Goal: Task Accomplishment & Management: Use online tool/utility

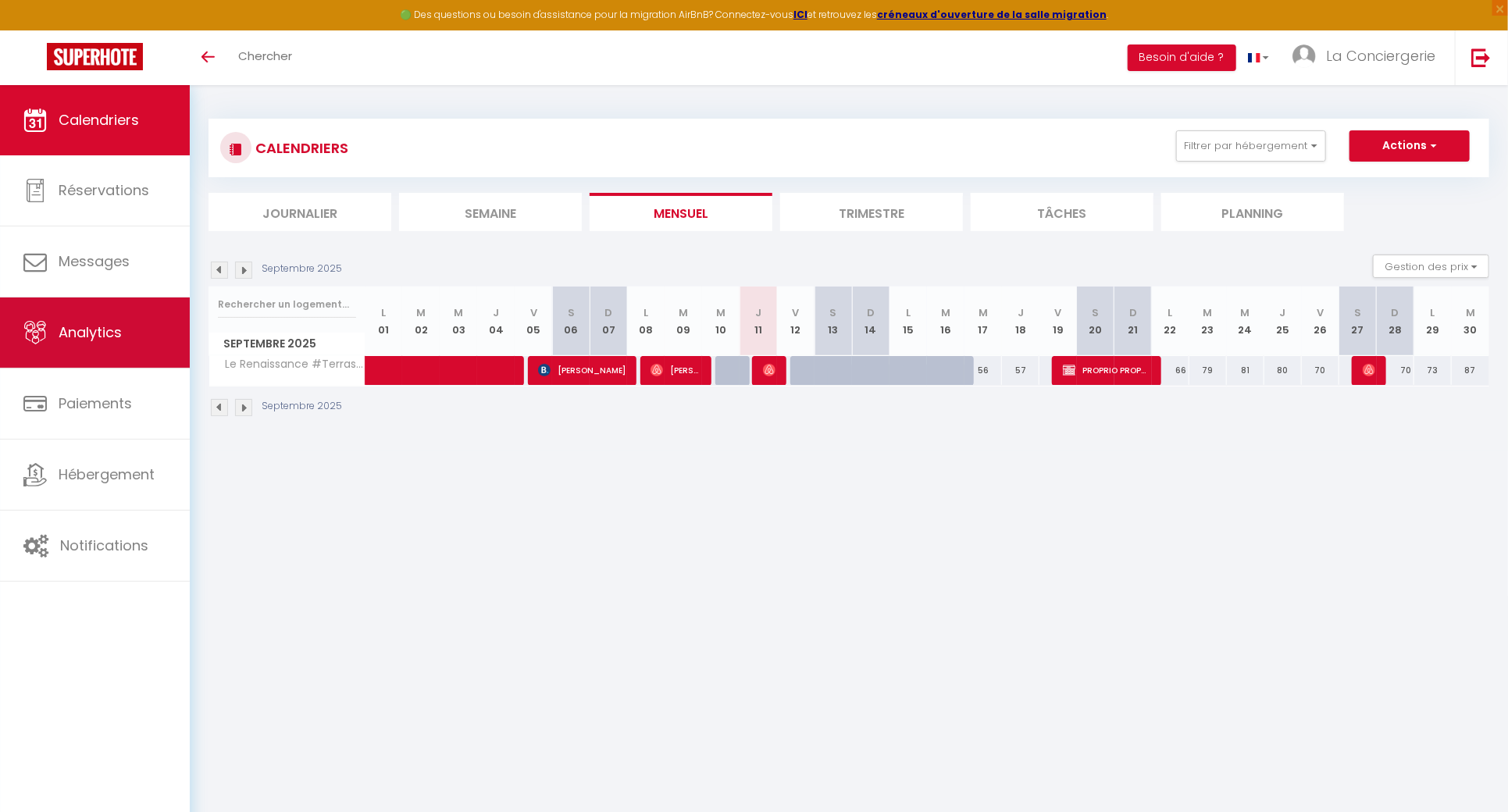
click at [153, 327] on link "Analytics" at bounding box center [95, 332] width 190 height 71
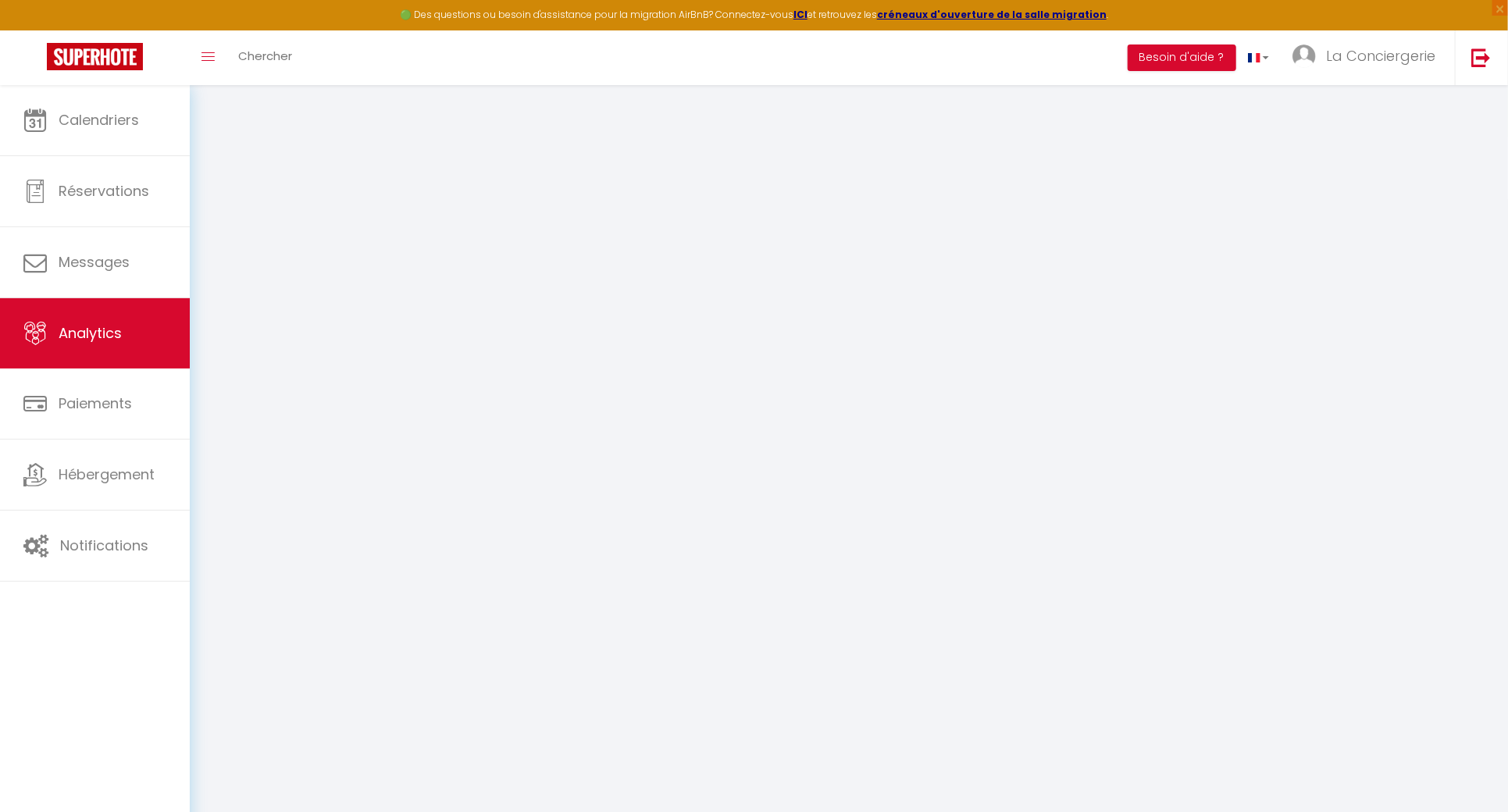
select select "2025"
select select "9"
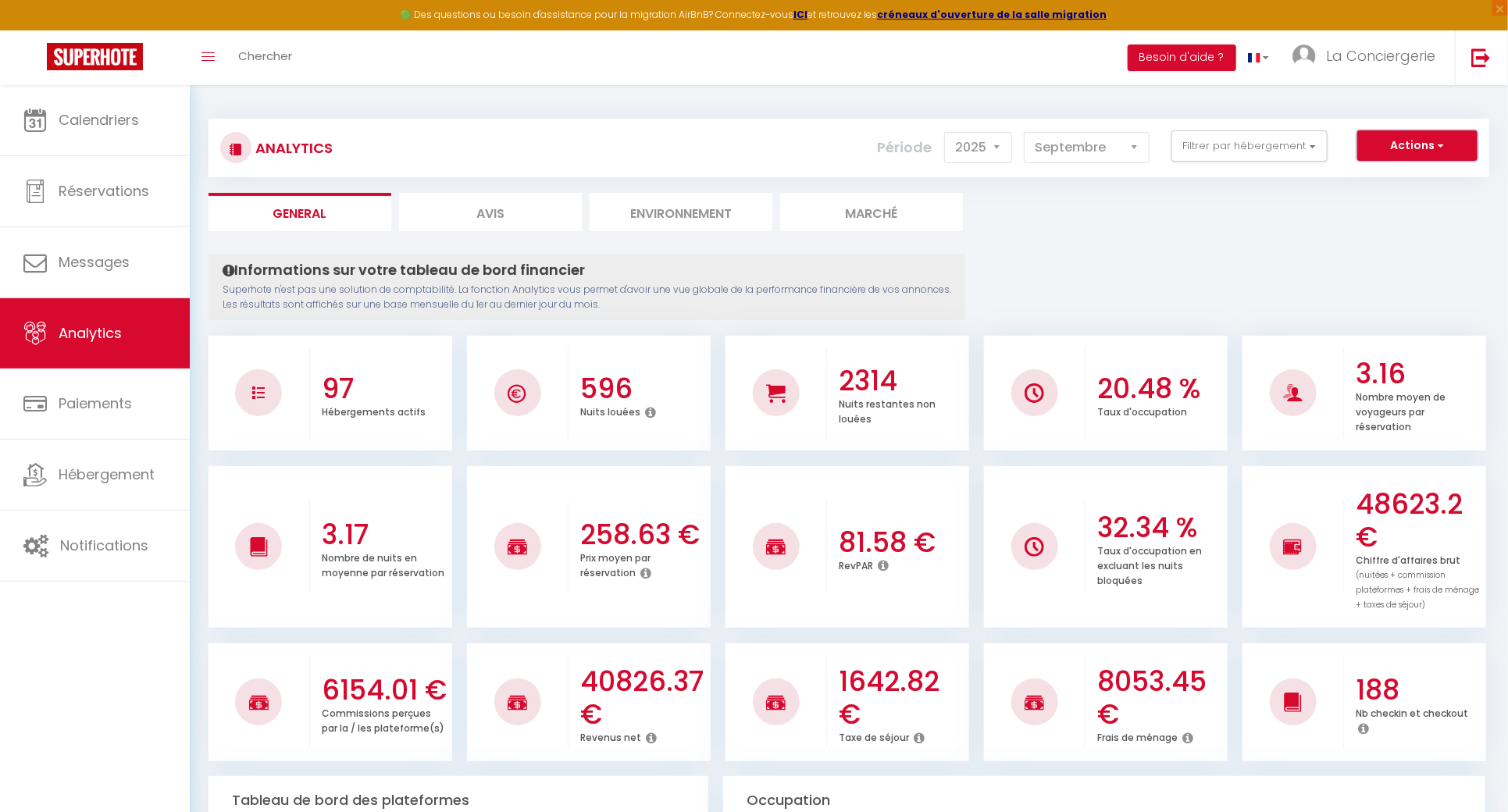
click at [1454, 139] on button "Actions" at bounding box center [1417, 146] width 120 height 31
drag, startPoint x: 1431, startPoint y: 172, endPoint x: 1422, endPoint y: 174, distance: 9.2
click at [1431, 172] on link "Génération SuperConciergerie" at bounding box center [1378, 179] width 198 height 20
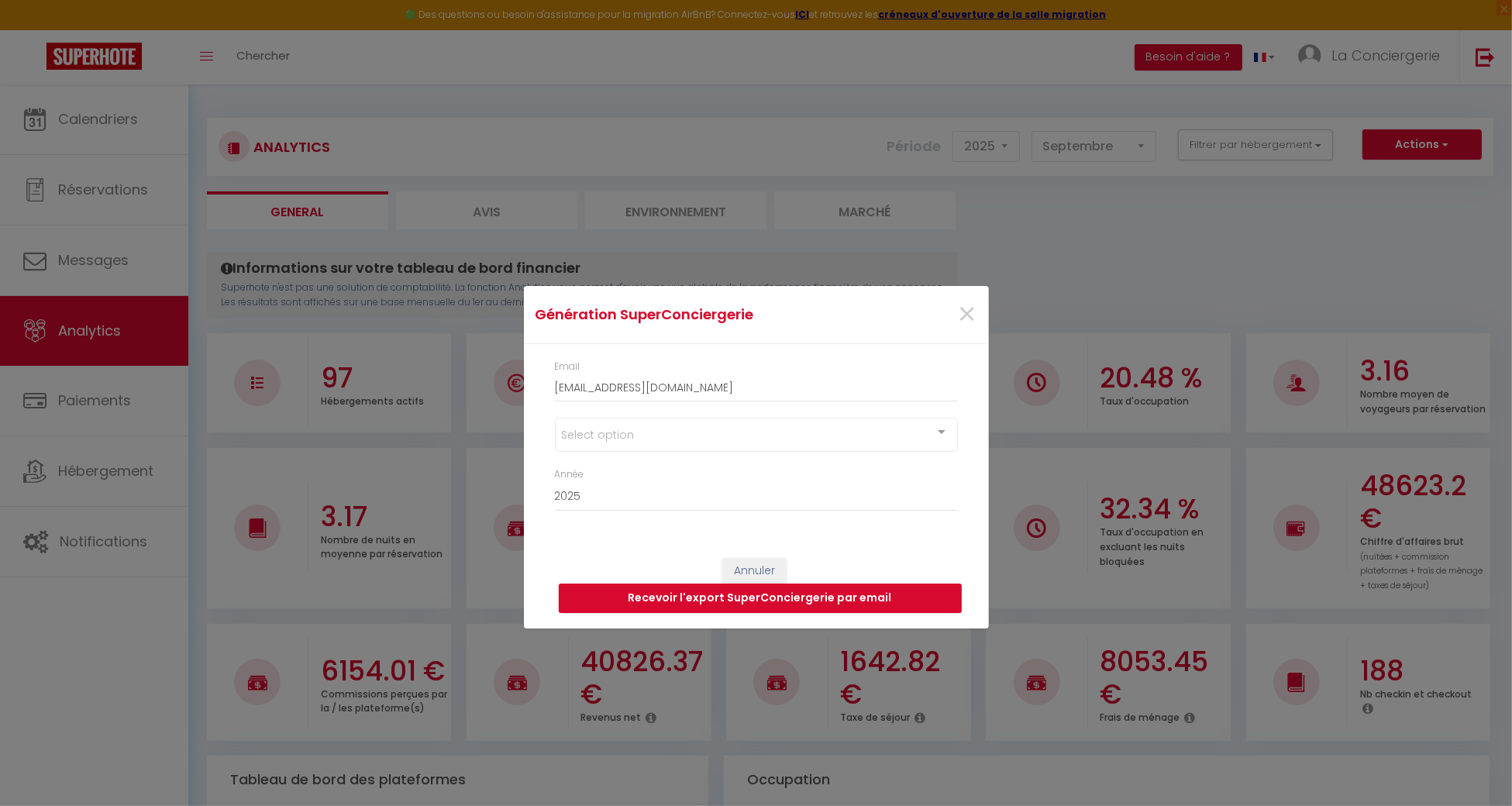
click at [824, 441] on div "Select option" at bounding box center [756, 434] width 403 height 34
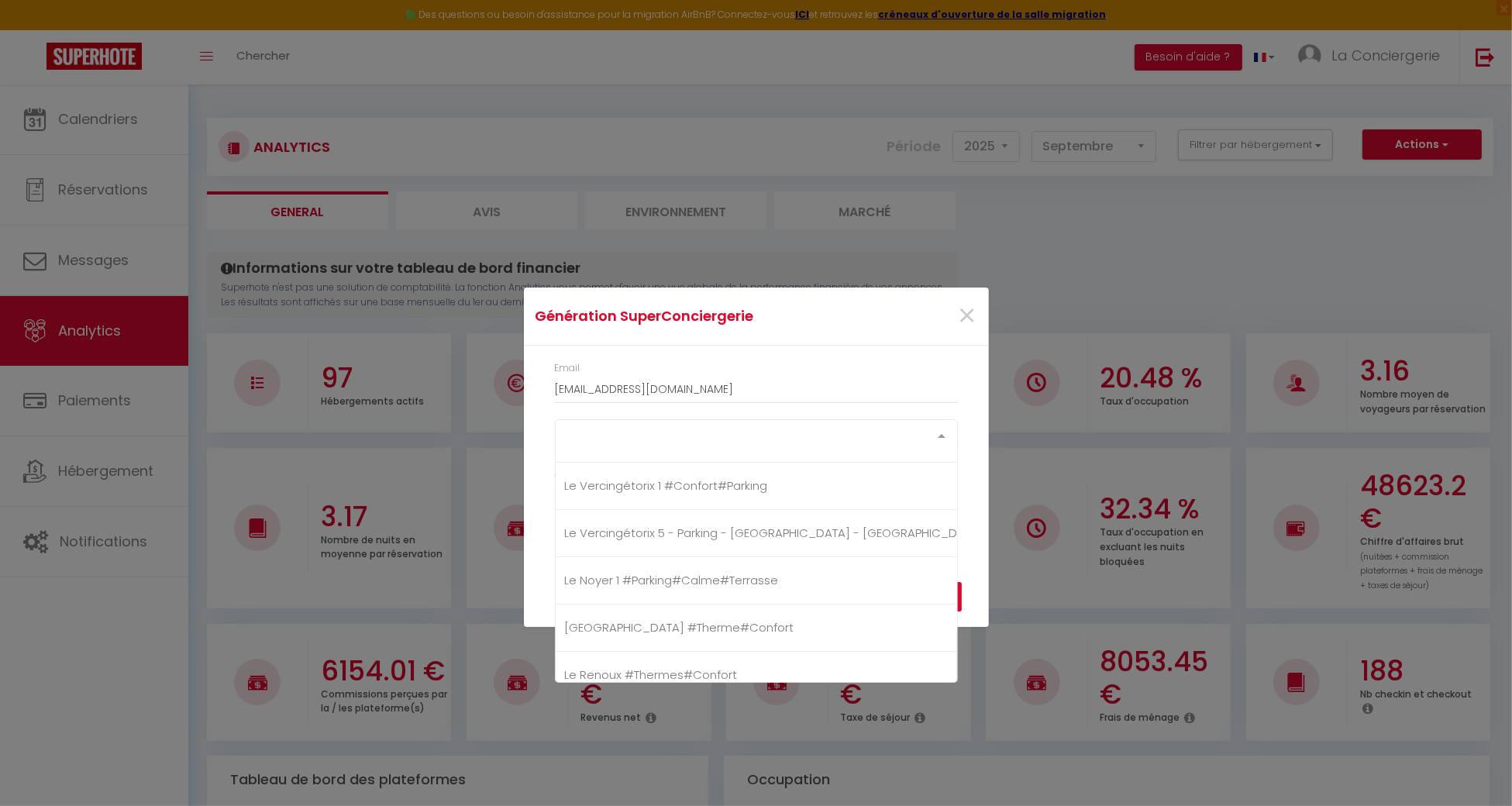
scroll to position [516, 0]
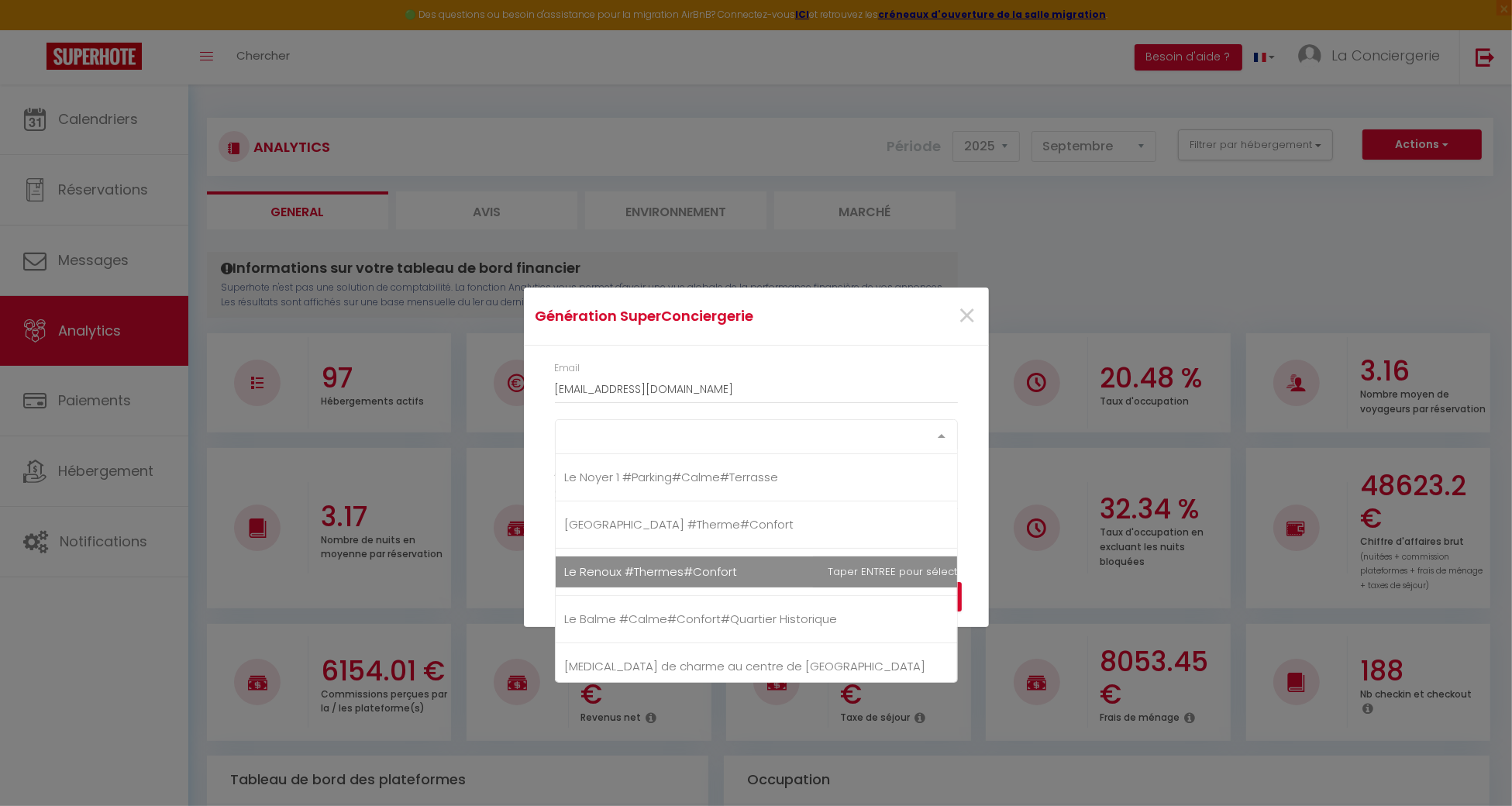
click at [777, 562] on span "Le Renoux #Thermes#Confort" at bounding box center [778, 572] width 444 height 31
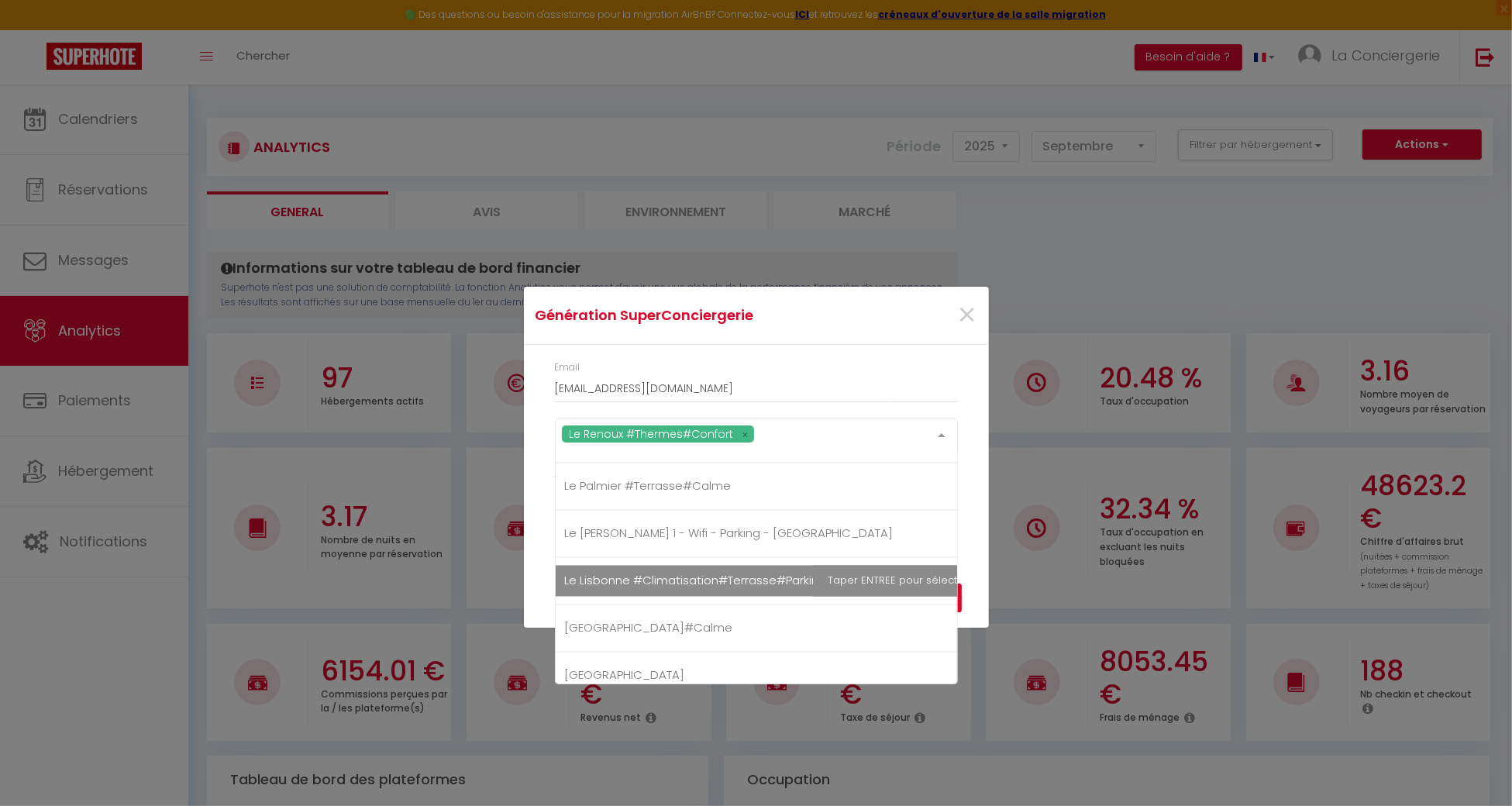
scroll to position [3306, 0]
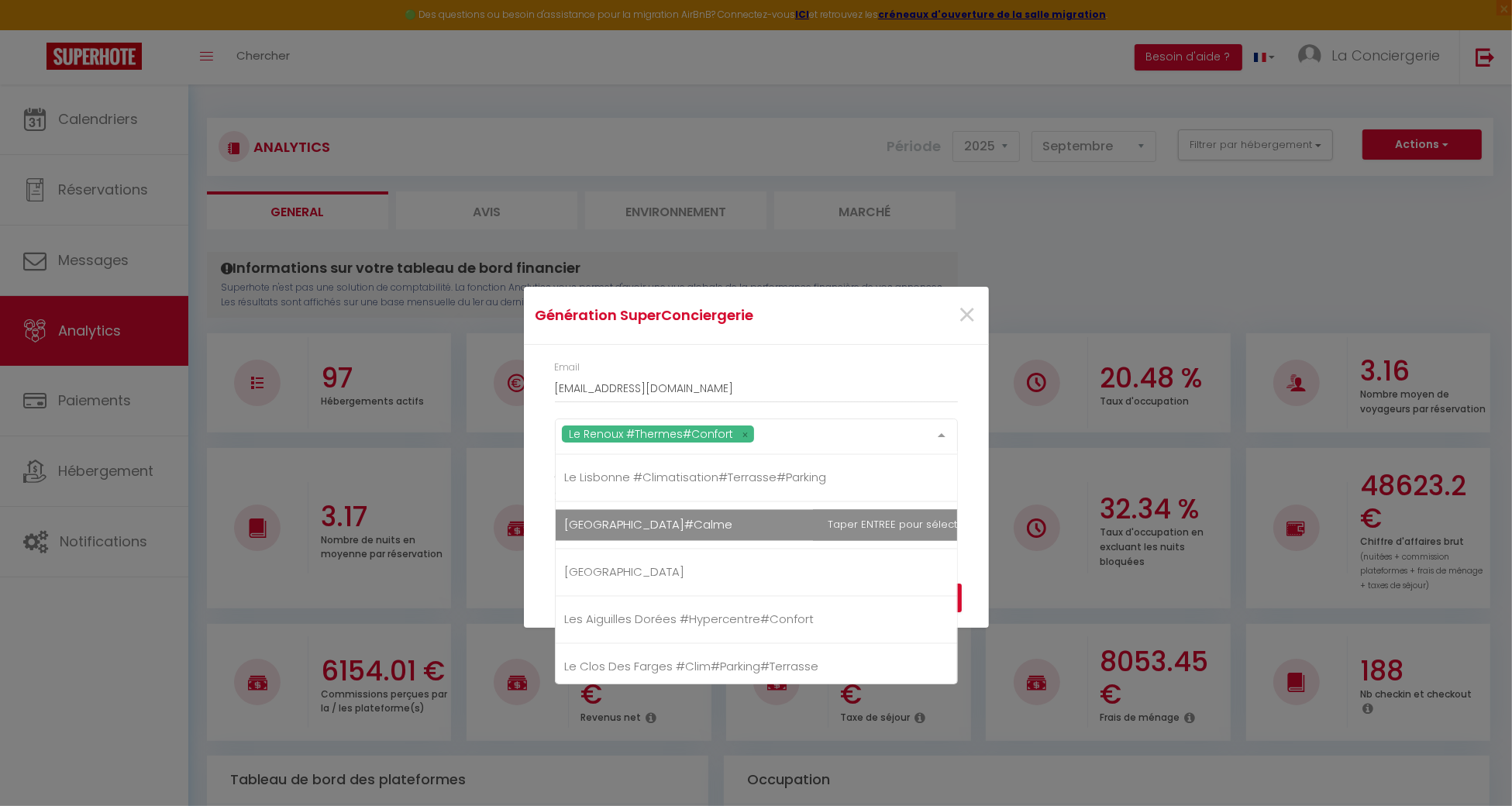
click at [668, 525] on span "[GEOGRAPHIC_DATA]#Calme" at bounding box center [778, 525] width 444 height 31
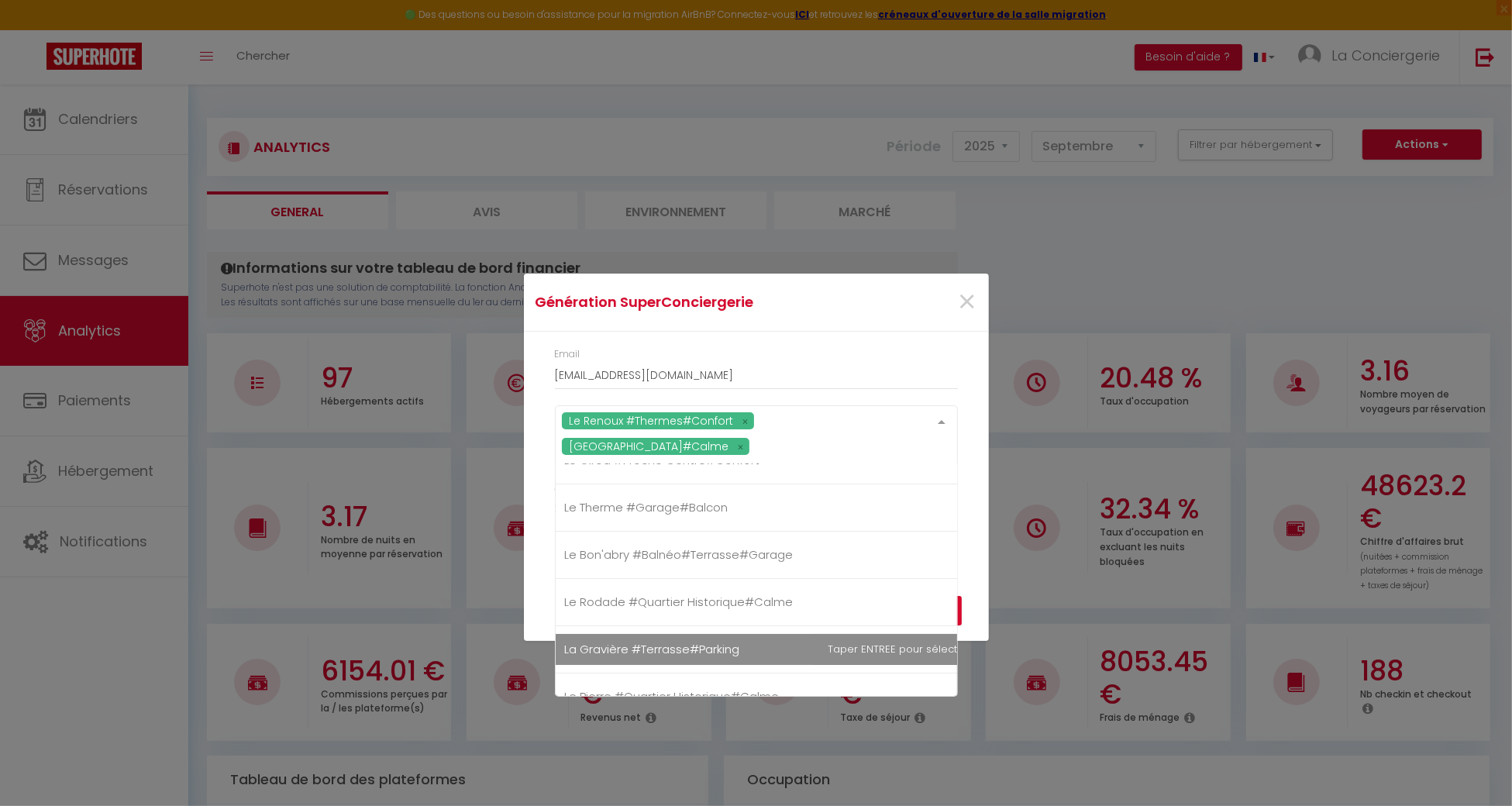
scroll to position [103, 0]
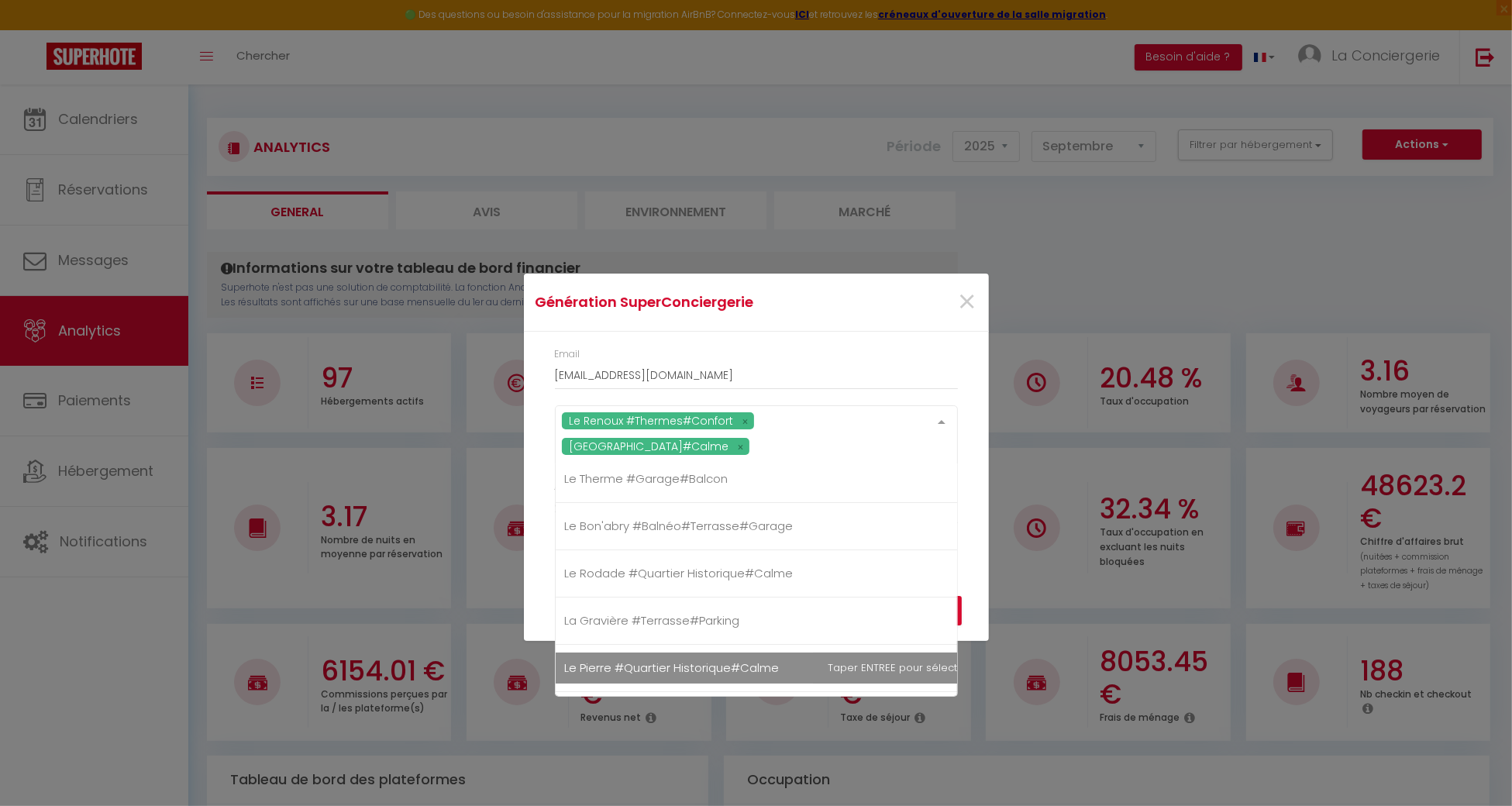
click at [947, 427] on div at bounding box center [942, 420] width 31 height 30
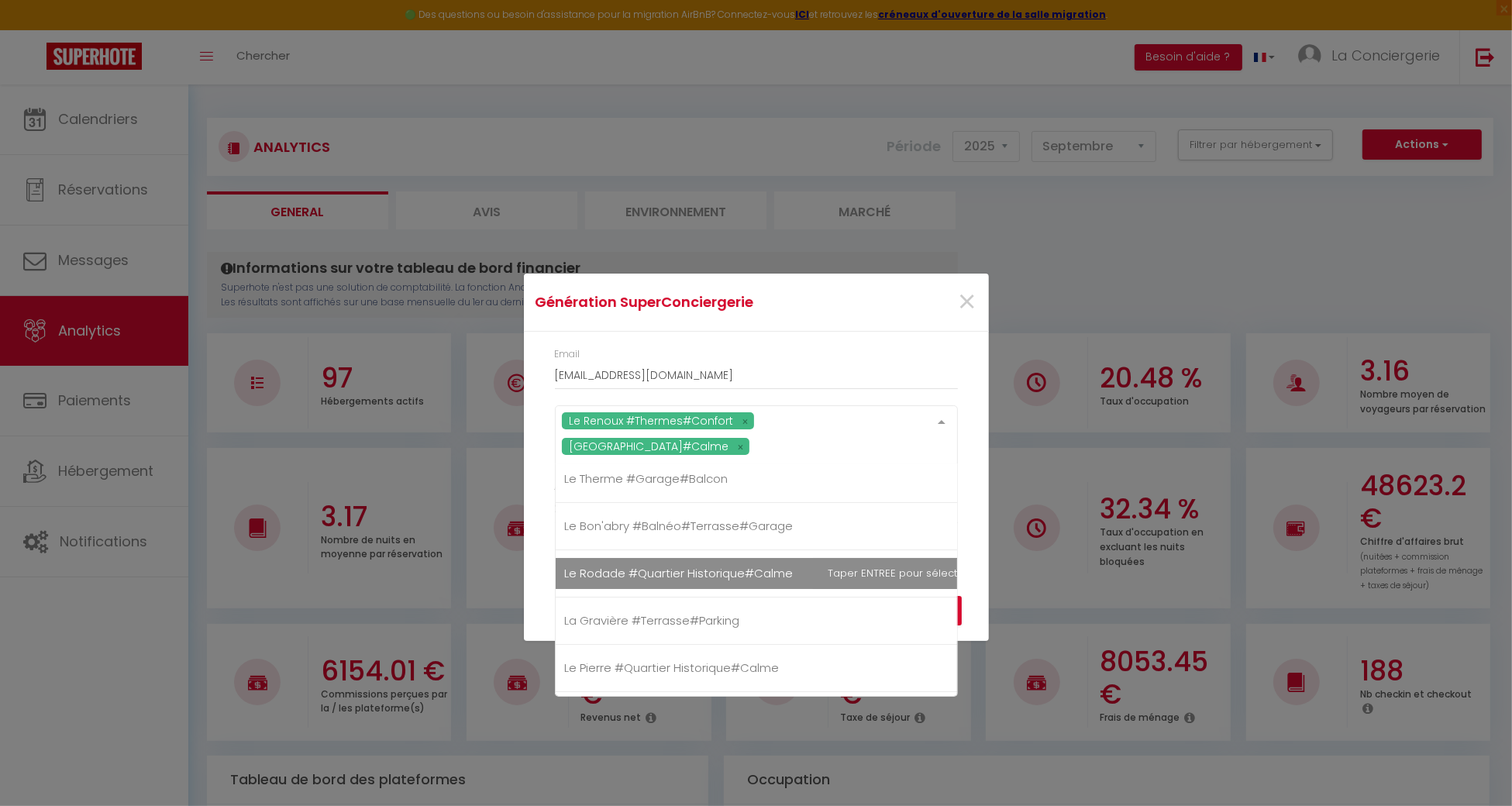
click at [752, 576] on span "Le Rodade #Quartier Historique#Calme" at bounding box center [679, 572] width 229 height 16
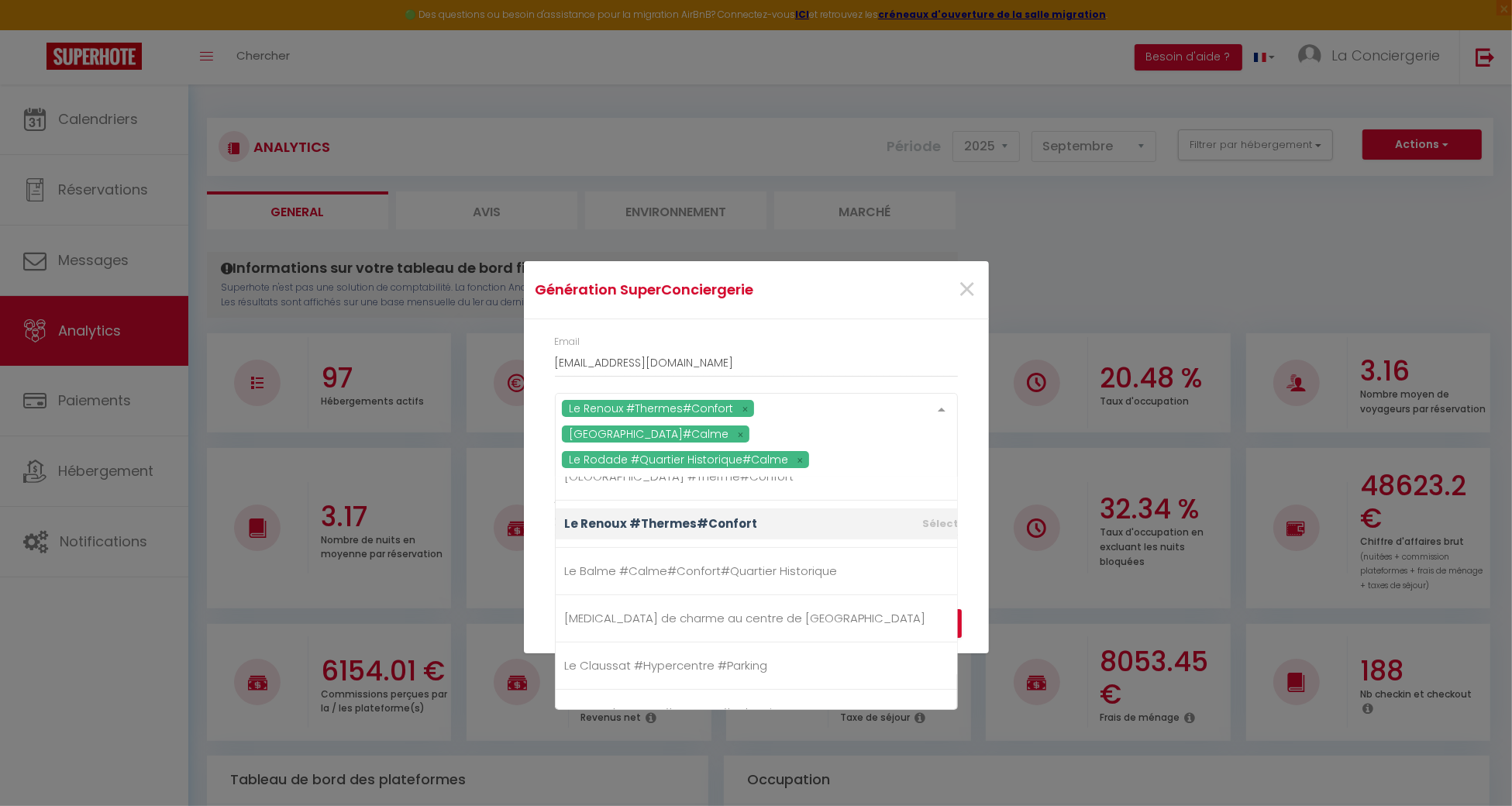
scroll to position [620, 0]
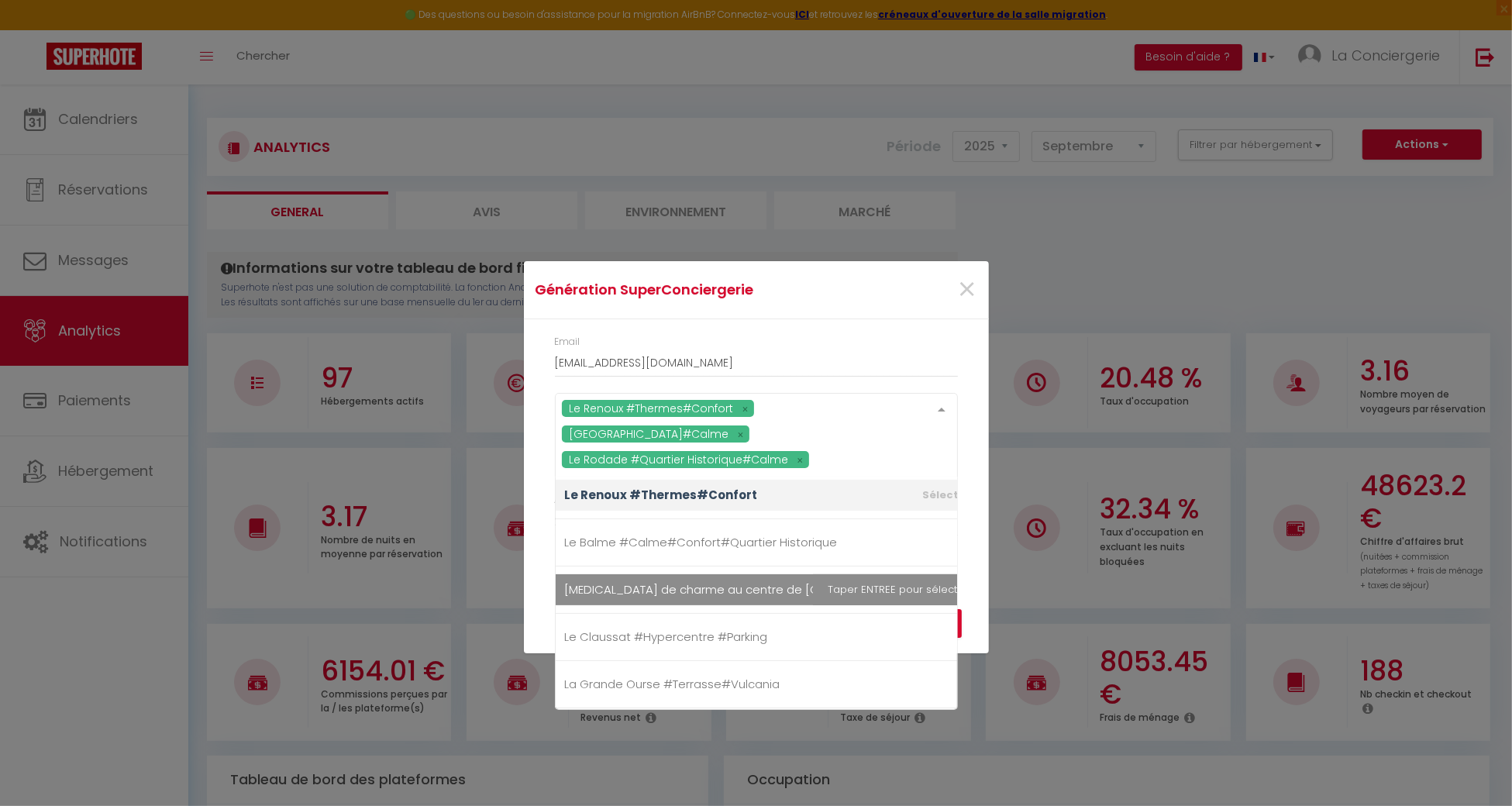
click at [738, 581] on span "[MEDICAL_DATA] de charme au centre de [GEOGRAPHIC_DATA]" at bounding box center [744, 589] width 361 height 16
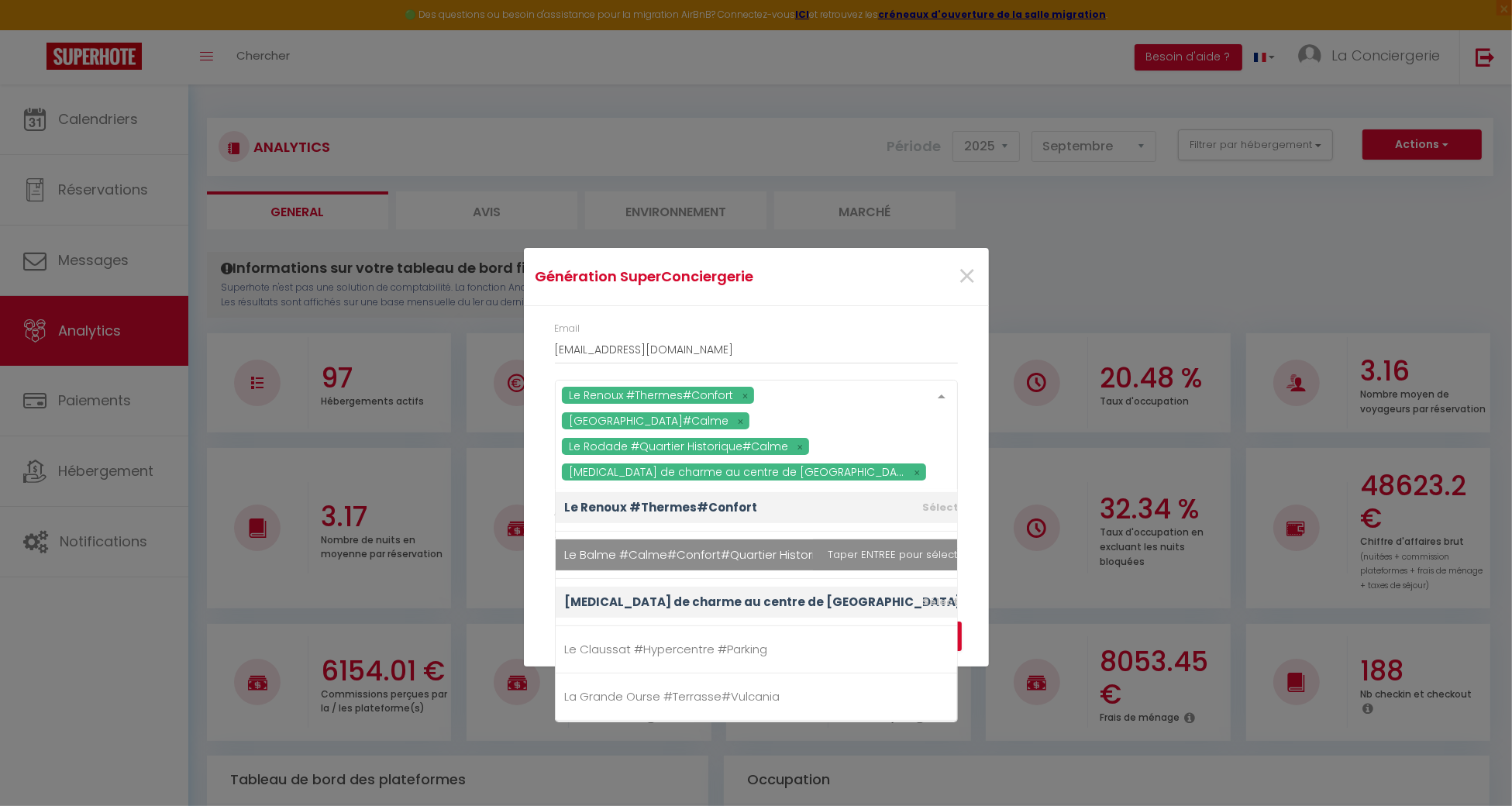
click at [961, 561] on div "Année 2015 2016 2017 2018 2019 2020 2021 2022 2023 2024 2025 2026 2027 2028" at bounding box center [756, 535] width 423 height 60
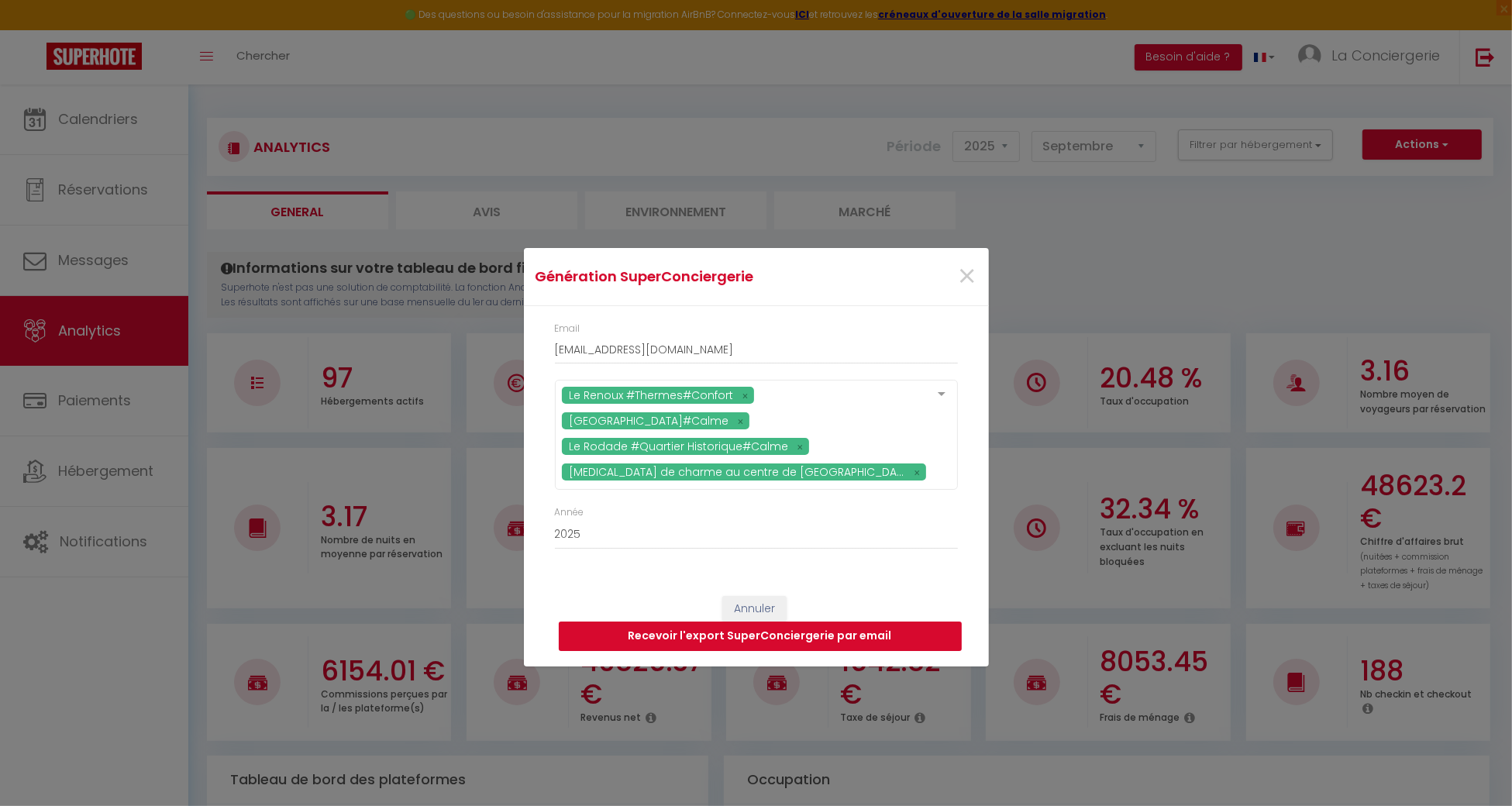
click at [926, 628] on button "Recevoir l'export SuperConciergerie par email" at bounding box center [760, 636] width 403 height 30
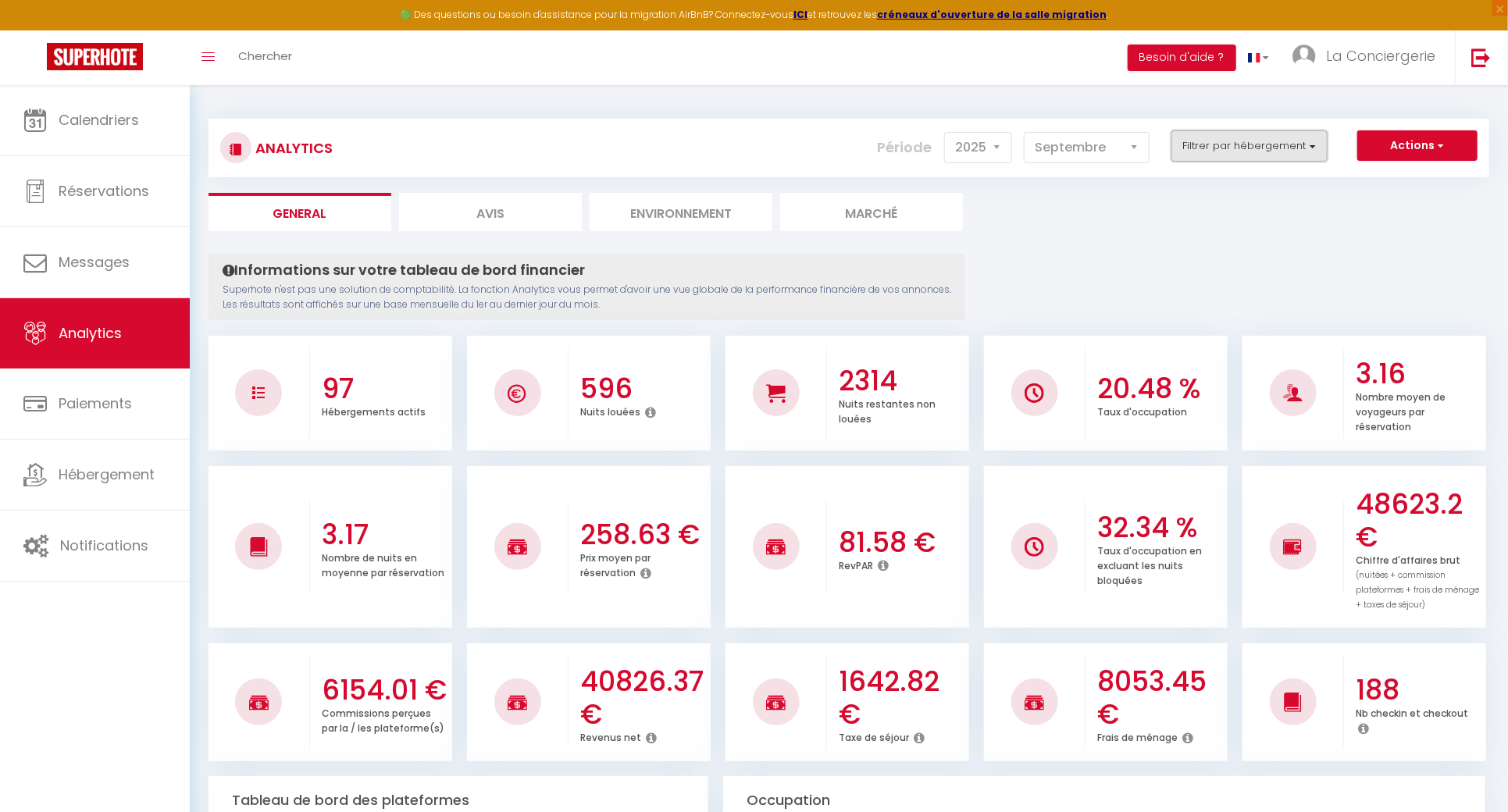
click at [1311, 151] on button "Filtrer par hébergement" at bounding box center [1249, 146] width 156 height 31
click at [1408, 146] on button "Actions" at bounding box center [1417, 146] width 120 height 31
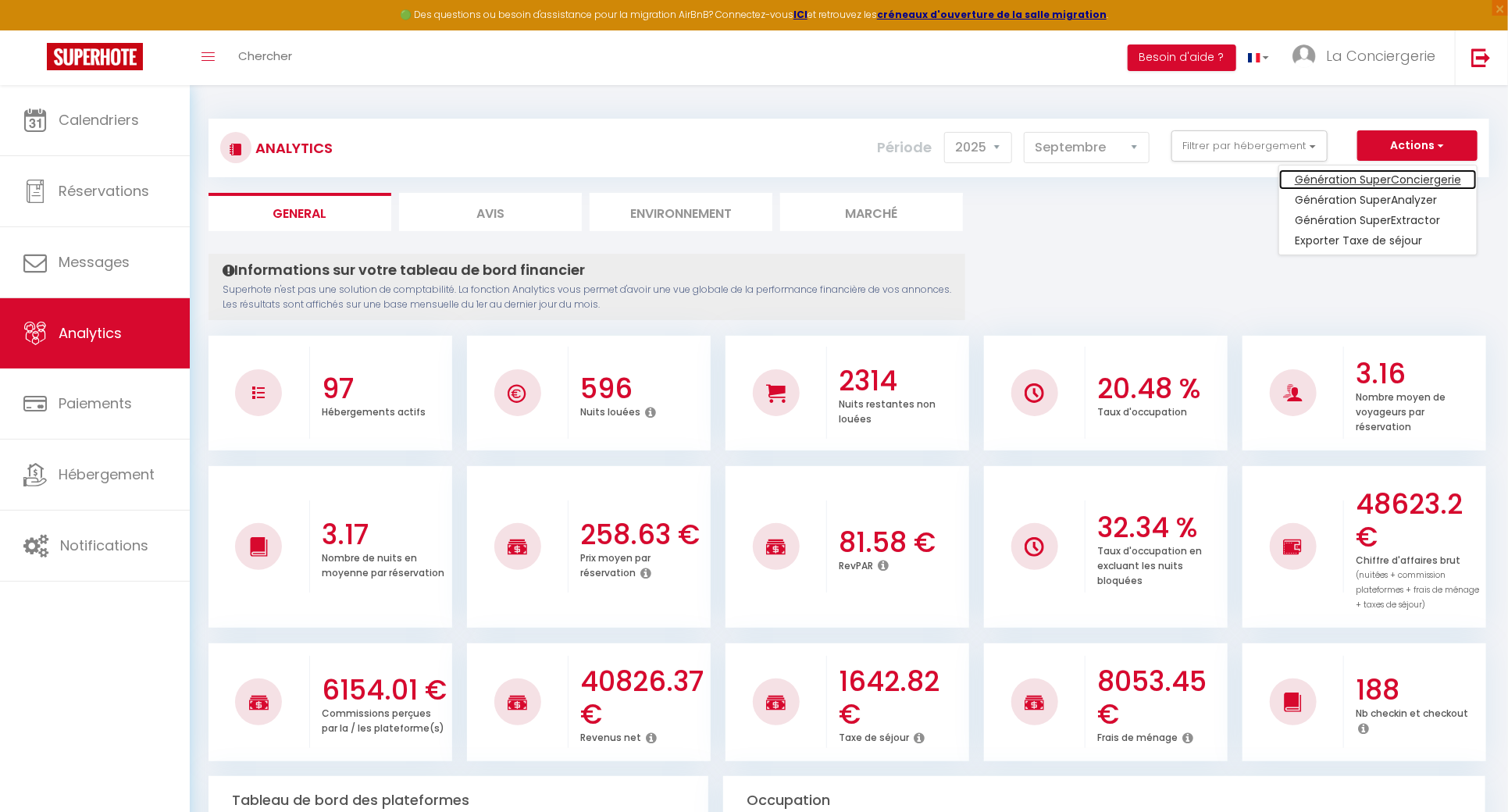
click at [1401, 183] on link "Génération SuperConciergerie" at bounding box center [1378, 179] width 198 height 20
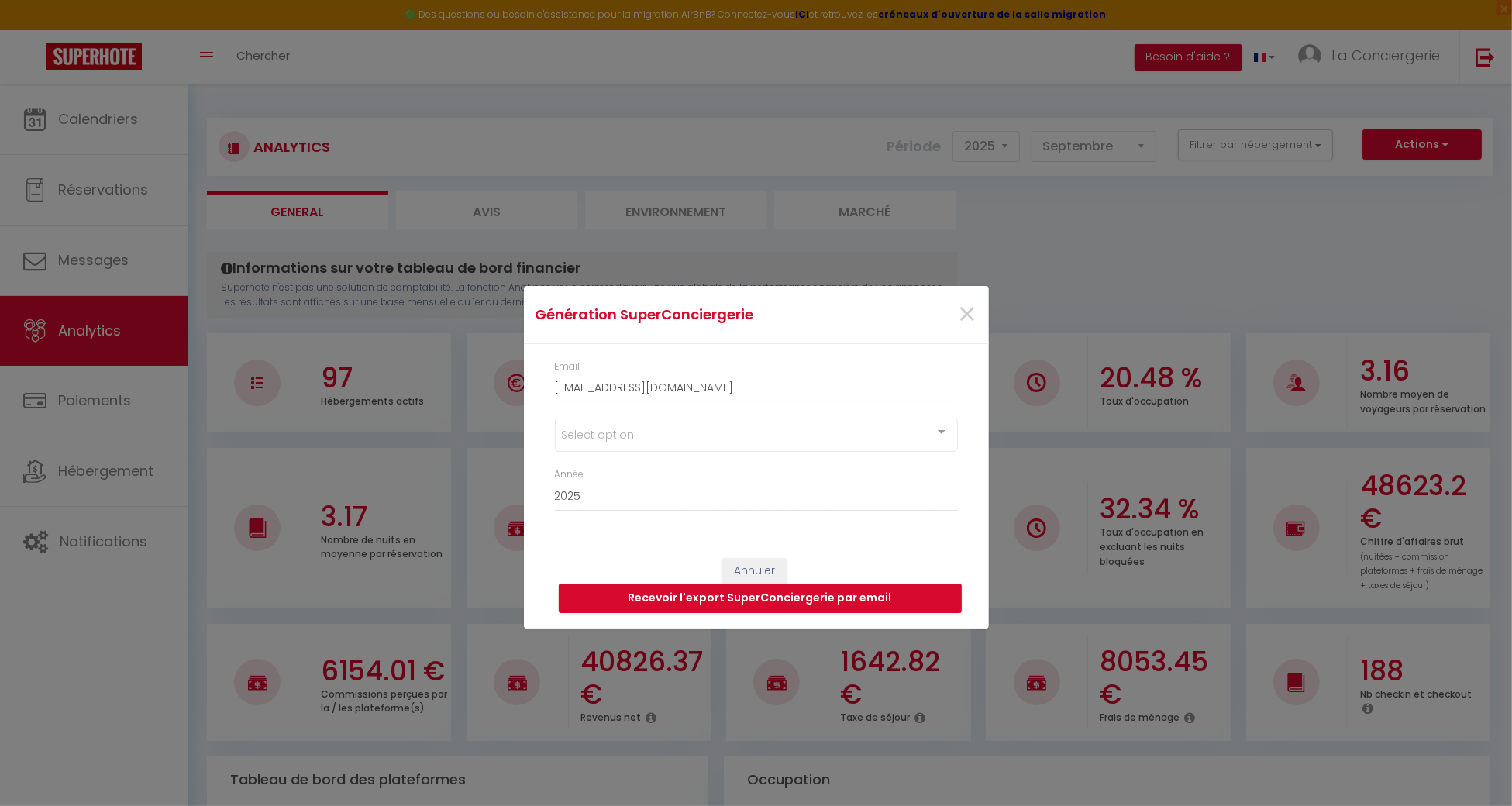
click at [759, 438] on div "Select option" at bounding box center [756, 434] width 403 height 34
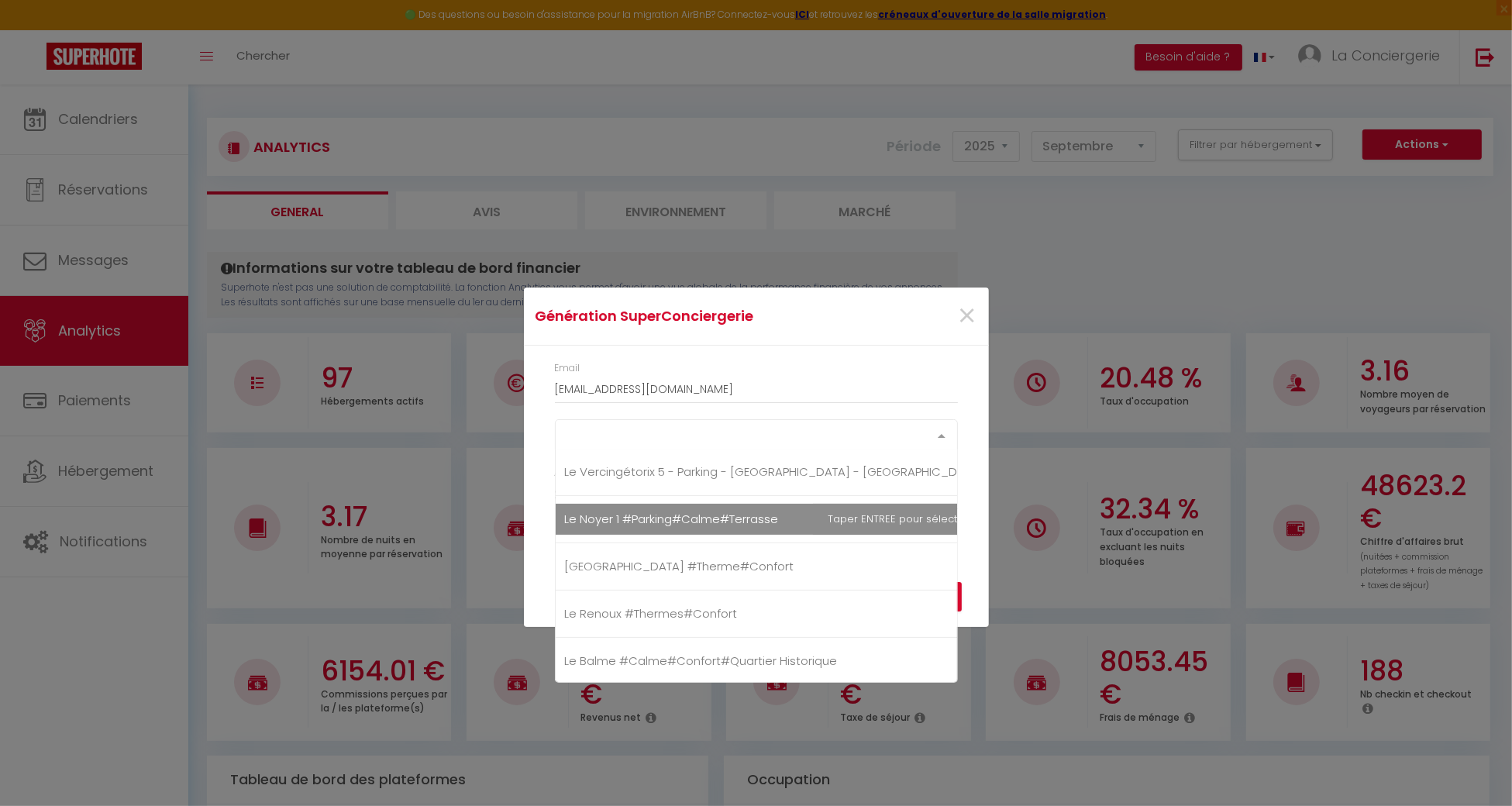
scroll to position [516, 0]
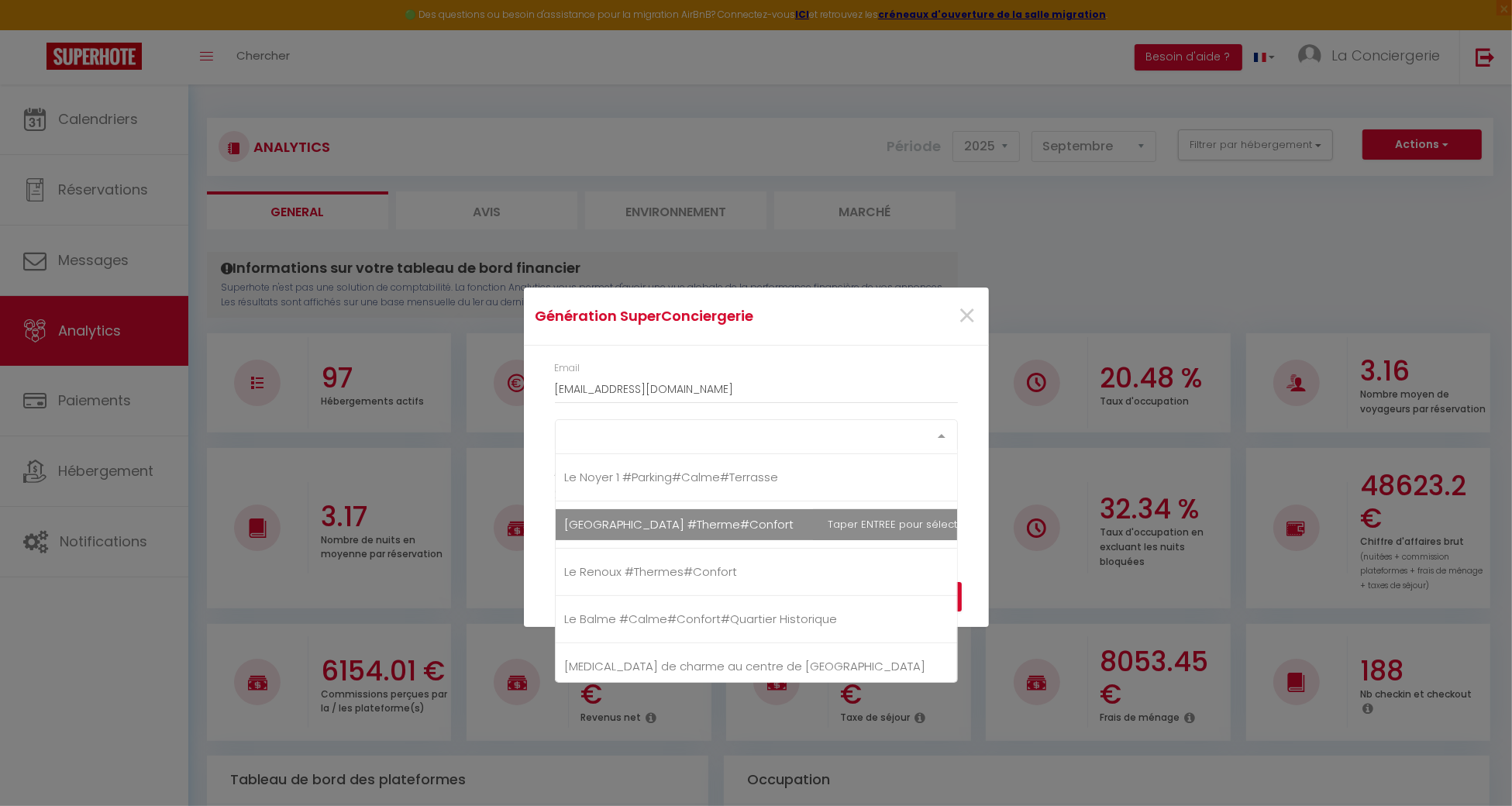
click at [680, 528] on span "[GEOGRAPHIC_DATA] #Therme#Confort" at bounding box center [679, 524] width 230 height 16
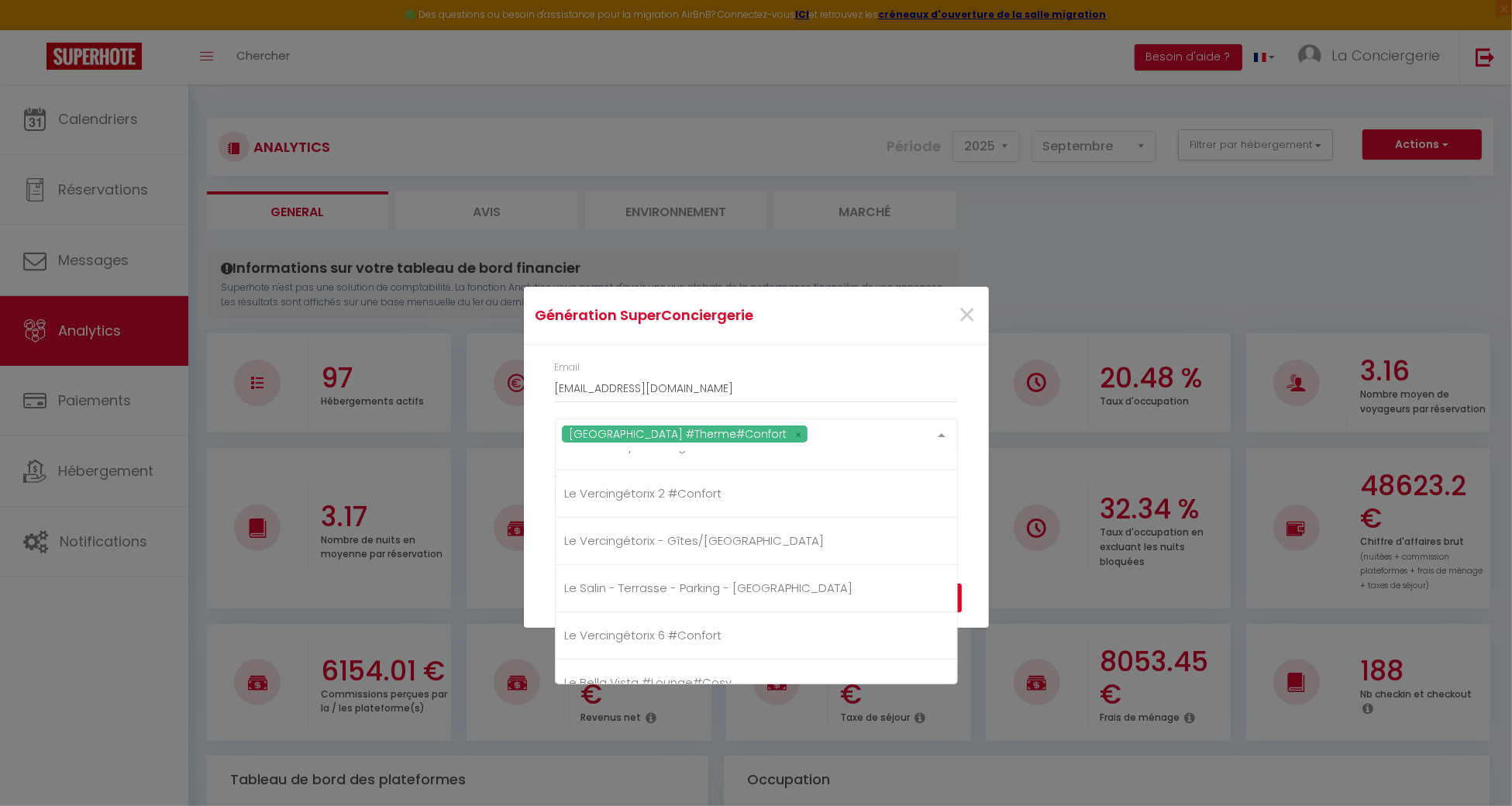
scroll to position [1240, 0]
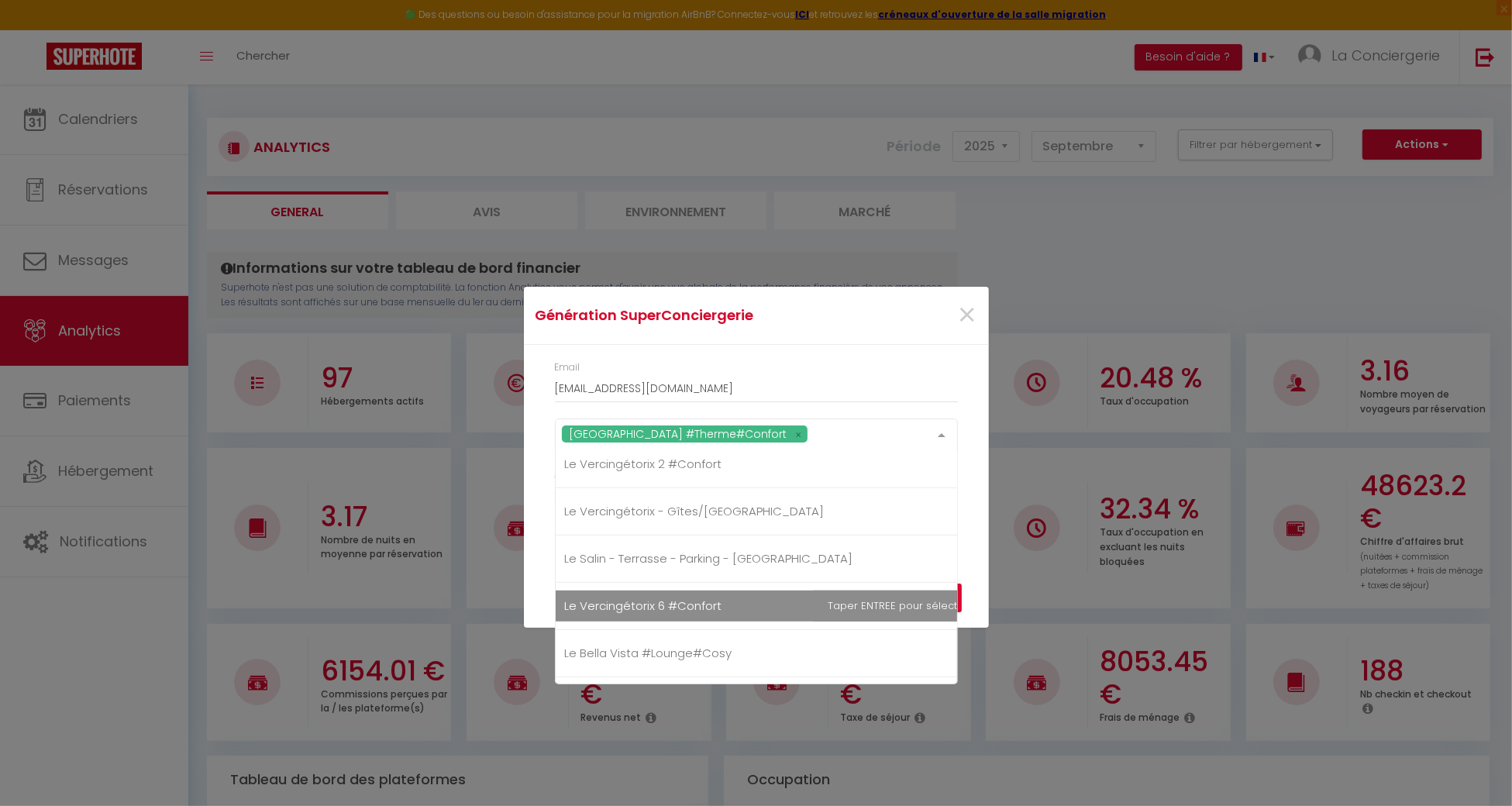
click at [706, 565] on span "Le Salin - Terrasse - Parking - [GEOGRAPHIC_DATA]" at bounding box center [778, 559] width 444 height 31
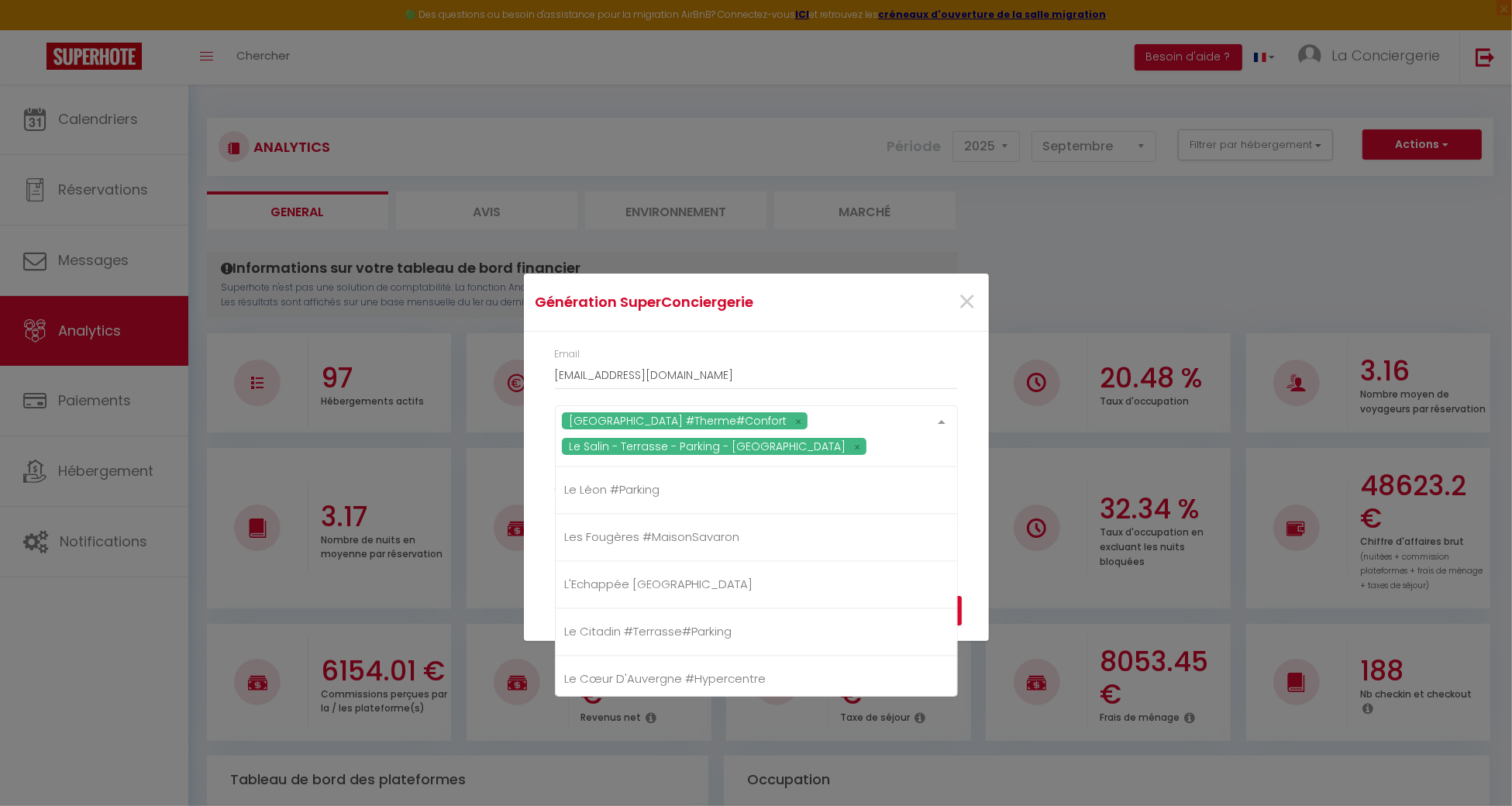
scroll to position [0, 0]
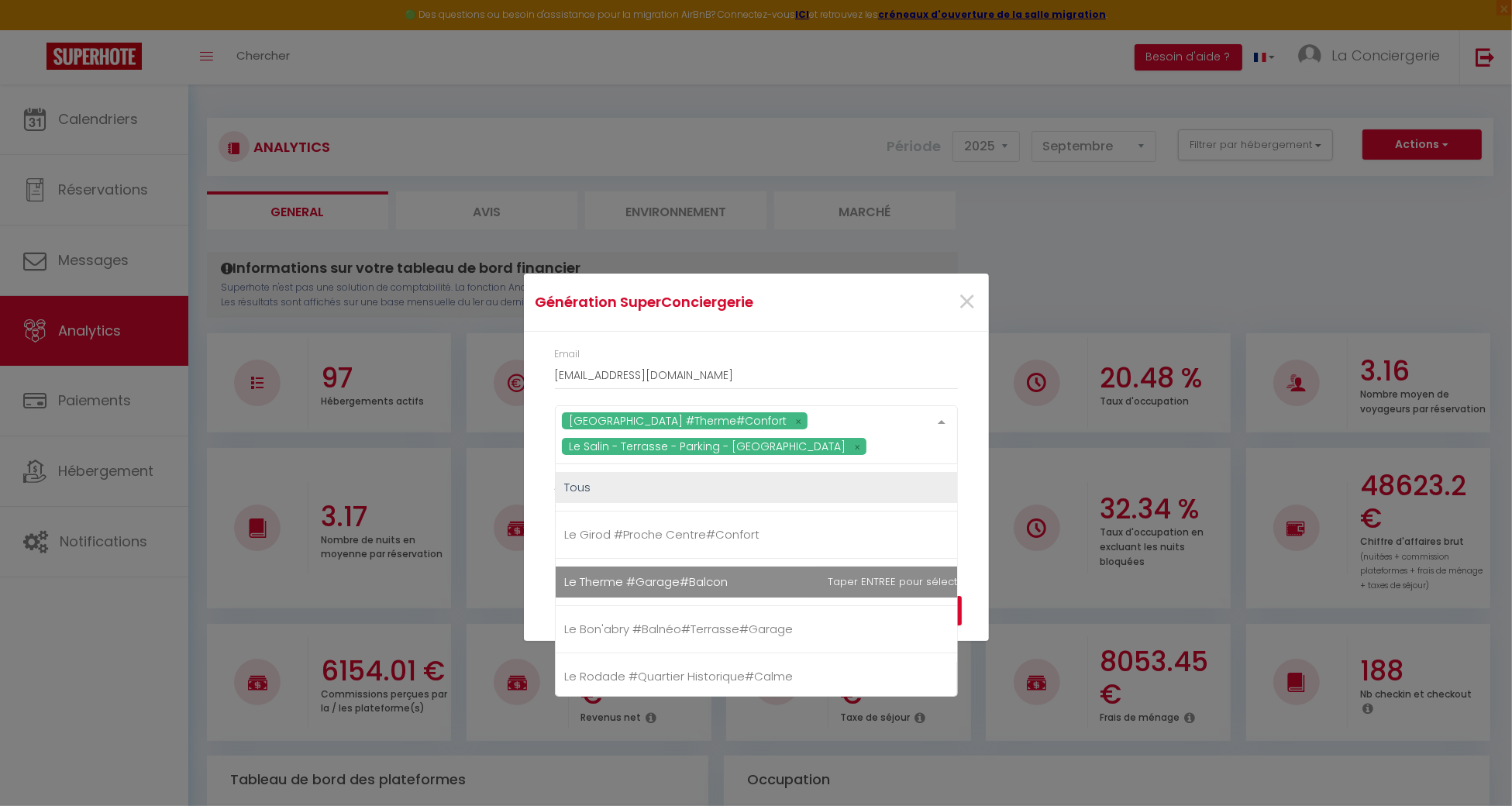
click at [719, 589] on span "Le Therme #Garage#Balcon" at bounding box center [646, 581] width 164 height 16
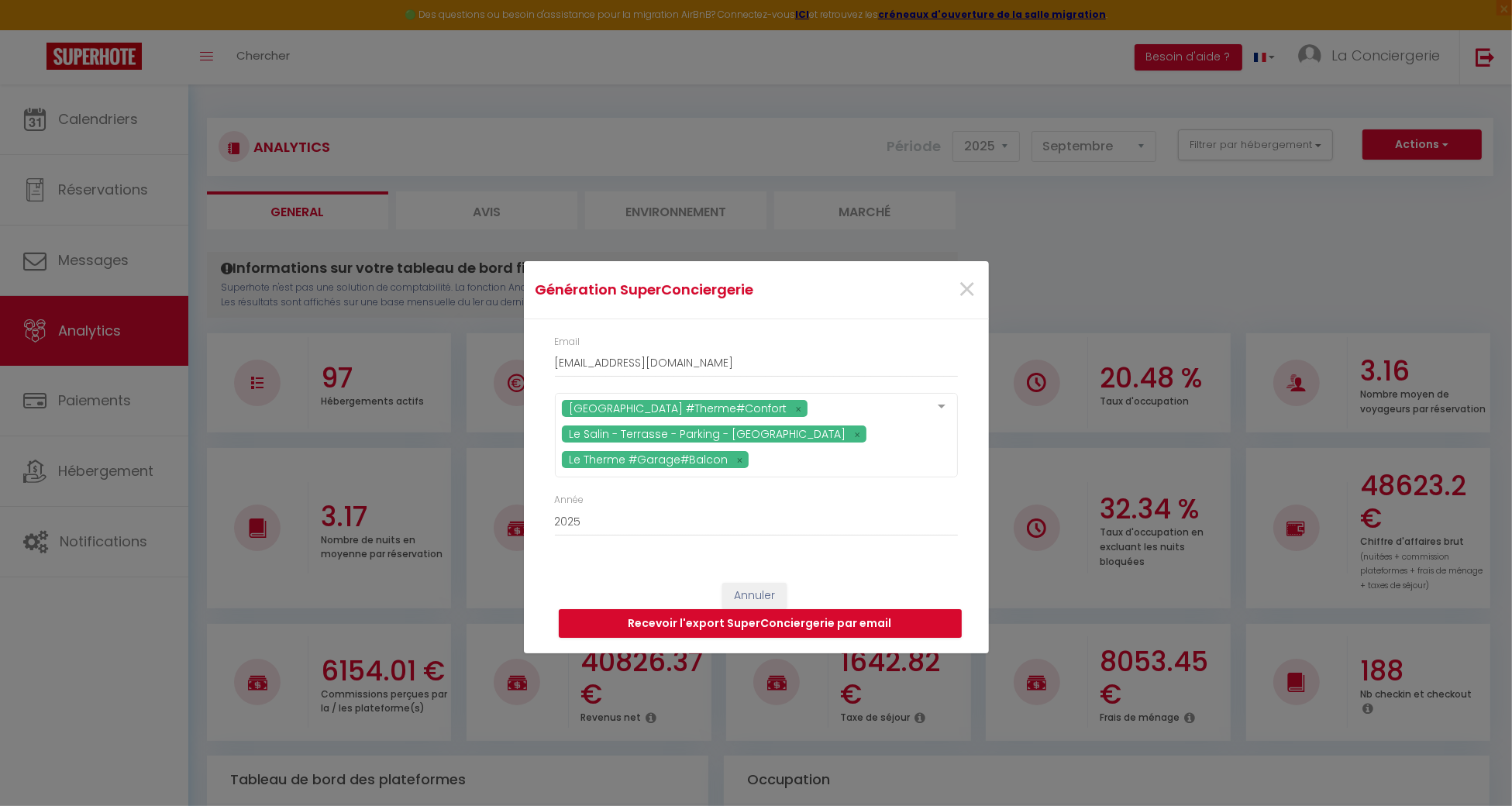
click at [964, 547] on div "Année 2015 2016 2017 2018 2019 2020 2021 2022 2023 2024 2025 2026 2027 2028" at bounding box center [756, 522] width 423 height 60
click at [916, 637] on button "Recevoir l'export SuperConciergerie par email" at bounding box center [760, 623] width 403 height 30
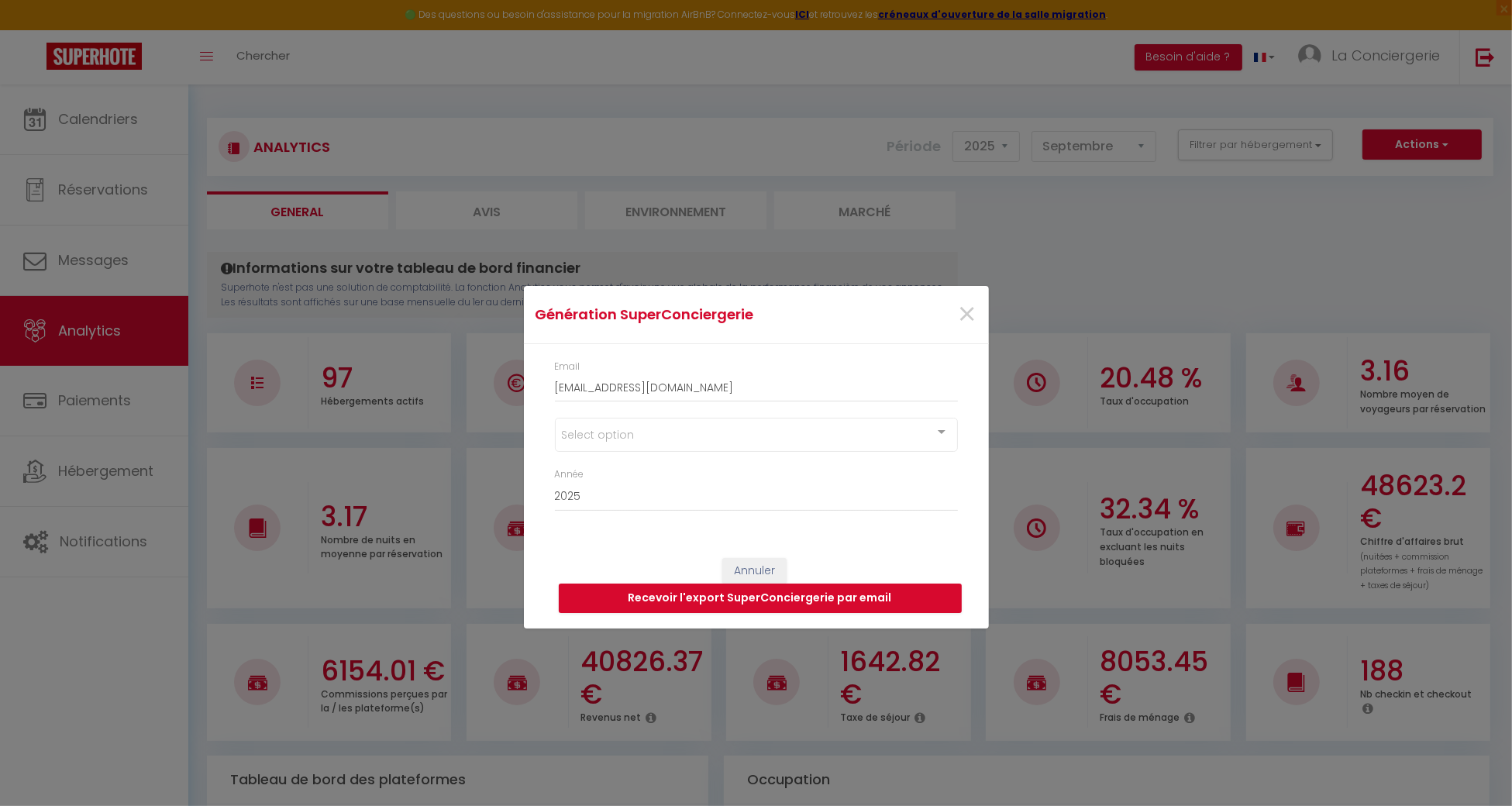
click at [927, 418] on div "Select option Tous Le Girod #Proche Centre#Confort [GEOGRAPHIC_DATA] #Garage#[G…" at bounding box center [756, 434] width 403 height 34
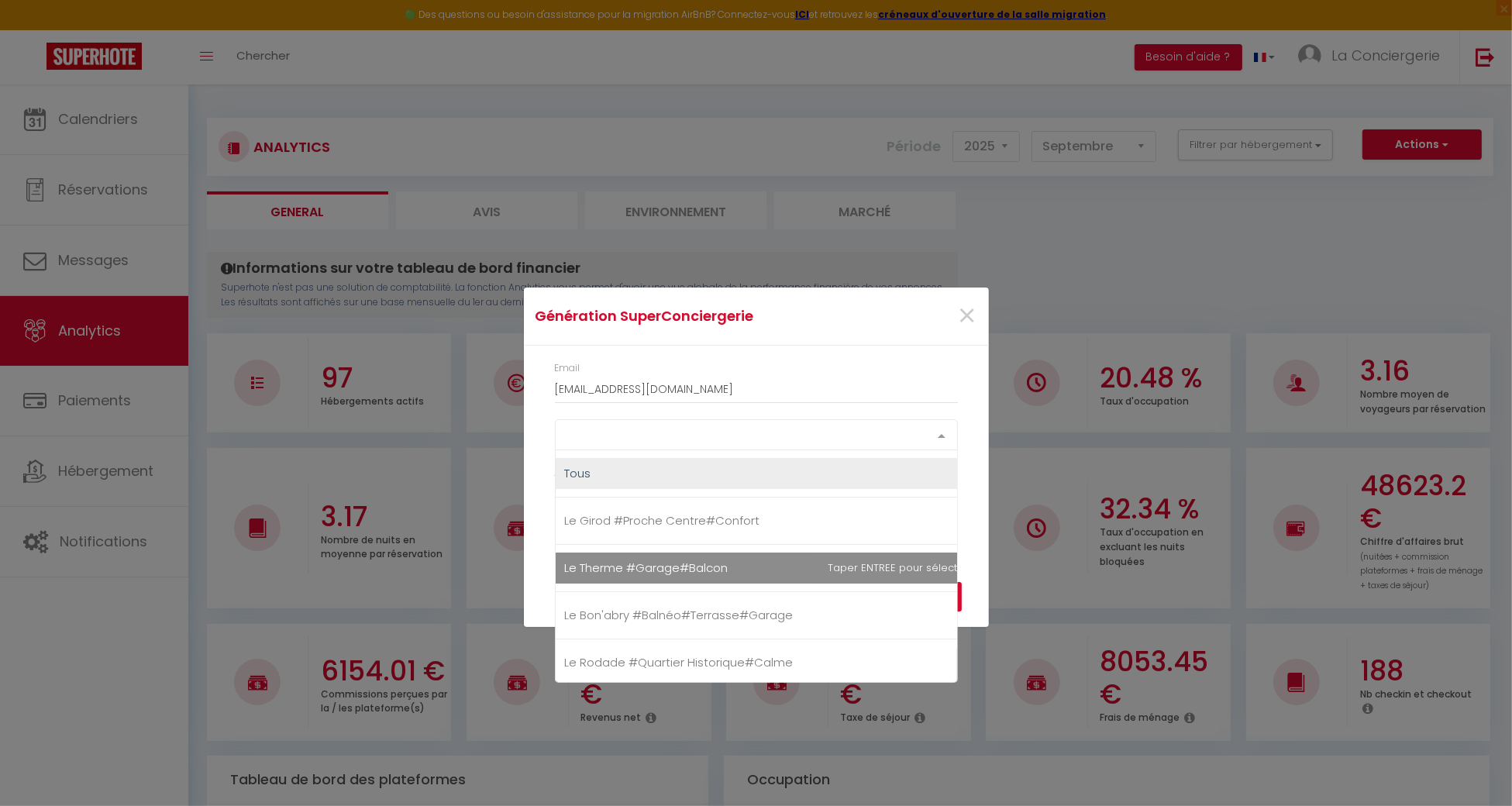
click at [704, 560] on span "Le Therme #Garage#Balcon" at bounding box center [646, 567] width 164 height 16
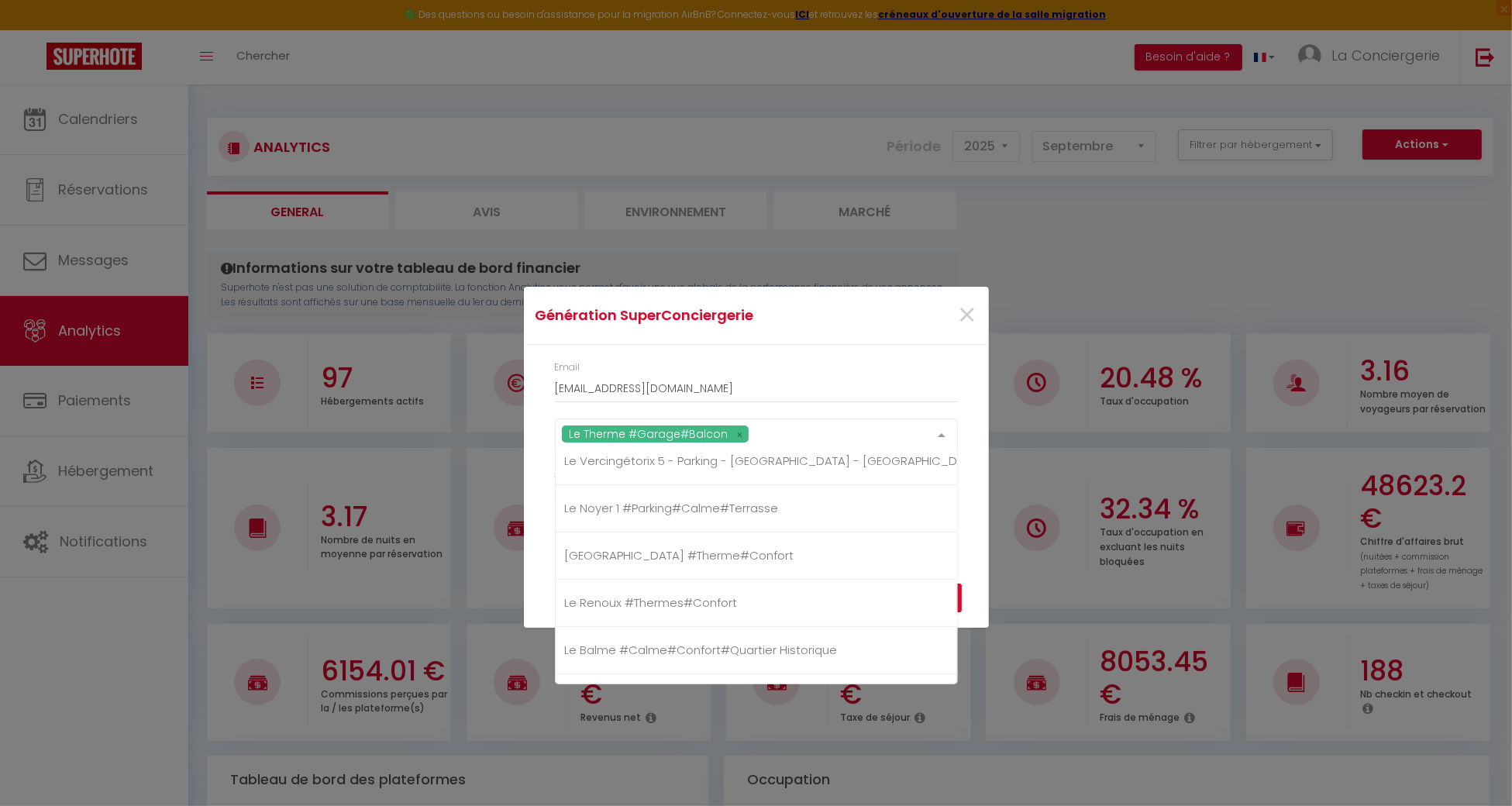
scroll to position [516, 0]
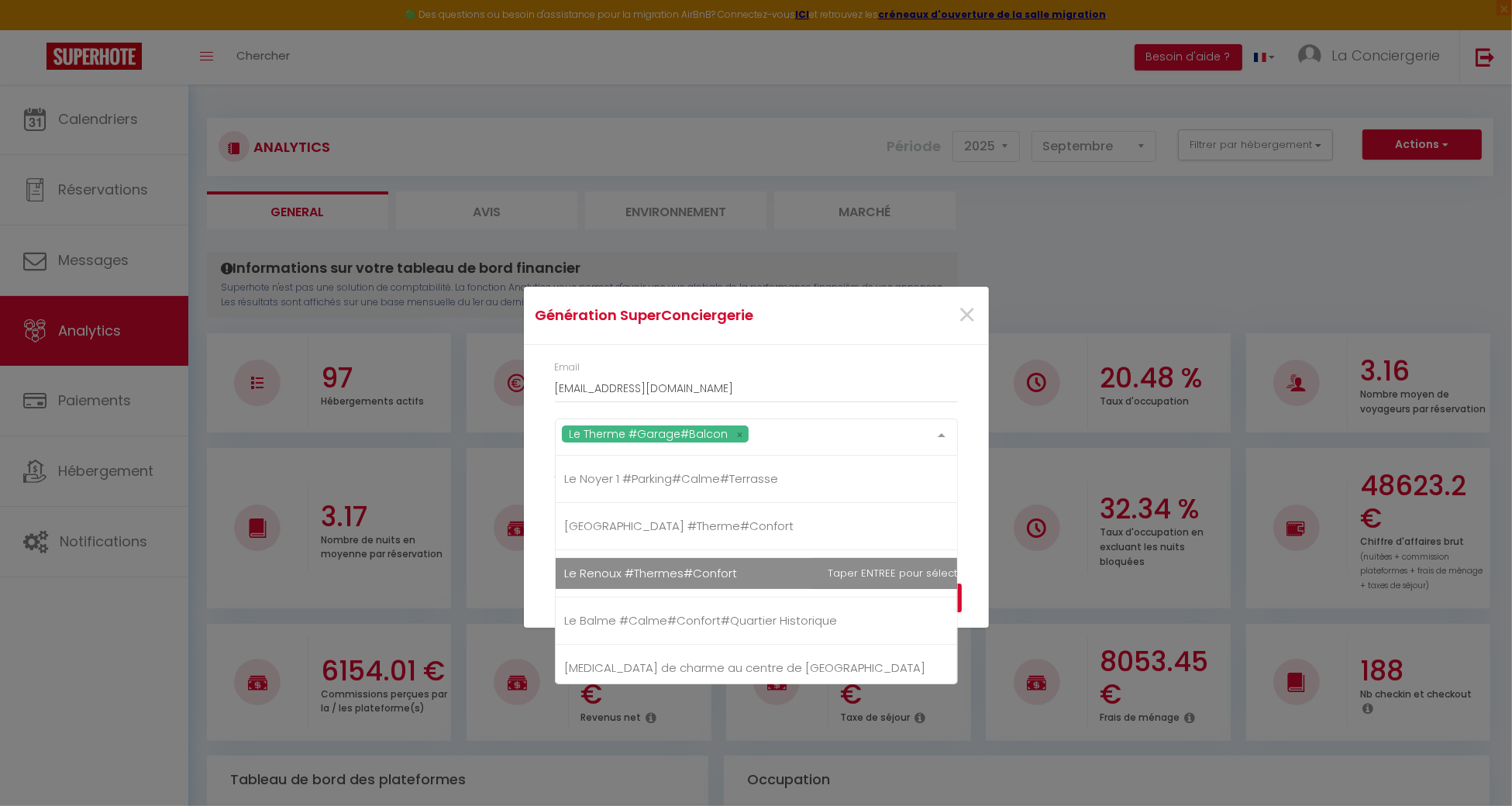
click at [684, 540] on li "[GEOGRAPHIC_DATA] #Therme#Confort" at bounding box center [778, 526] width 444 height 47
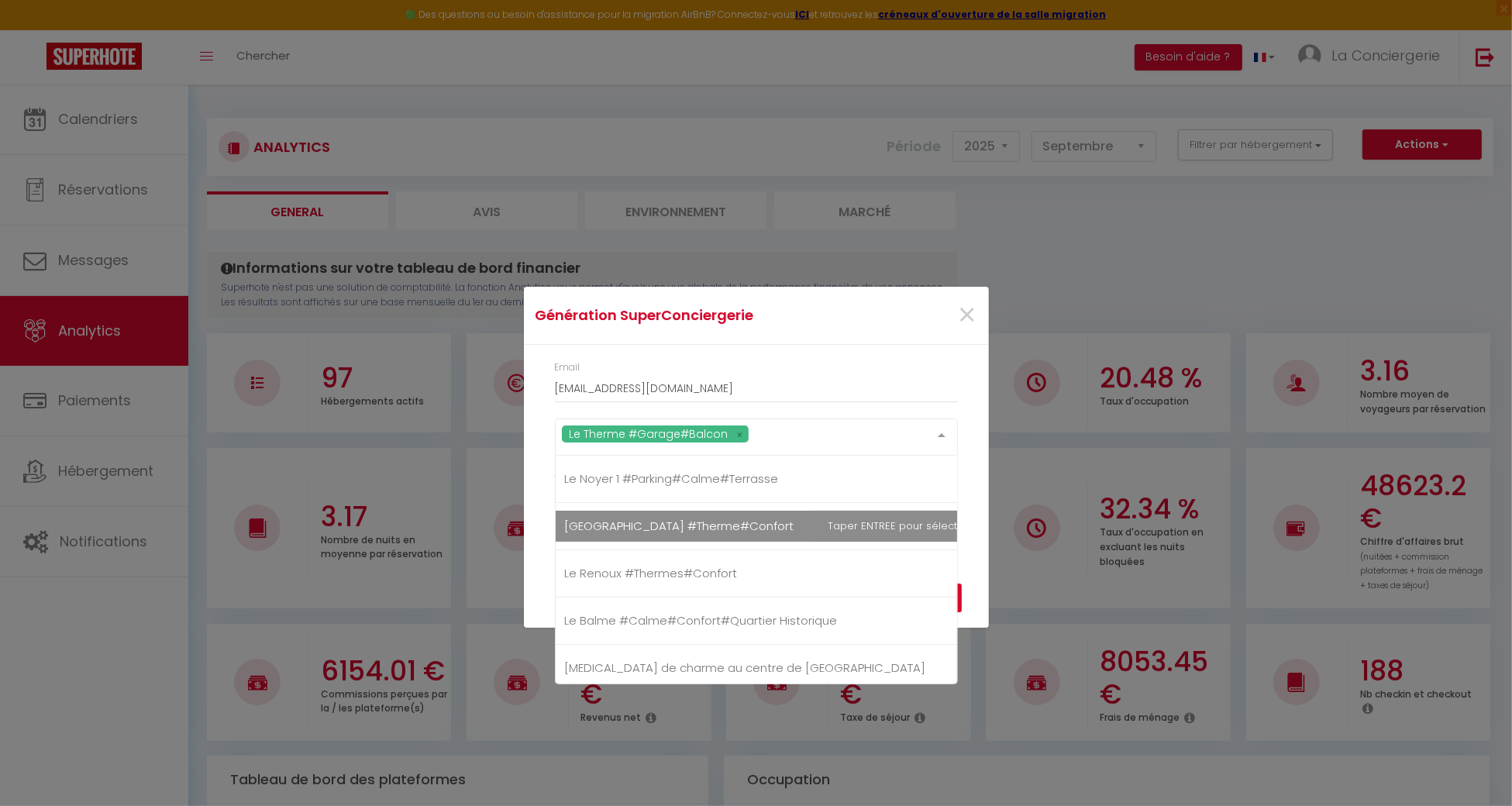
click at [666, 529] on span "[GEOGRAPHIC_DATA] #Therme#Confort" at bounding box center [679, 525] width 230 height 16
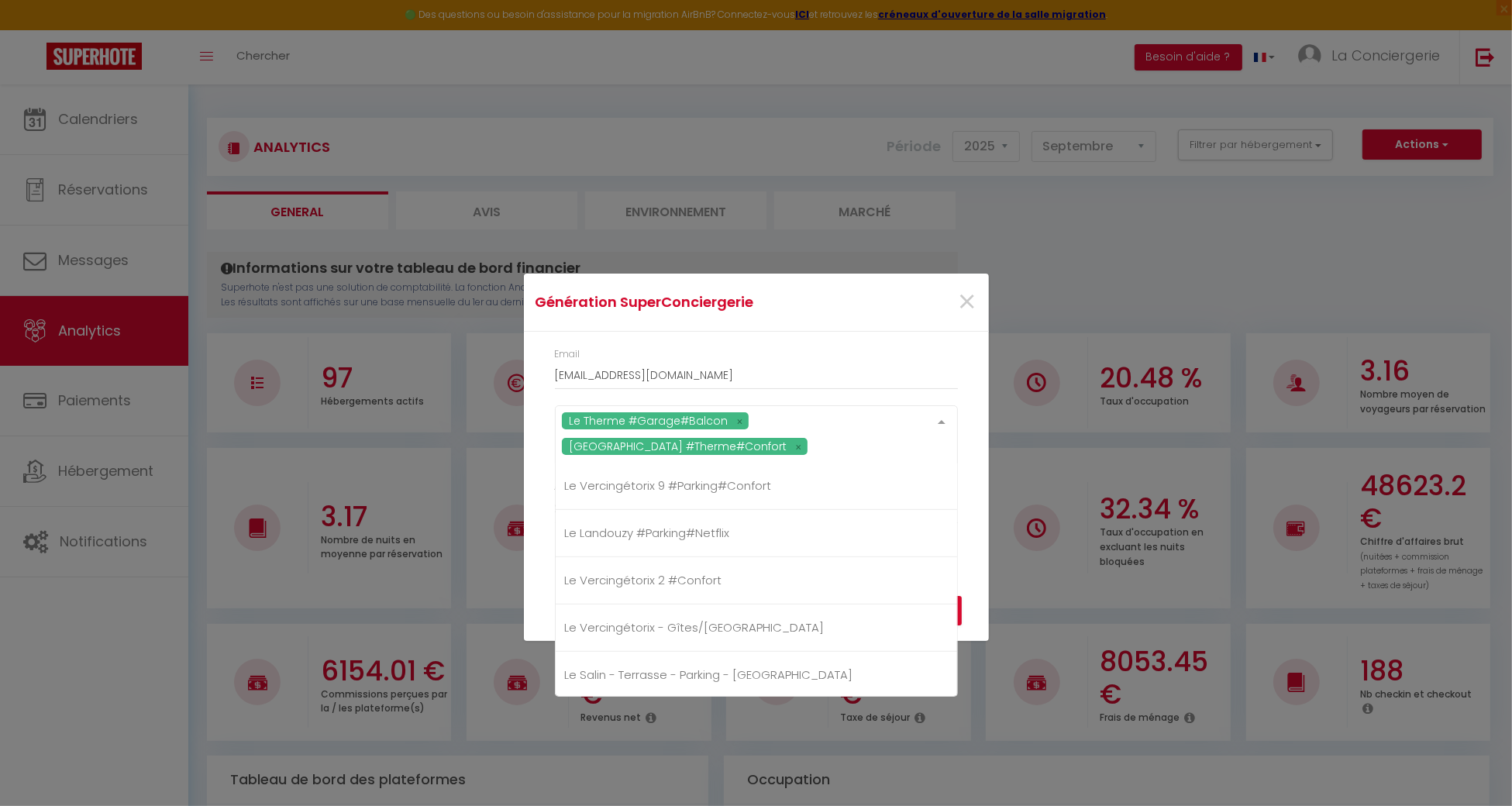
scroll to position [1240, 0]
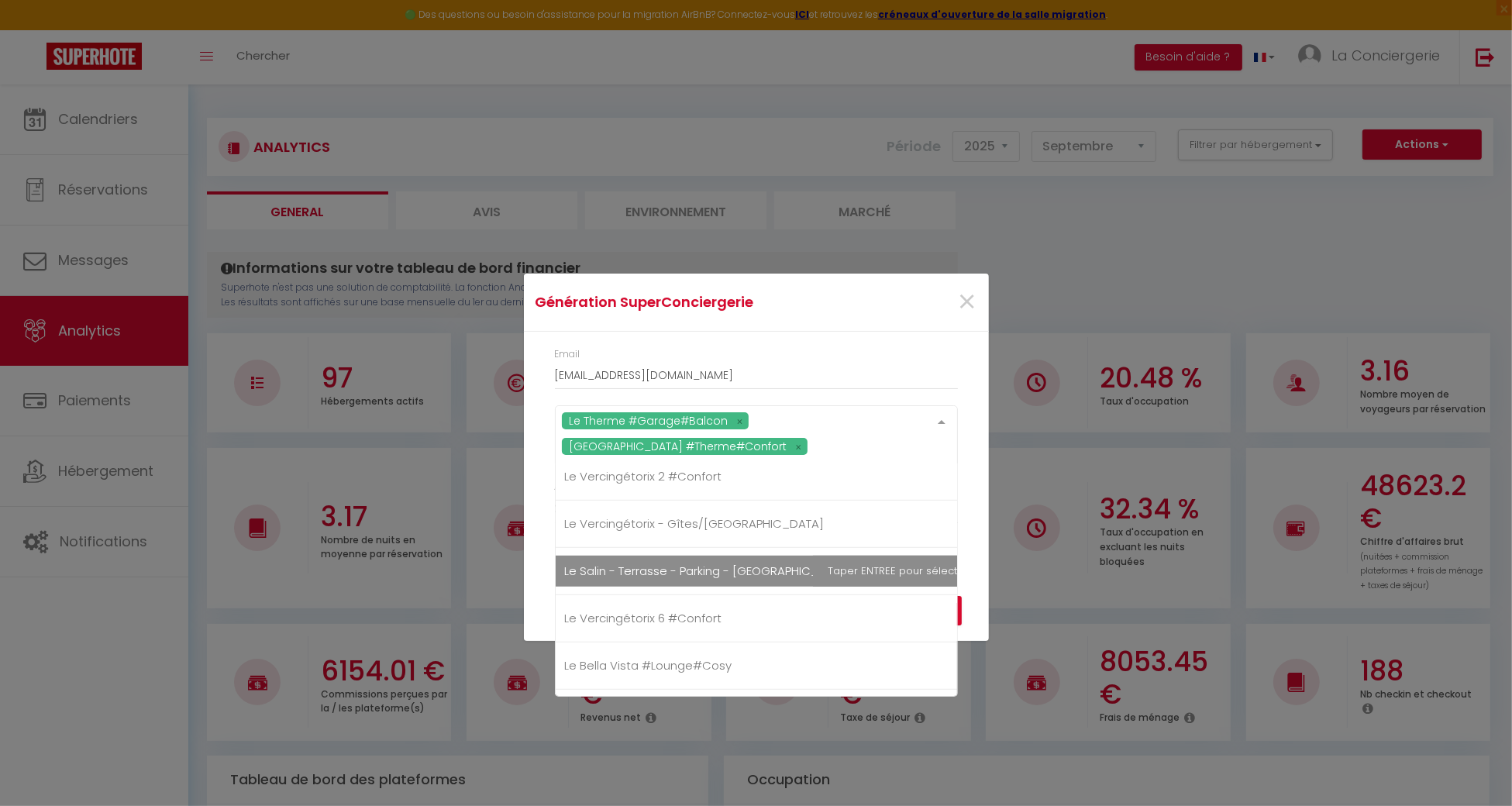
click at [689, 563] on span "Le Salin - Terrasse - Parking - [GEOGRAPHIC_DATA]" at bounding box center [709, 570] width 289 height 16
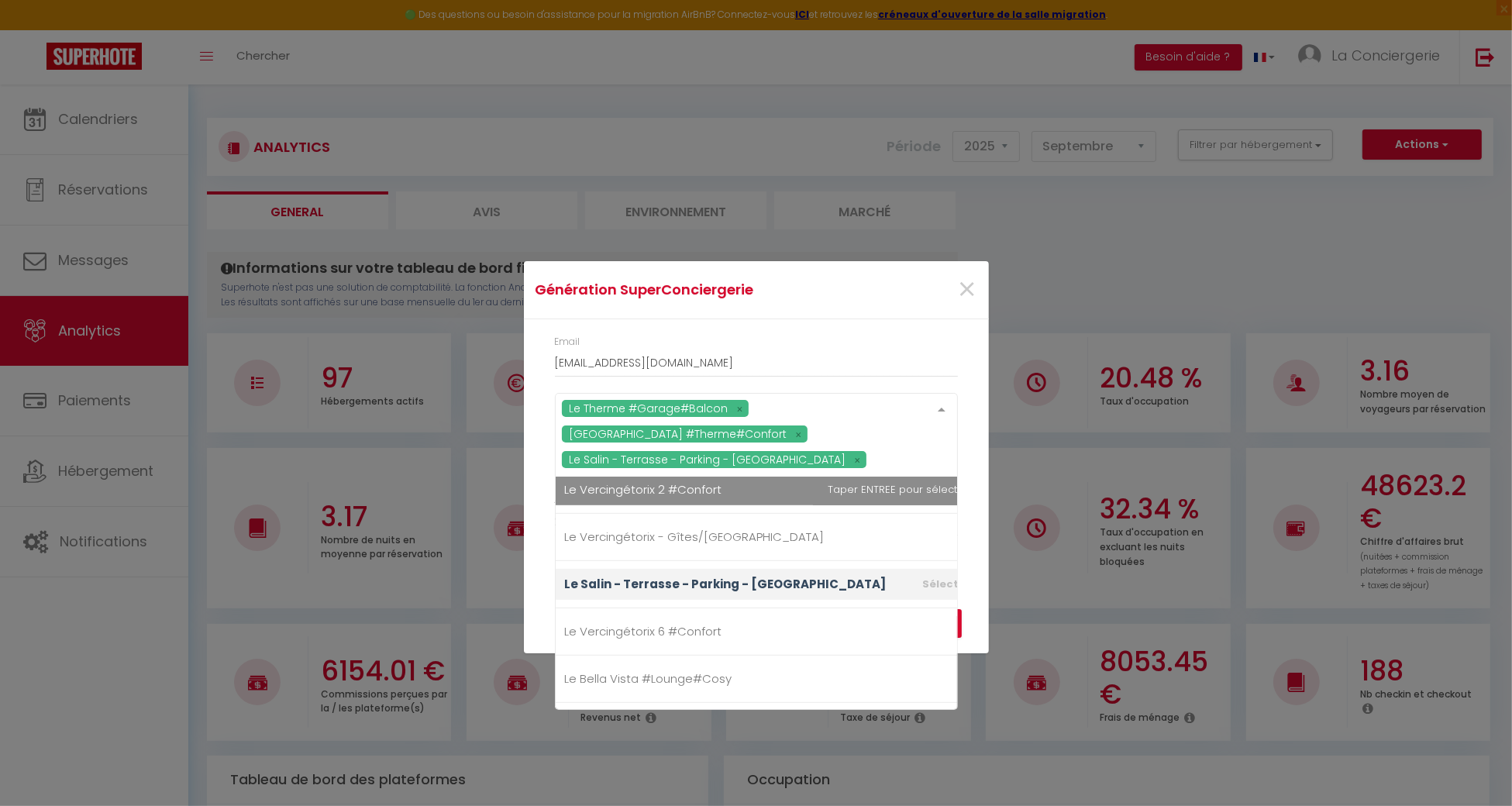
click at [977, 461] on div "Email [EMAIL_ADDRESS][DOMAIN_NAME] Le Therme #Garage#Balcon [GEOGRAPHIC_DATA] #…" at bounding box center [756, 443] width 465 height 249
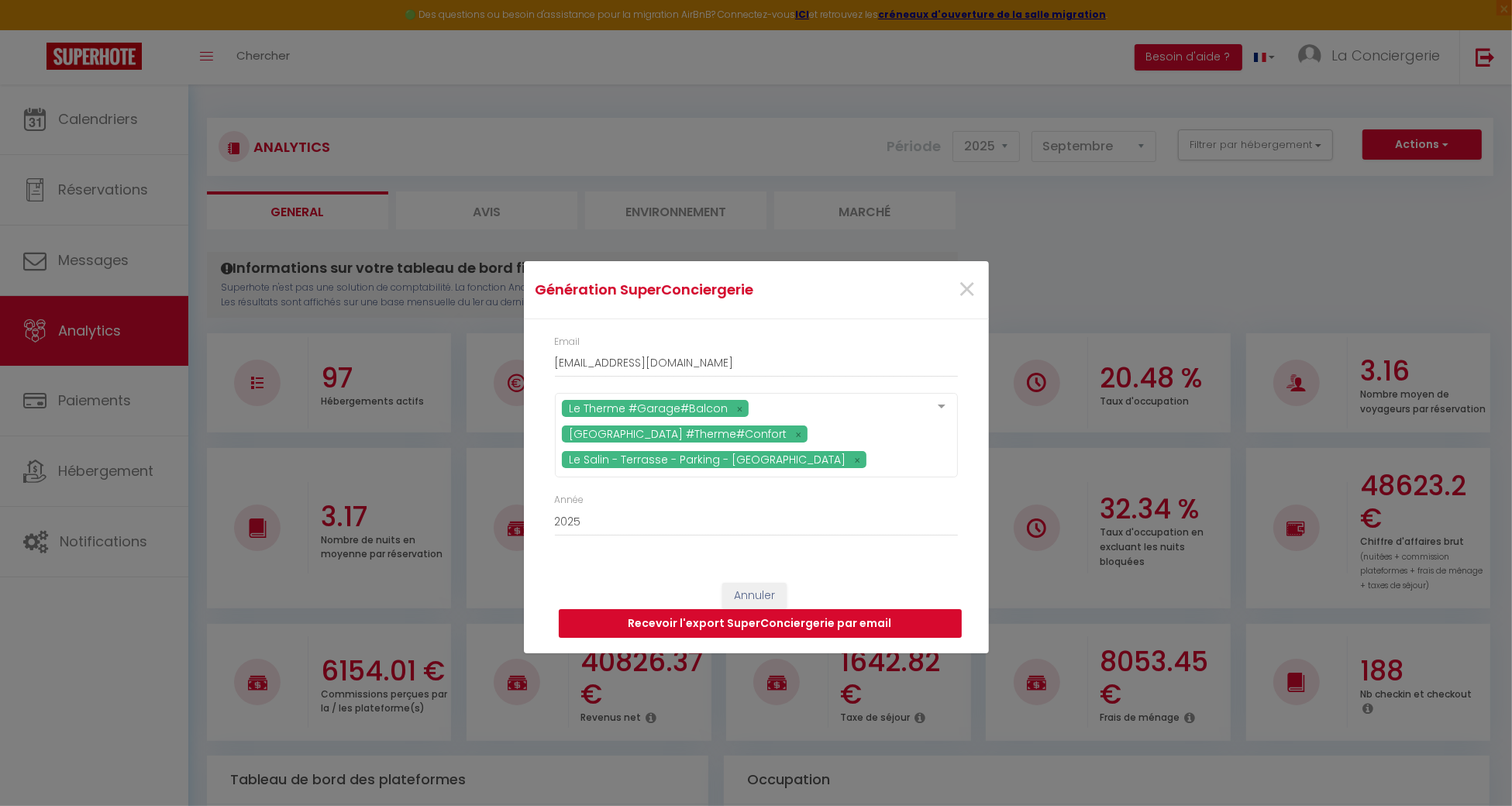
click at [871, 617] on button "Recevoir l'export SuperConciergerie par email" at bounding box center [760, 623] width 403 height 30
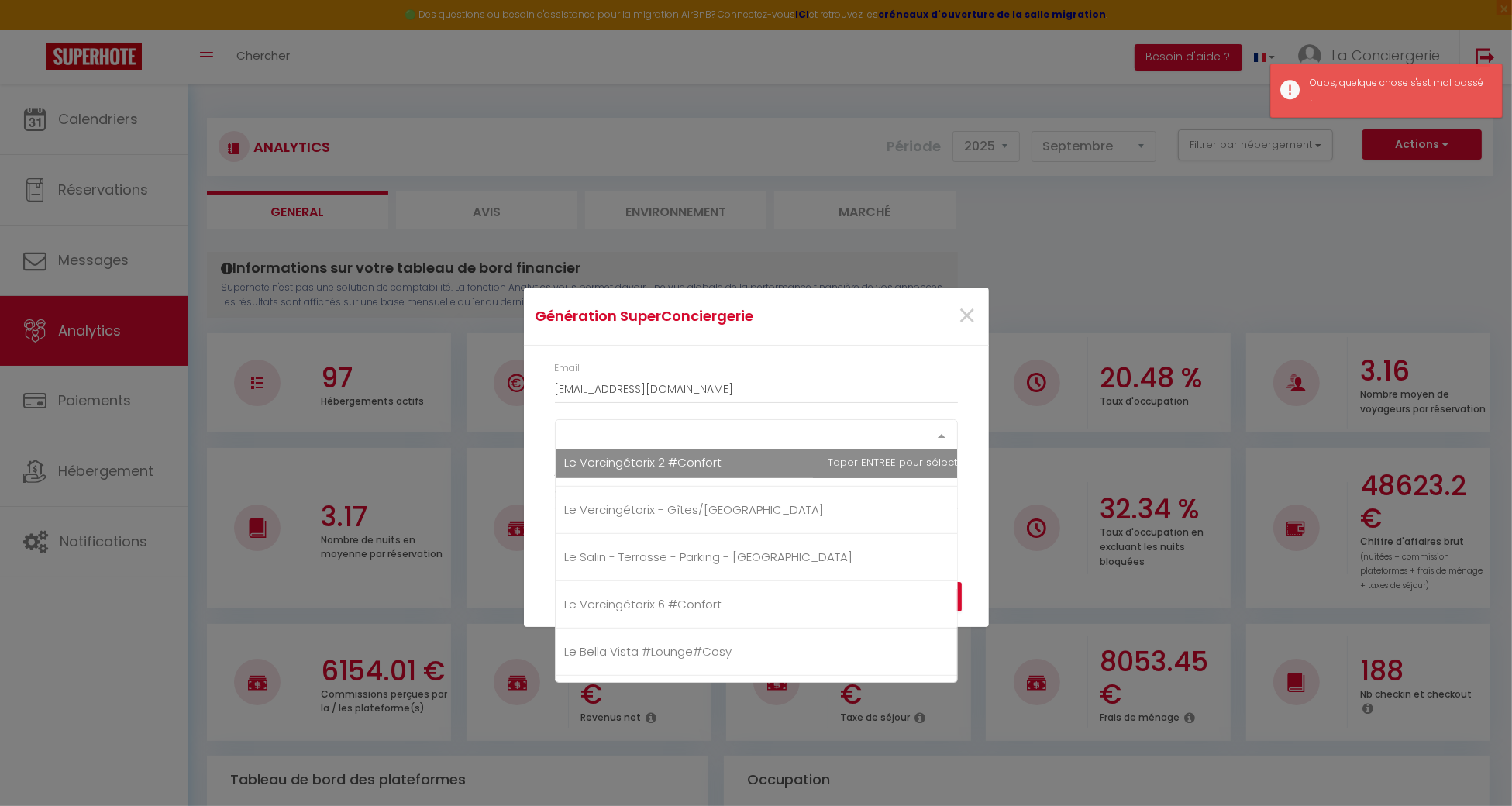
click at [801, 445] on div "Select option" at bounding box center [756, 435] width 403 height 31
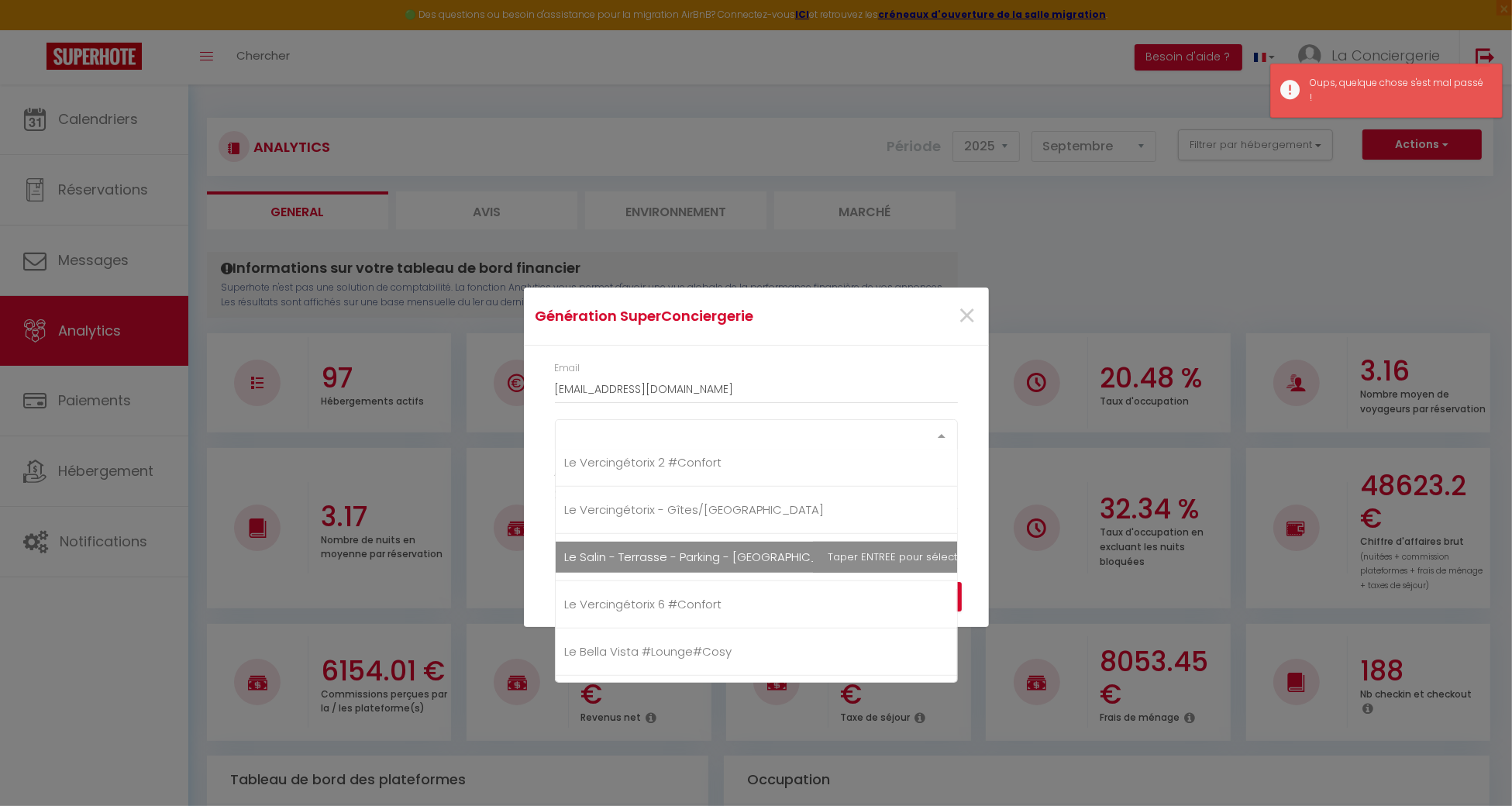
click at [678, 561] on span "Le Salin - Terrasse - Parking - [GEOGRAPHIC_DATA]" at bounding box center [778, 557] width 444 height 31
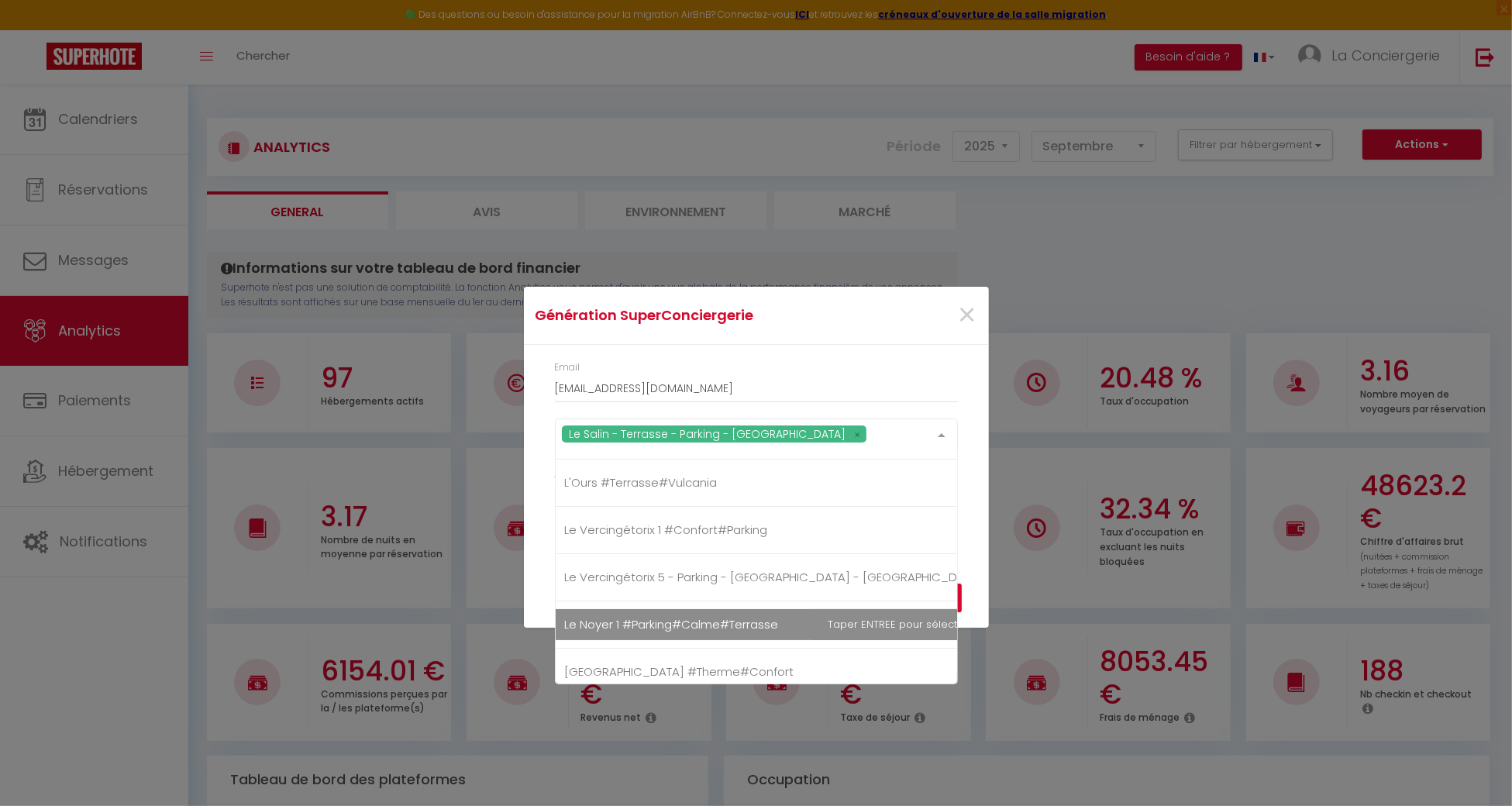
scroll to position [413, 0]
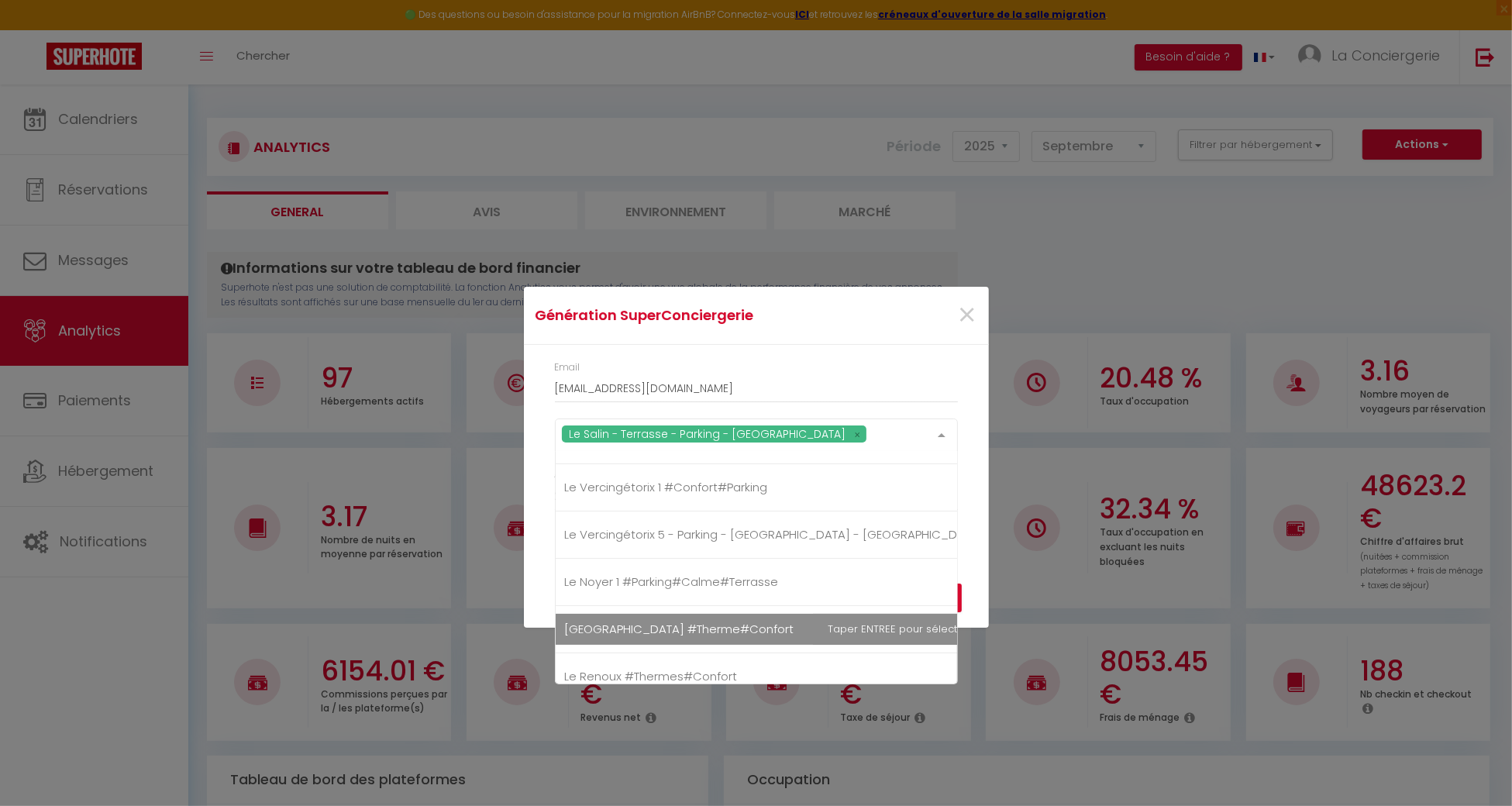
click at [656, 617] on span "[GEOGRAPHIC_DATA] #Therme#Confort" at bounding box center [778, 629] width 444 height 31
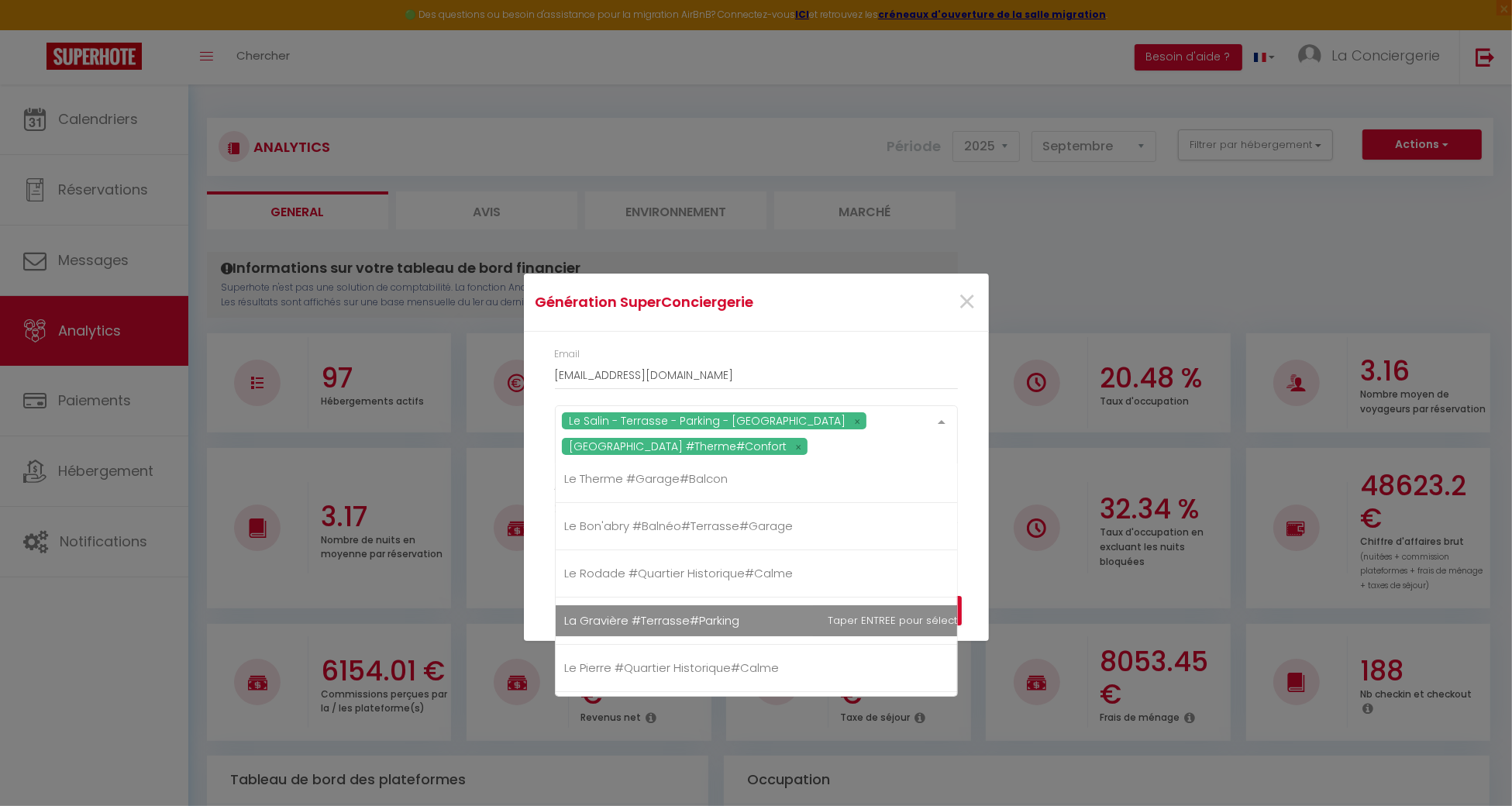
scroll to position [0, 0]
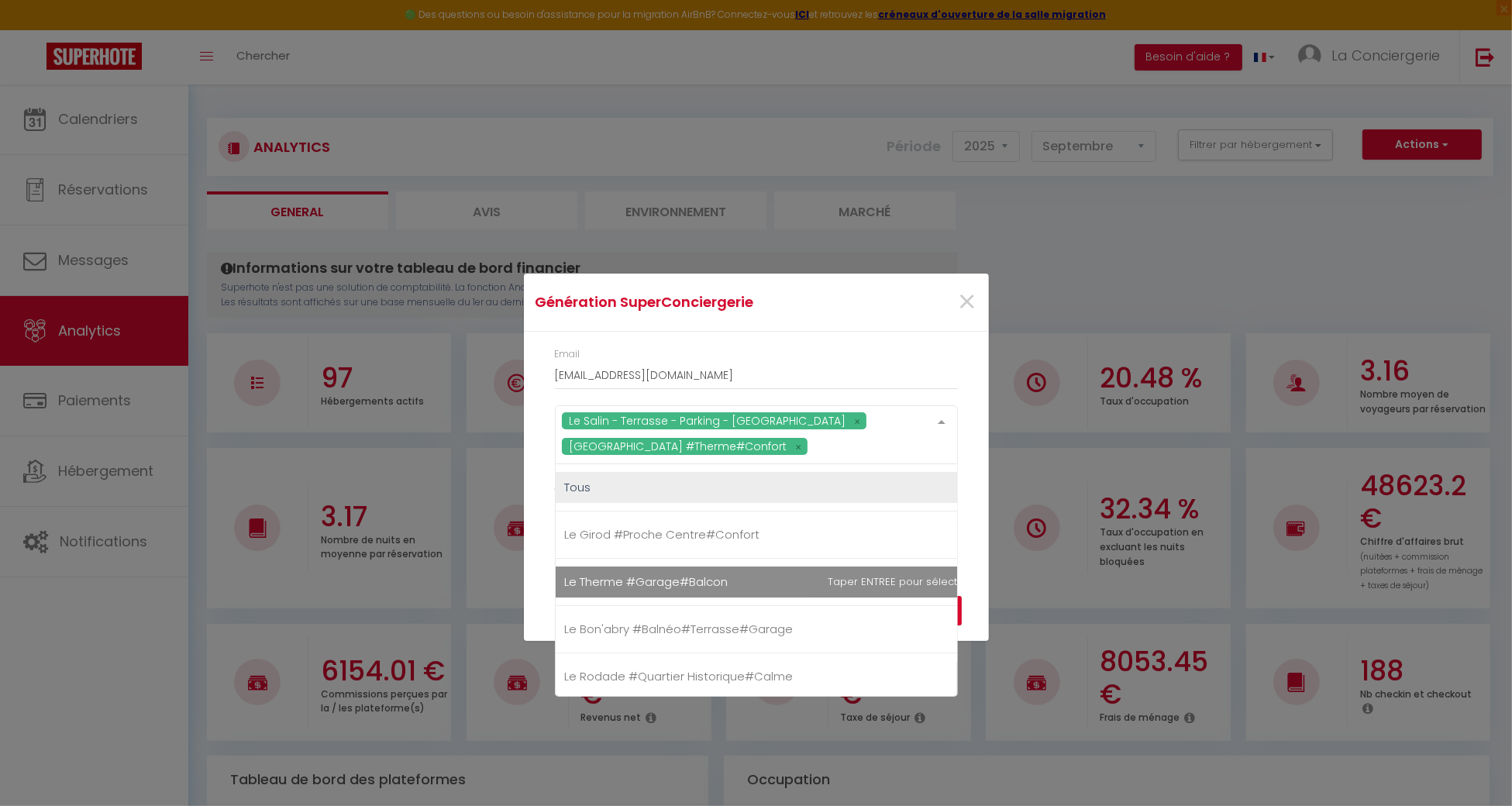
click at [661, 594] on span "Le Therme #Garage#Balcon" at bounding box center [778, 582] width 444 height 31
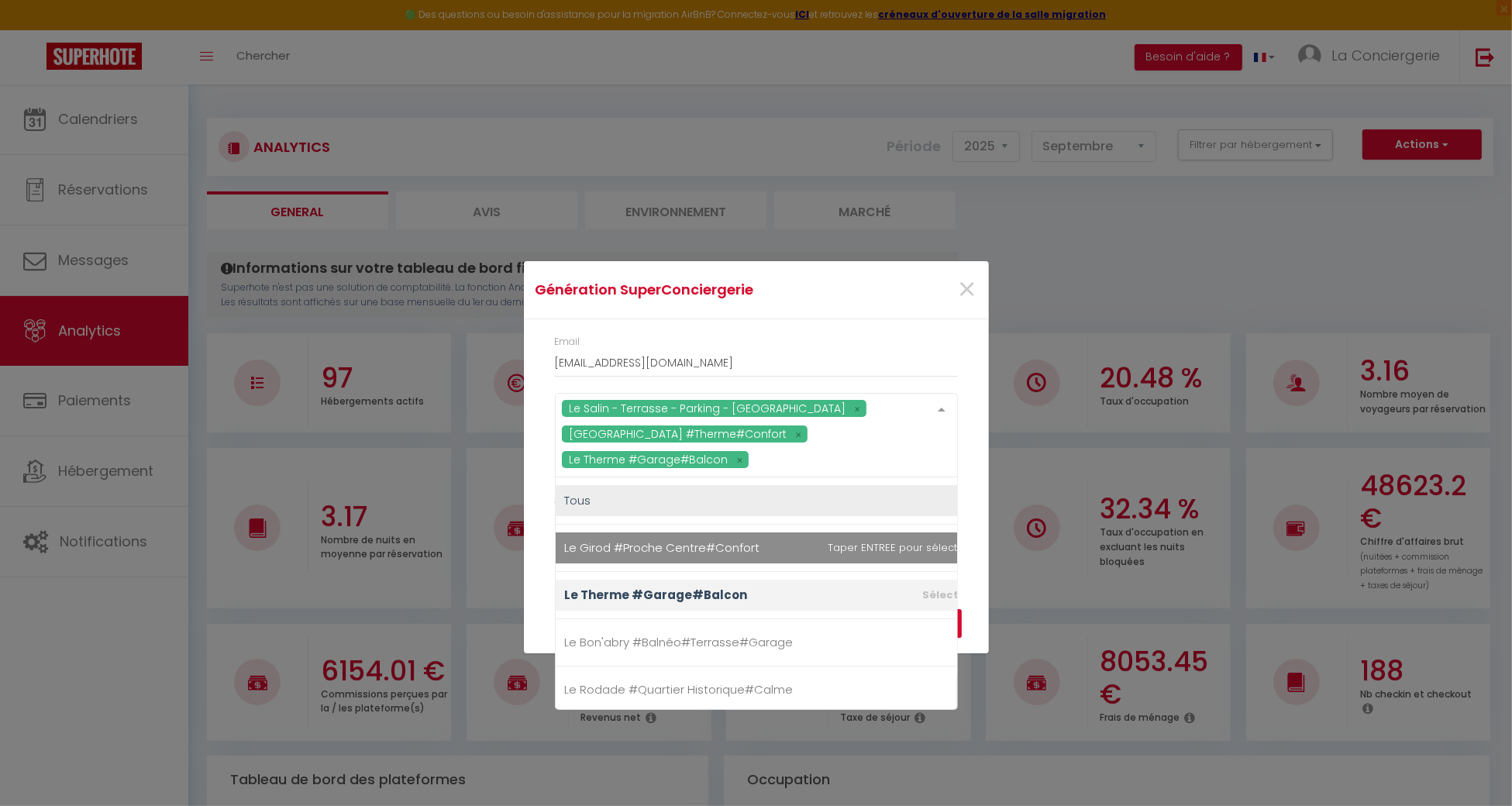
click at [963, 537] on div "Année 2015 2016 2017 2018 2019 2020 2021 2022 2023 2024 2025 2026 2027 2028" at bounding box center [756, 522] width 423 height 60
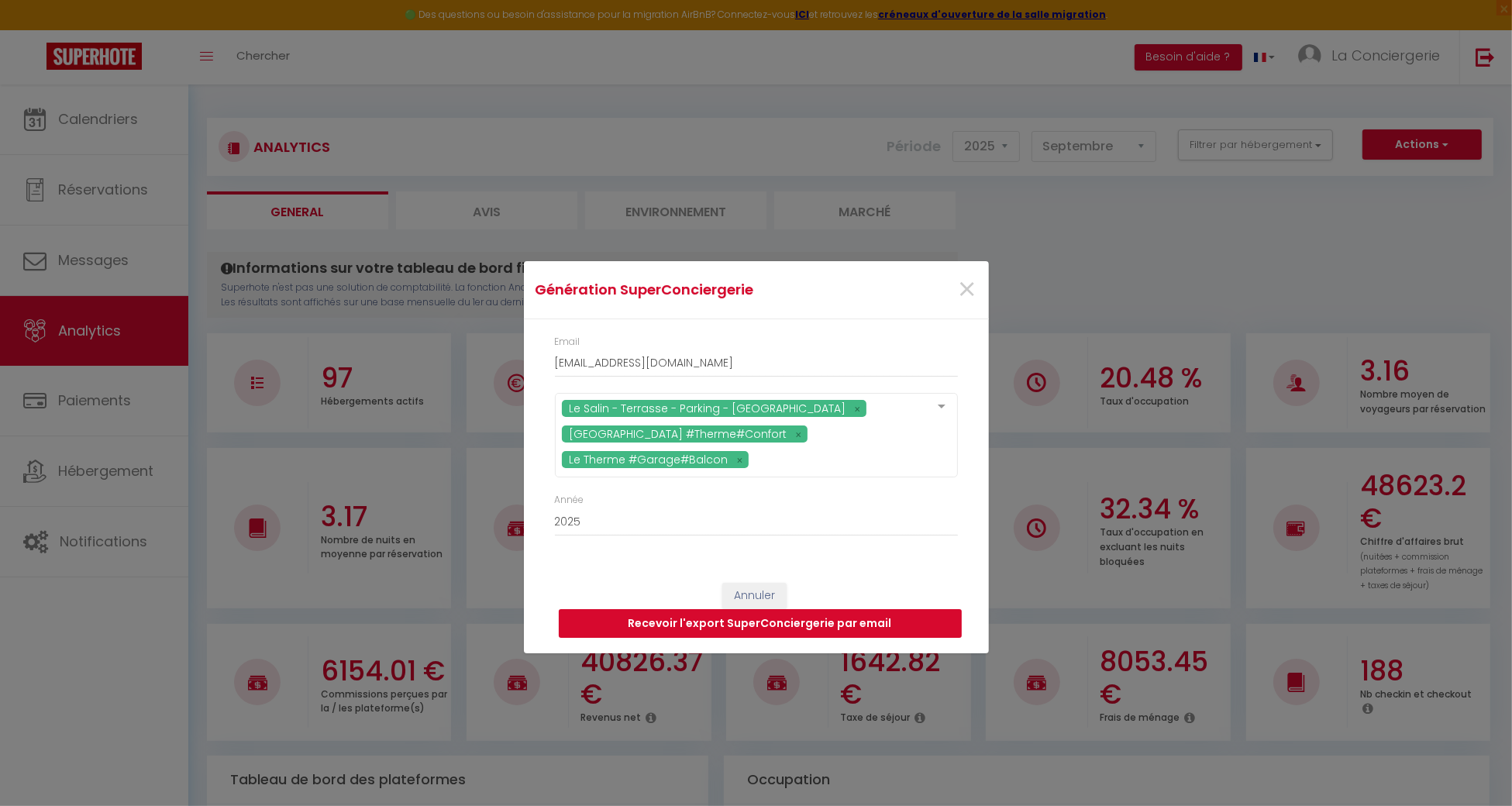
click at [863, 623] on button "Recevoir l'export SuperConciergerie par email" at bounding box center [760, 623] width 403 height 30
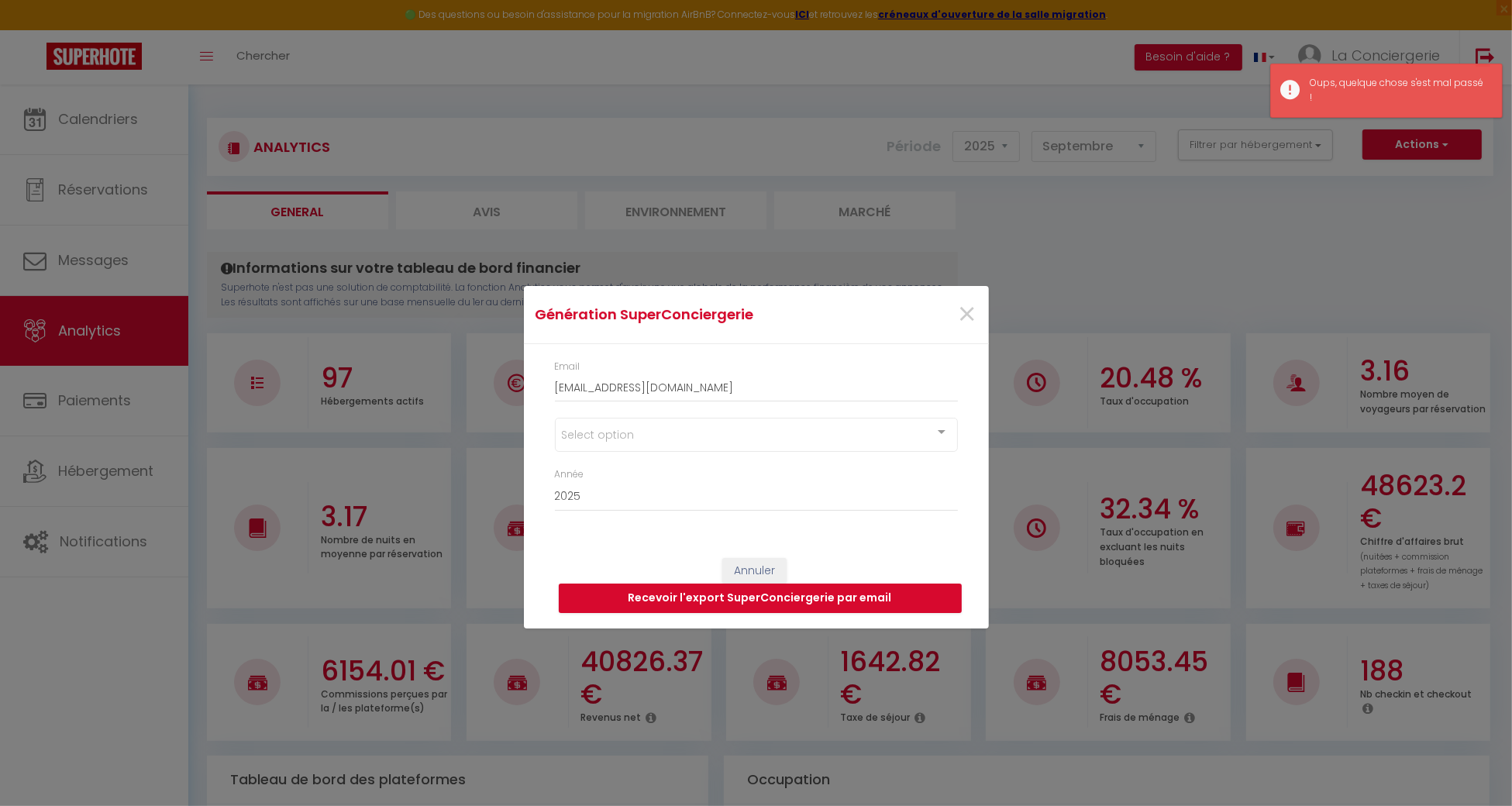
click at [859, 427] on div "Select option" at bounding box center [756, 434] width 403 height 34
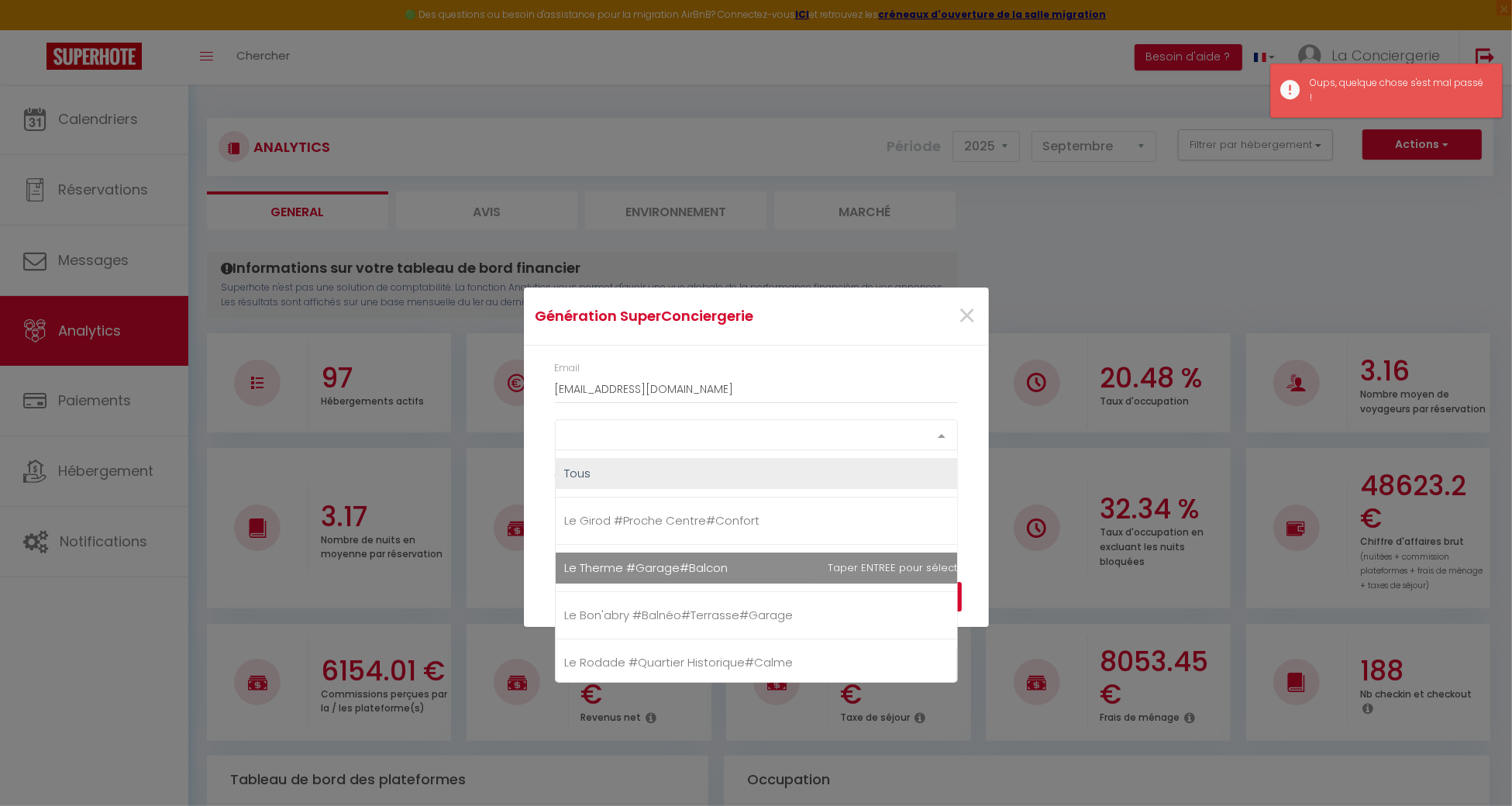
click at [646, 557] on span "Le Therme #Garage#Balcon" at bounding box center [778, 568] width 444 height 31
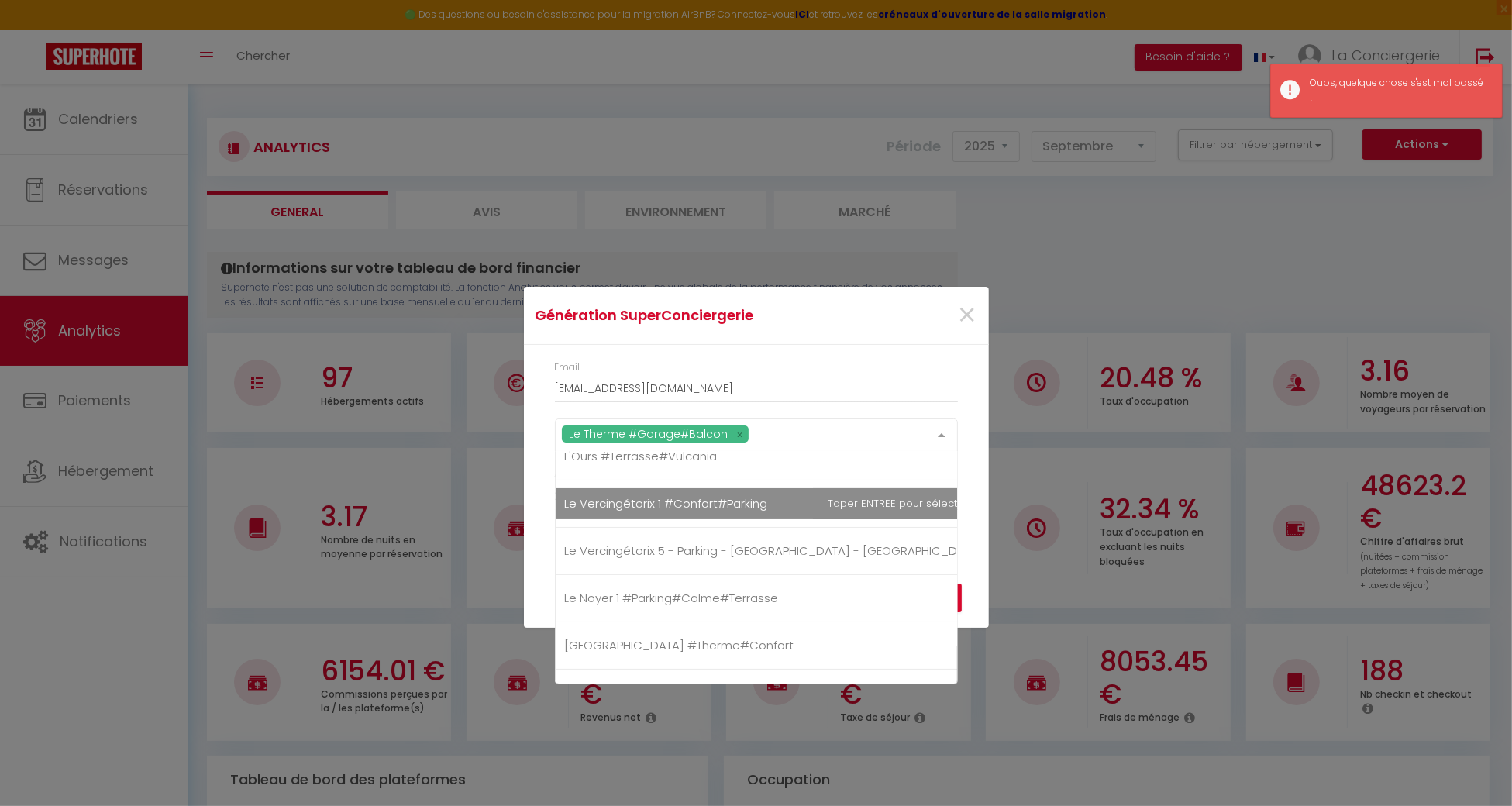
scroll to position [413, 0]
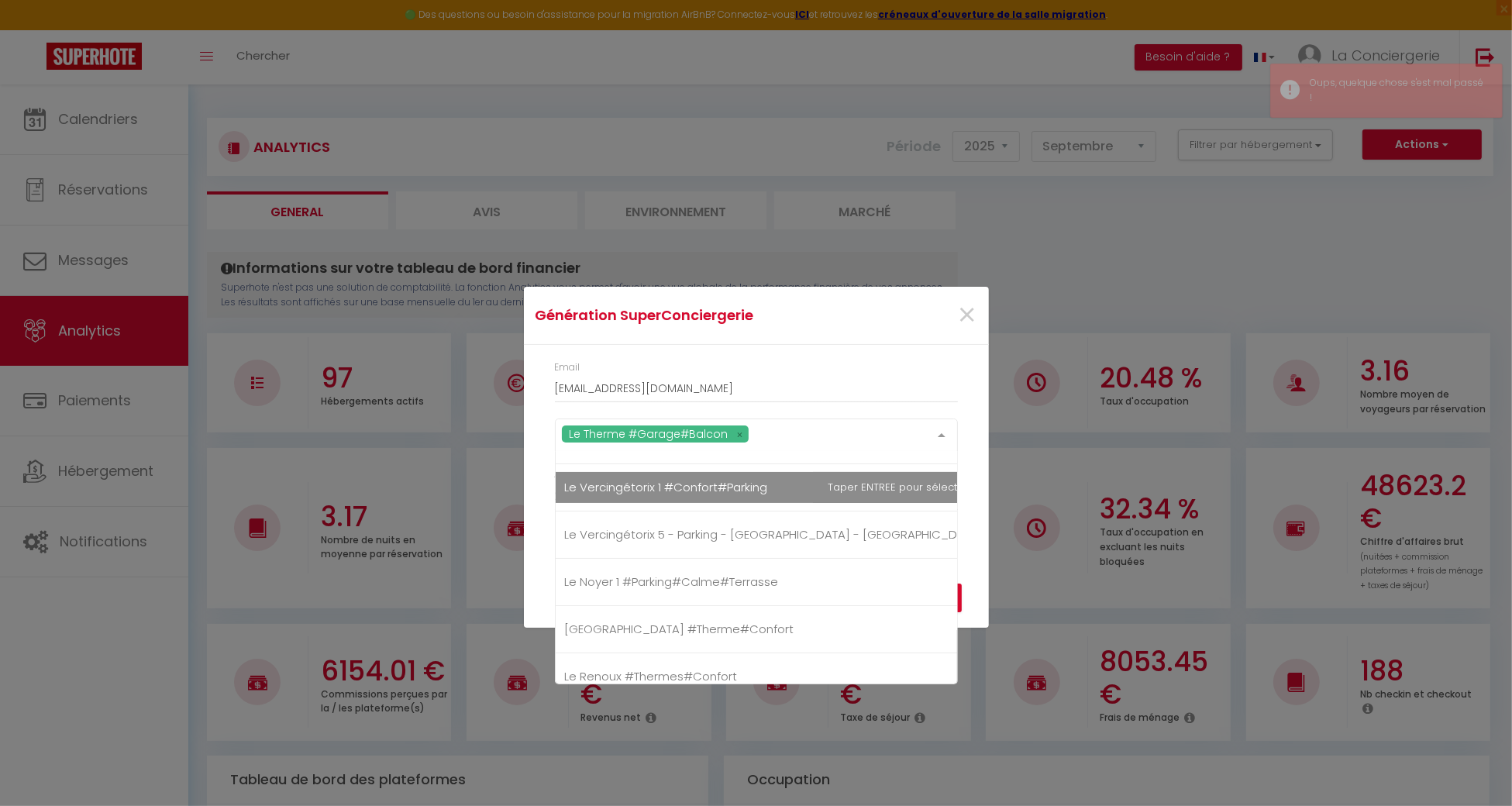
click at [640, 610] on li "[GEOGRAPHIC_DATA] #Therme#Confort" at bounding box center [778, 629] width 444 height 47
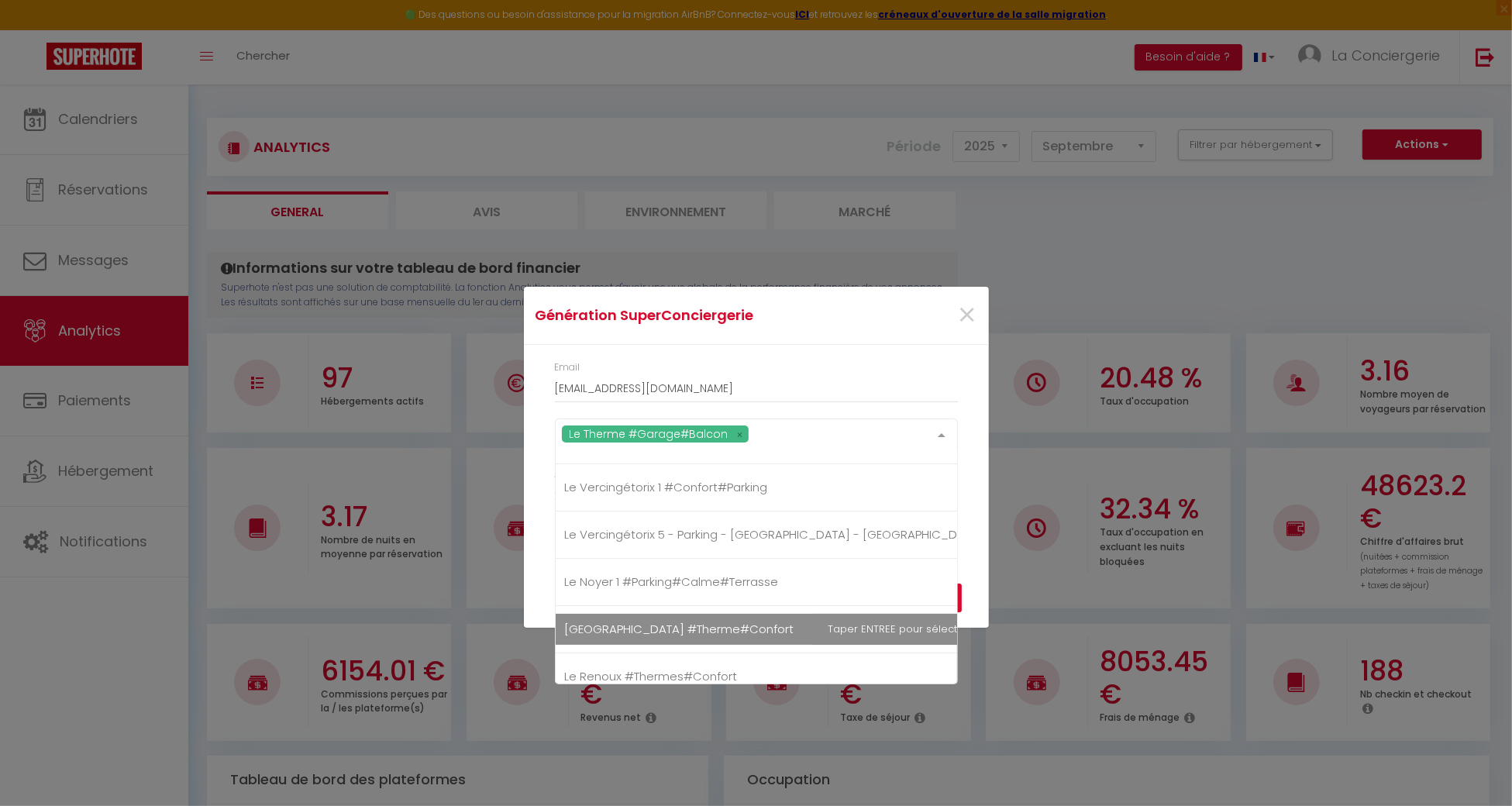
click at [635, 615] on span "[GEOGRAPHIC_DATA] #Therme#Confort" at bounding box center [778, 629] width 444 height 31
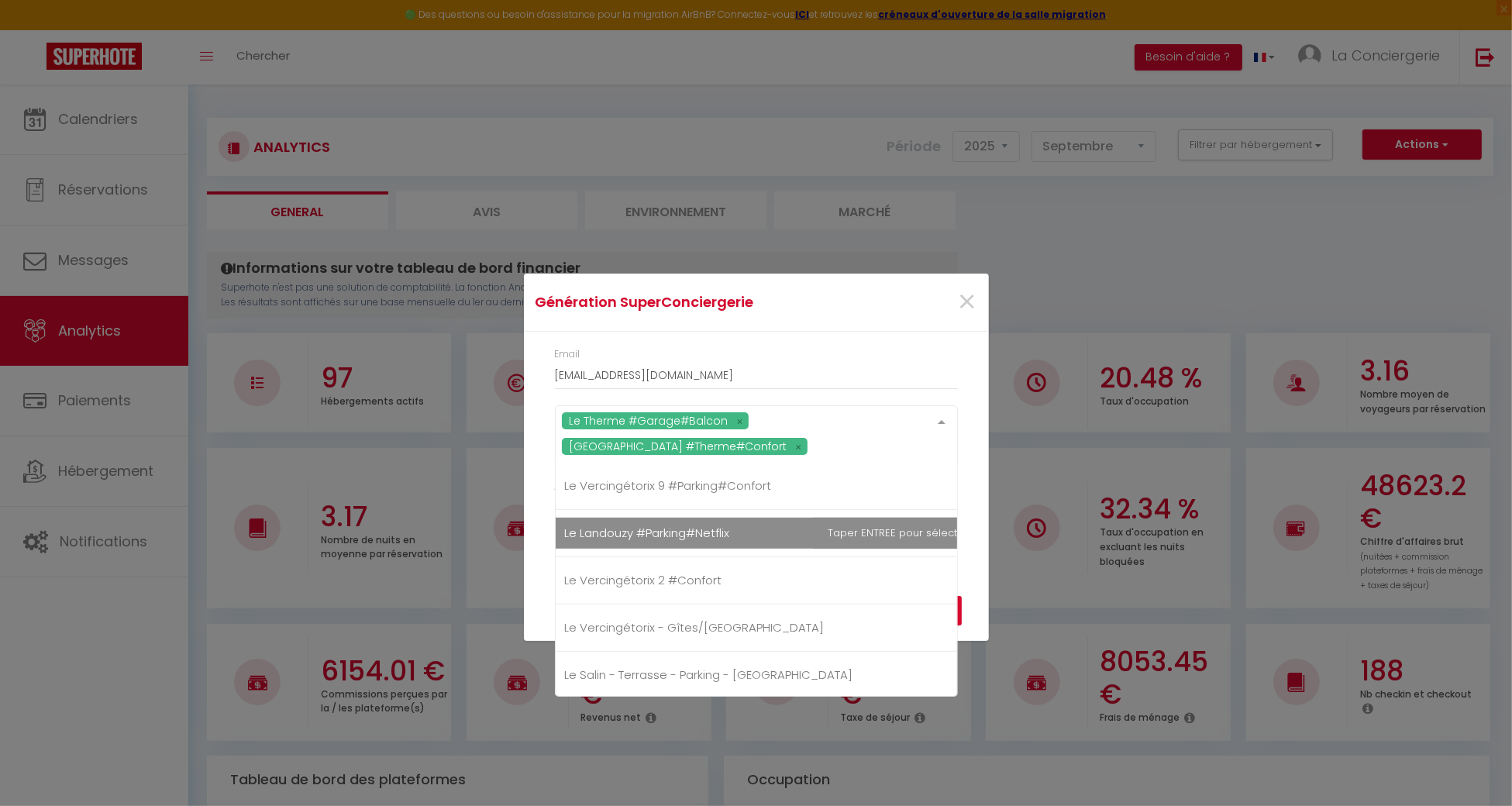
scroll to position [1240, 0]
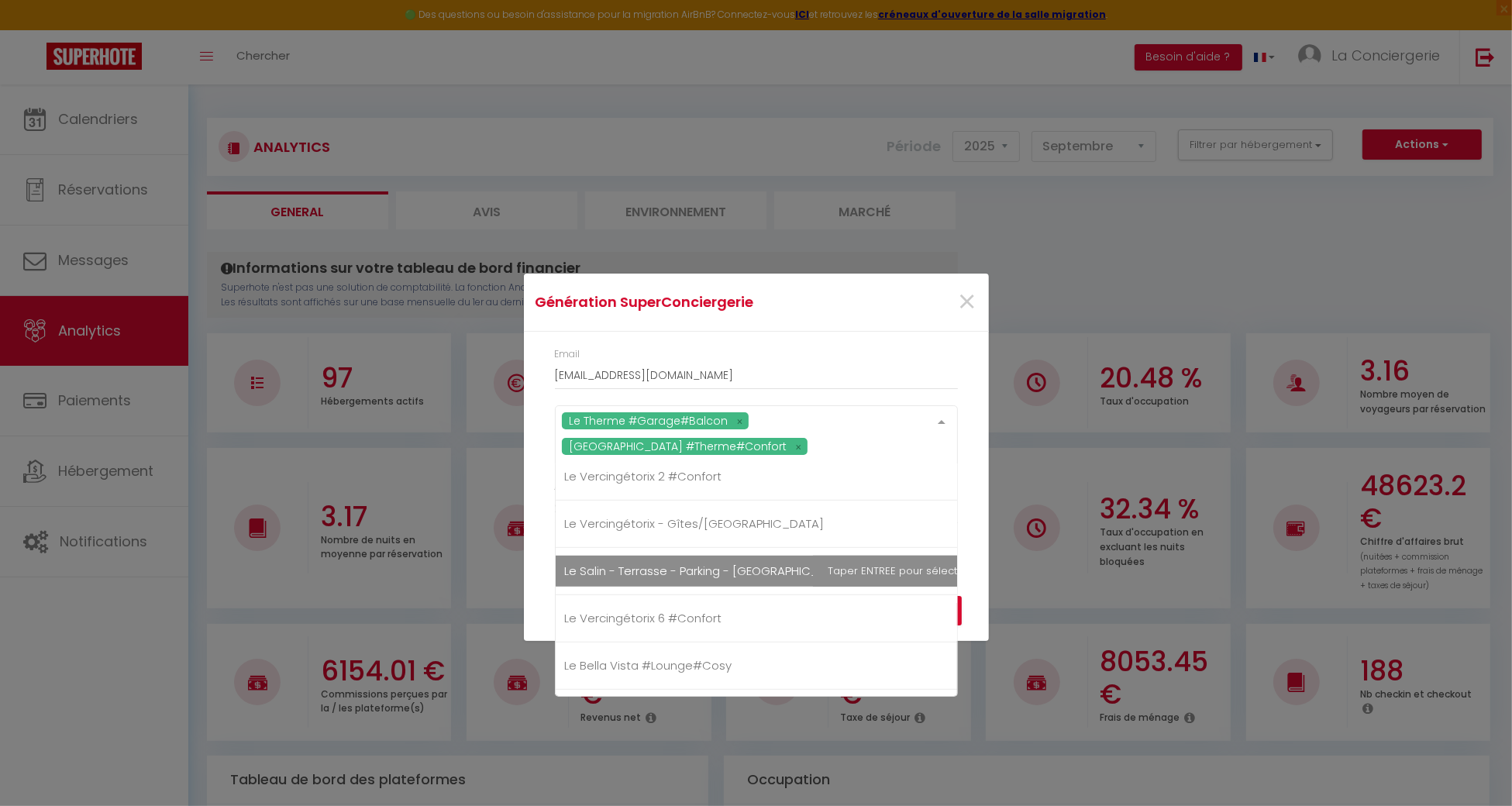
click at [647, 574] on span "Le Salin - Terrasse - Parking - [GEOGRAPHIC_DATA]" at bounding box center [778, 571] width 444 height 31
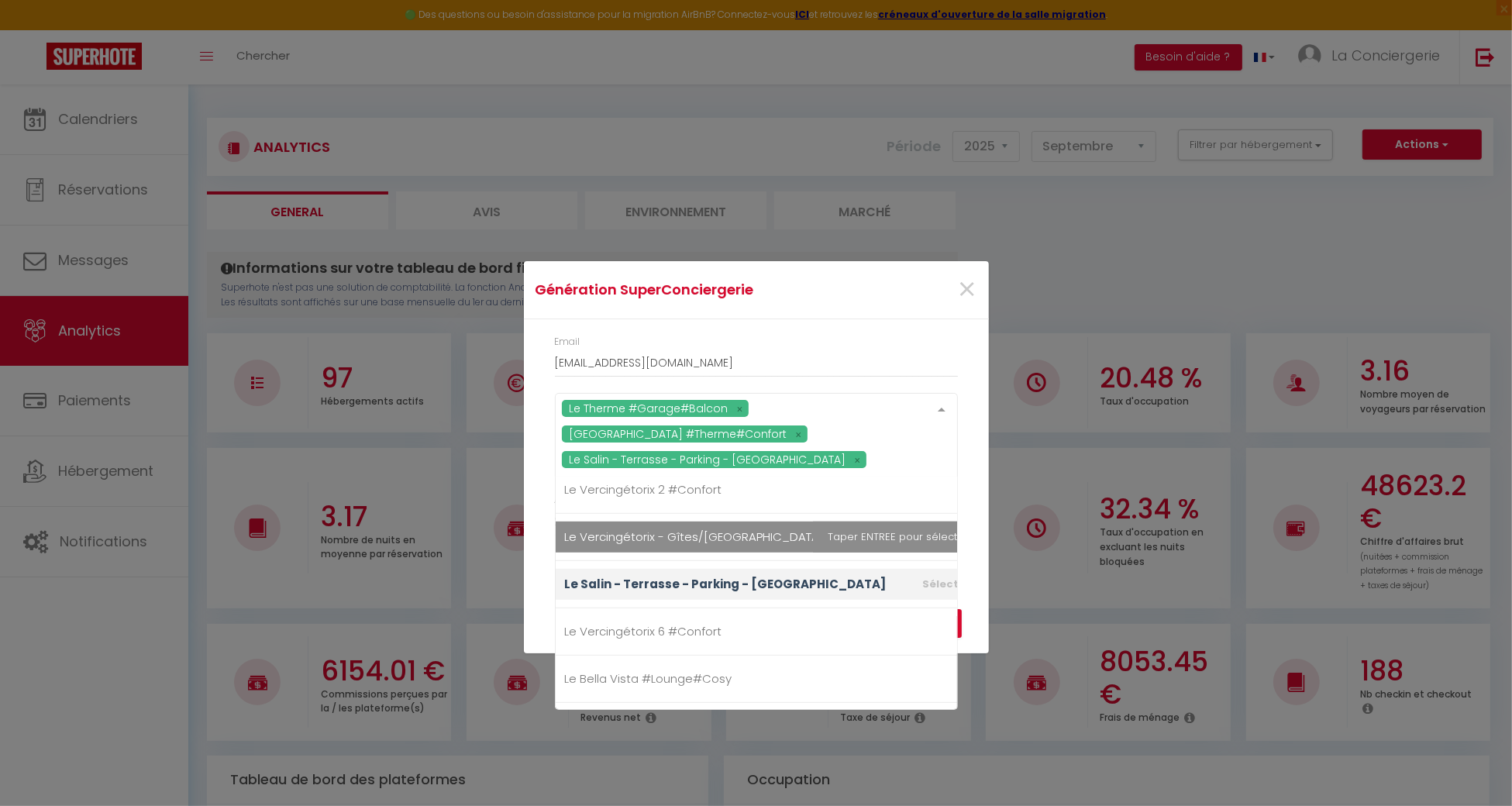
click at [963, 536] on div "Année 2015 2016 2017 2018 2019 2020 2021 2022 2023 2024 2025 2026 2027 2028" at bounding box center [756, 522] width 423 height 60
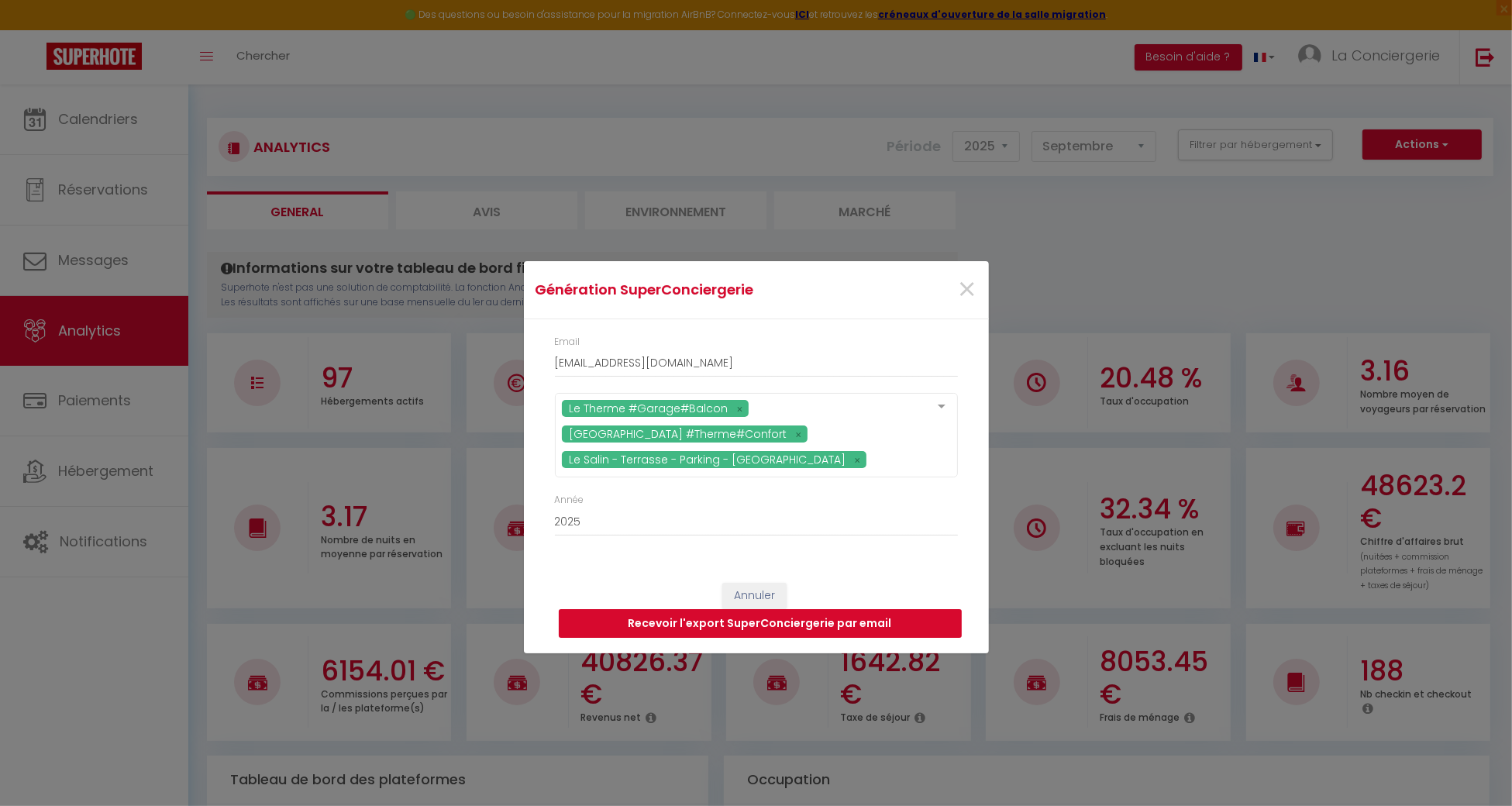
click at [885, 623] on button "Recevoir l'export SuperConciergerie par email" at bounding box center [760, 623] width 403 height 30
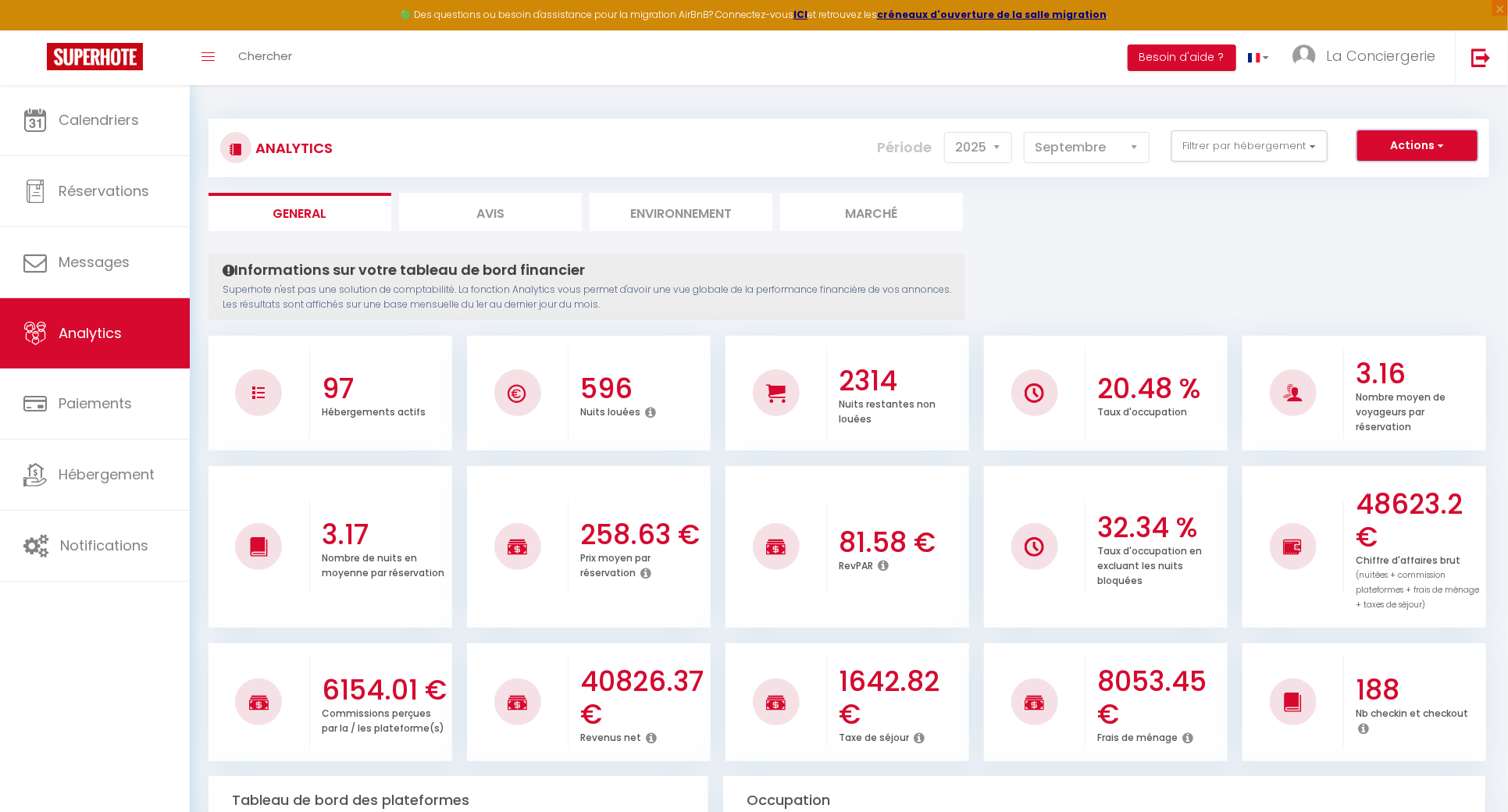
click at [1359, 139] on button "Actions" at bounding box center [1417, 146] width 120 height 31
click at [1350, 171] on link "Génération SuperConciergerie" at bounding box center [1378, 179] width 198 height 20
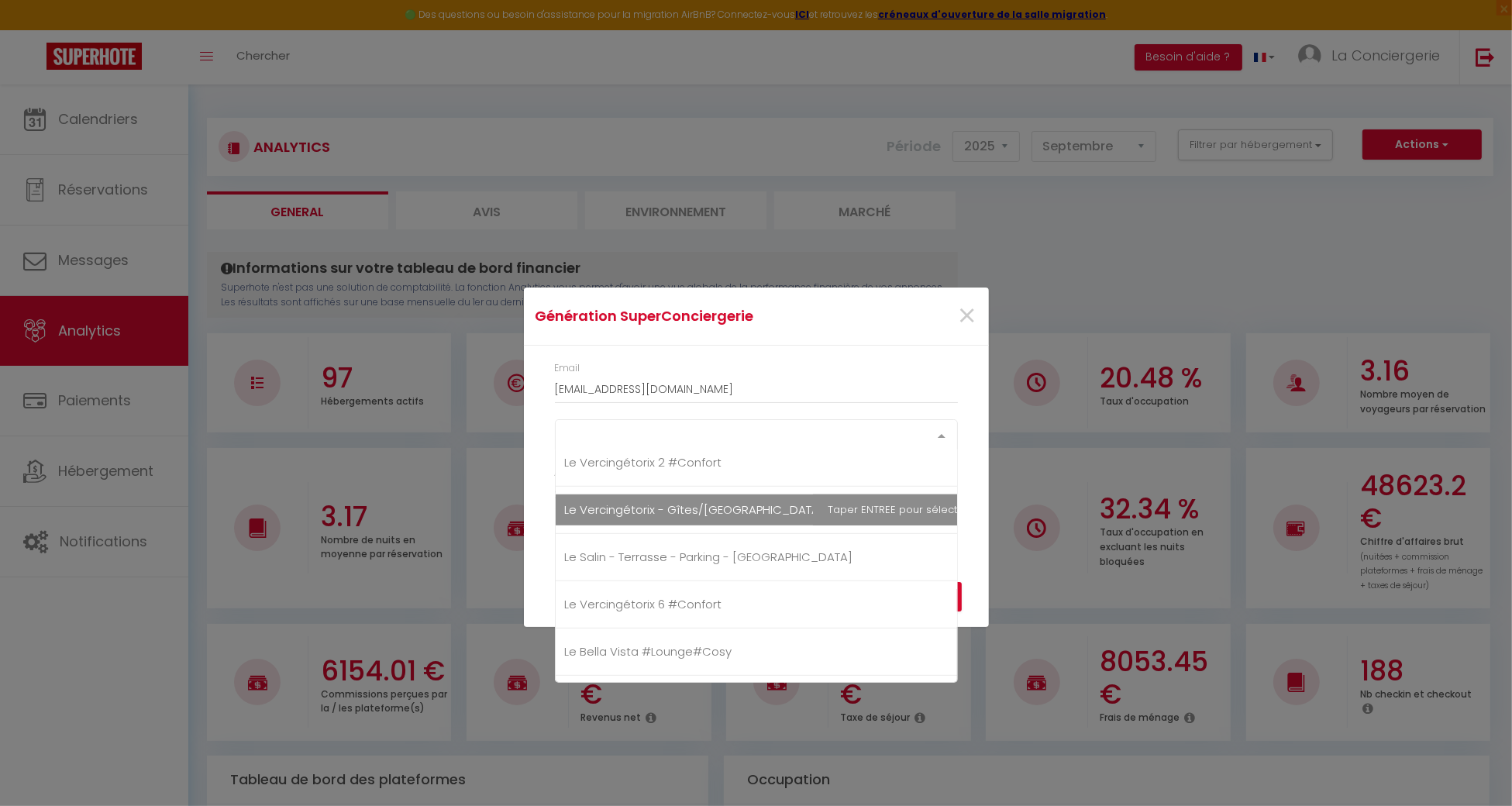
click at [820, 431] on div "Select option" at bounding box center [756, 435] width 403 height 31
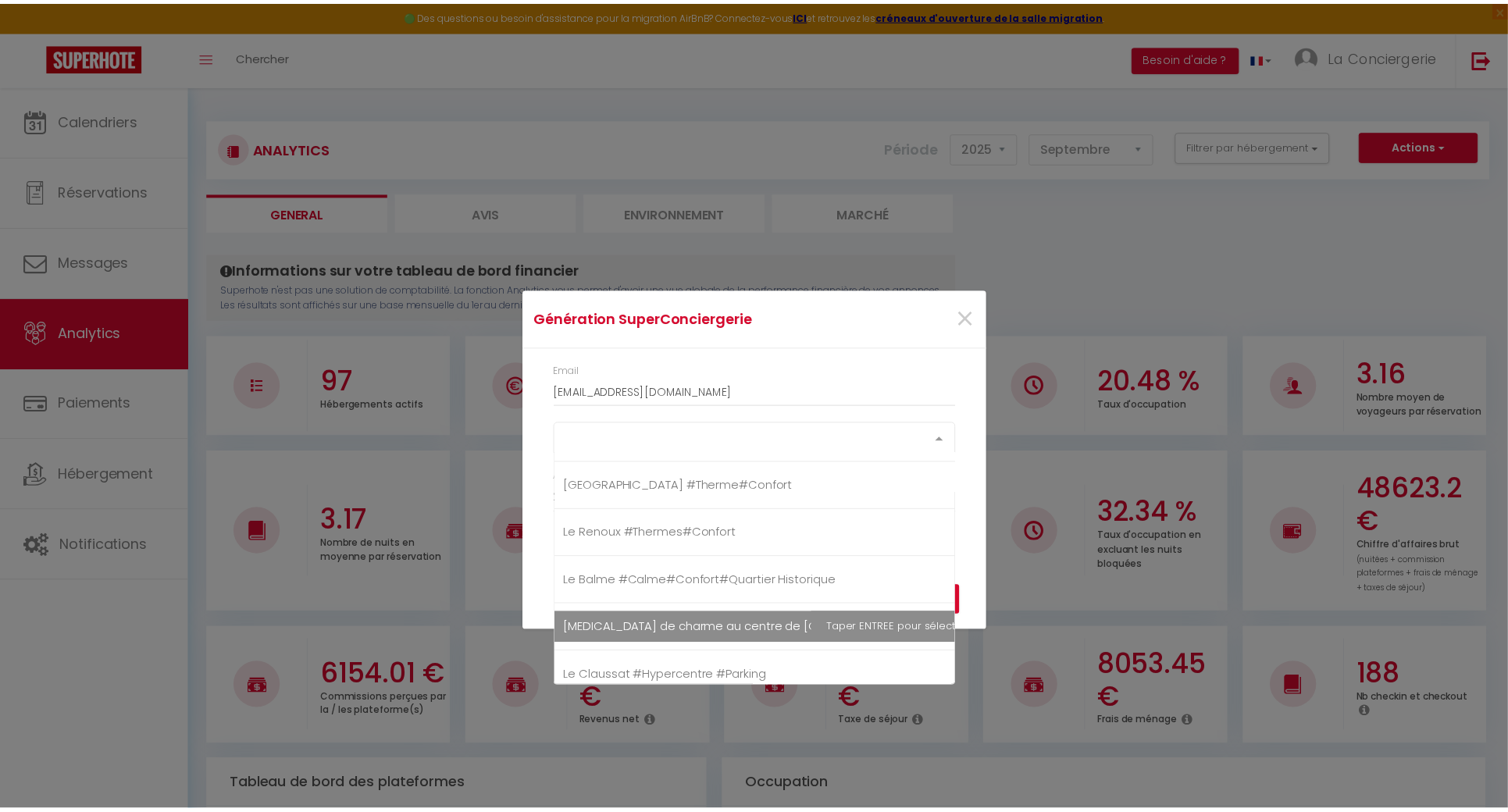
scroll to position [520, 0]
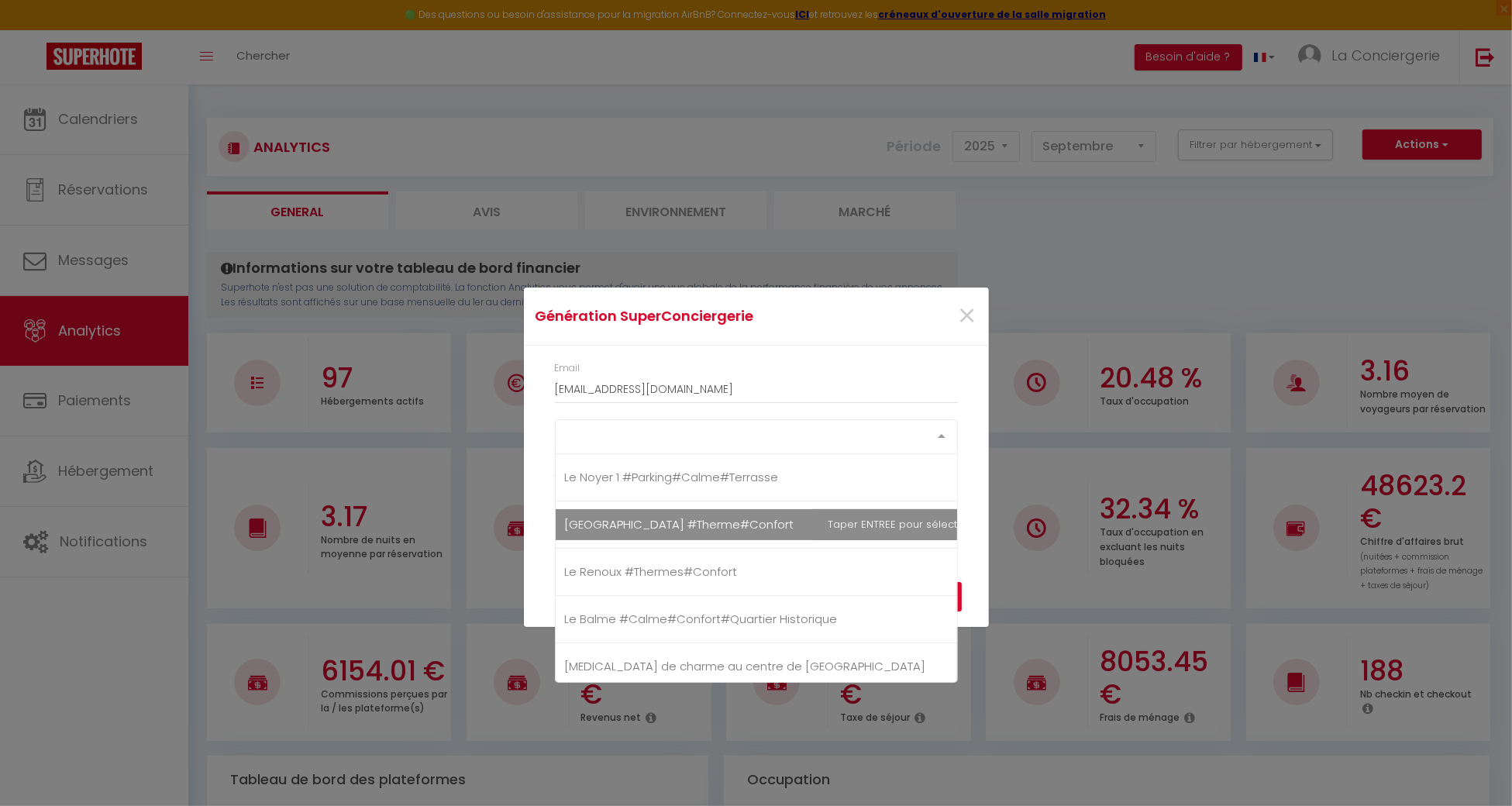
click at [741, 525] on span "[GEOGRAPHIC_DATA] #Therme#Confort" at bounding box center [679, 524] width 230 height 16
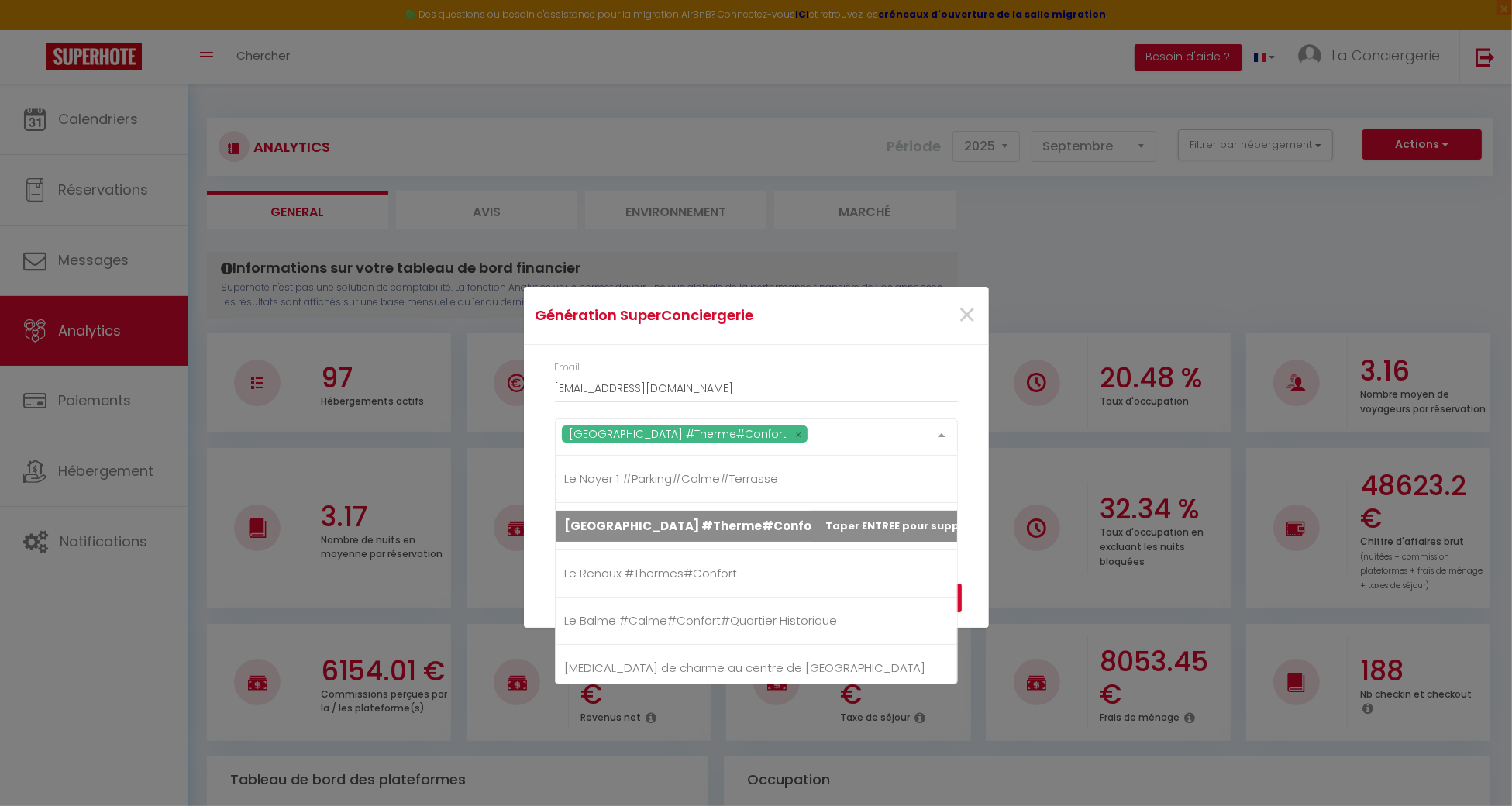
drag, startPoint x: 979, startPoint y: 511, endPoint x: 971, endPoint y: 542, distance: 32.0
click at [979, 511] on div "Email [EMAIL_ADDRESS][DOMAIN_NAME] [GEOGRAPHIC_DATA] #Therme#Confort [GEOGRAPHI…" at bounding box center [756, 443] width 465 height 197
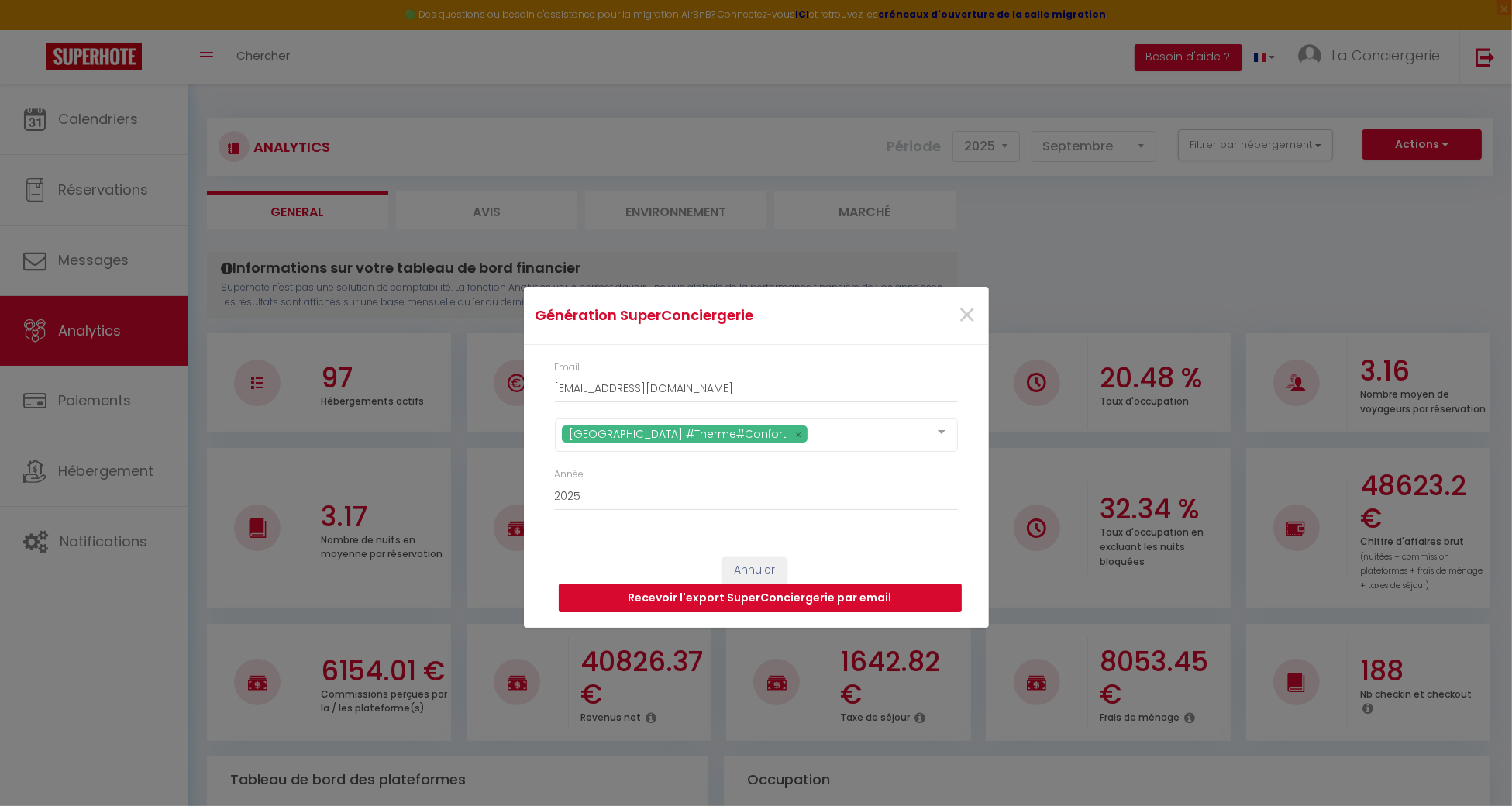
click at [929, 599] on button "Recevoir l'export SuperConciergerie par email" at bounding box center [760, 598] width 403 height 30
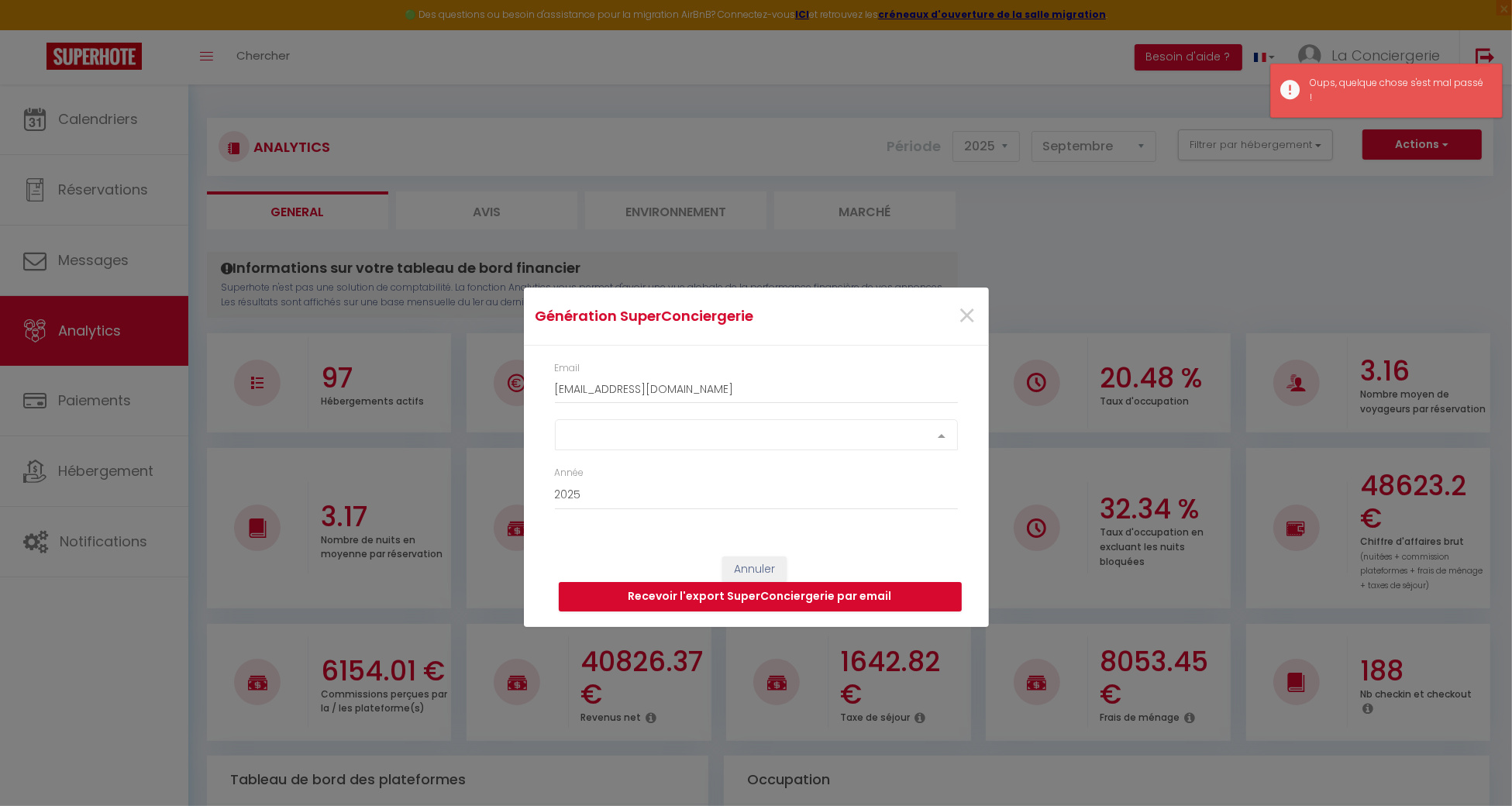
click at [734, 433] on div "Select option" at bounding box center [756, 435] width 403 height 31
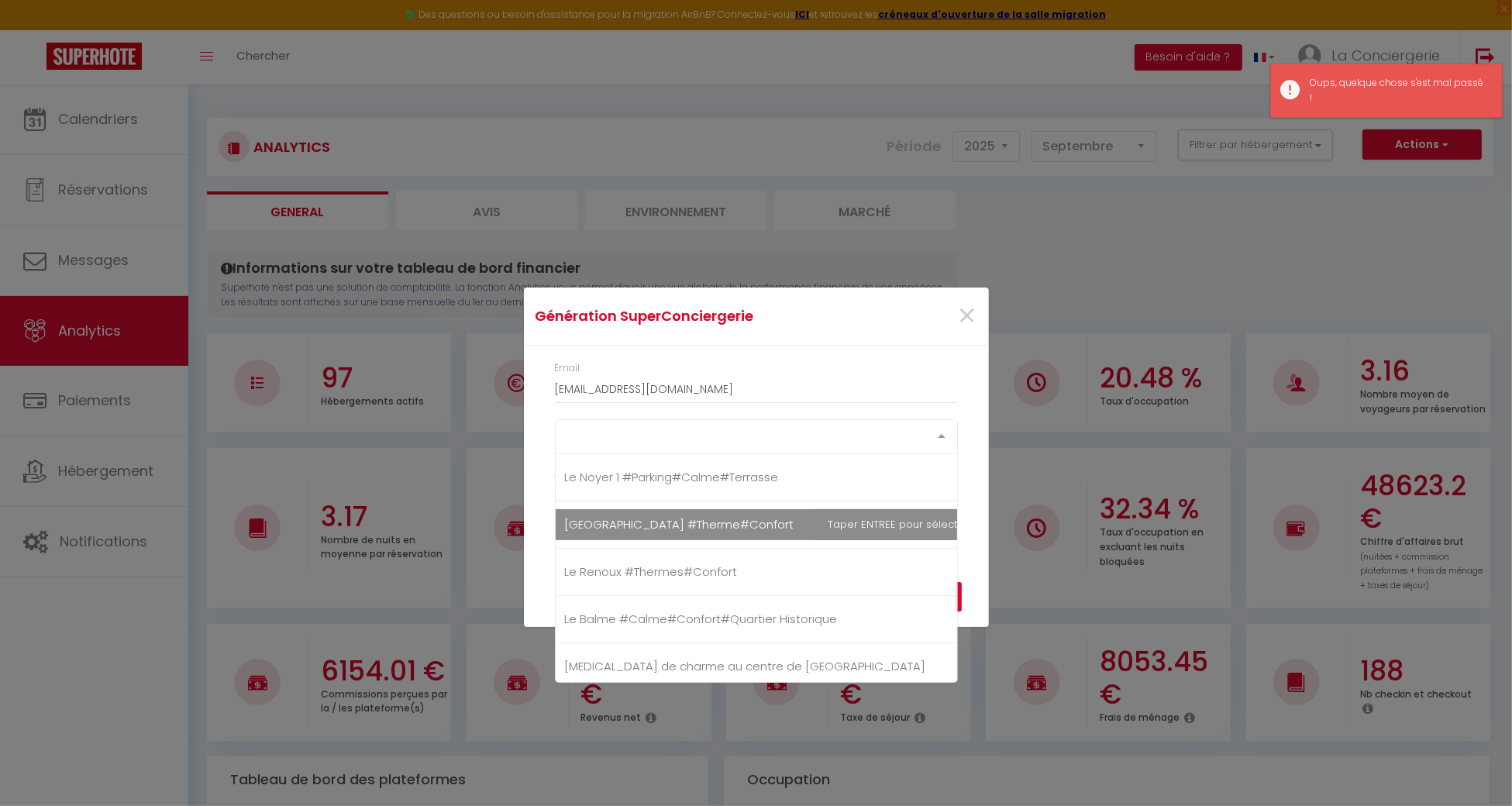
click at [641, 535] on span "[GEOGRAPHIC_DATA] #Therme#Confort" at bounding box center [778, 524] width 444 height 31
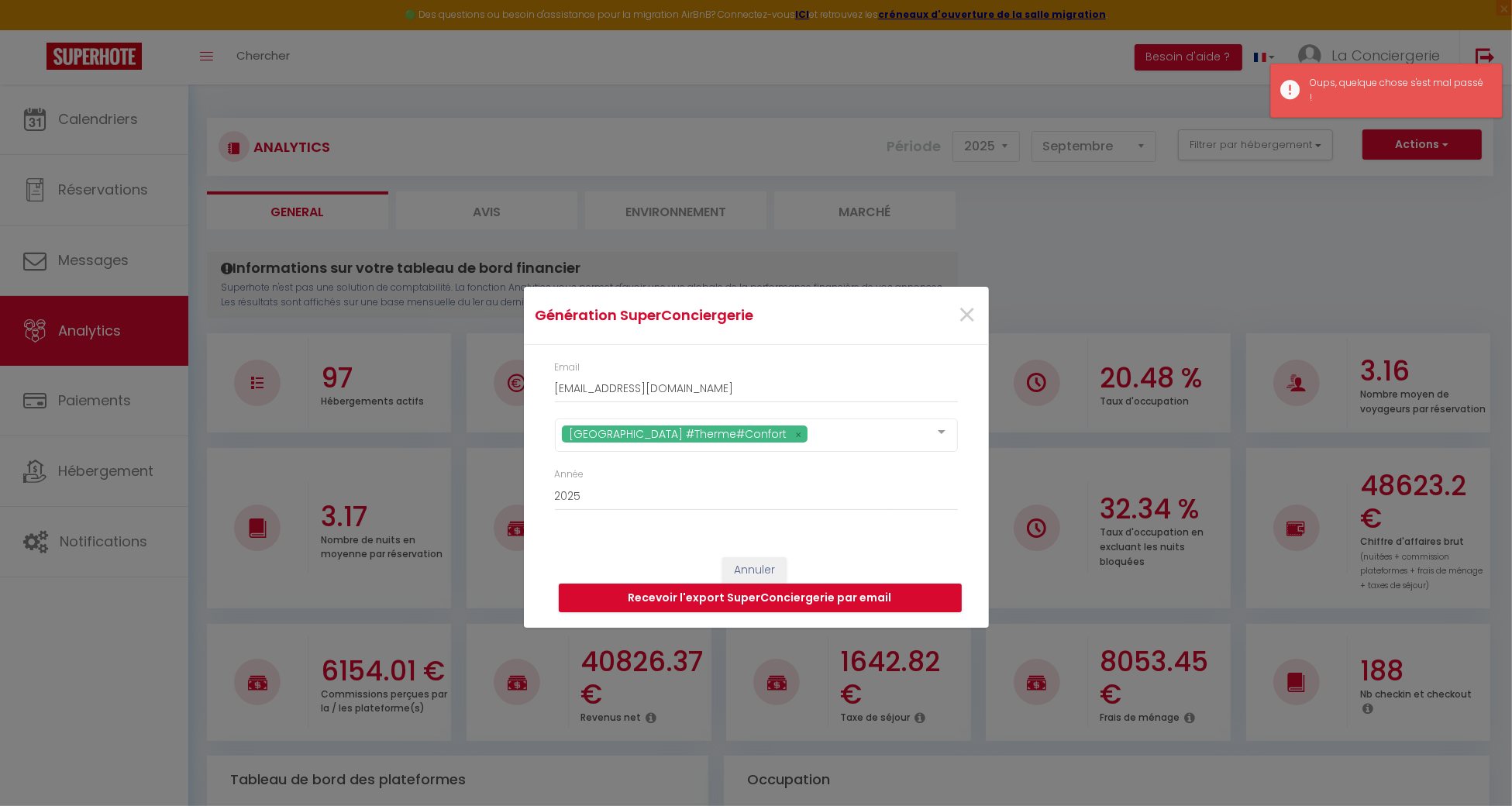
click at [533, 527] on div "Email [EMAIL_ADDRESS][DOMAIN_NAME] [GEOGRAPHIC_DATA] #Therme#Confort [GEOGRAPHI…" at bounding box center [756, 443] width 465 height 197
click at [658, 596] on button "Recevoir l'export SuperConciergerie par email" at bounding box center [760, 598] width 403 height 30
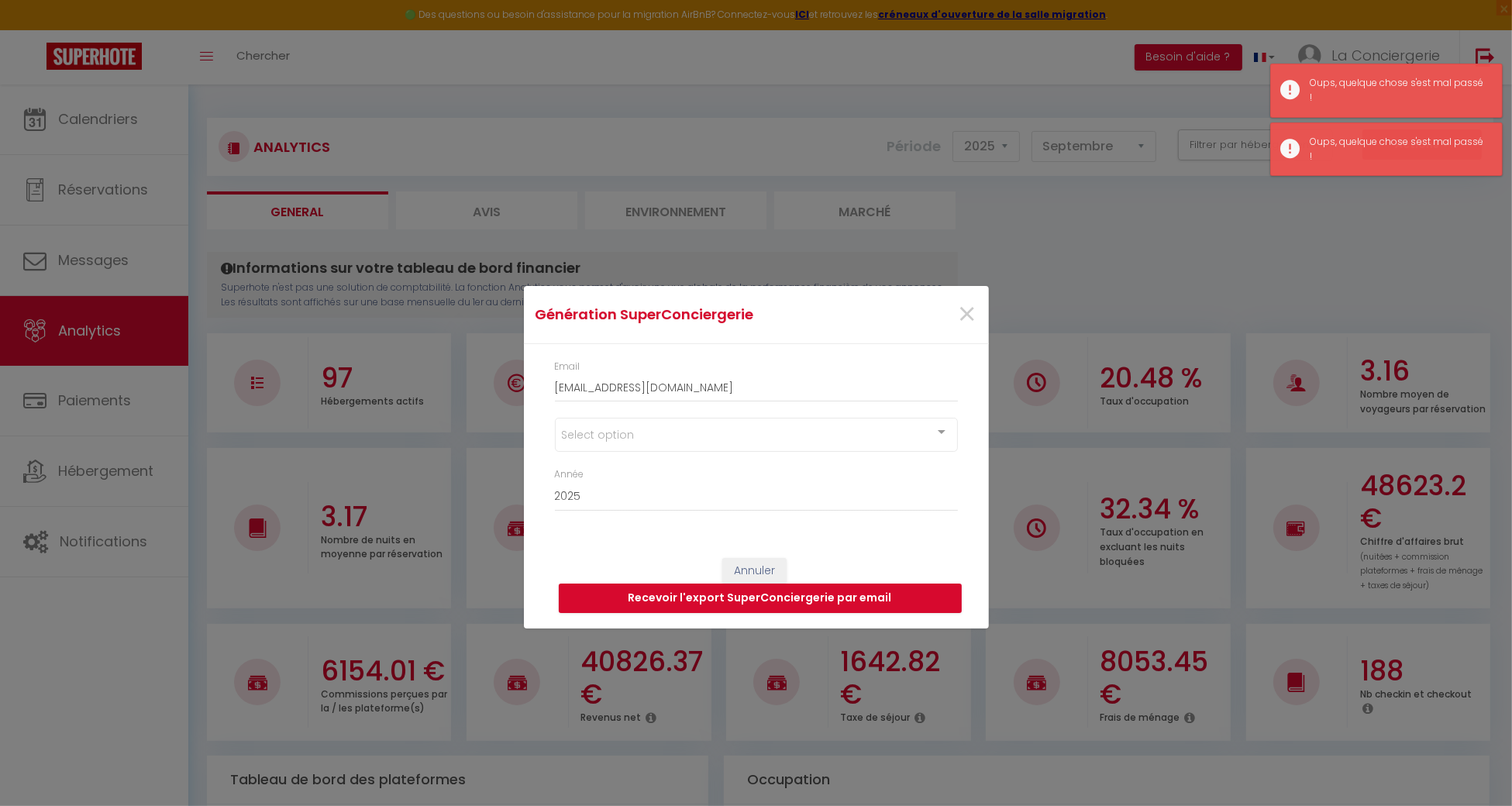
click at [655, 443] on div "Select option" at bounding box center [756, 434] width 403 height 34
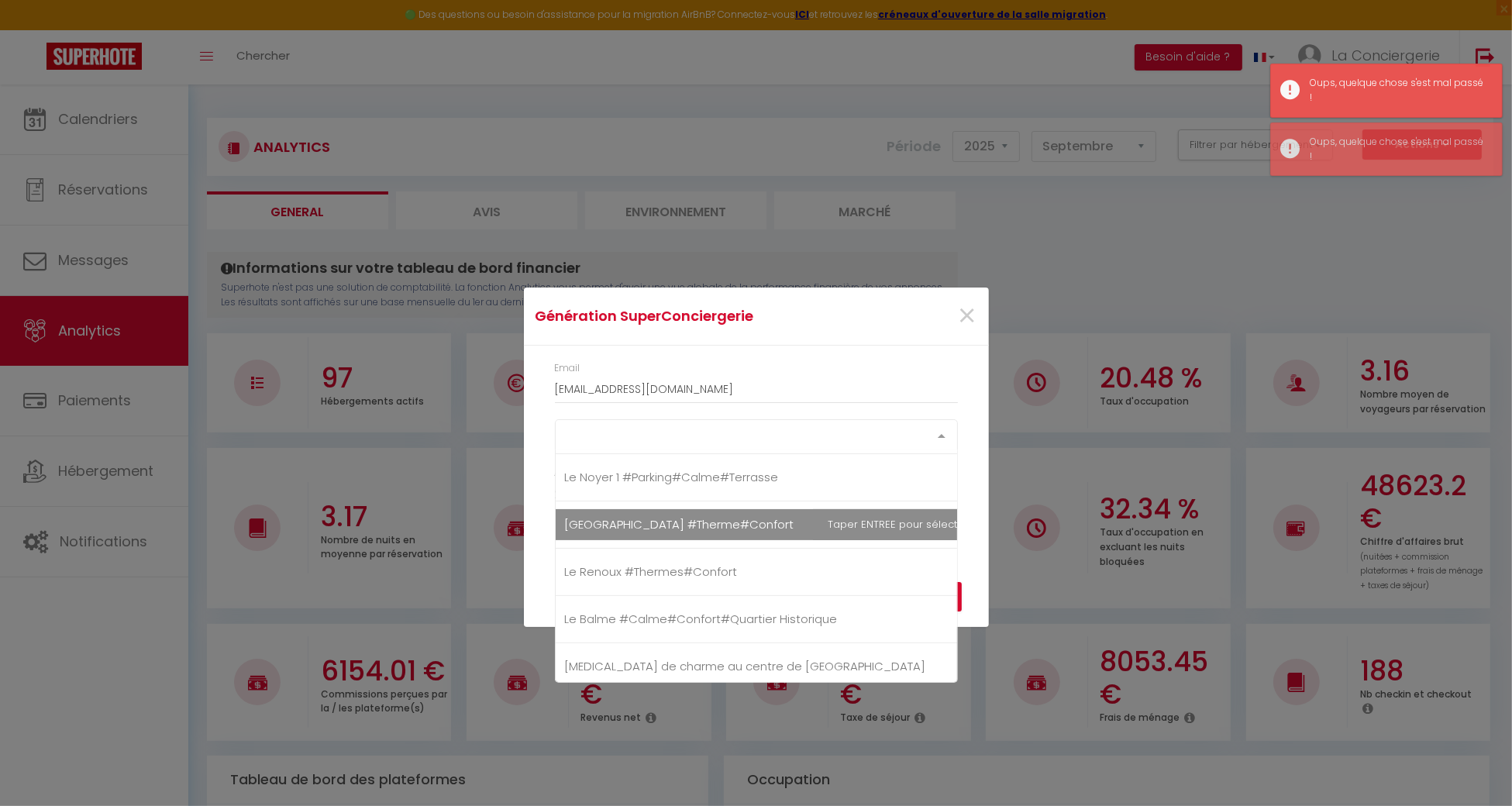
click at [627, 537] on span "[GEOGRAPHIC_DATA] #Therme#Confort" at bounding box center [778, 524] width 444 height 31
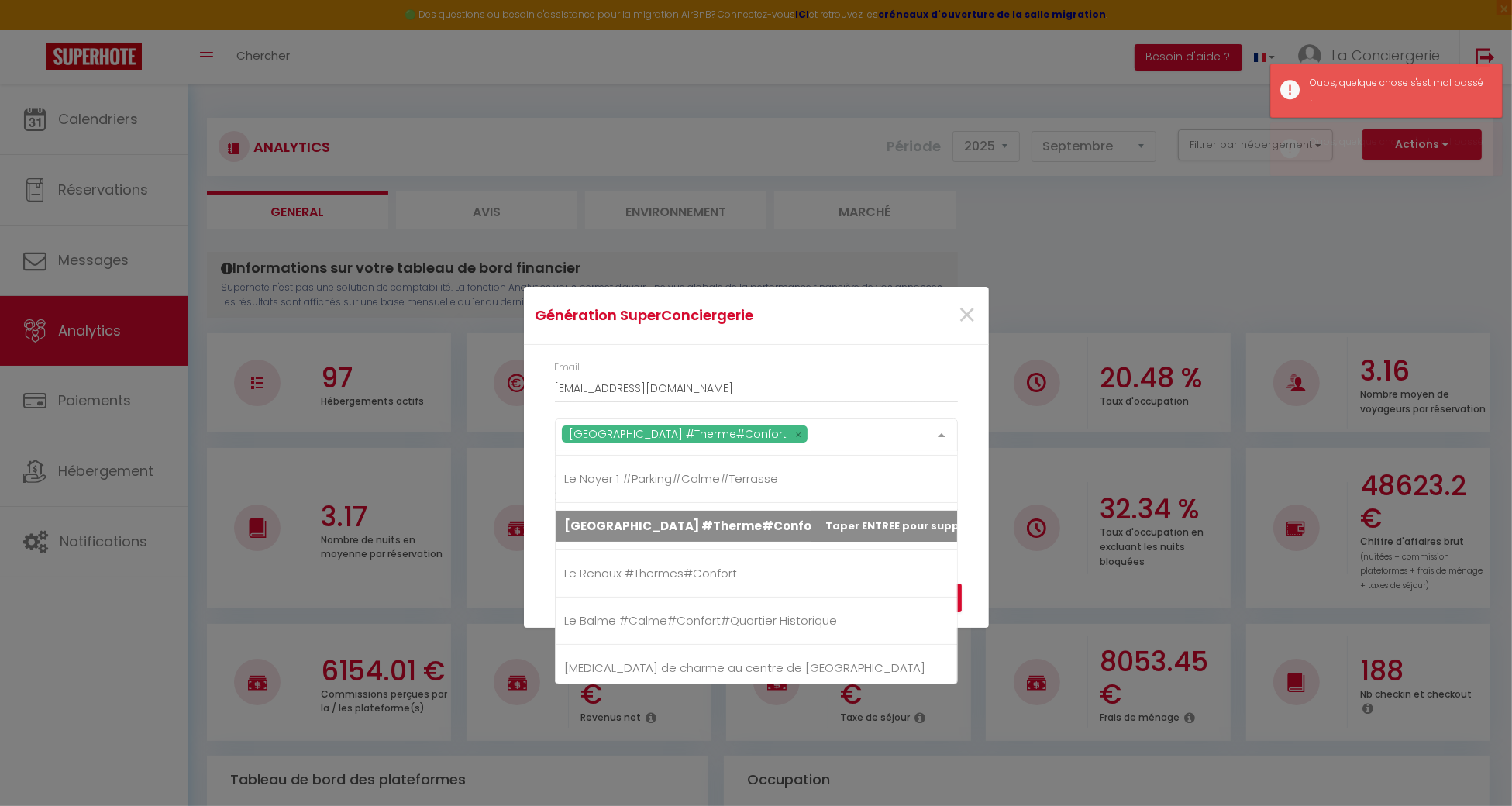
click at [538, 527] on div "Email [EMAIL_ADDRESS][DOMAIN_NAME] [GEOGRAPHIC_DATA] #Therme#Confort [GEOGRAPHI…" at bounding box center [756, 443] width 465 height 197
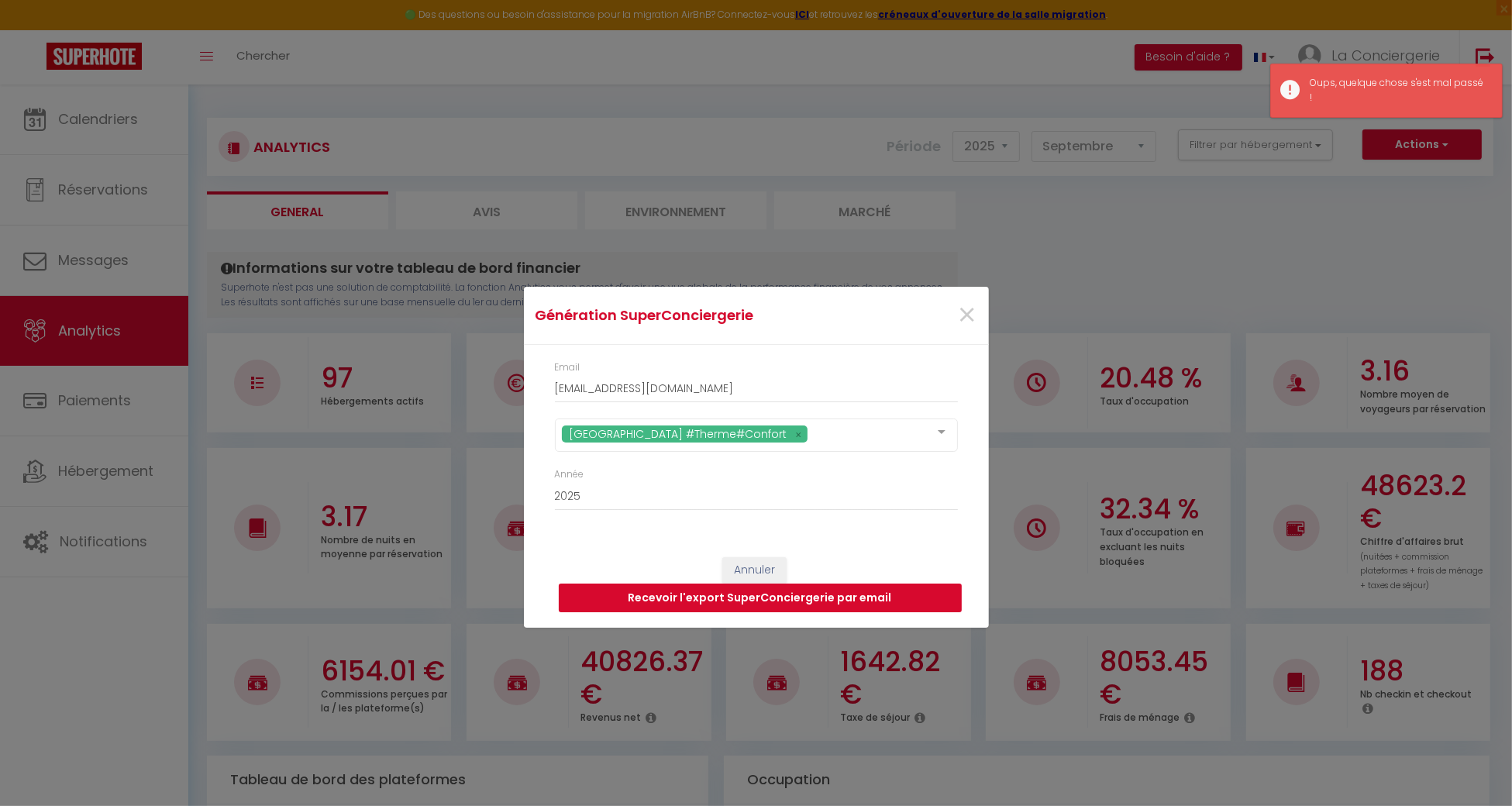
click at [659, 592] on button "Recevoir l'export SuperConciergerie par email" at bounding box center [760, 598] width 403 height 30
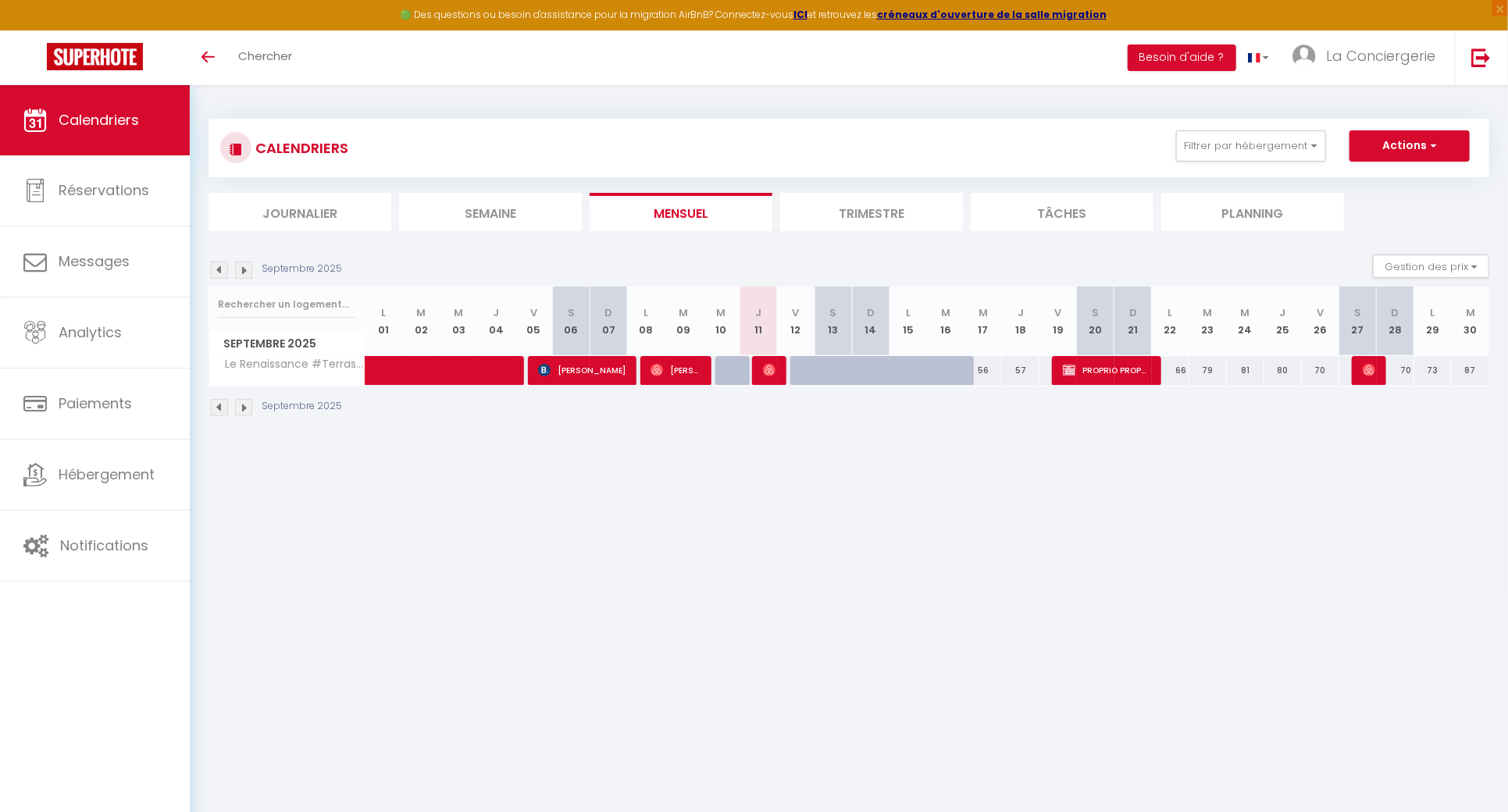
click at [1210, 167] on div "CALENDRIERS Filtrer par hébergement Tous Le Renaissance #Terrasse Effacer Sauve…" at bounding box center [848, 147] width 1280 height 58
click at [1205, 158] on button "Filtrer par hébergement" at bounding box center [1250, 146] width 150 height 31
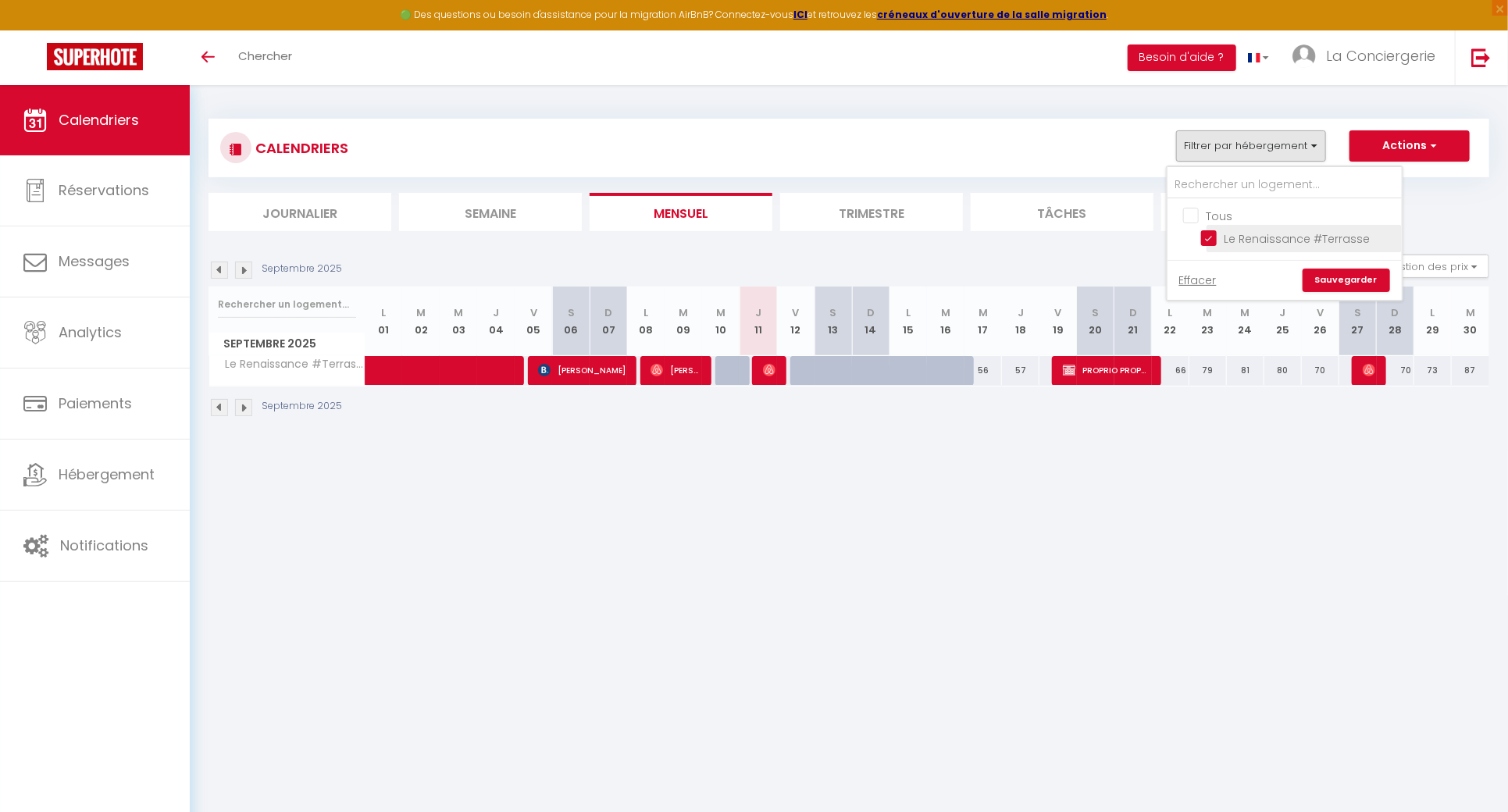
click at [1203, 236] on input "Le Renaissance #Terrasse" at bounding box center [1298, 237] width 195 height 16
checkbox input "false"
click at [1330, 271] on link "Sauvegarder" at bounding box center [1346, 280] width 87 height 23
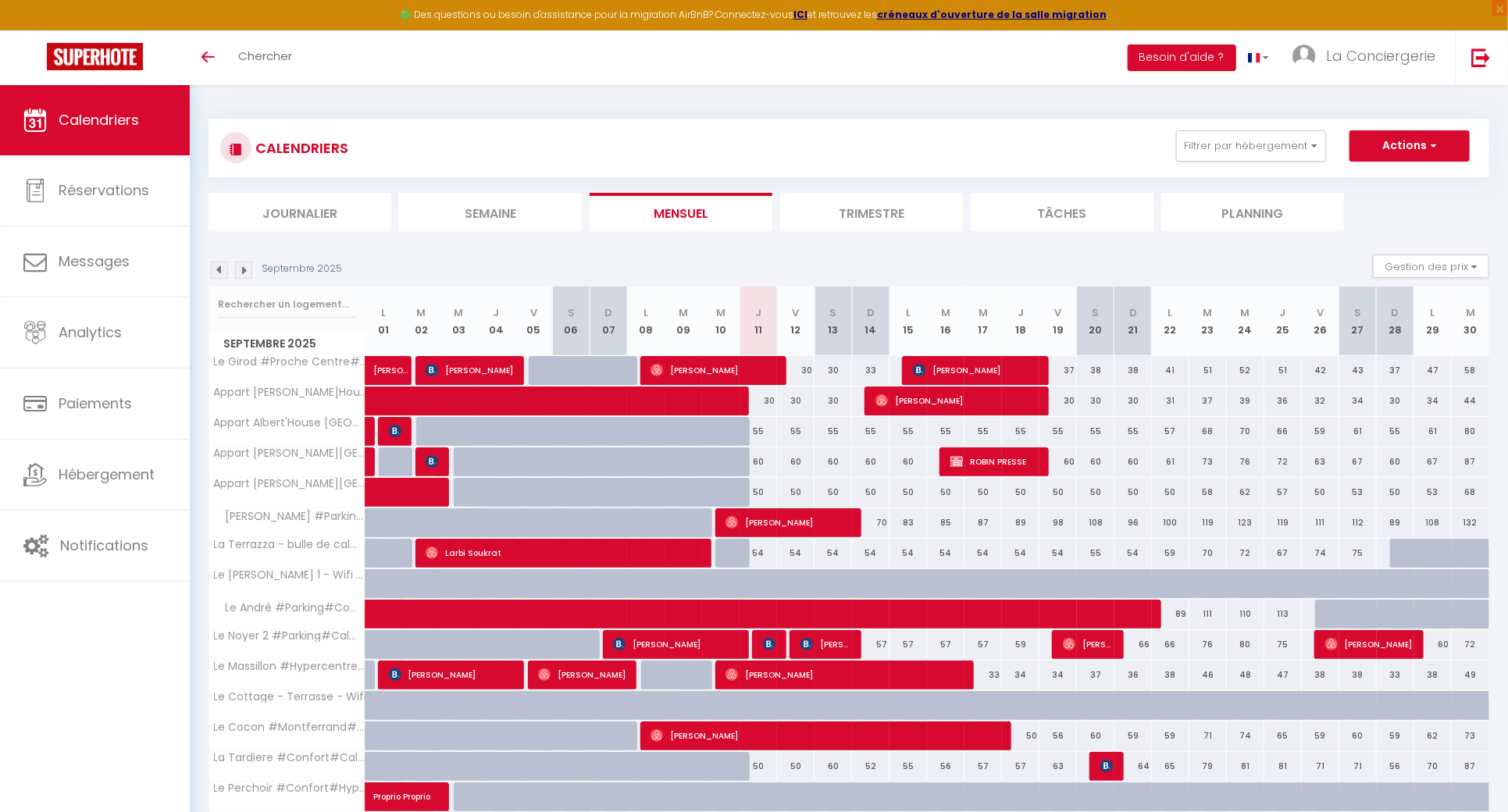
click at [1314, 165] on div "CALENDRIERS Filtrer par hébergement Tous Le Renaissance #Terrasse Effacer Sauve…" at bounding box center [848, 148] width 1257 height 35
click at [1304, 155] on button "Filtrer par hébergement" at bounding box center [1250, 146] width 150 height 31
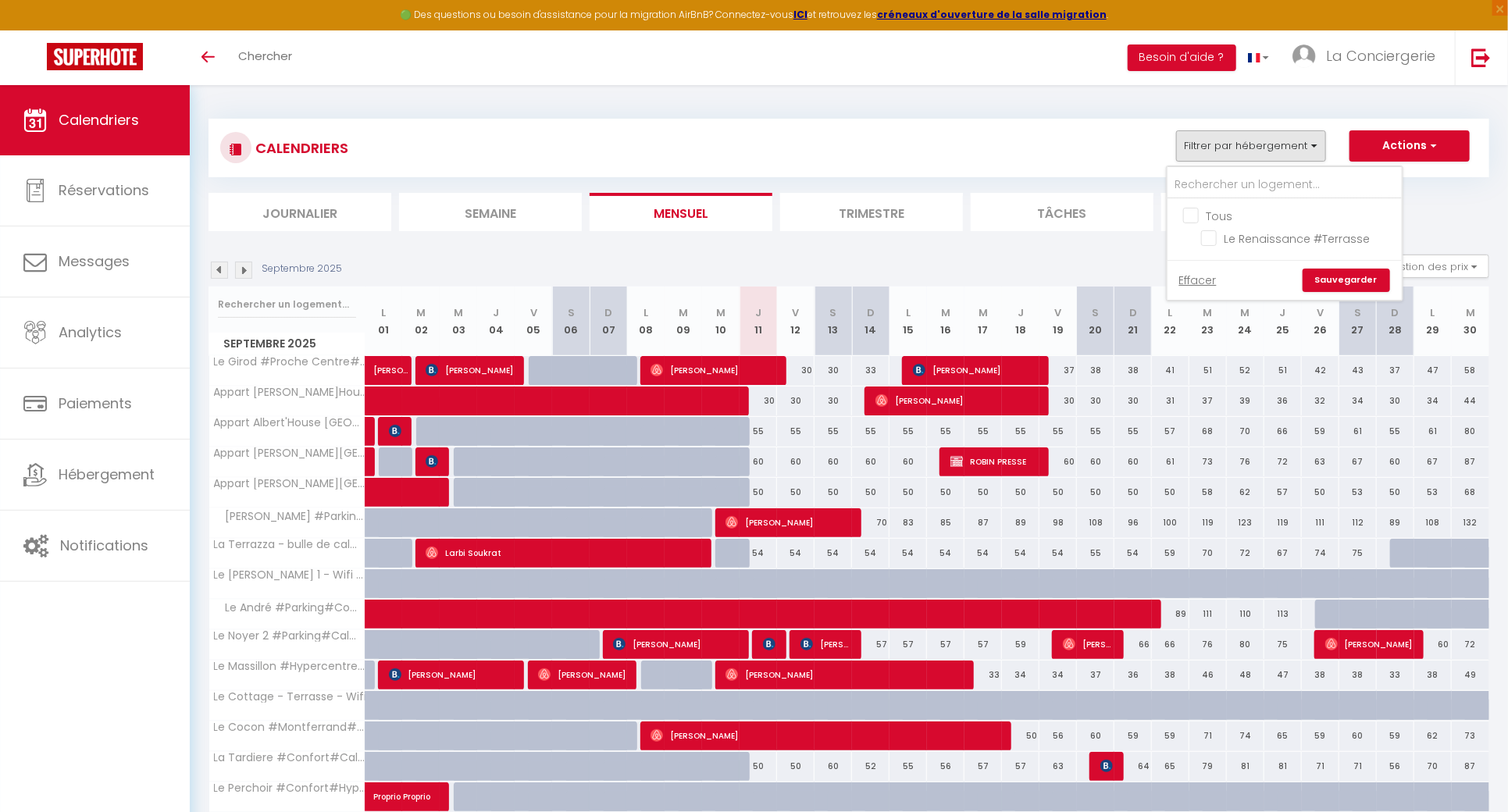
click at [1200, 215] on input "Tous" at bounding box center [1301, 215] width 235 height 16
checkbox input "true"
click at [1200, 215] on input "Tous" at bounding box center [1301, 215] width 235 height 16
checkbox input "false"
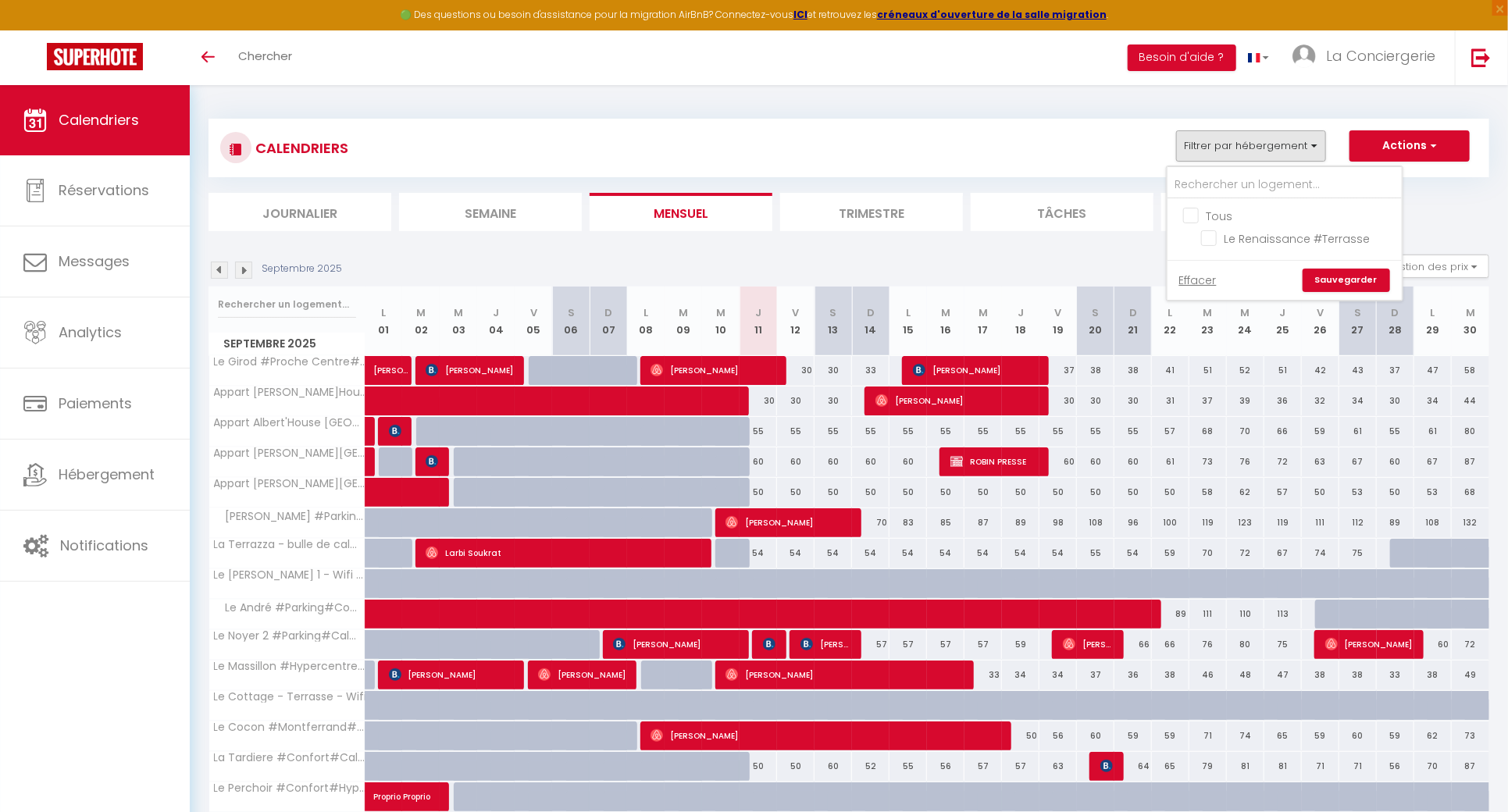
checkbox input "false"
click at [1222, 187] on input "text" at bounding box center [1285, 184] width 235 height 28
type input "re"
click at [1256, 139] on button "Filtrer par hébergement" at bounding box center [1250, 146] width 150 height 31
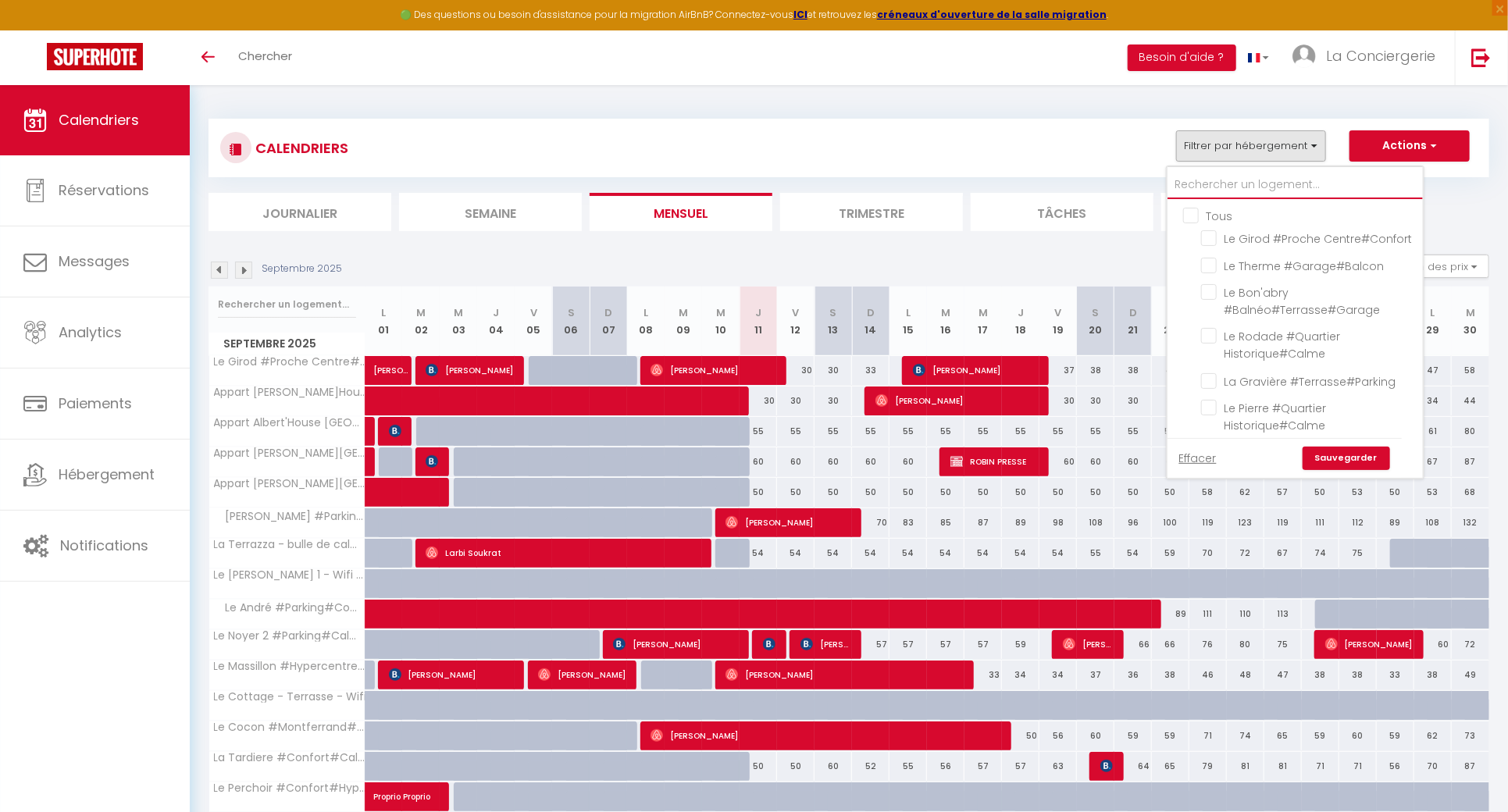
click at [1227, 187] on input "text" at bounding box center [1295, 184] width 255 height 28
type input "r"
checkbox input "false"
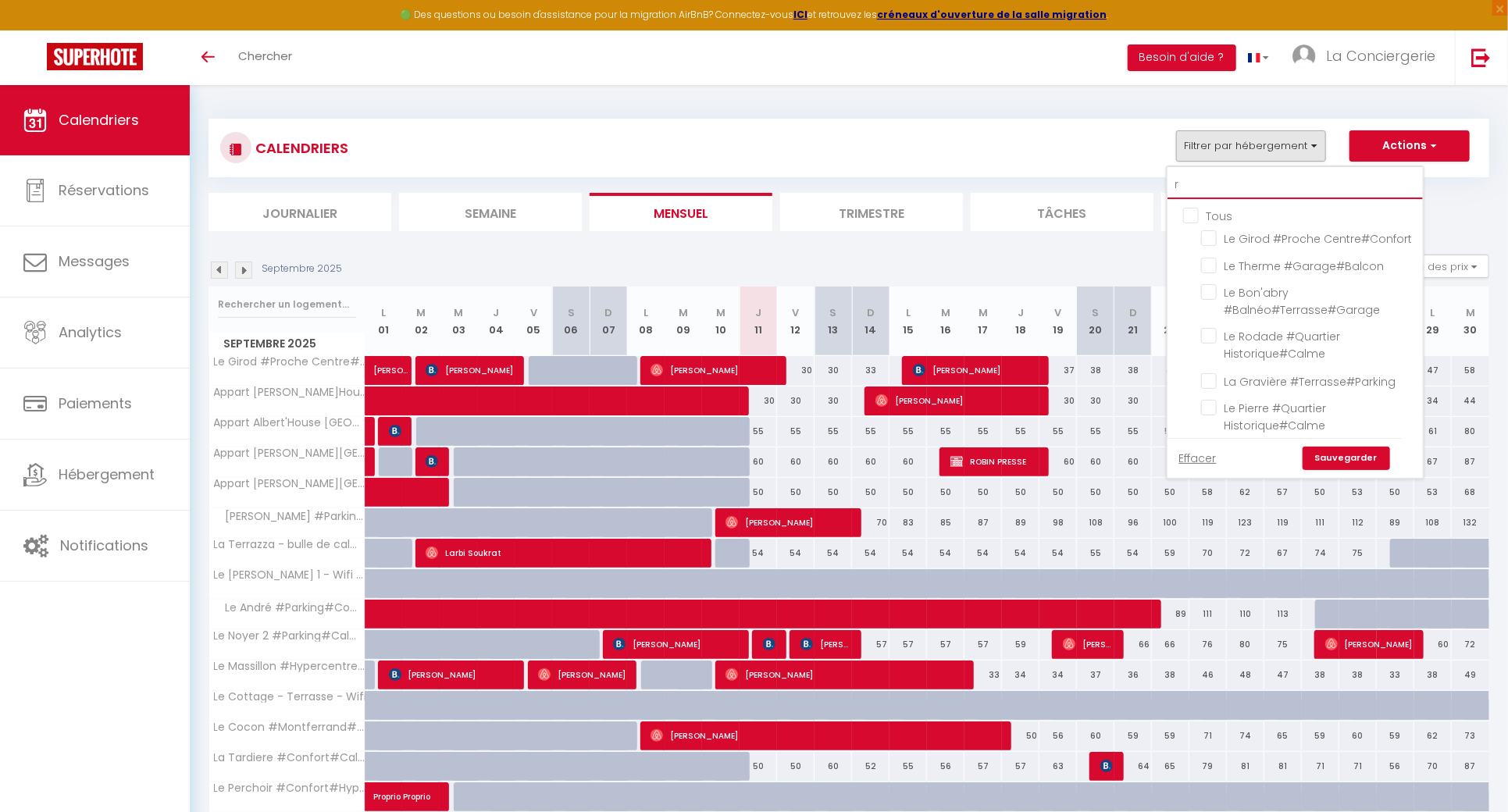
checkbox input "false"
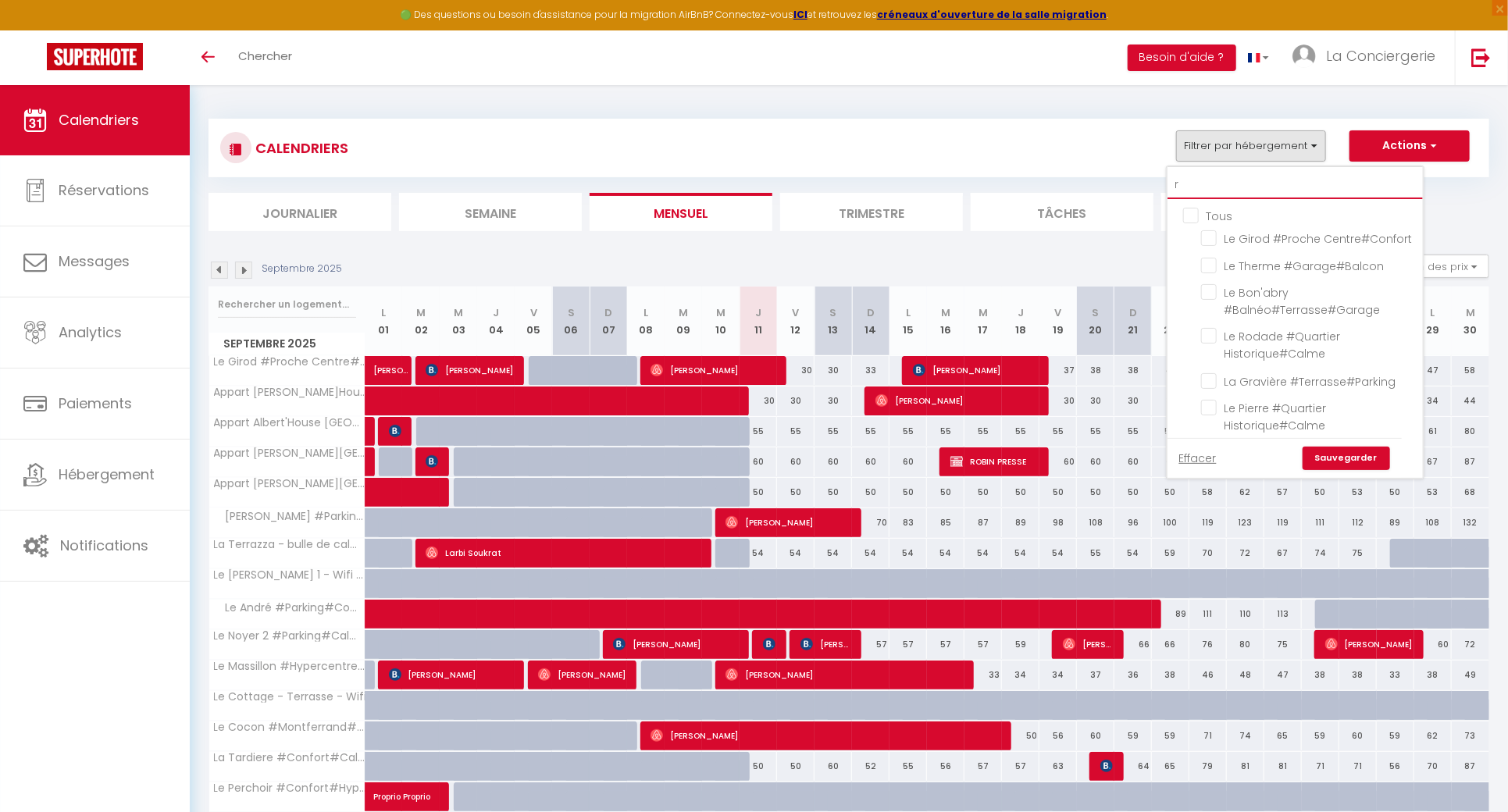
checkbox input "false"
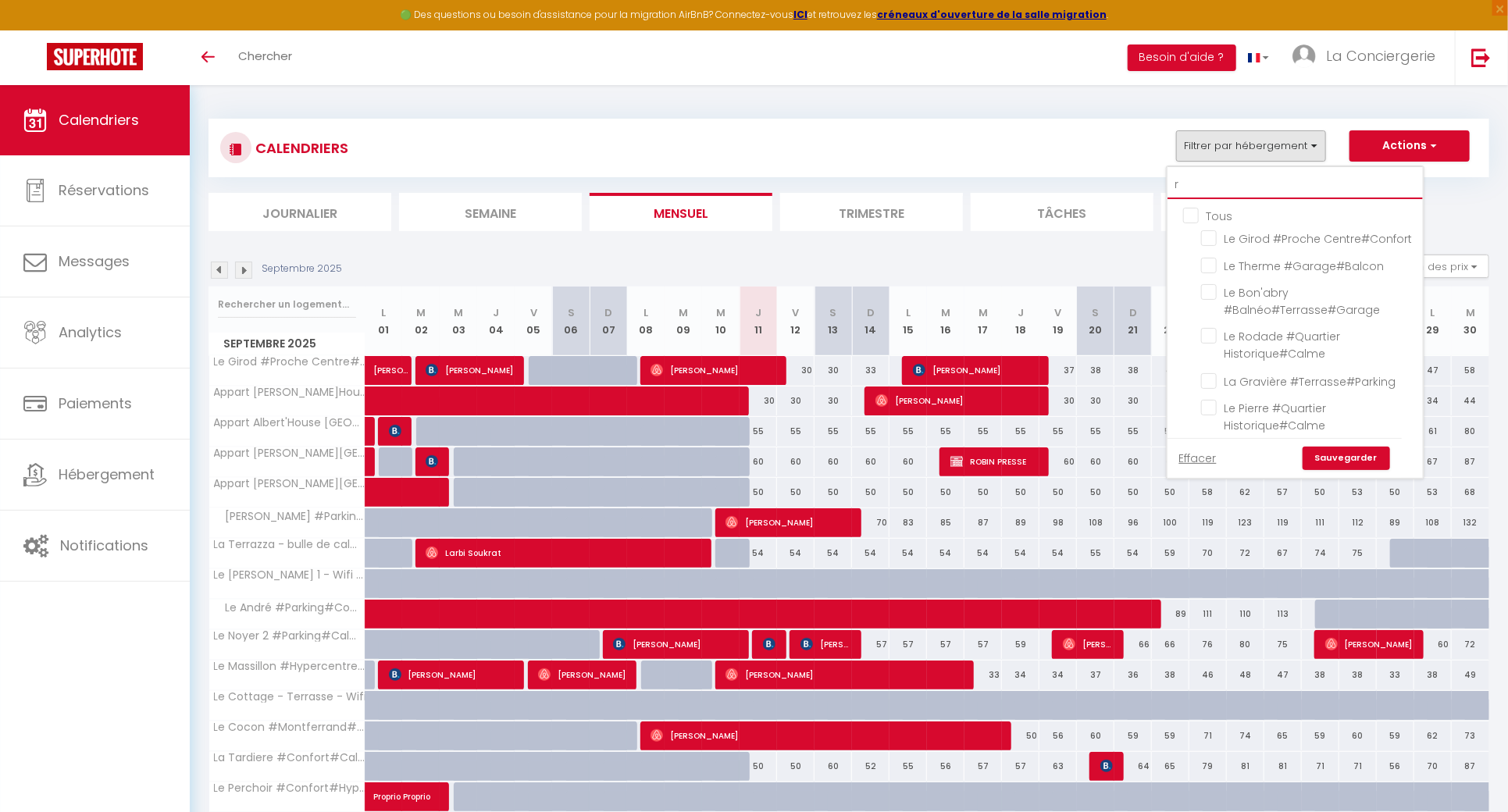
checkbox input "false"
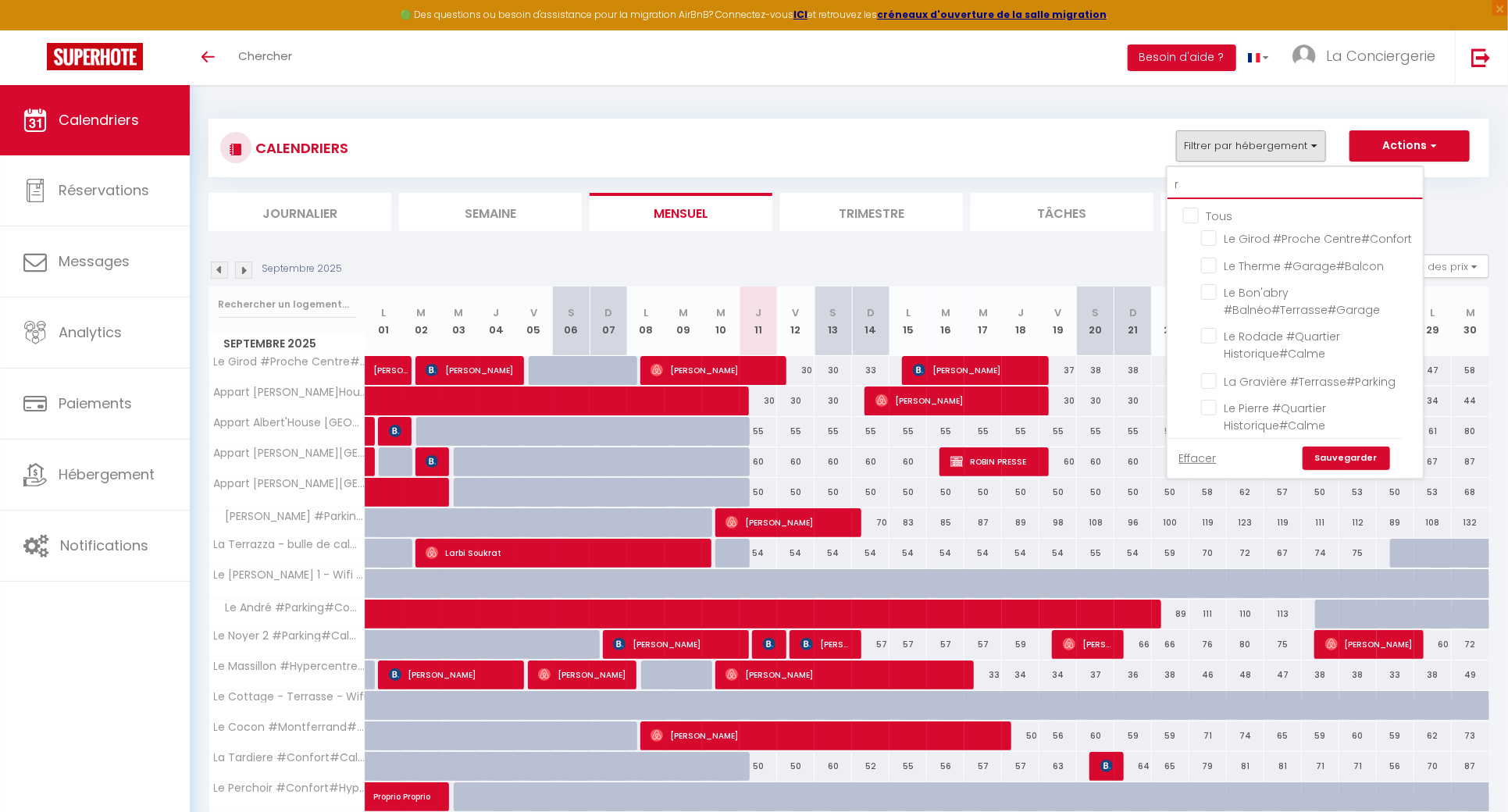
checkbox input "false"
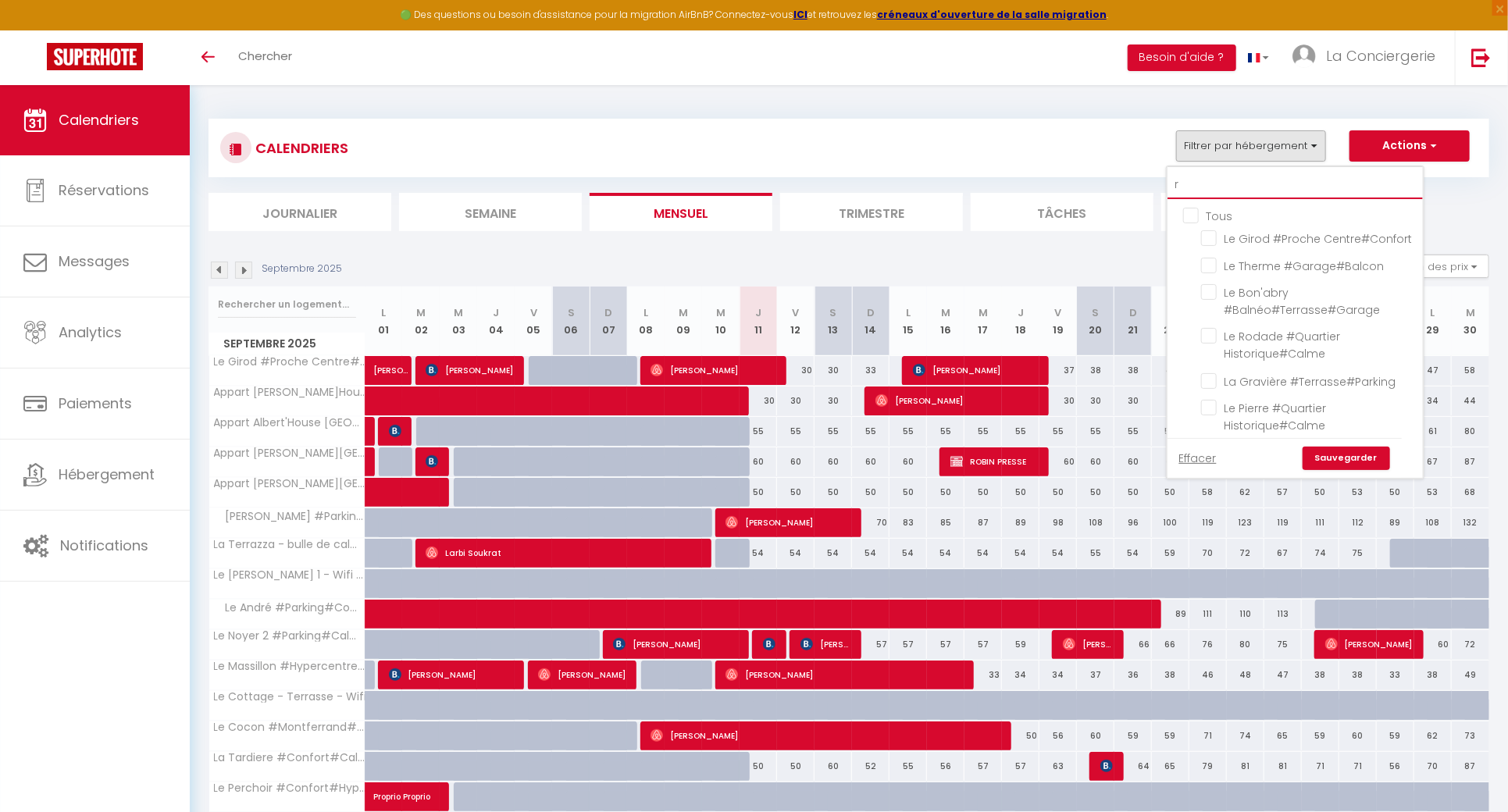
checkbox input "false"
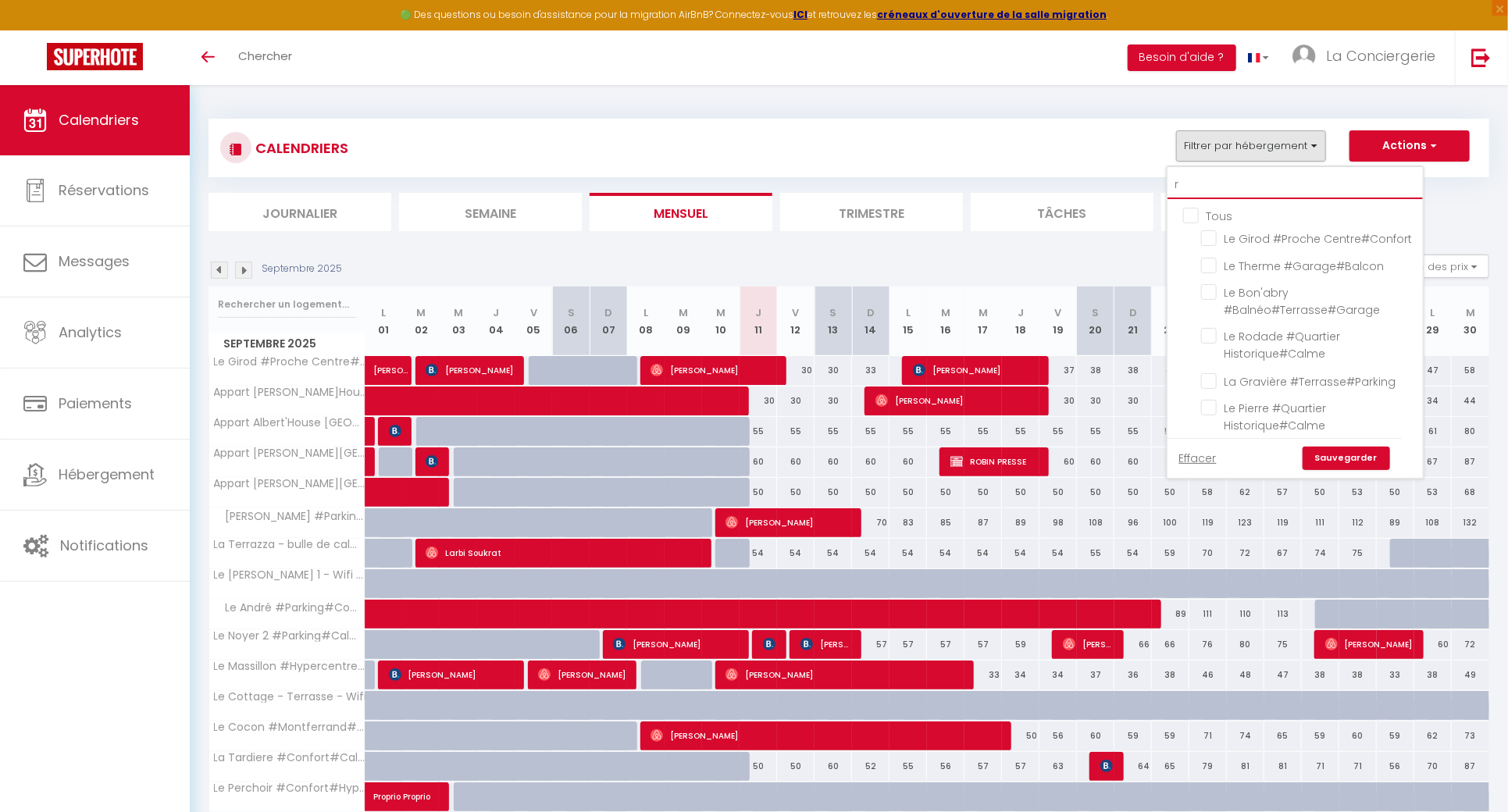
checkbox input "false"
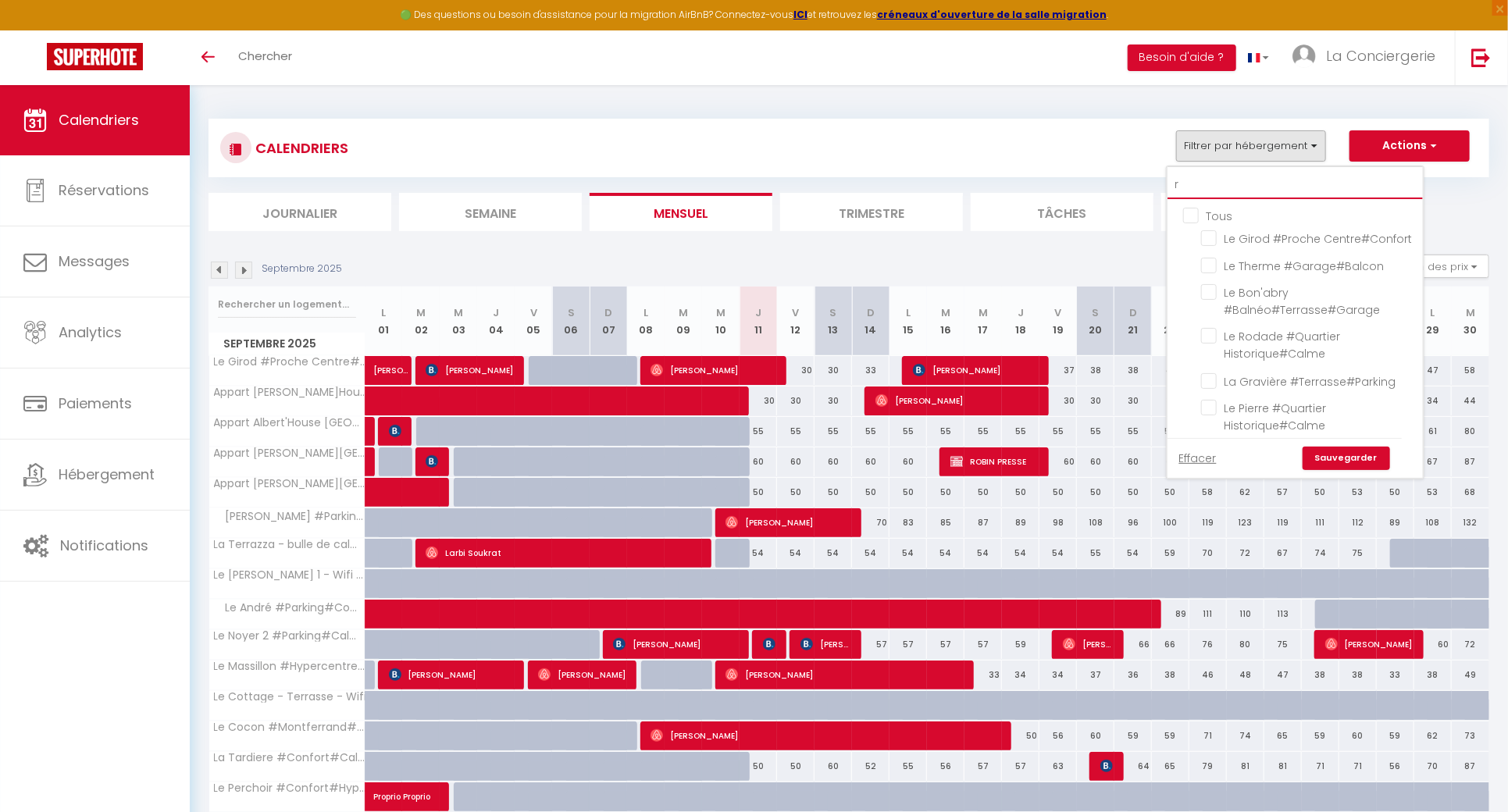
checkbox input "false"
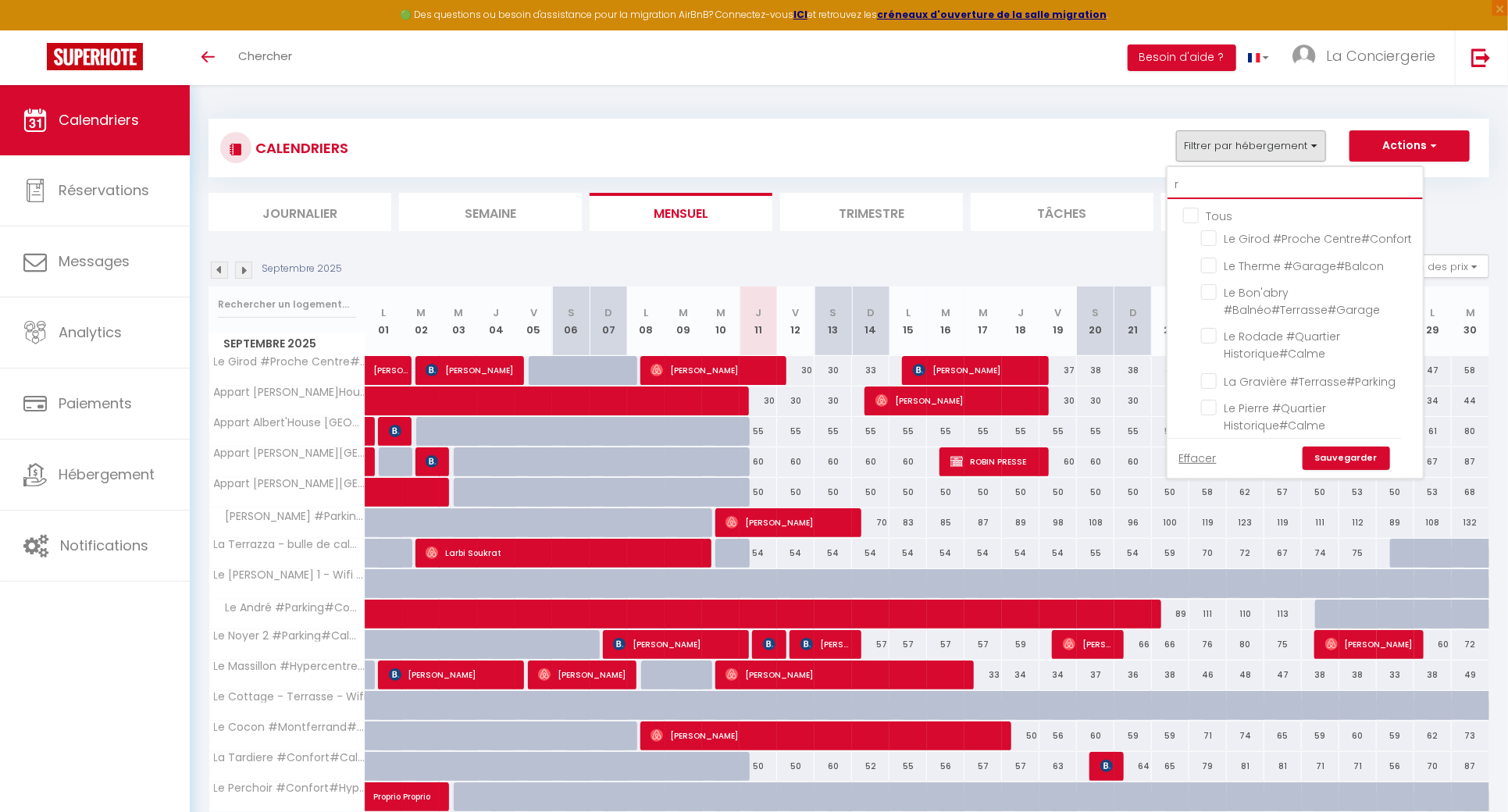
checkbox input "false"
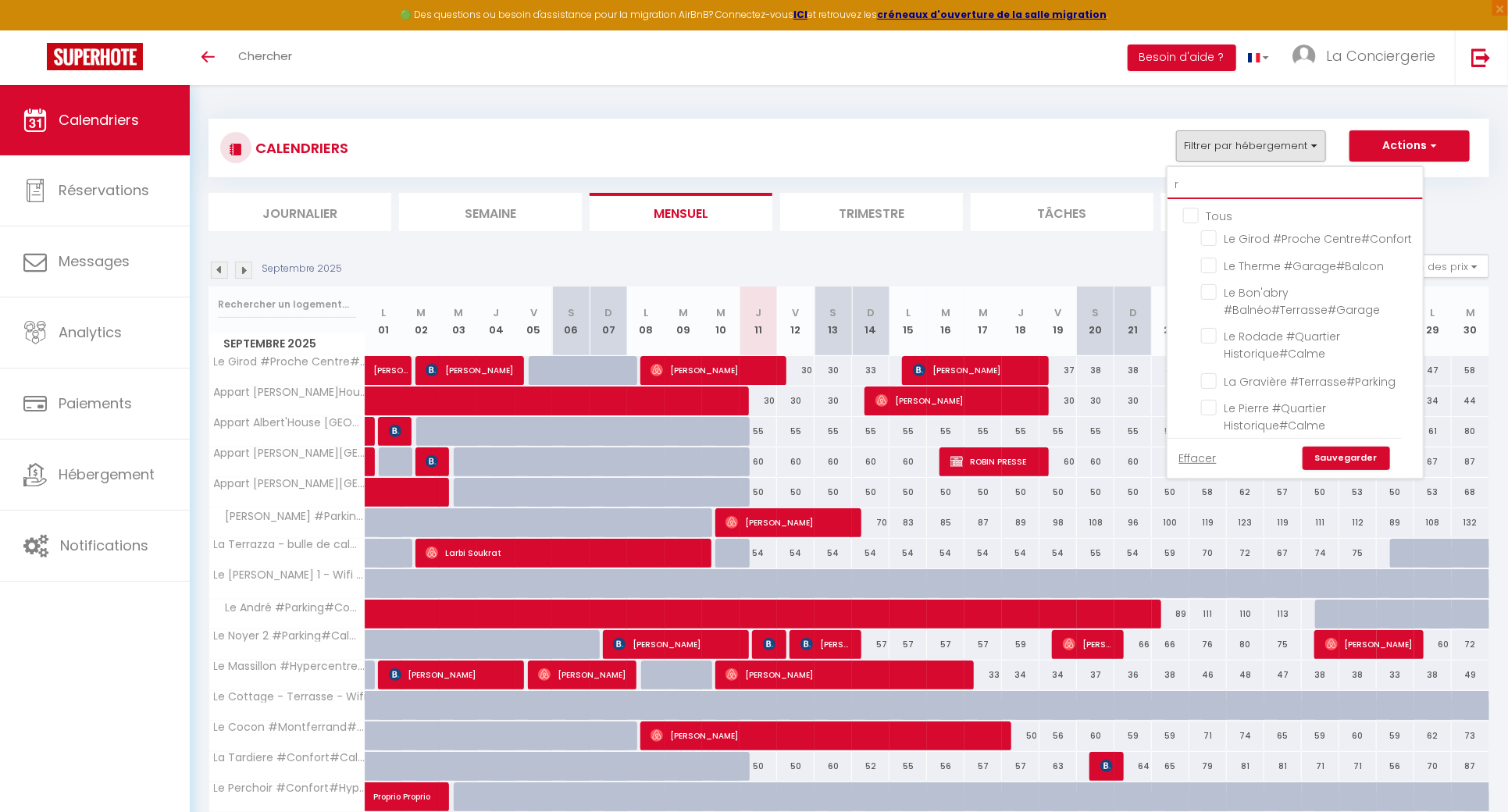
checkbox input "false"
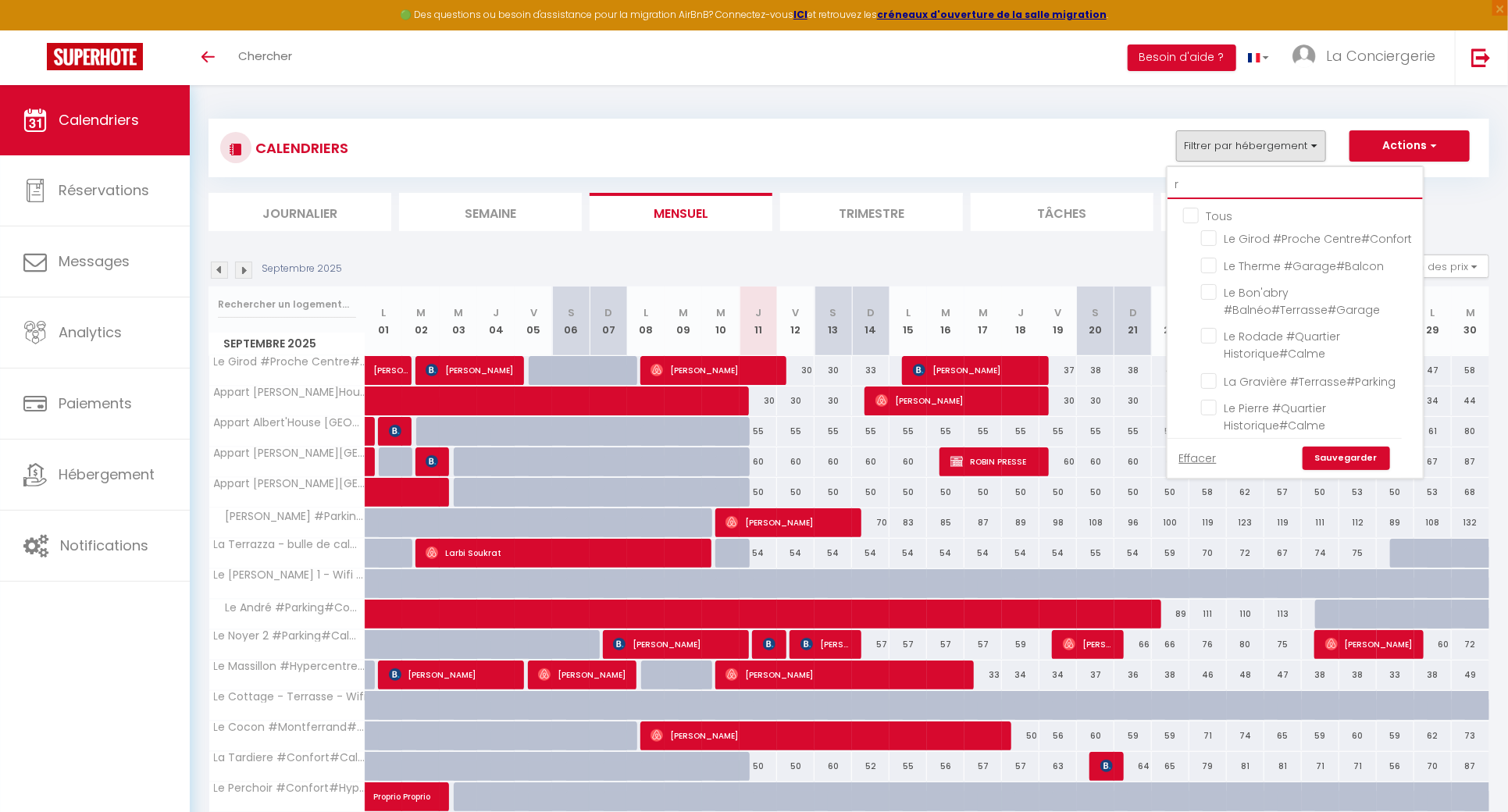
checkbox input "false"
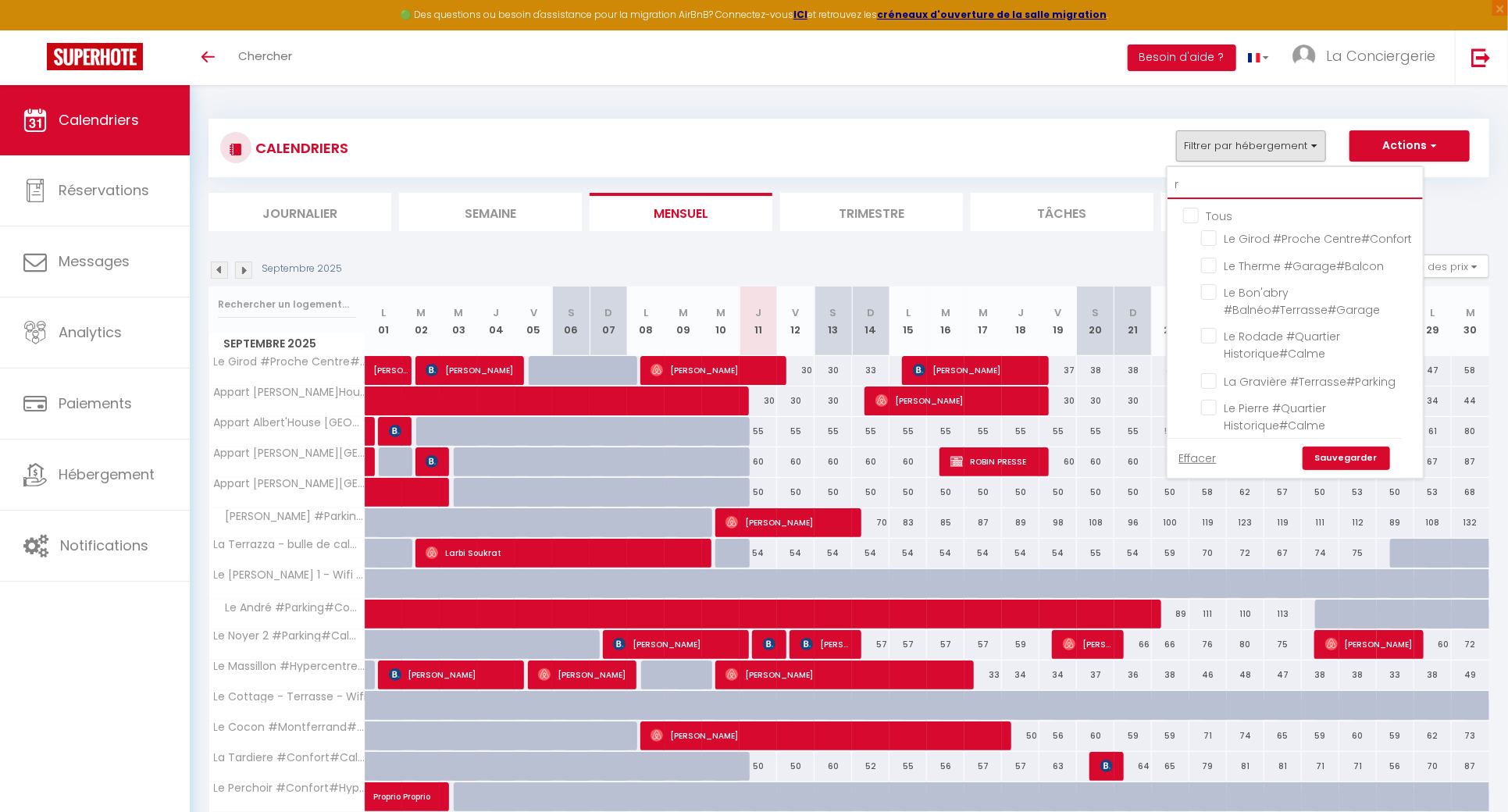
checkbox input "false"
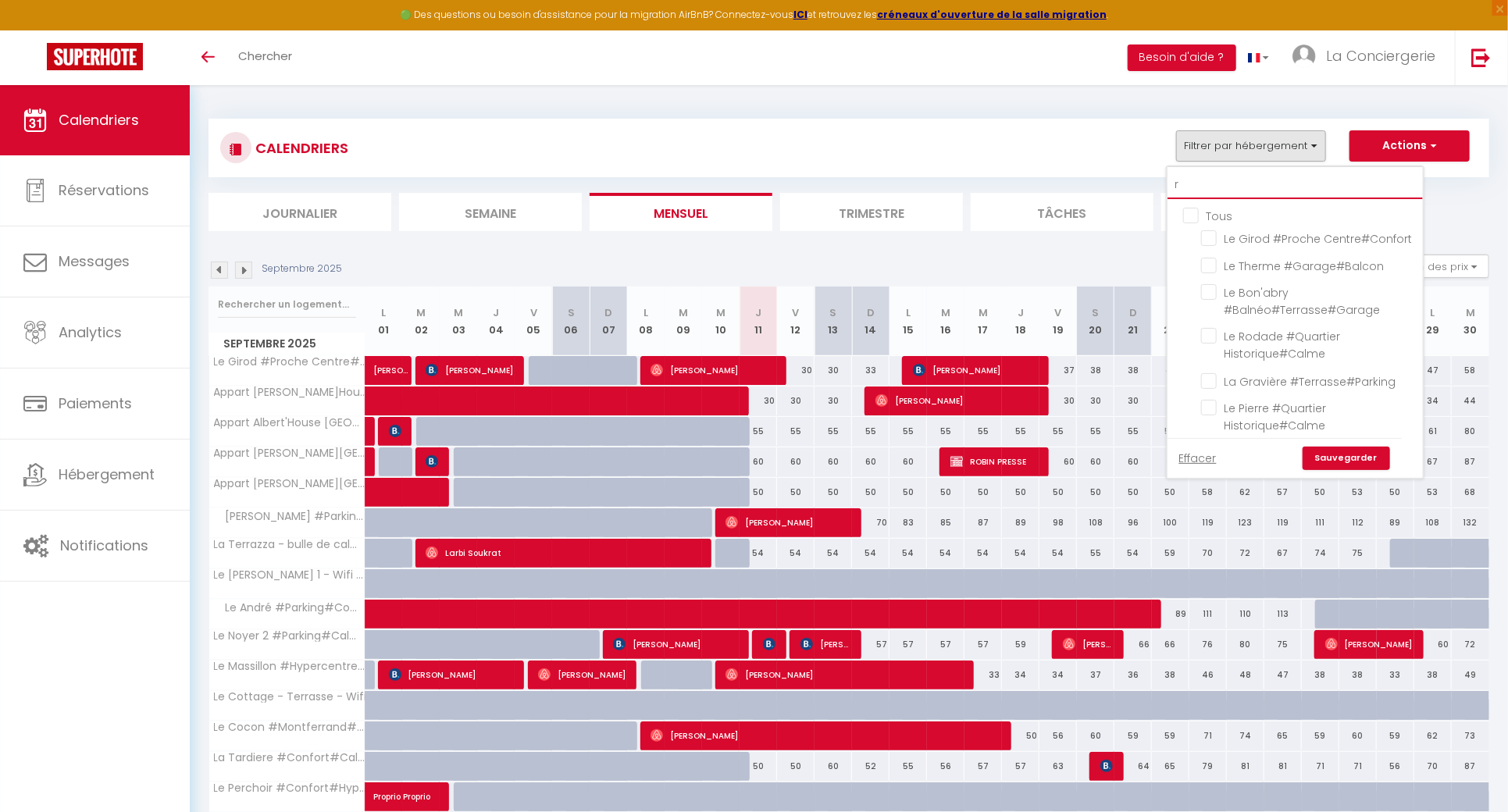
checkbox input "false"
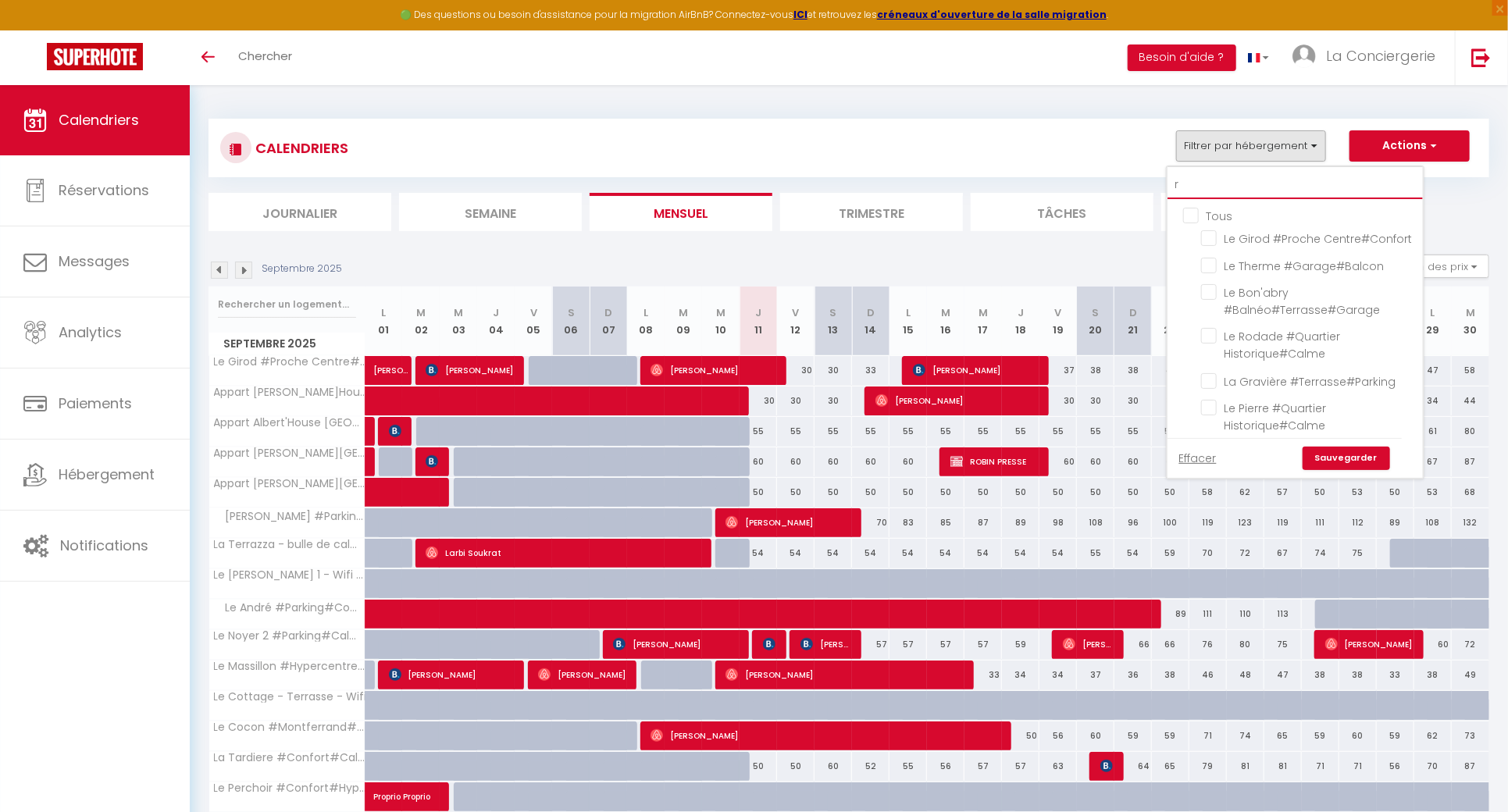
checkbox input "false"
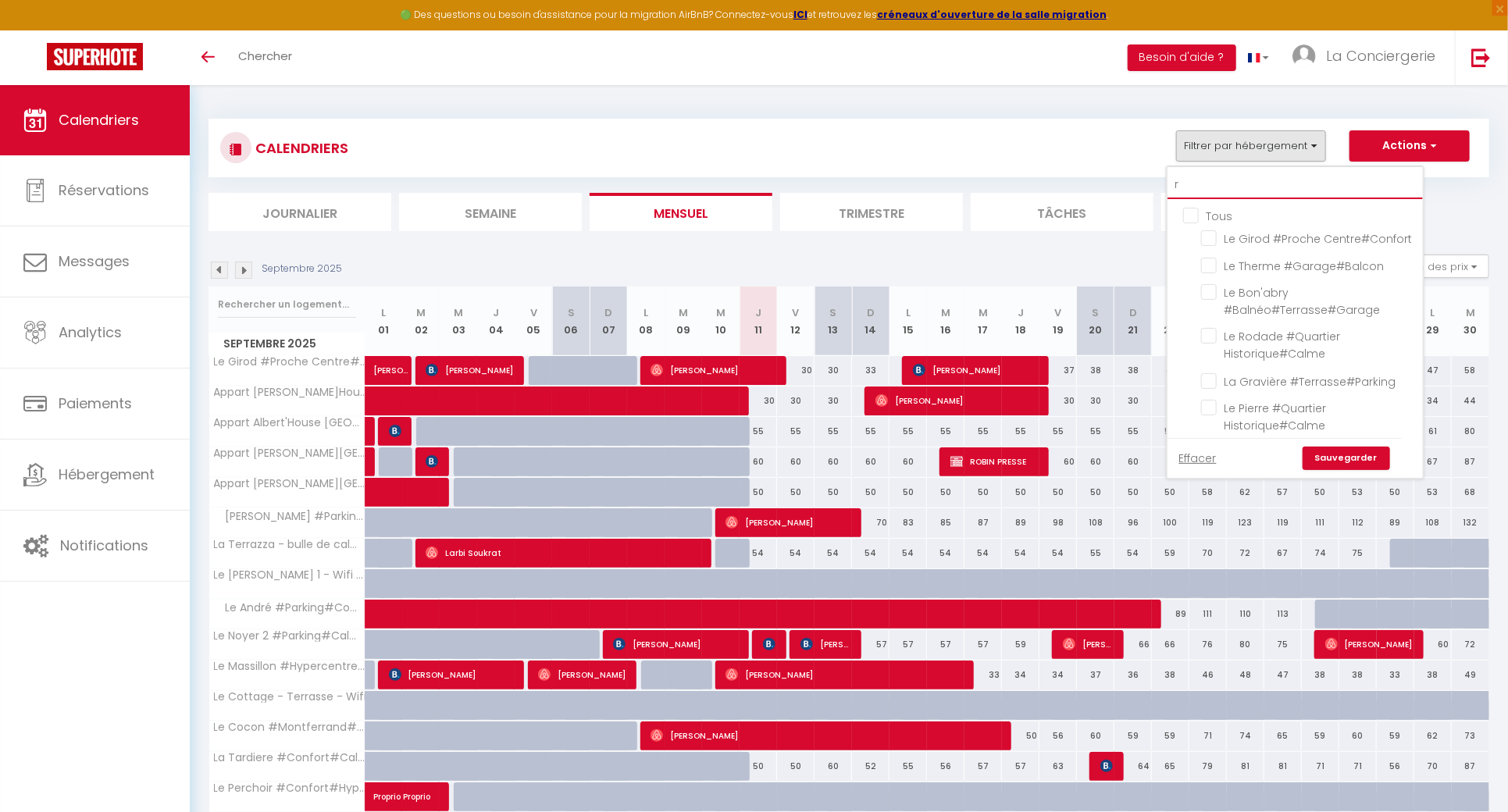
checkbox input "false"
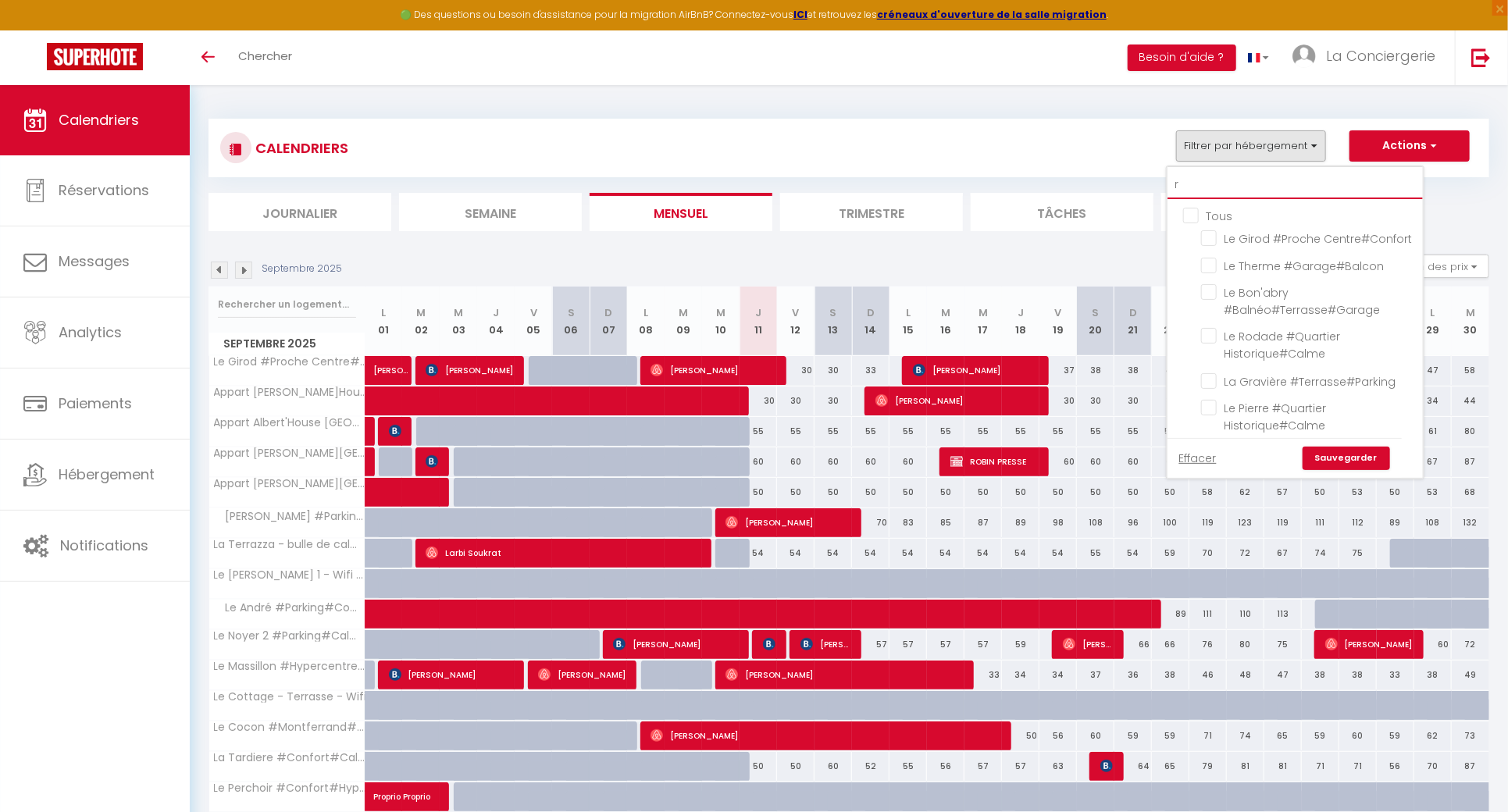
checkbox input "false"
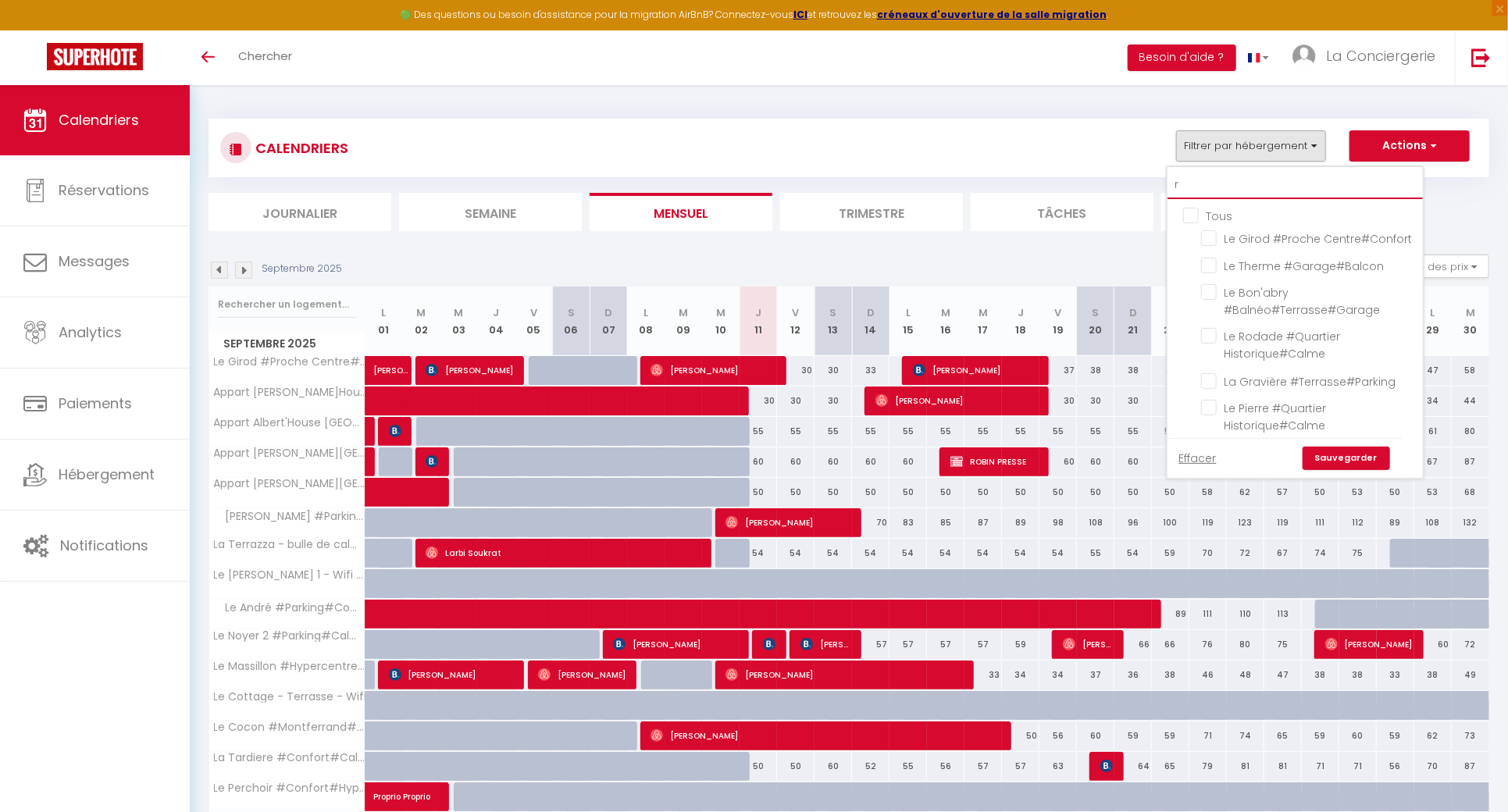
checkbox input "false"
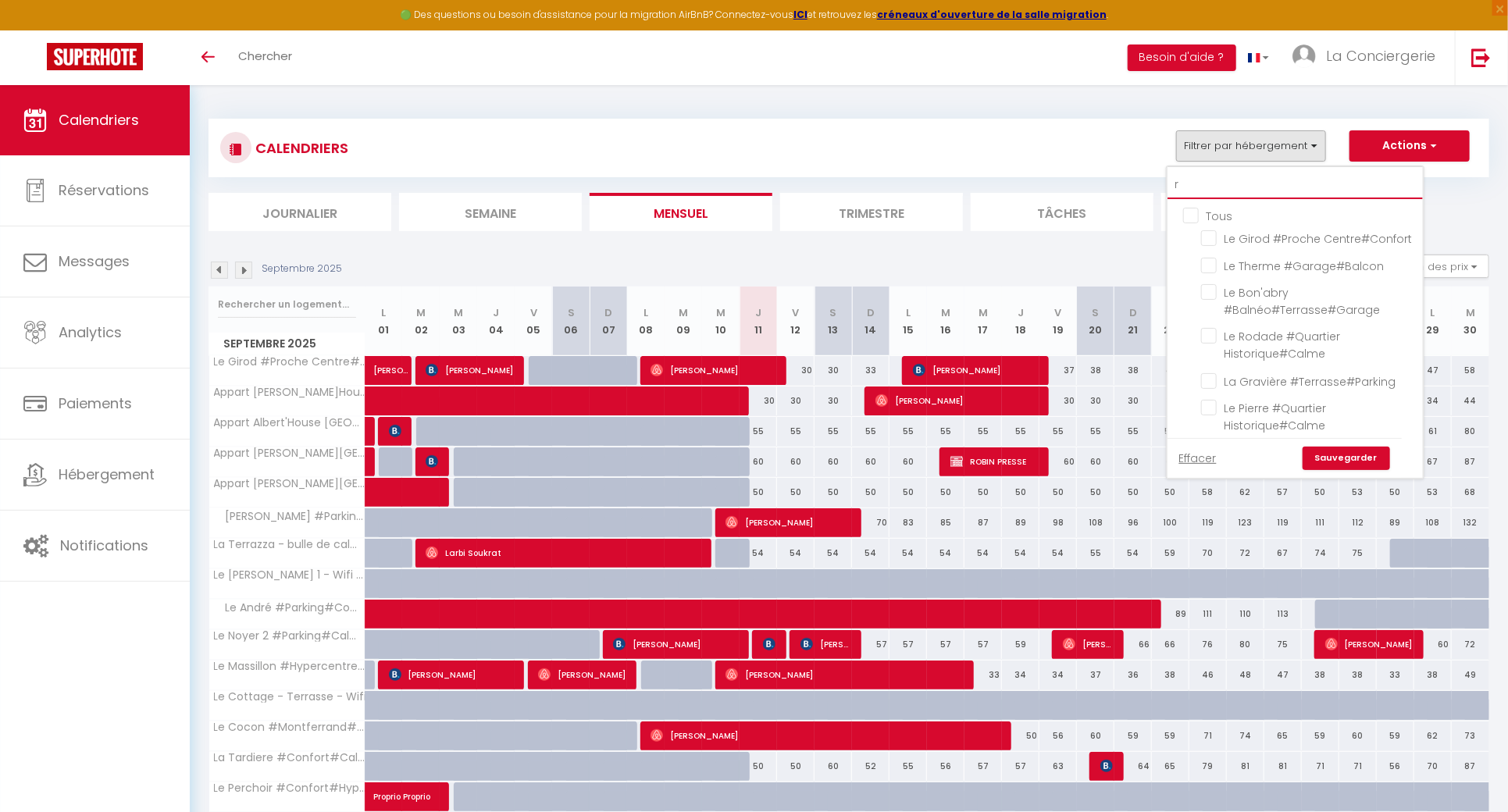
checkbox input "false"
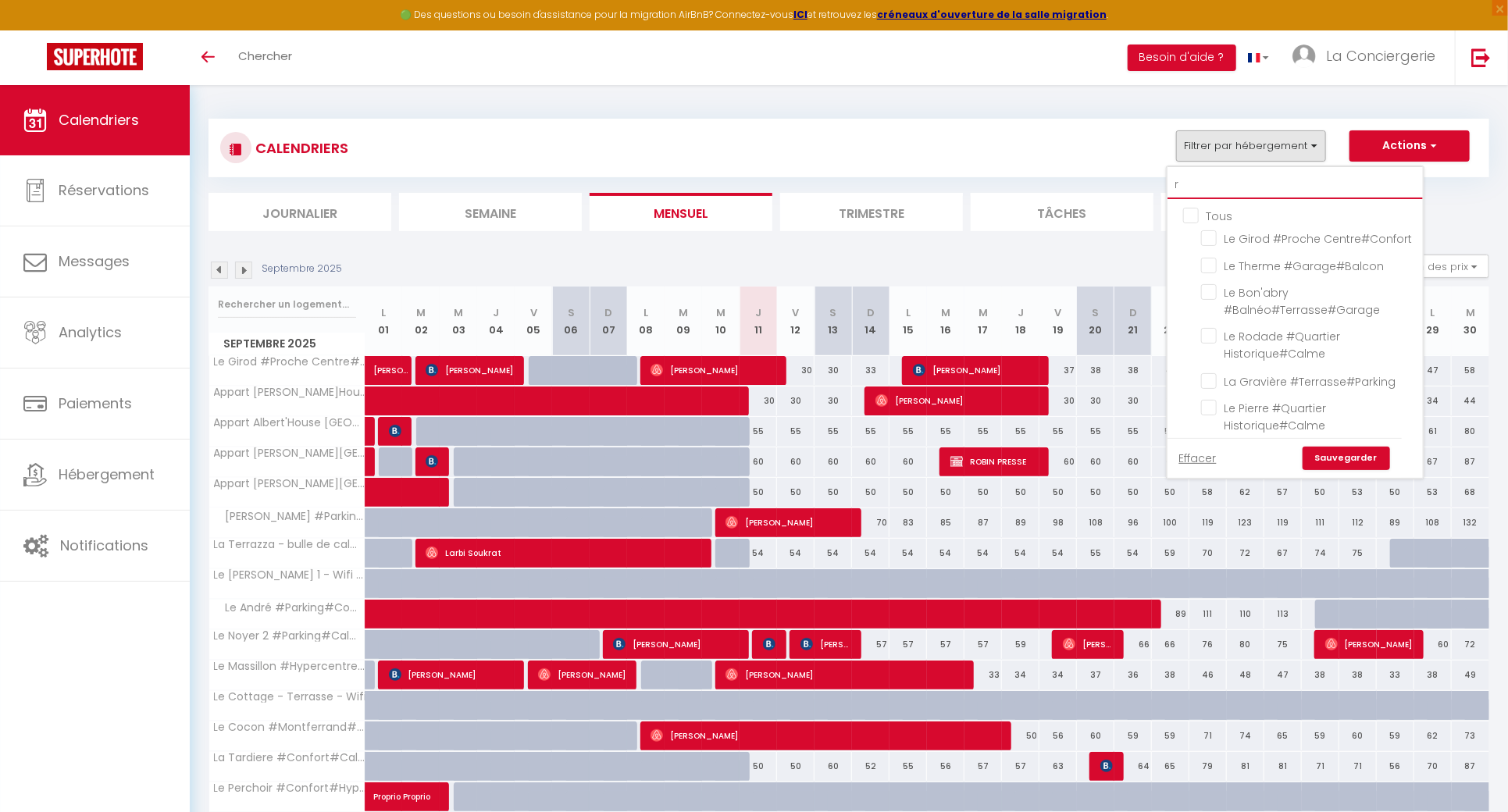
checkbox input "false"
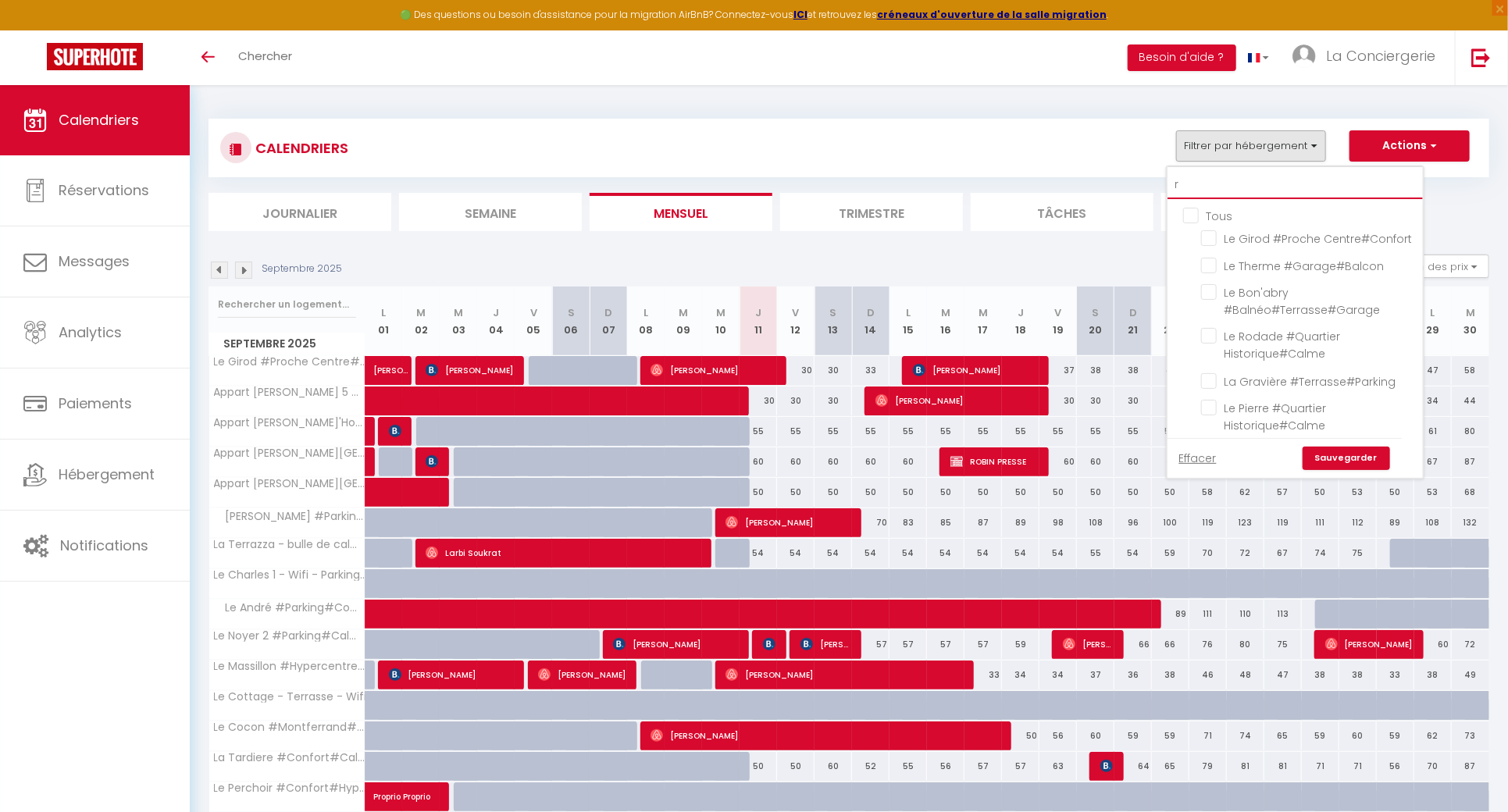
checkbox input "false"
type input "re"
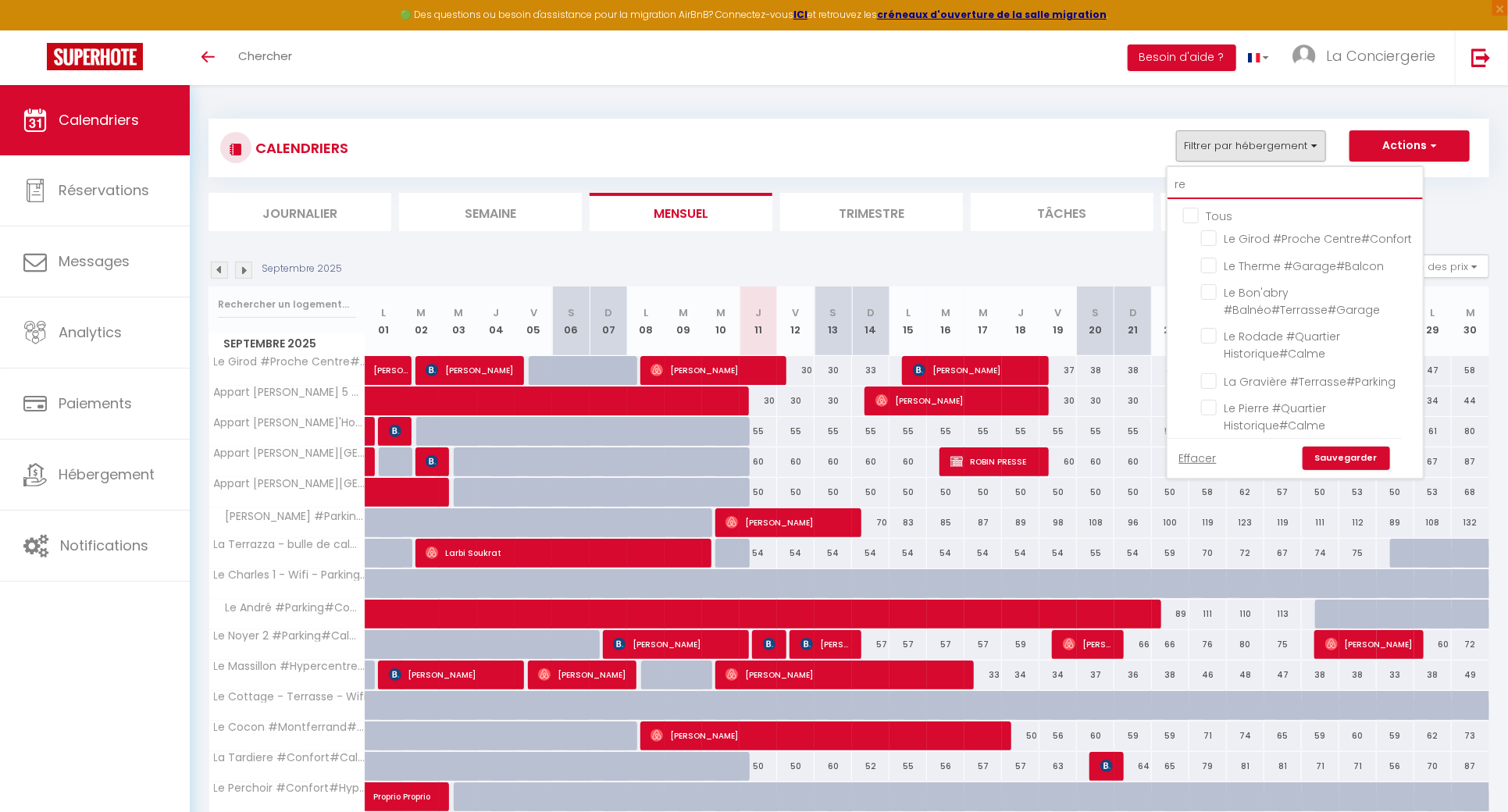
checkbox input "false"
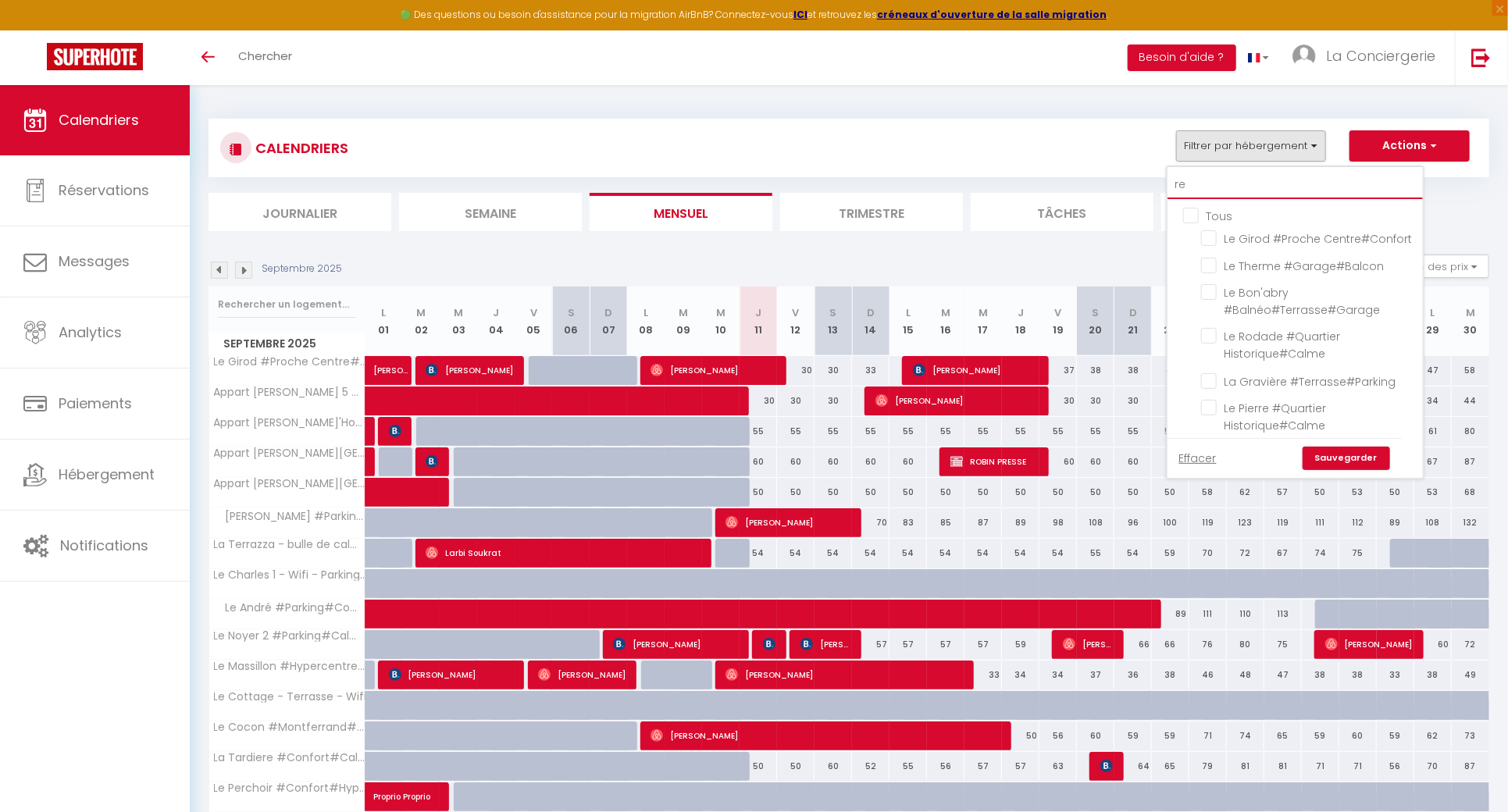
checkbox input "false"
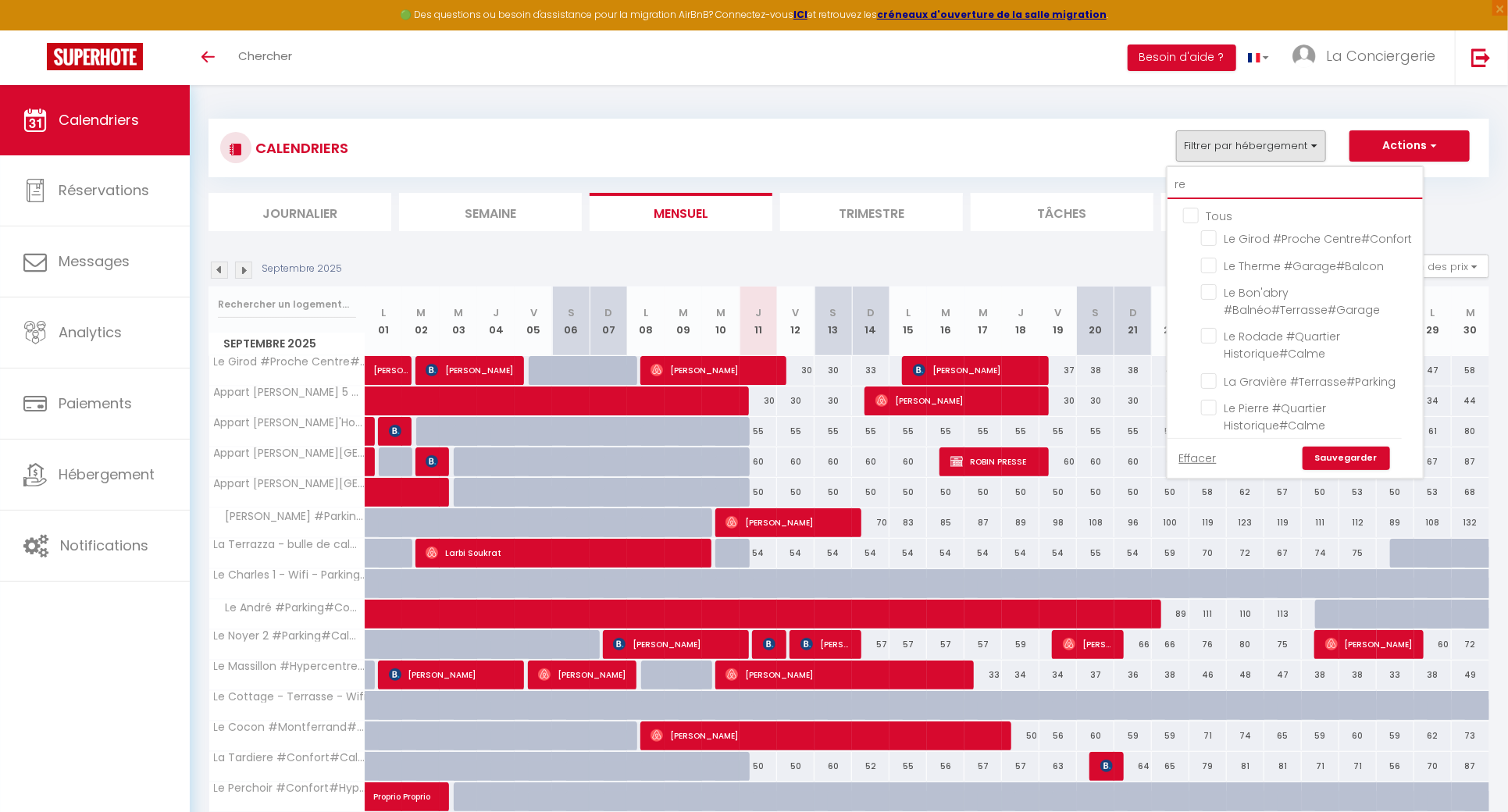
checkbox input "false"
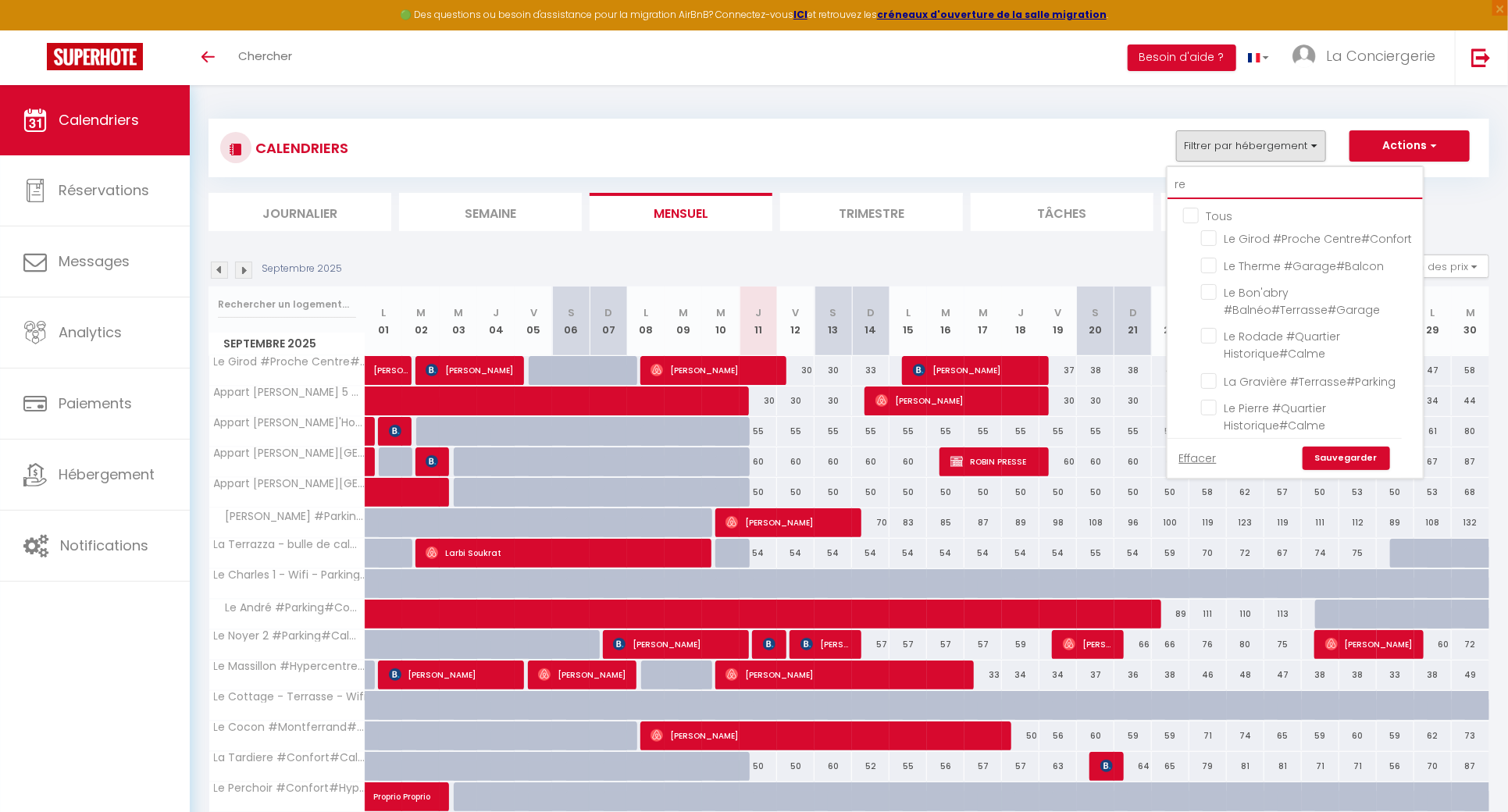
checkbox input "false"
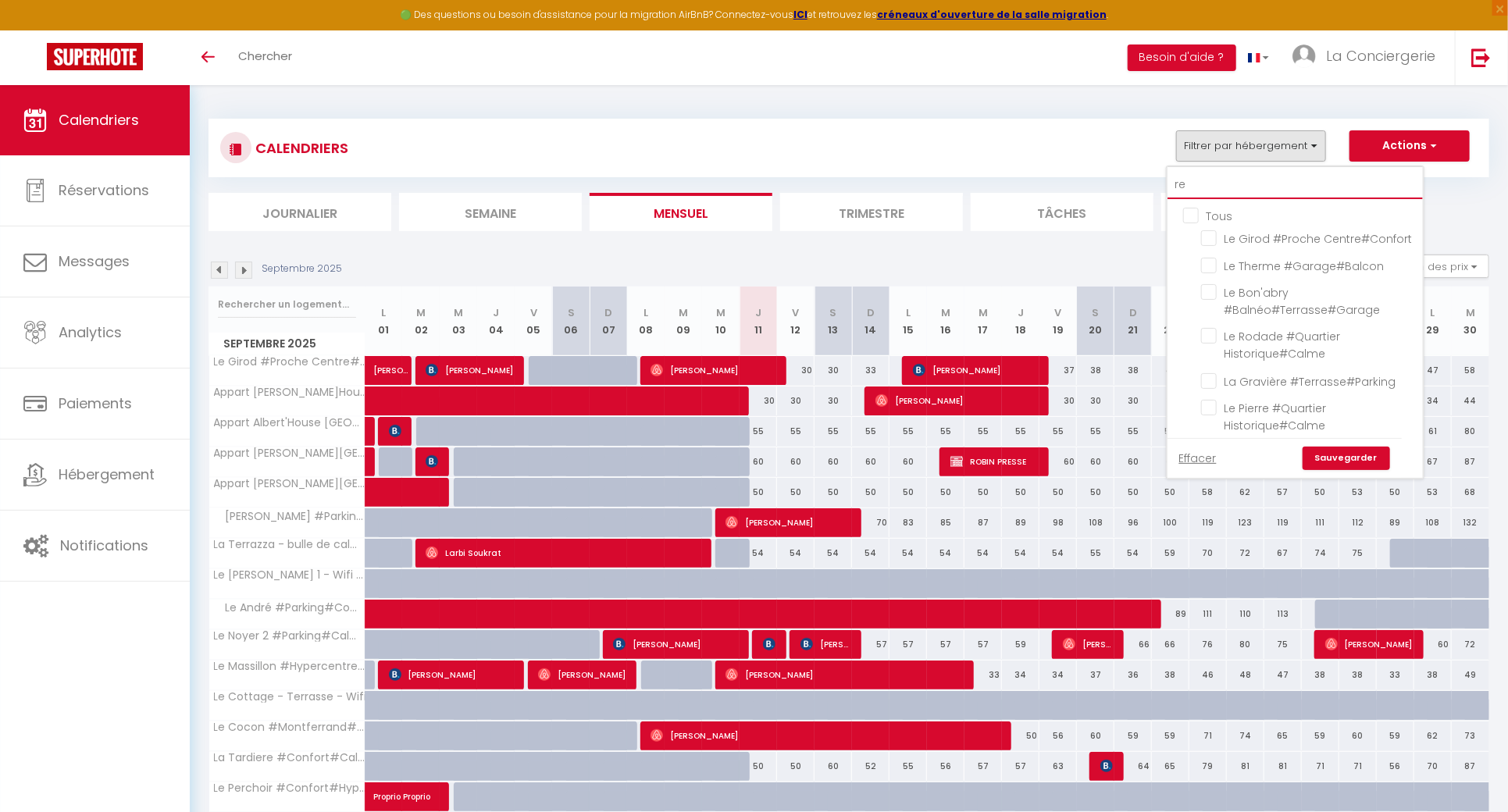
checkbox input "false"
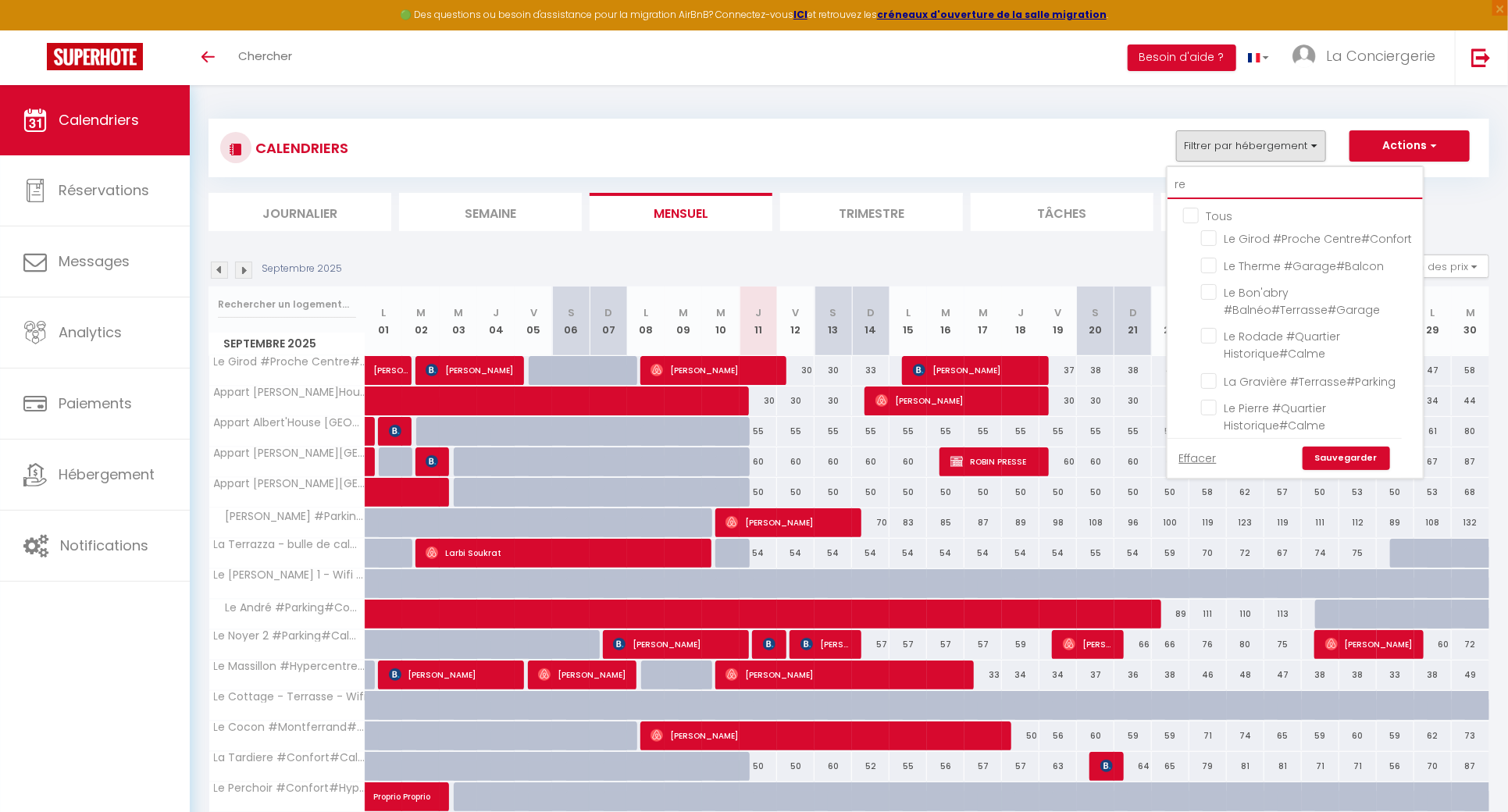
checkbox input "false"
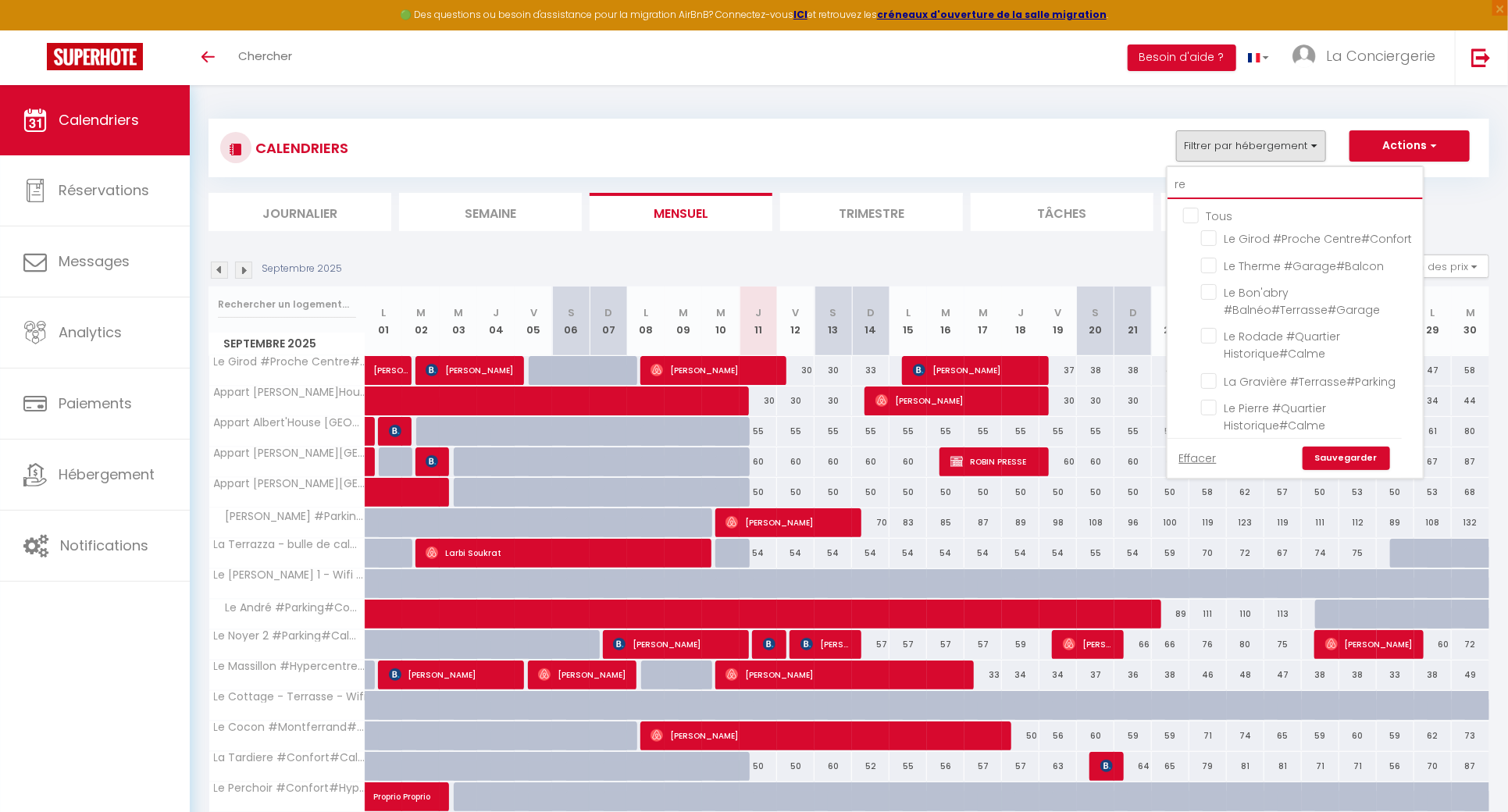
checkbox input "false"
type input "ren"
checkbox input "false"
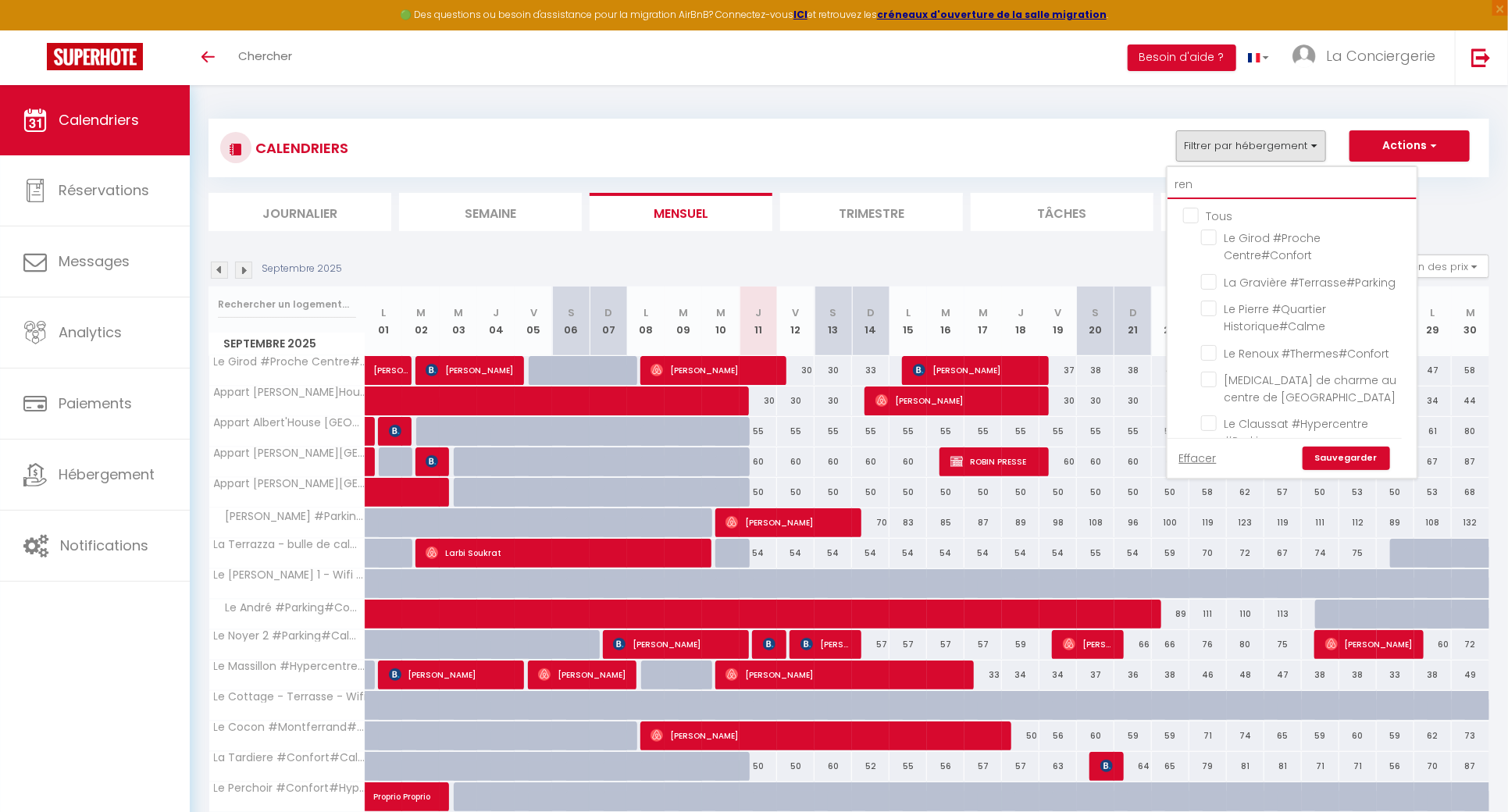
checkbox input "false"
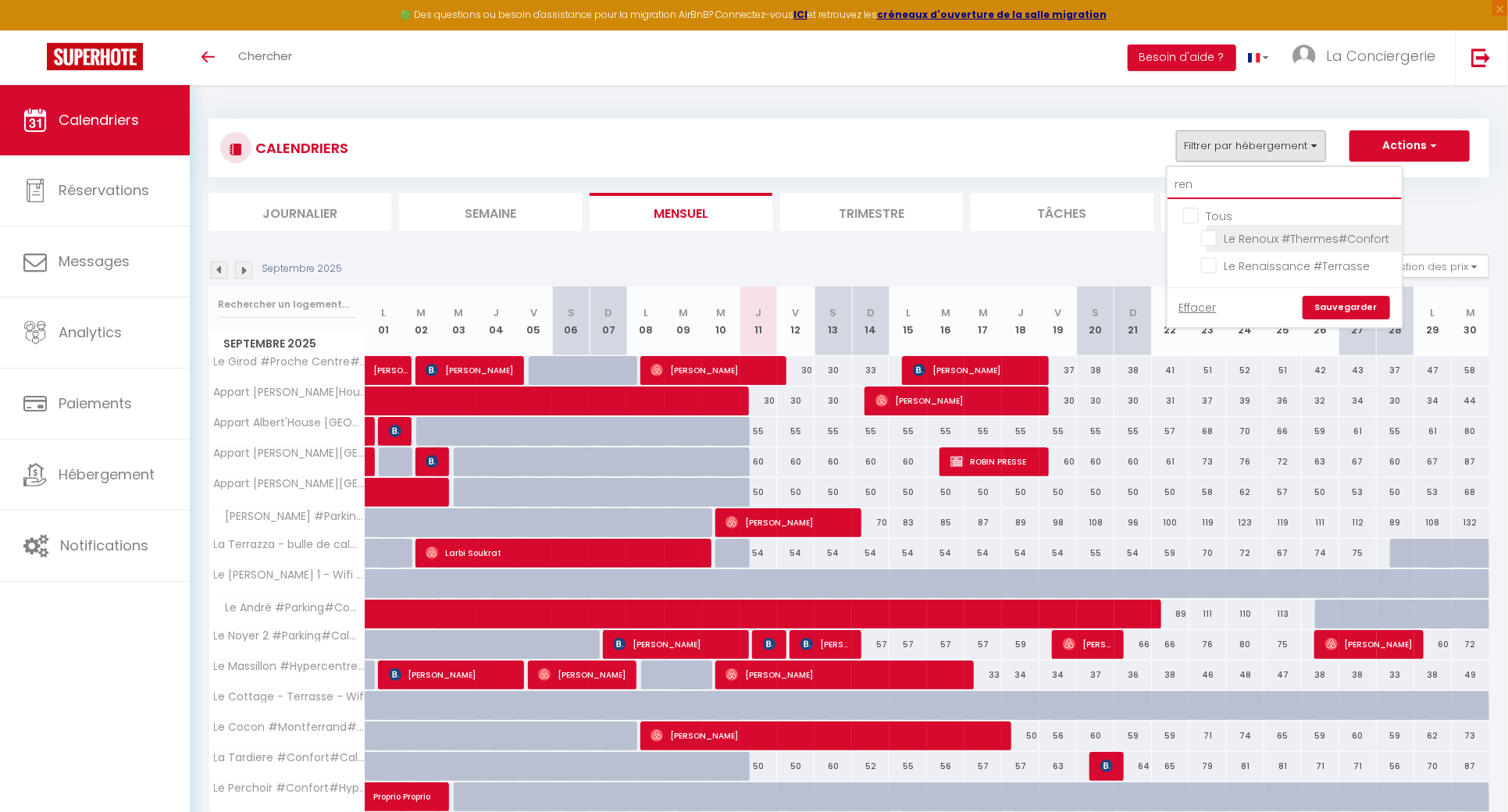
type input "ren"
click at [1211, 238] on input "Le Renoux #Thermes#Confort" at bounding box center [1298, 237] width 195 height 16
checkbox input "true"
checkbox input "false"
click at [1220, 189] on input "ren" at bounding box center [1285, 184] width 235 height 28
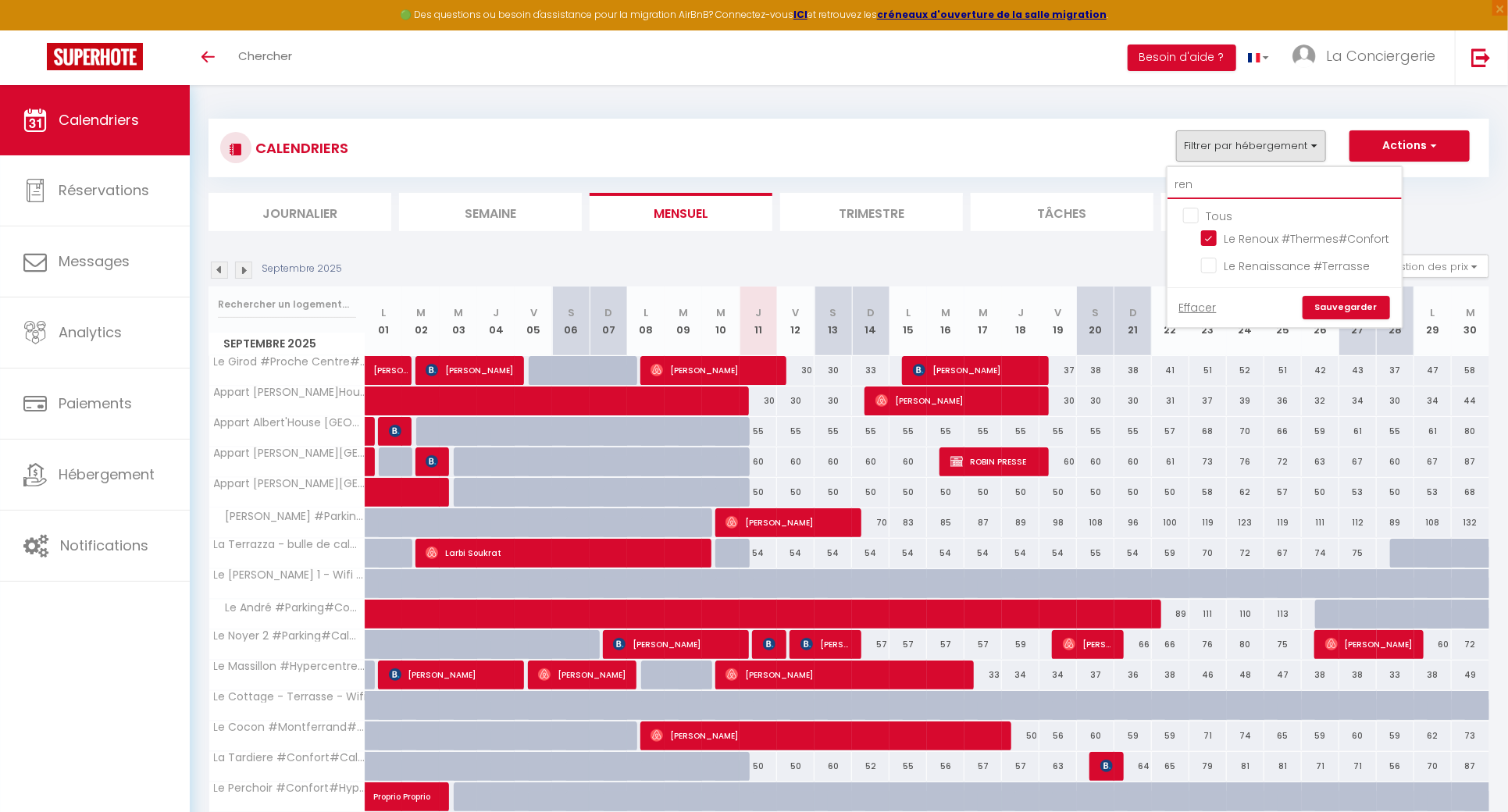
click at [1220, 189] on input "ren" at bounding box center [1285, 184] width 235 height 28
type input "r"
checkbox input "false"
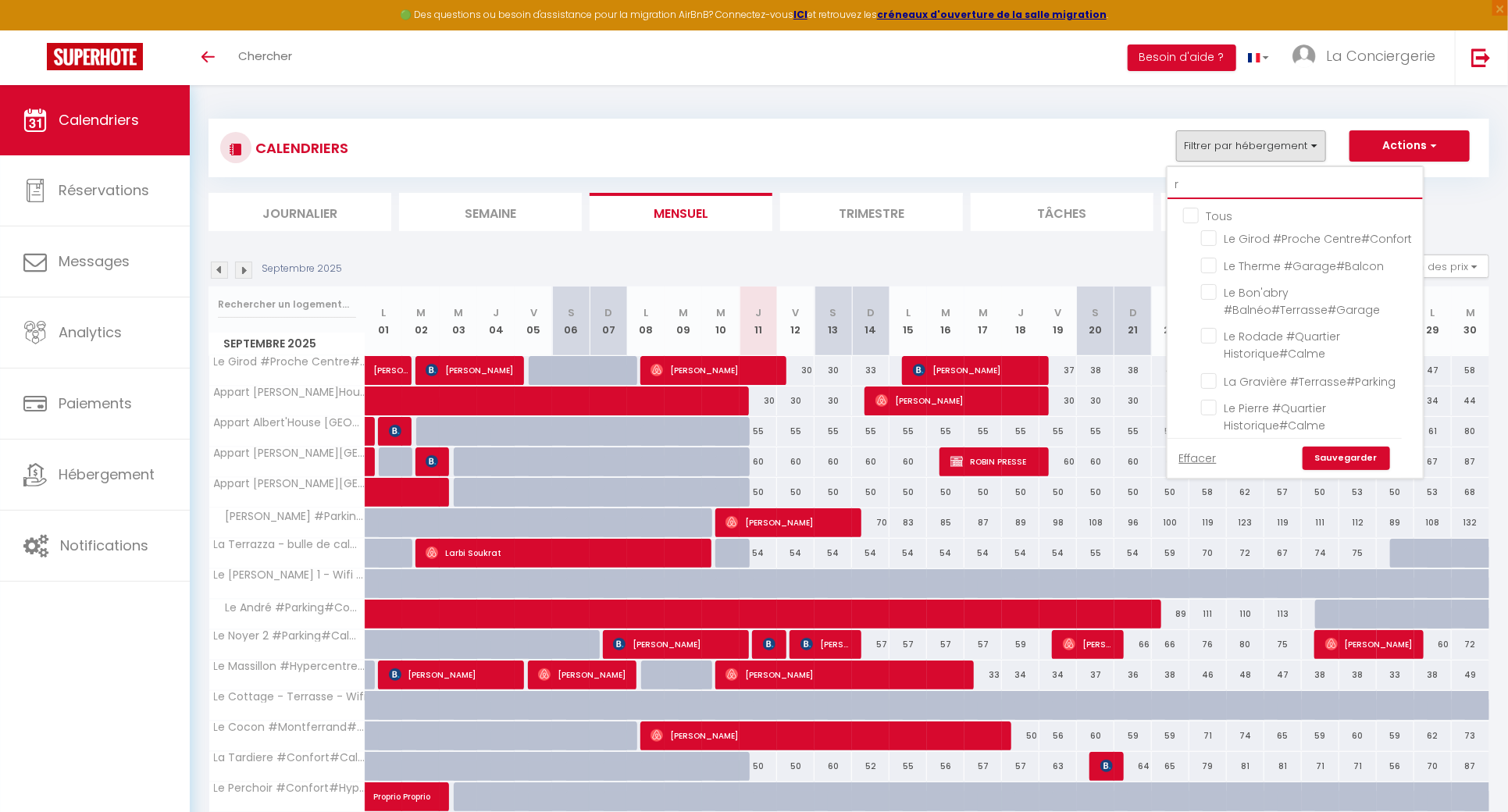
type input "ri"
checkbox input "false"
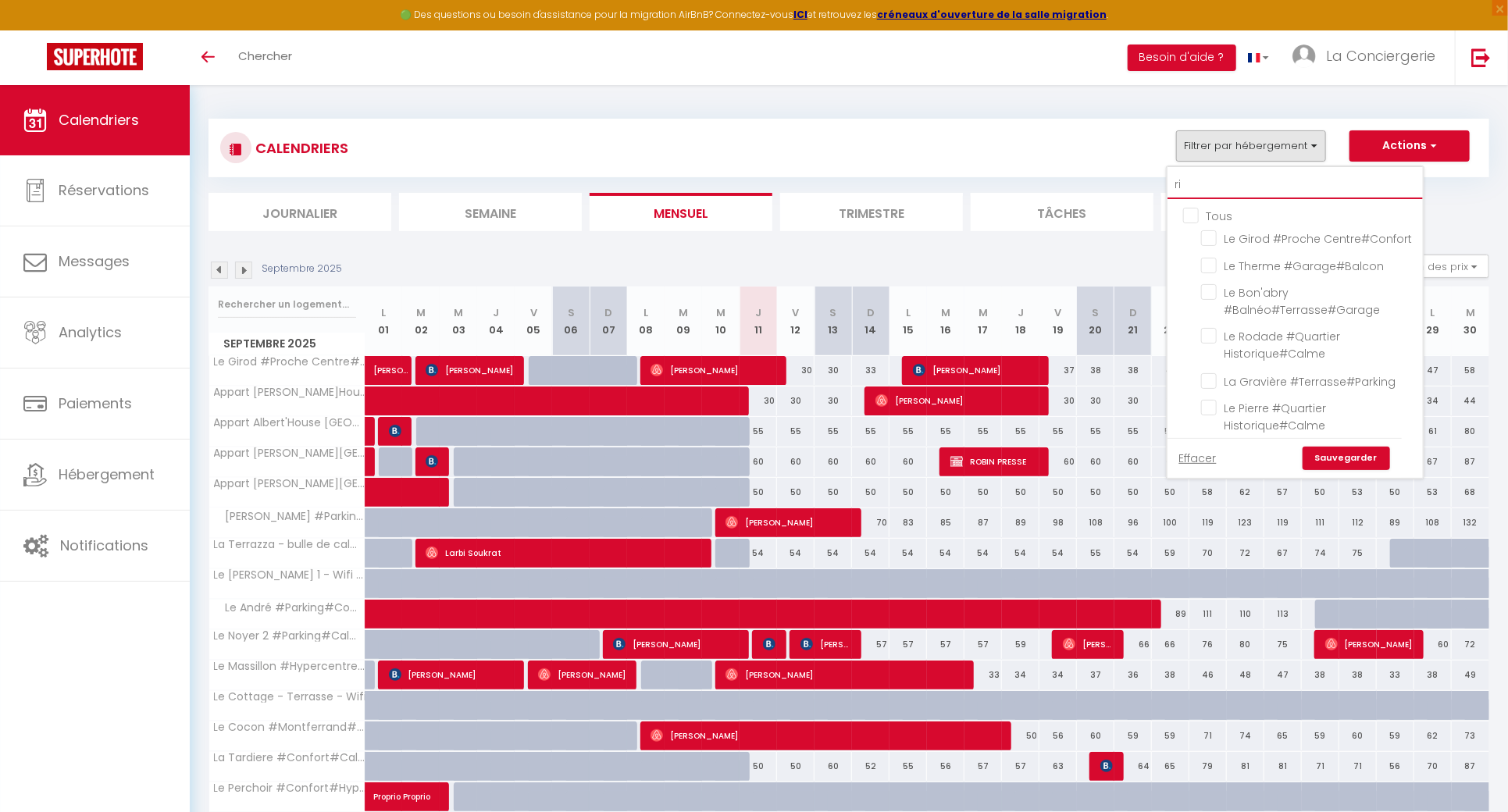
checkbox input "false"
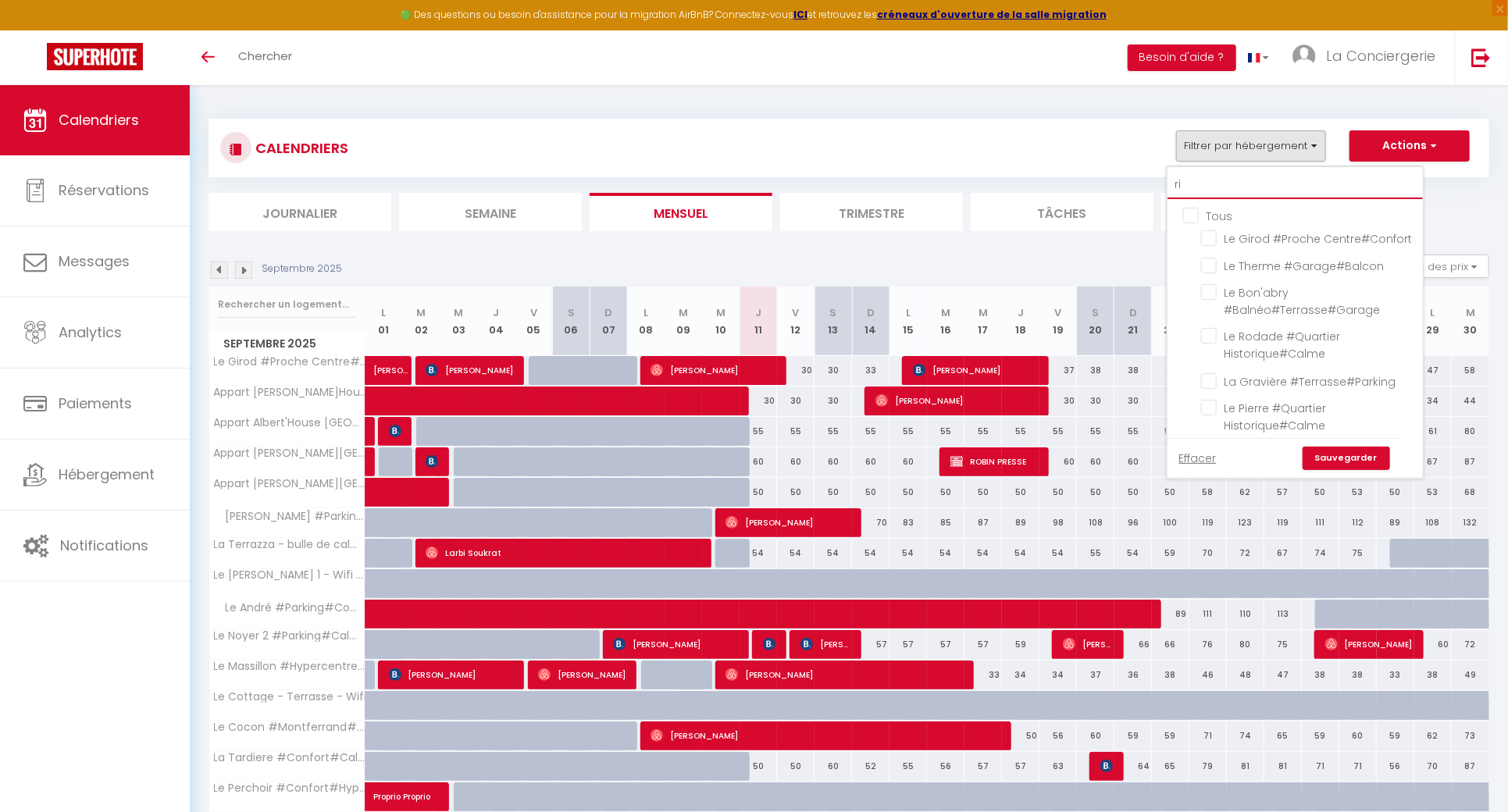
checkbox input "false"
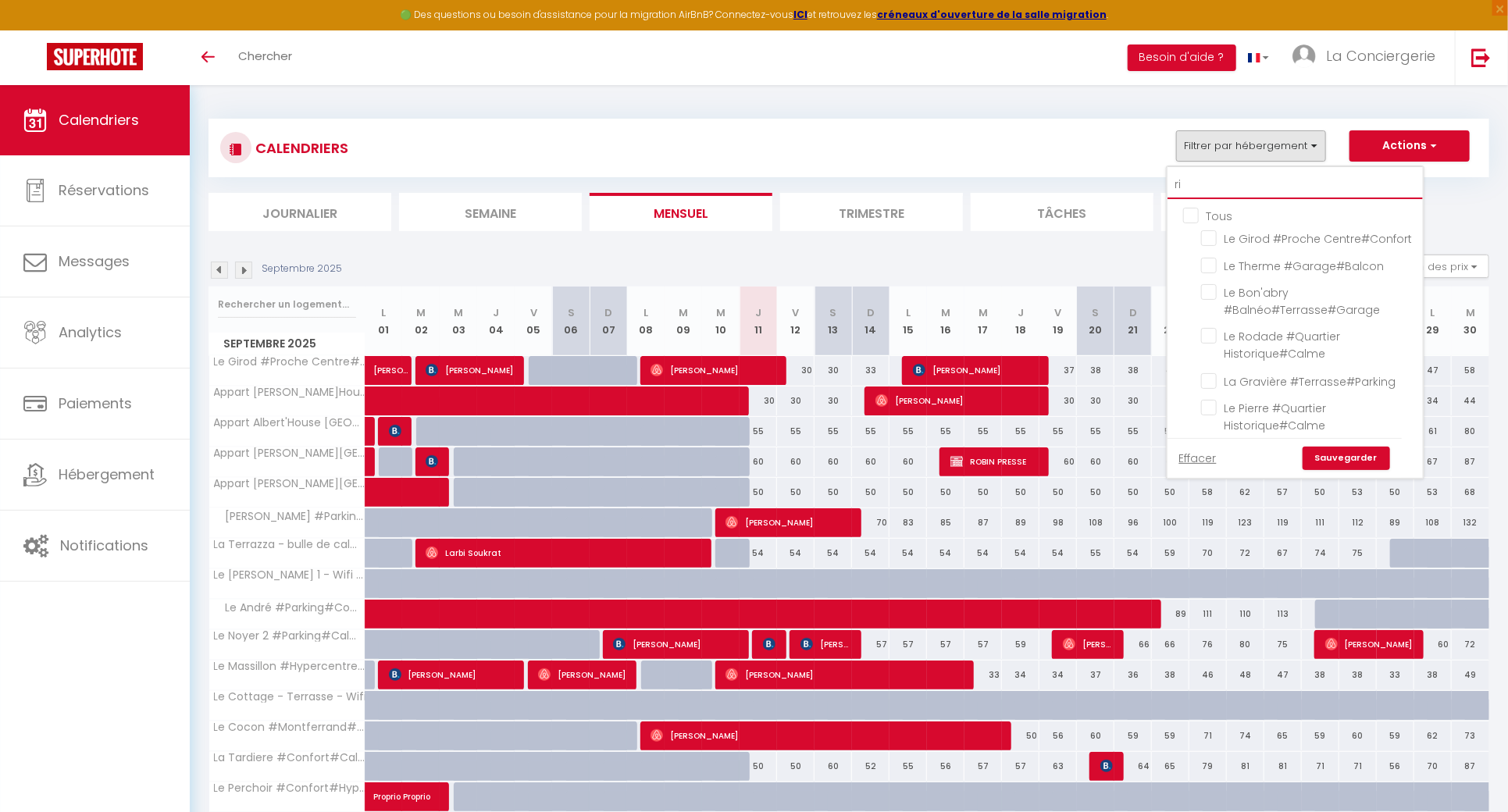
checkbox input "false"
type input "riv"
checkbox input "false"
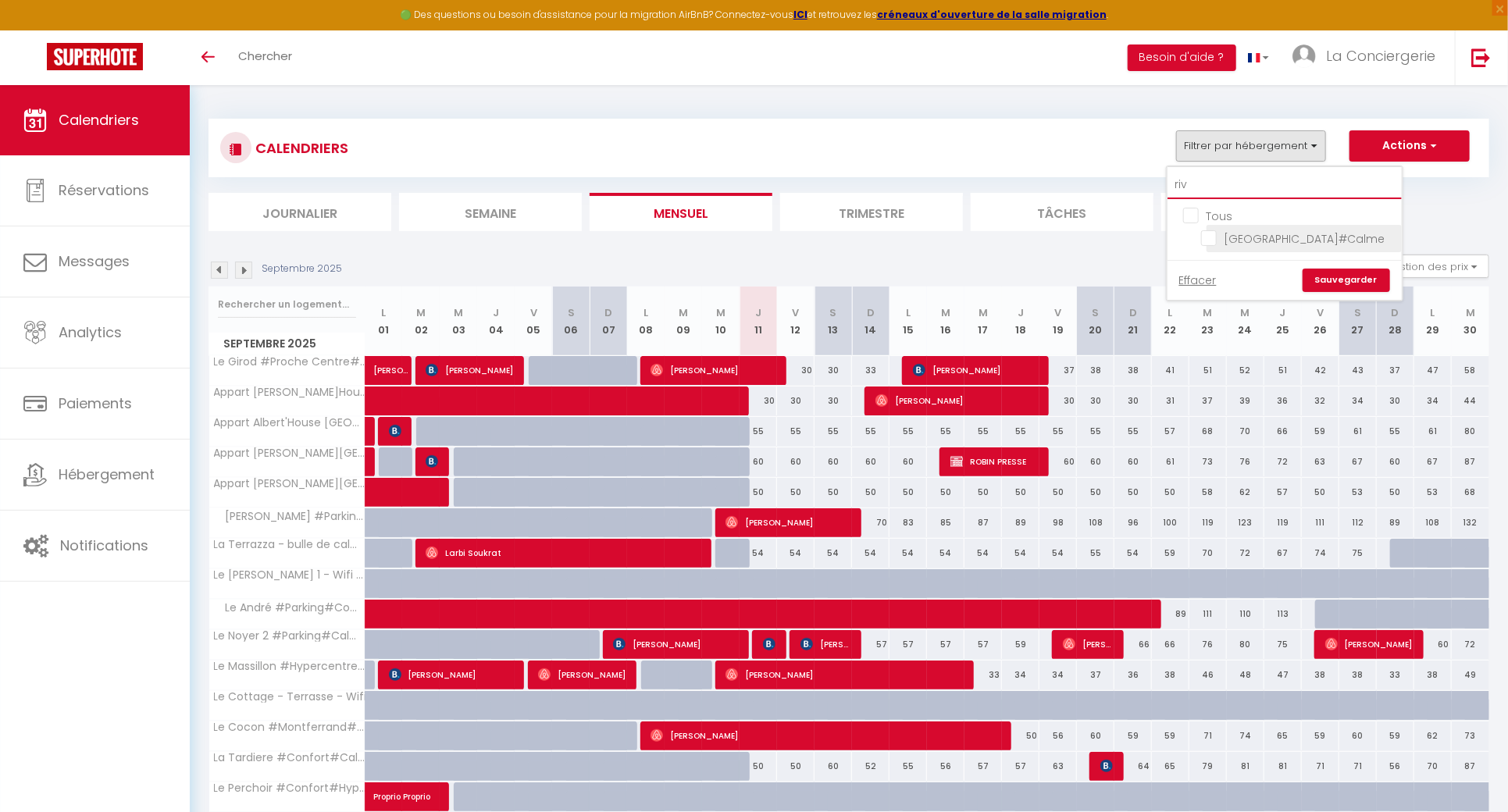
type input "rivi"
checkbox input "false"
type input "rivi"
click at [1212, 235] on input "[GEOGRAPHIC_DATA]#Calme" at bounding box center [1298, 237] width 195 height 16
checkbox input "true"
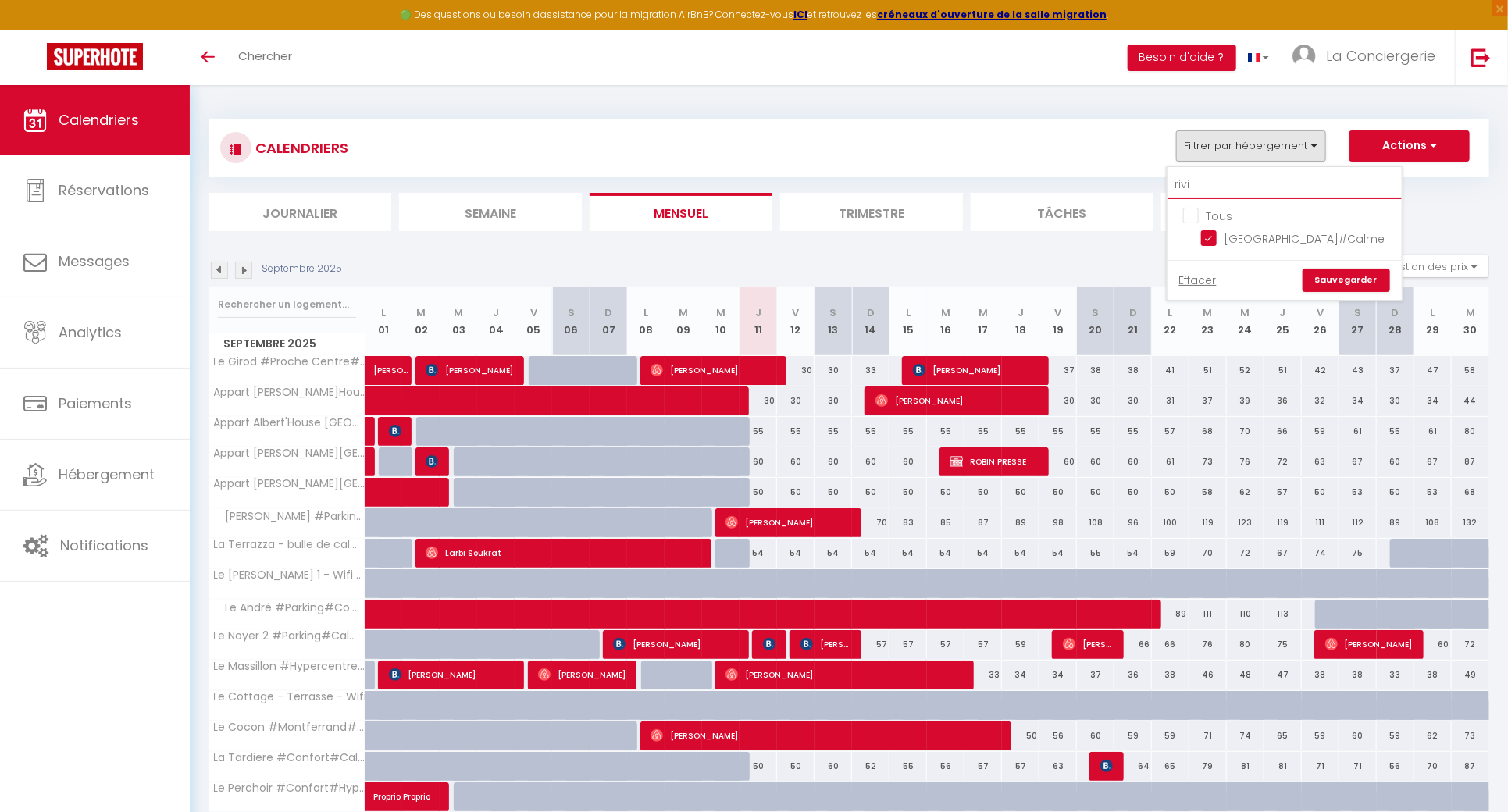
click at [1225, 188] on input "rivi" at bounding box center [1285, 184] width 235 height 28
type input "t"
checkbox input "false"
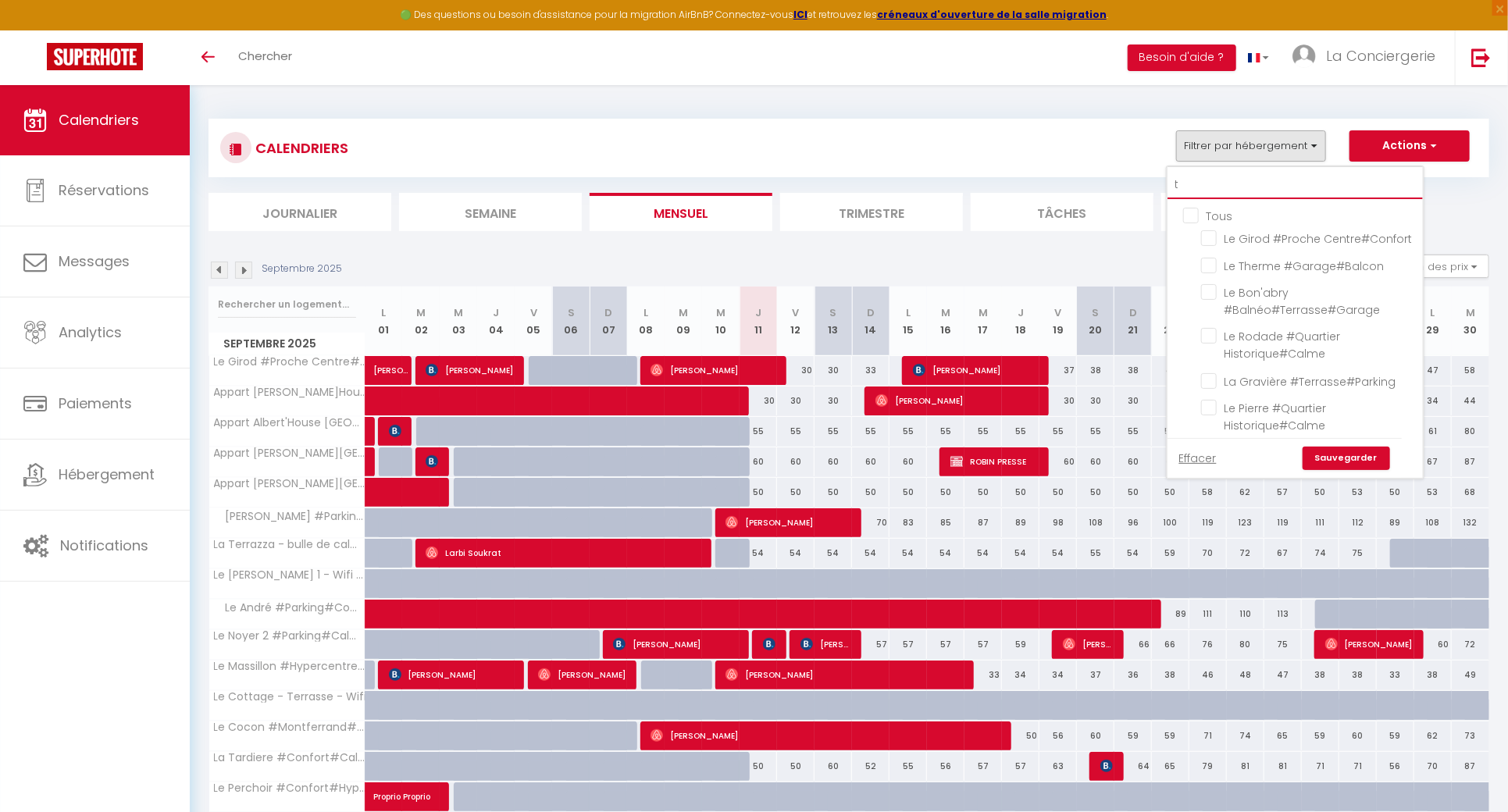
type input "t3"
checkbox input "false"
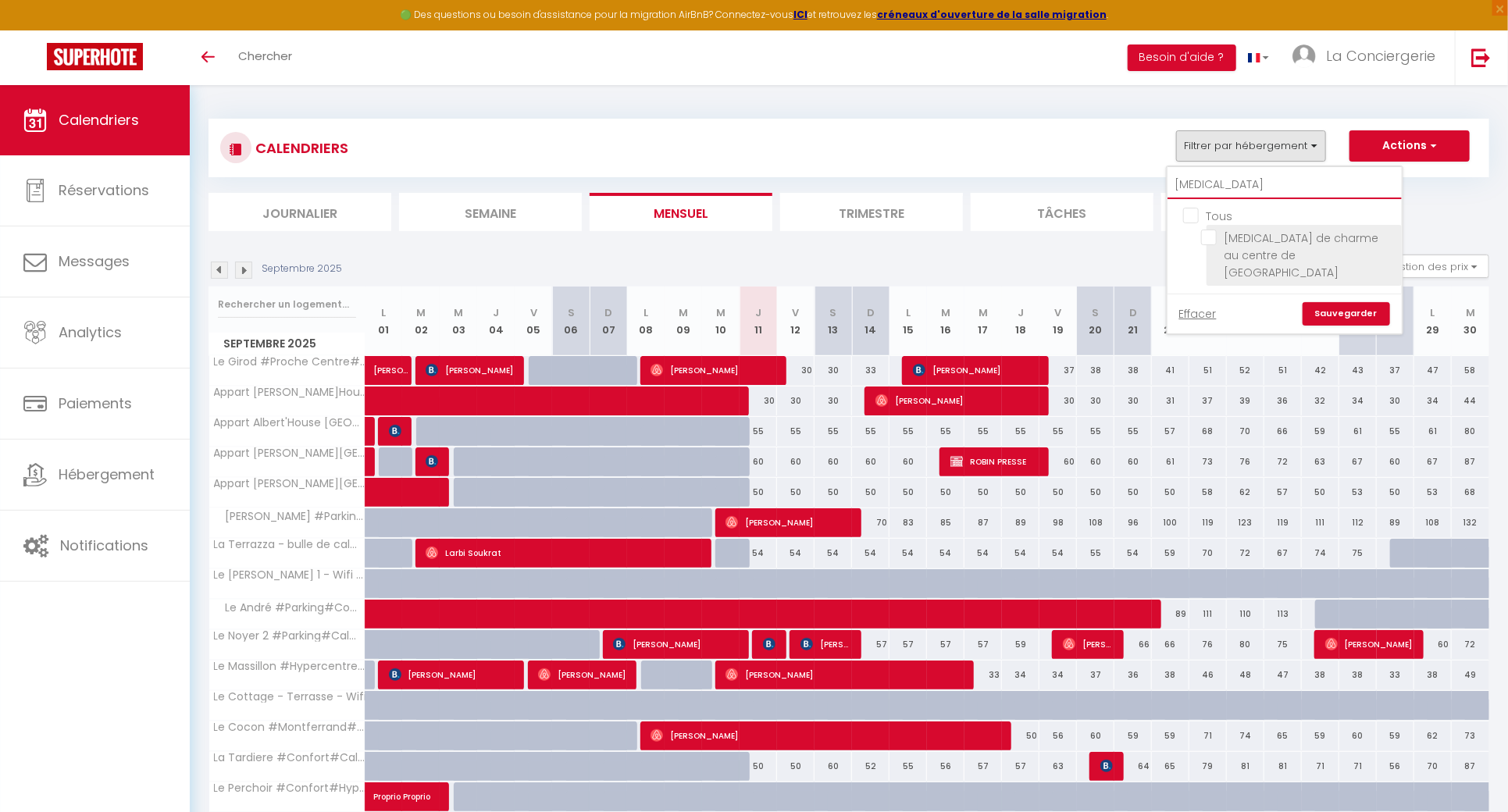
type input "t3"
click at [1212, 241] on input "[MEDICAL_DATA] de charme au centre de [GEOGRAPHIC_DATA]" at bounding box center [1298, 237] width 195 height 16
checkbox input "true"
click at [1212, 192] on input "t3" at bounding box center [1285, 184] width 235 height 28
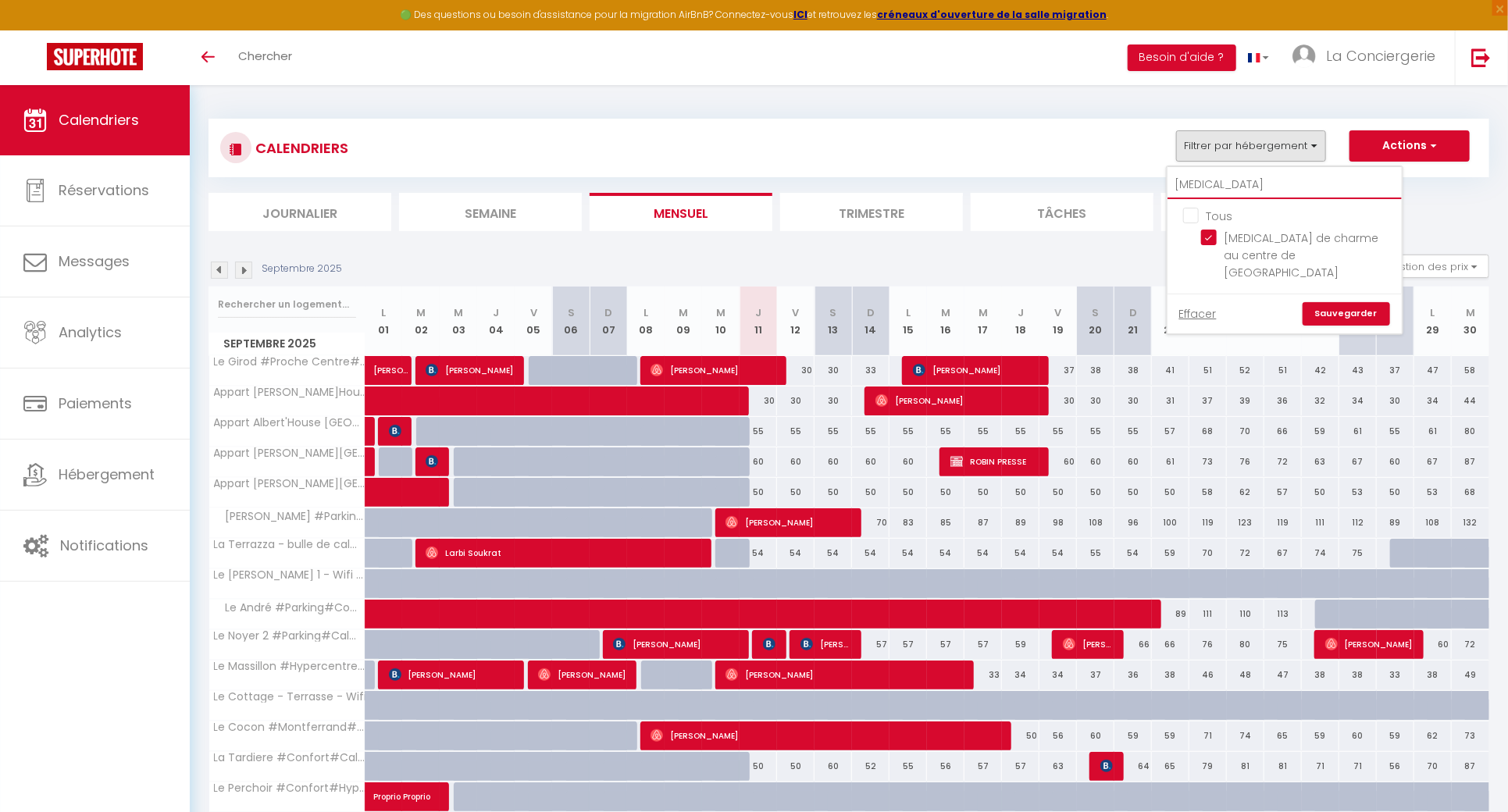
type input "r"
checkbox input "false"
type input "ro"
checkbox input "false"
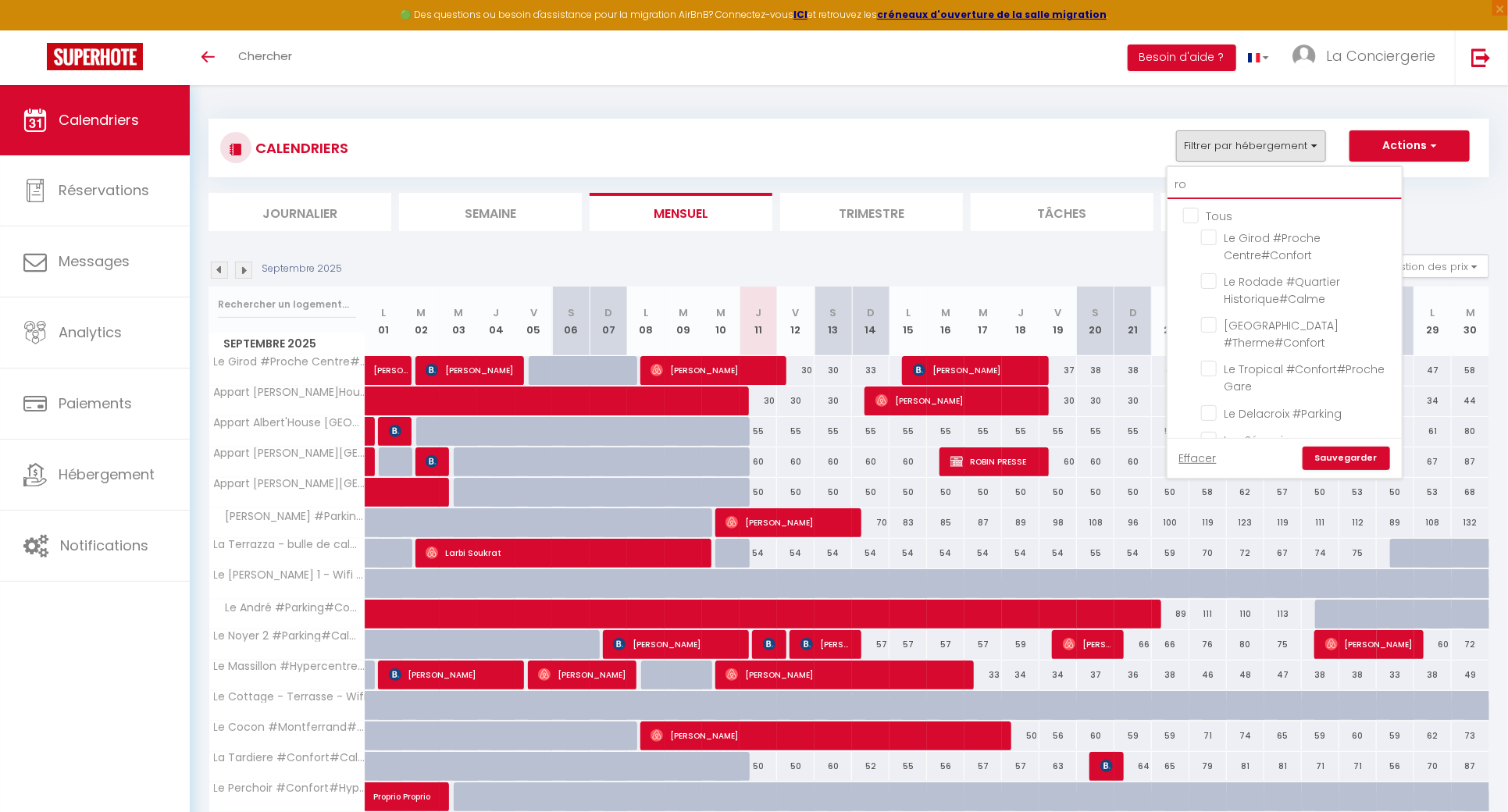
type input "rod"
checkbox input "false"
type input "roda"
checkbox input "false"
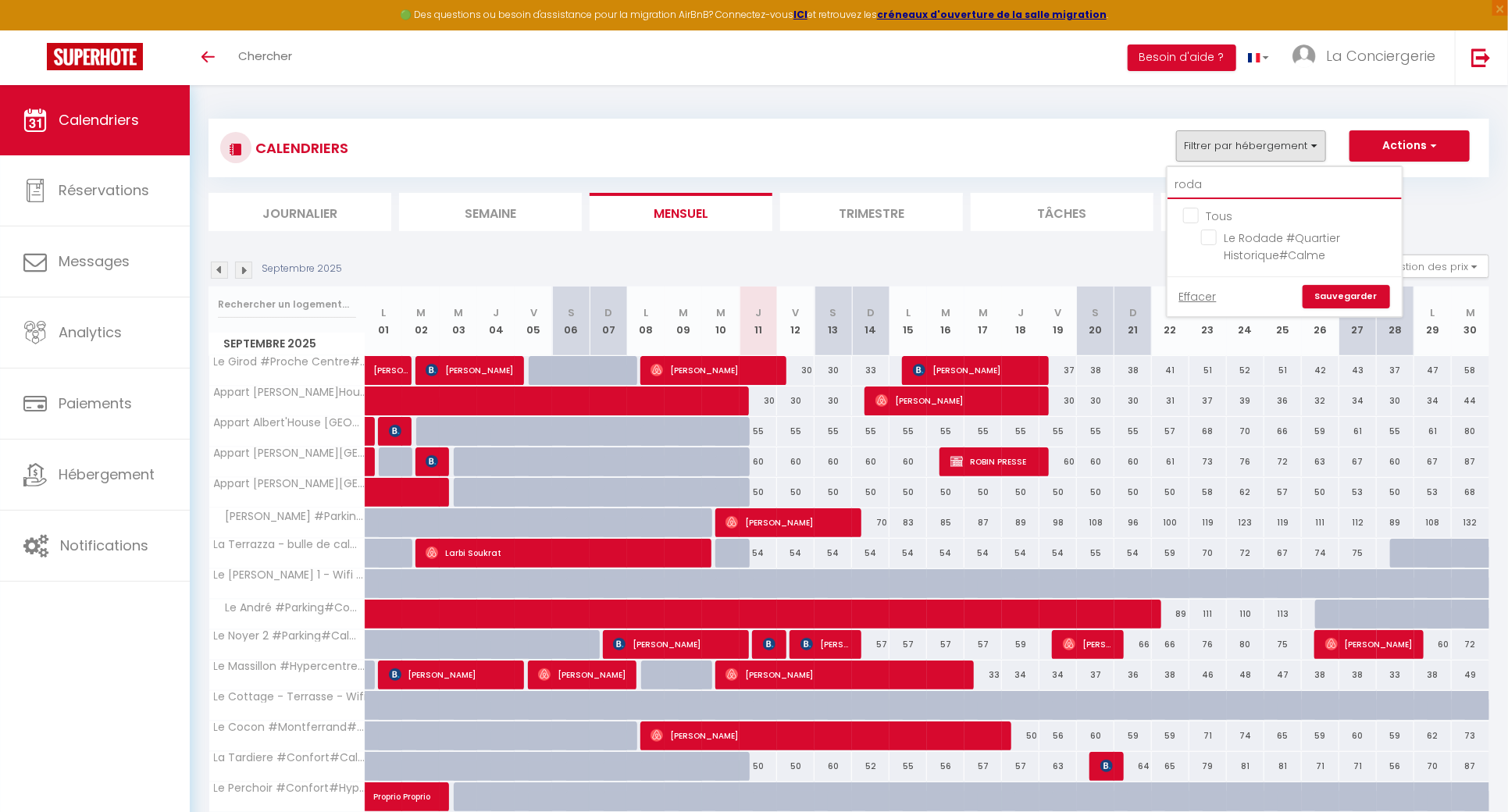
type input "rodad"
checkbox input "false"
type input "rodade"
checkbox input "false"
type input "rodade"
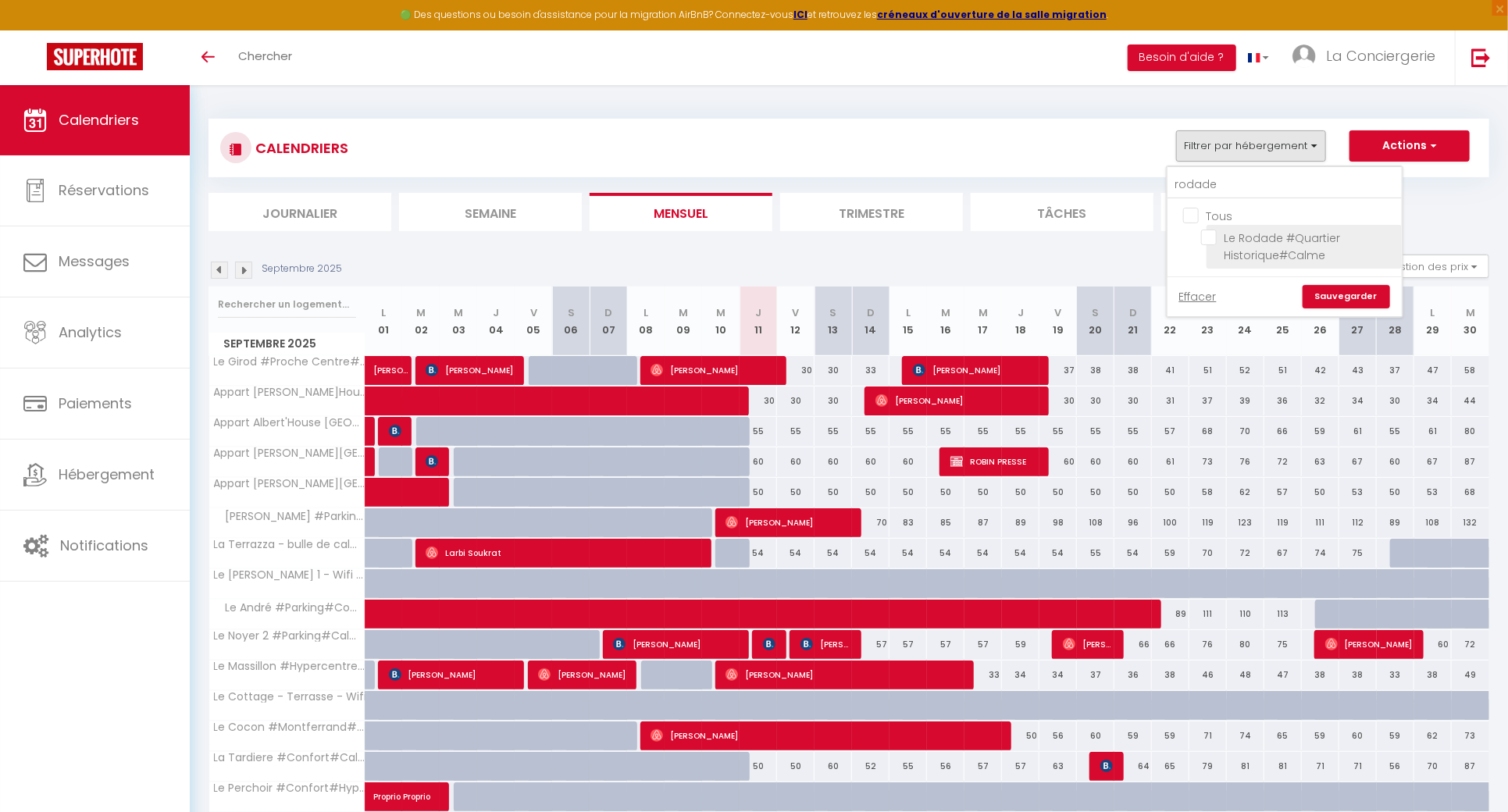
click at [1209, 238] on input "Le Rodade #Quartier Historique#Calme" at bounding box center [1298, 237] width 195 height 16
checkbox input "true"
click at [1363, 299] on link "Sauvegarder" at bounding box center [1346, 297] width 87 height 23
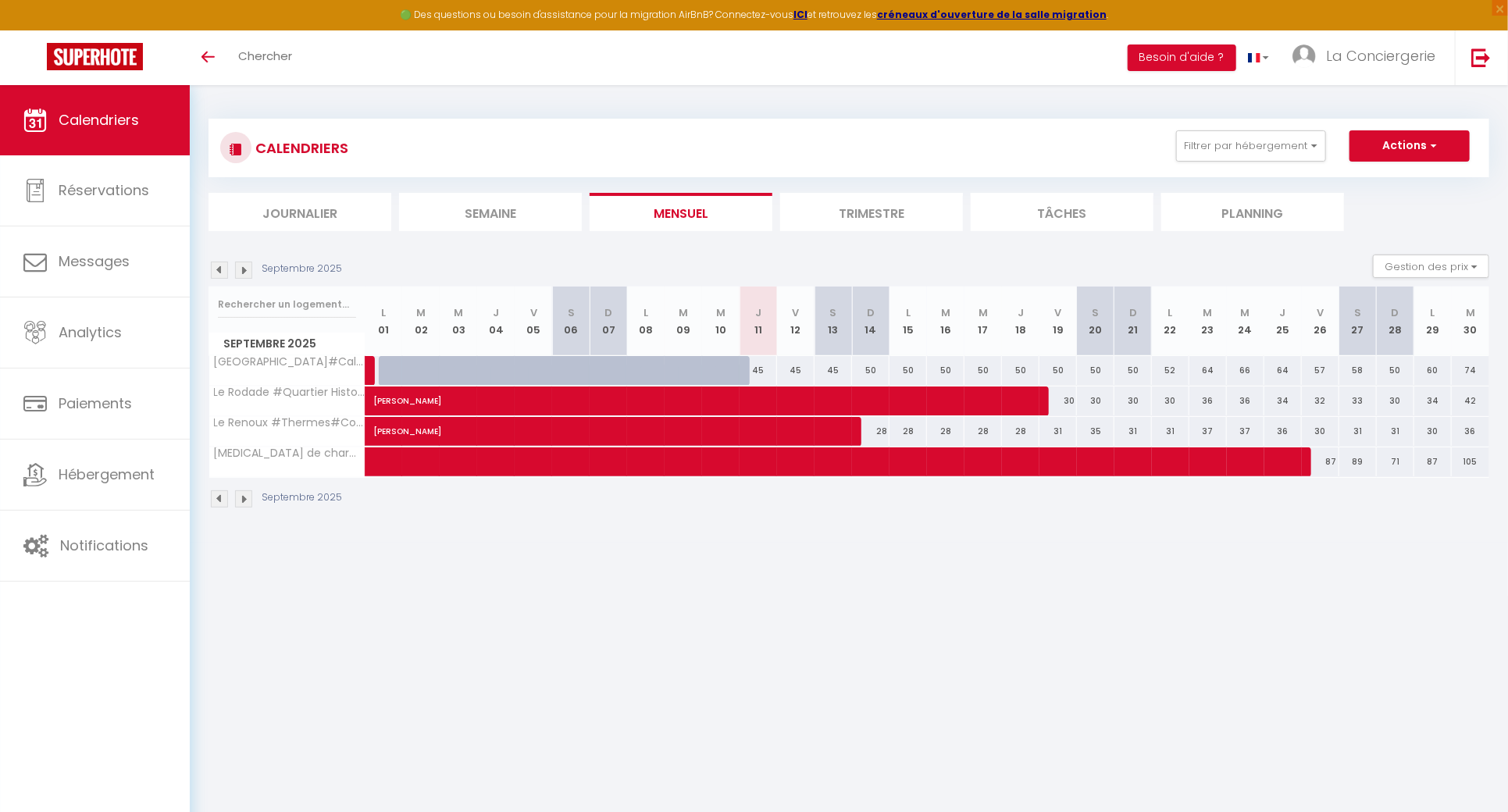
click at [220, 265] on img at bounding box center [220, 270] width 17 height 17
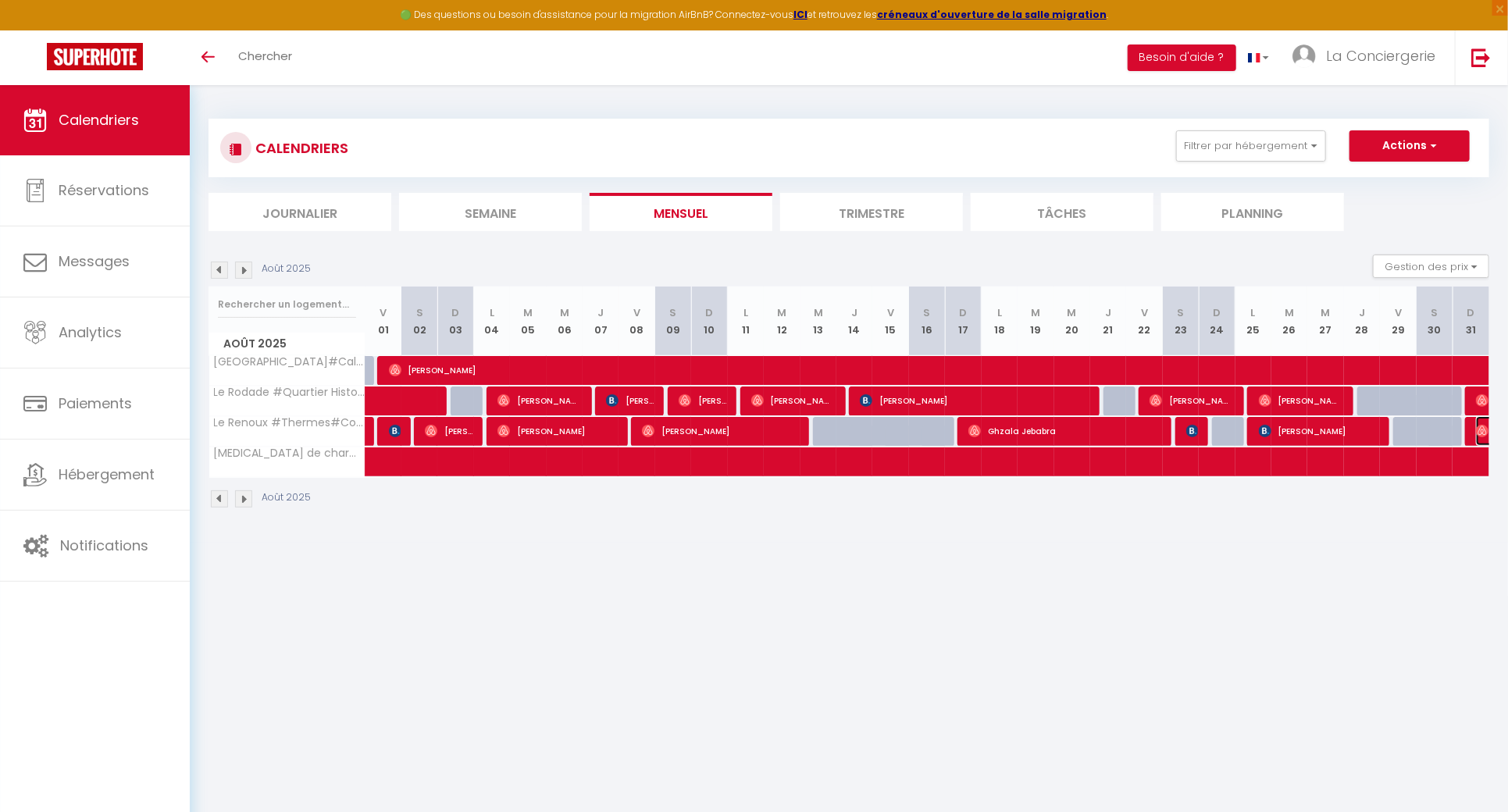
click at [1482, 426] on img at bounding box center [1482, 430] width 13 height 13
select select "OK"
select select "1"
select select "0"
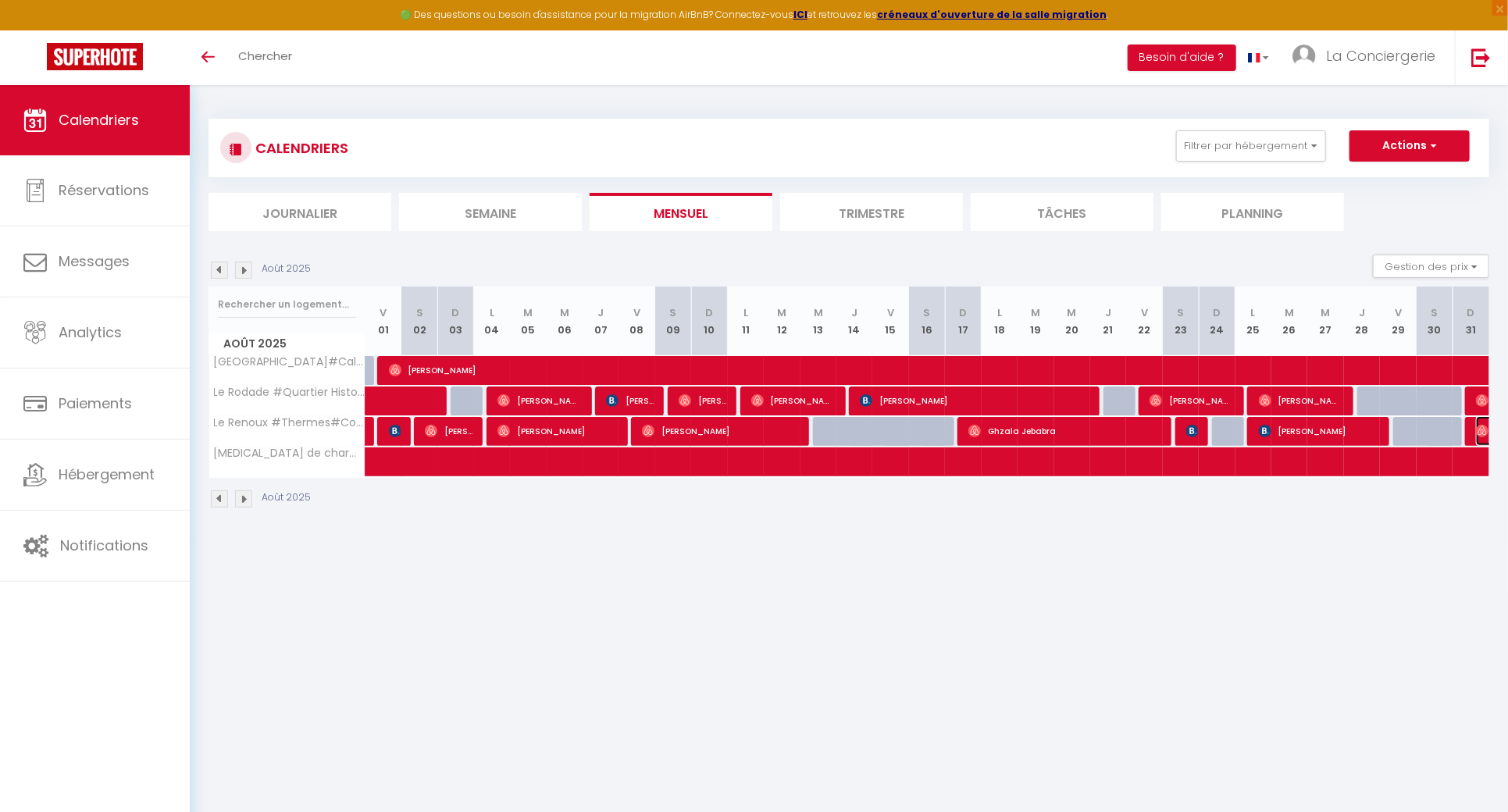
select select "1"
select select
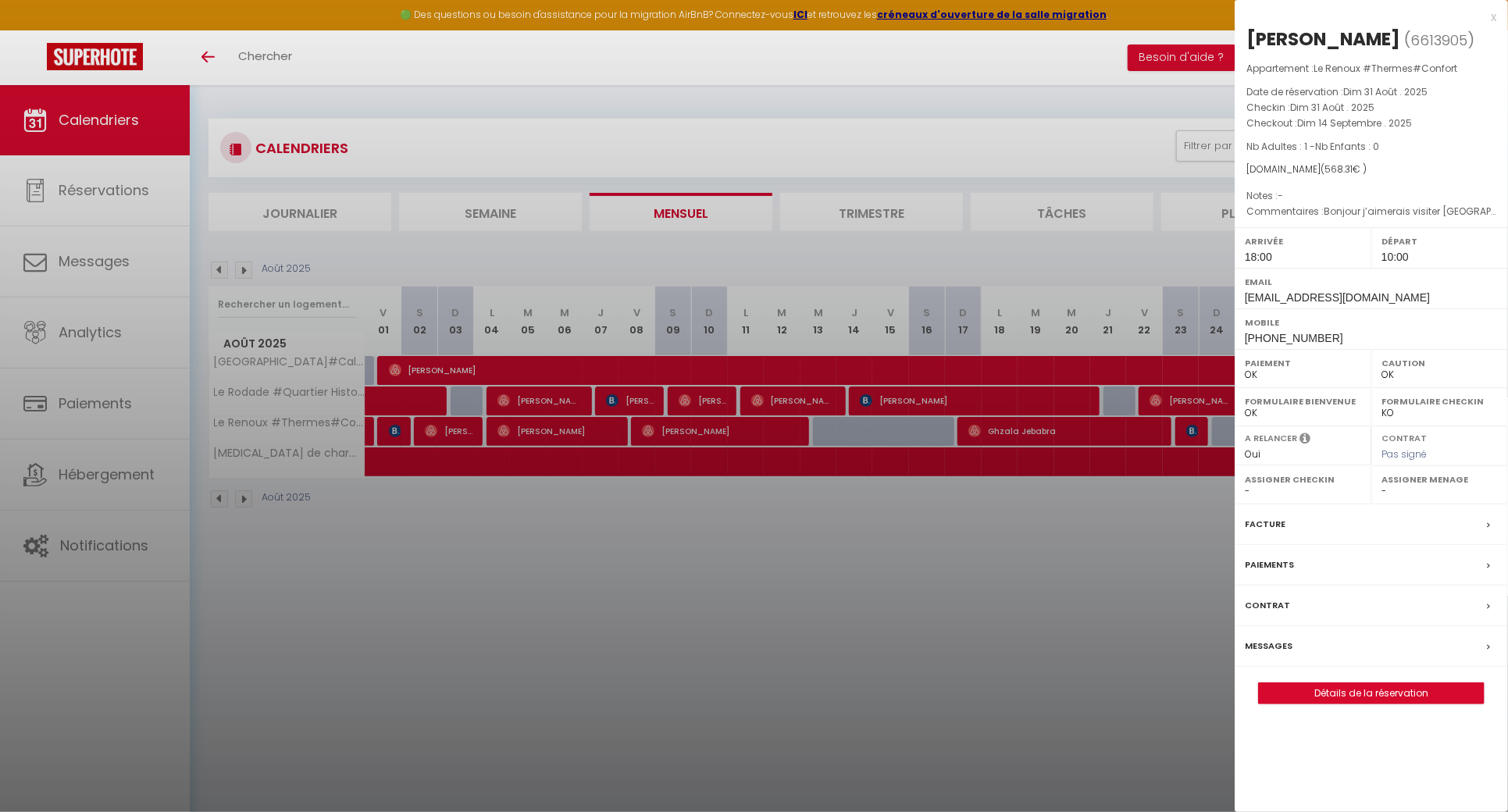
select select "20275"
click at [1096, 501] on div at bounding box center [754, 406] width 1508 height 812
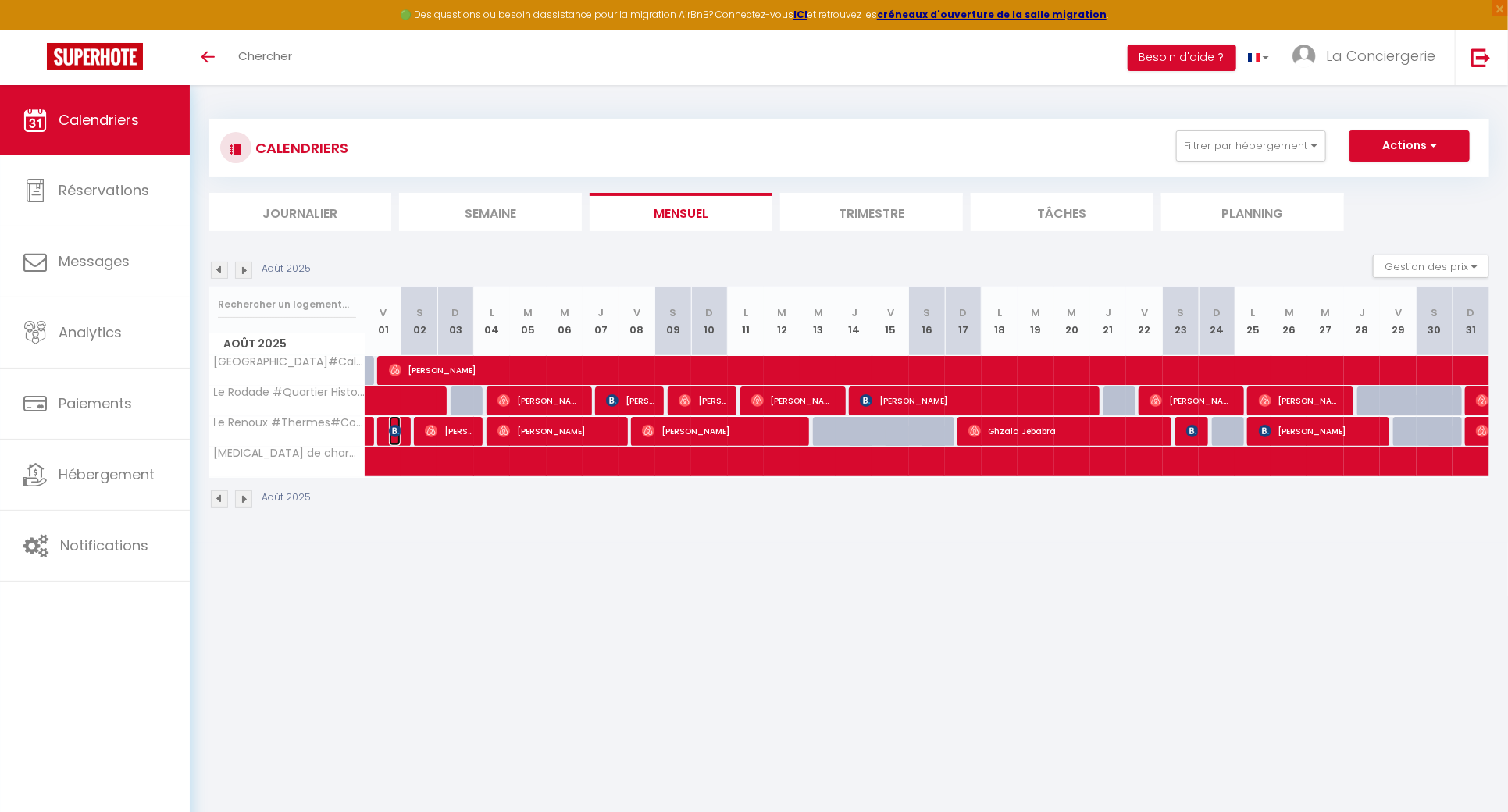
drag, startPoint x: 391, startPoint y: 429, endPoint x: 415, endPoint y: 424, distance: 24.5
click at [390, 430] on img at bounding box center [394, 430] width 13 height 13
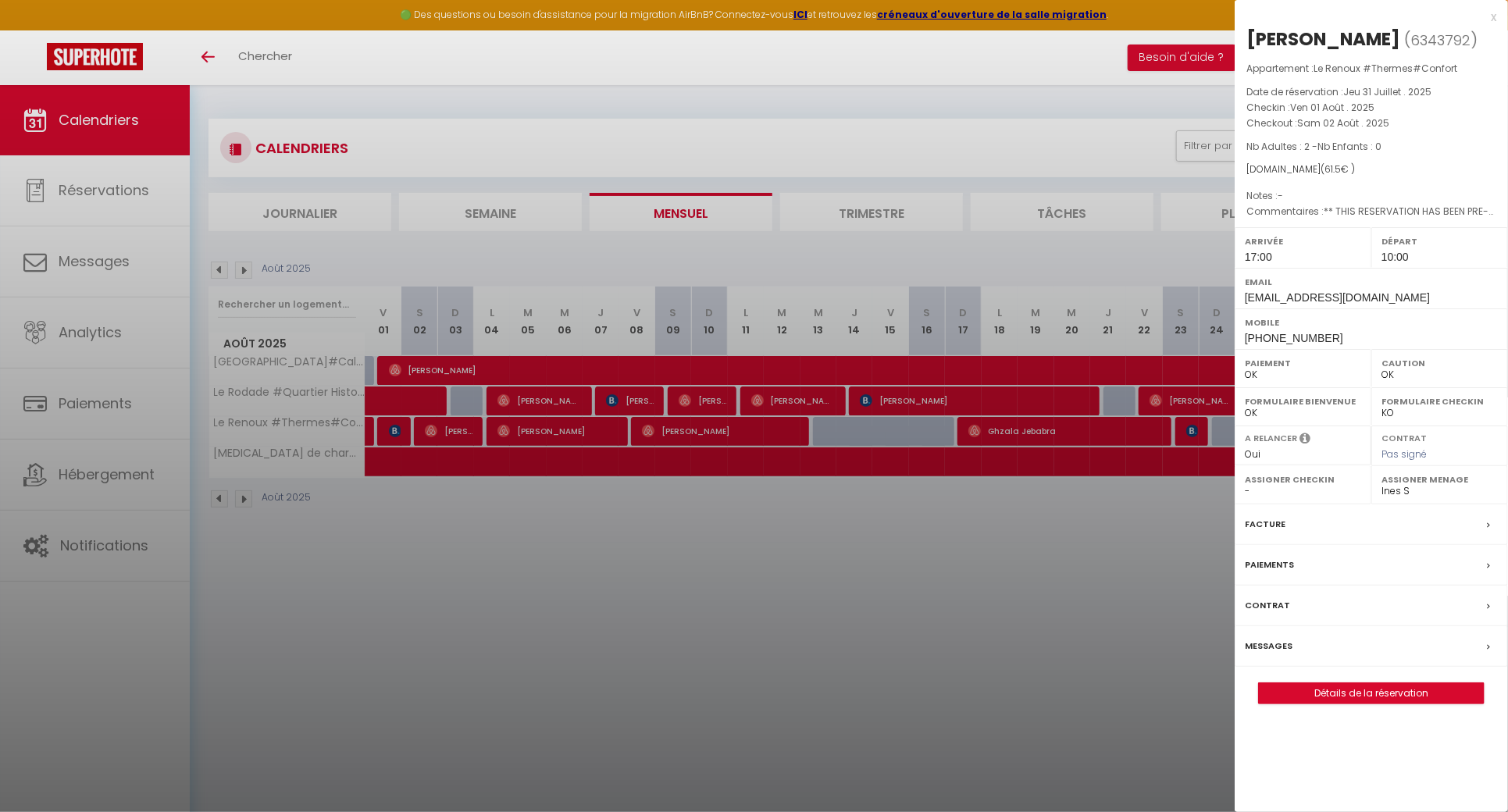
drag, startPoint x: 1365, startPoint y: 34, endPoint x: 1242, endPoint y: 36, distance: 123.0
click at [1242, 36] on div "Carla Peuvion ( 6343792 ) Appartement : Le Renoux #Thermes#Confort Date de rése…" at bounding box center [1371, 364] width 273 height 677
copy div "Carla Peuvion"
click at [607, 525] on div at bounding box center [754, 406] width 1508 height 812
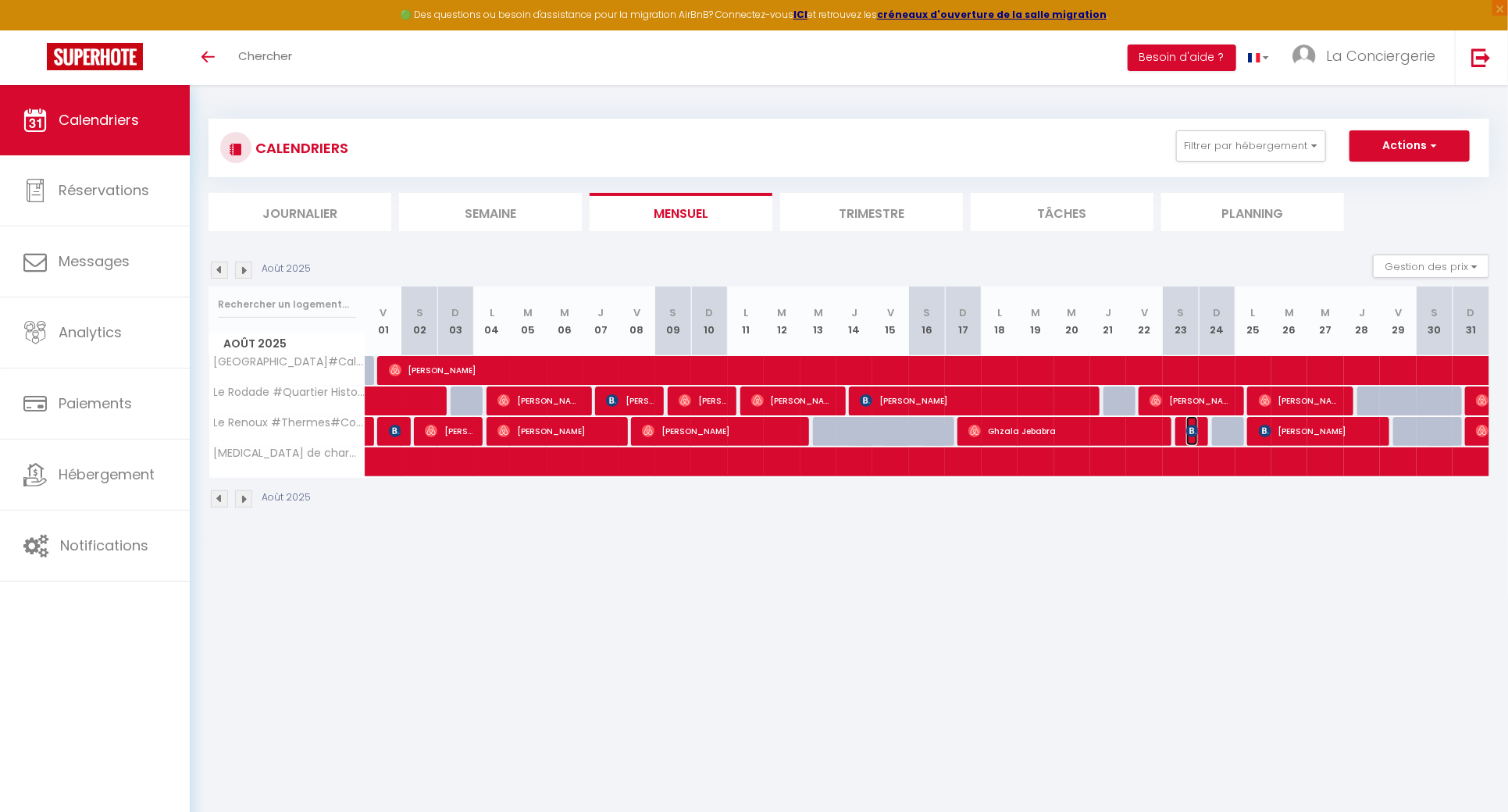
click at [1192, 434] on img at bounding box center [1192, 430] width 13 height 13
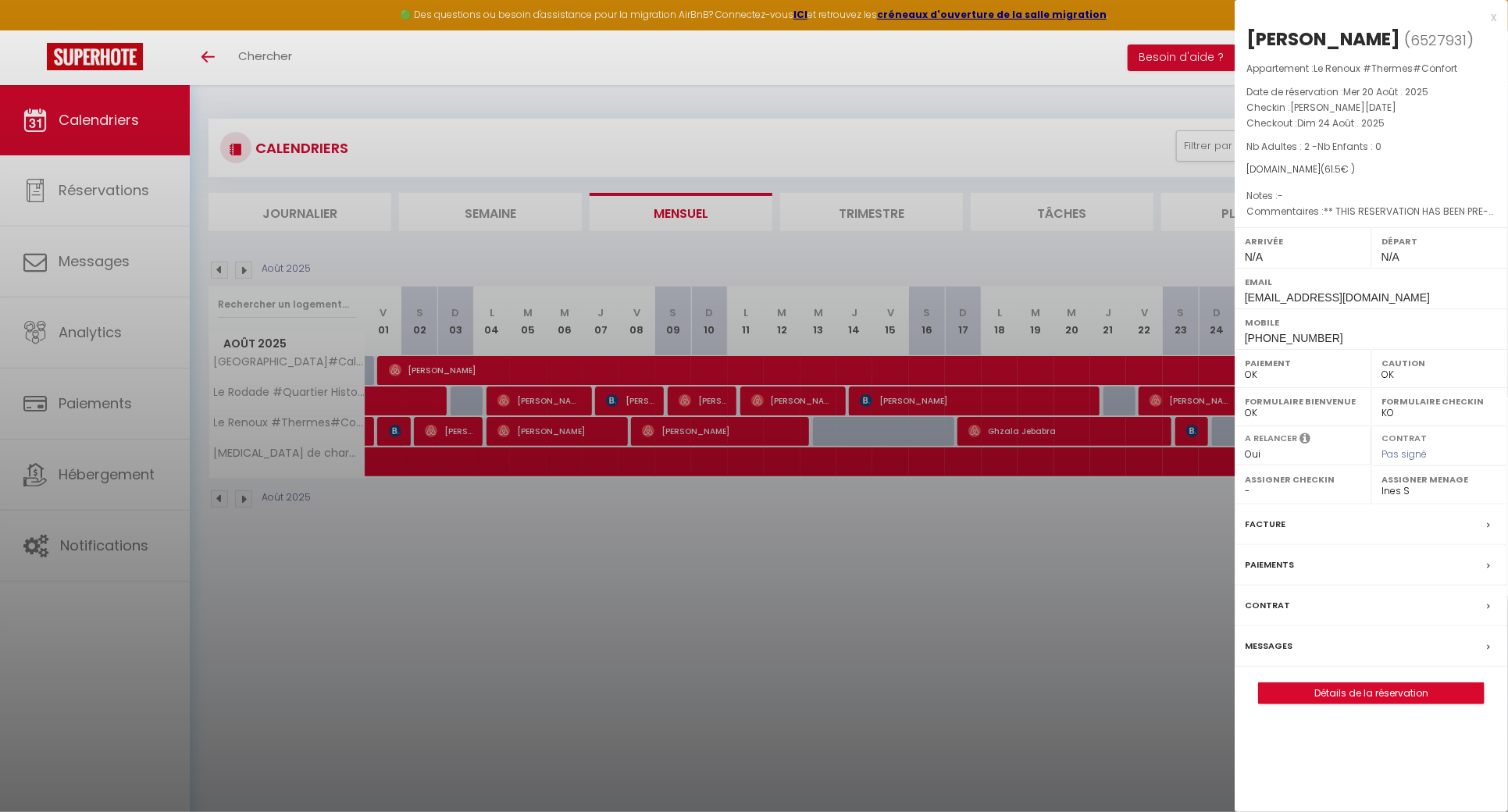
drag, startPoint x: 1398, startPoint y: 32, endPoint x: 1245, endPoint y: 34, distance: 153.0
click at [1245, 34] on div "GERARD LADAIGUE ( 6527931 ) Appartement : Le Renoux #Thermes#Confort Date de ré…" at bounding box center [1371, 364] width 273 height 677
copy div "GERARD LADAIGUE"
click at [581, 544] on div at bounding box center [754, 406] width 1508 height 812
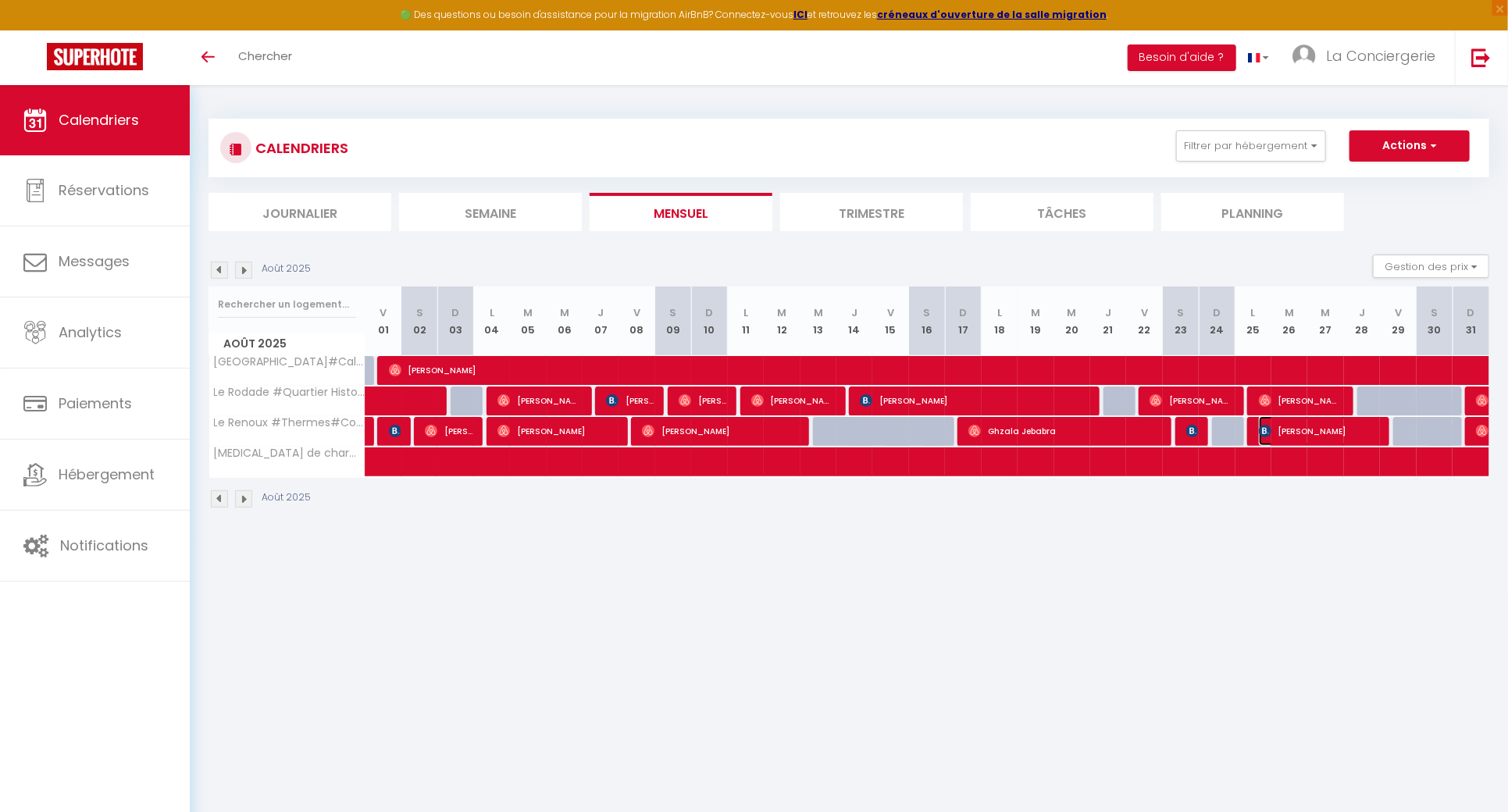
click at [1320, 430] on span "Alexandre Teinturier" at bounding box center [1318, 430] width 119 height 30
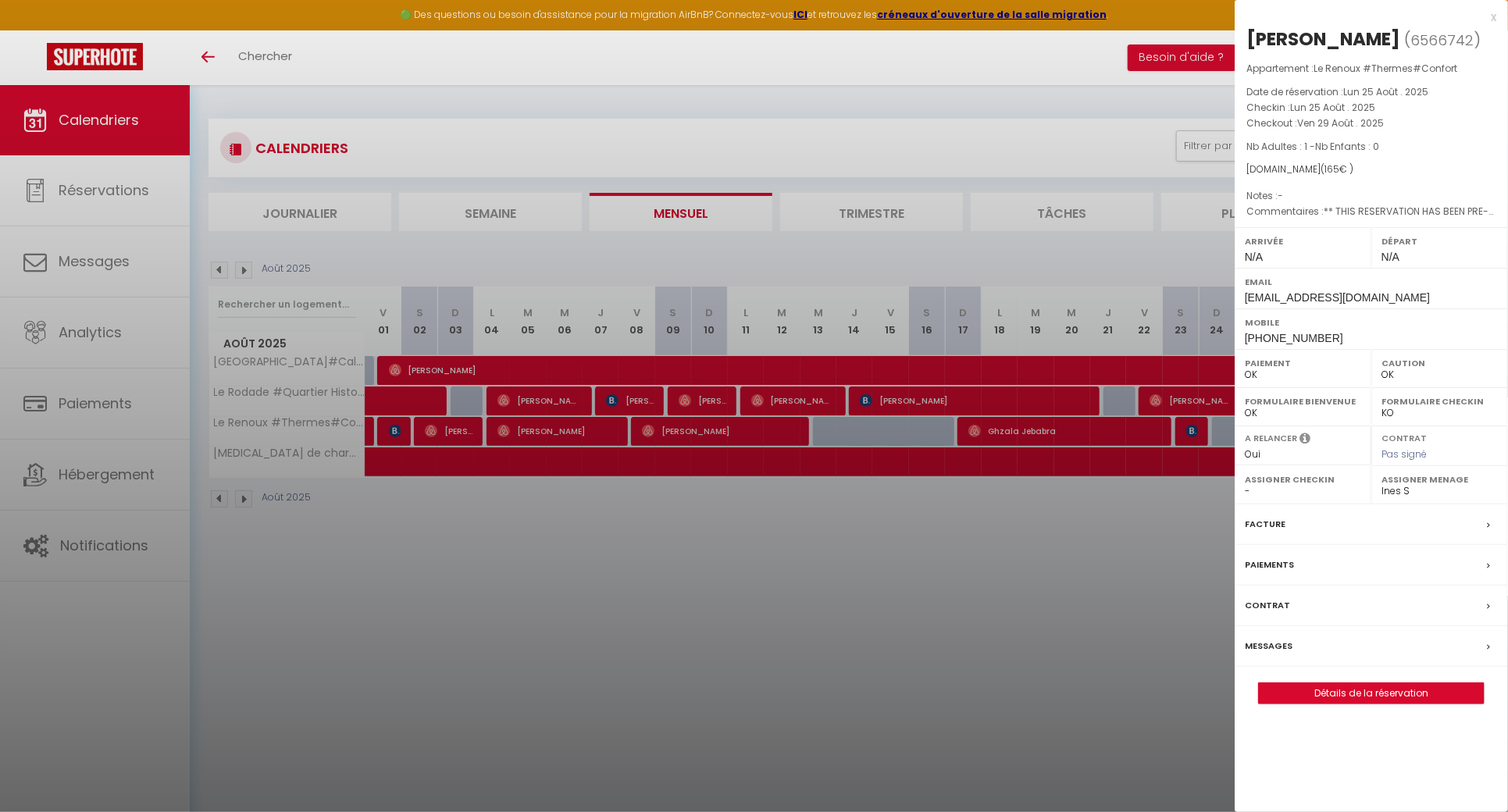
drag, startPoint x: 1464, startPoint y: 39, endPoint x: 1245, endPoint y: 36, distance: 219.0
click at [1245, 36] on div "Alexandre Teinturier ( 6566742 ) Appartement : Le Renoux #Thermes#Confort Date …" at bounding box center [1371, 364] width 273 height 677
copy div "Alexandre Teinturier"
click at [681, 585] on div at bounding box center [754, 406] width 1508 height 812
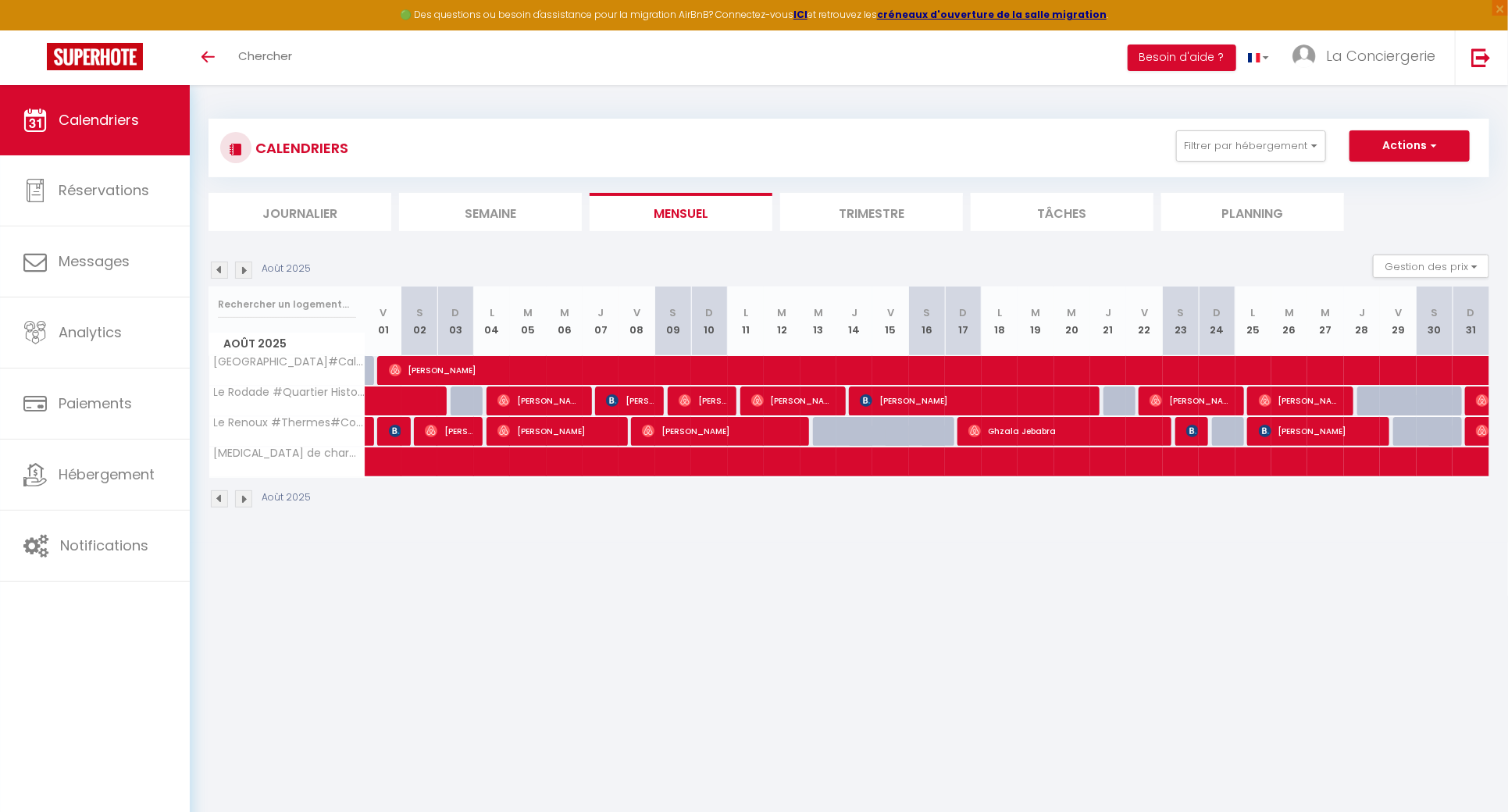
click at [211, 265] on img at bounding box center [220, 270] width 17 height 17
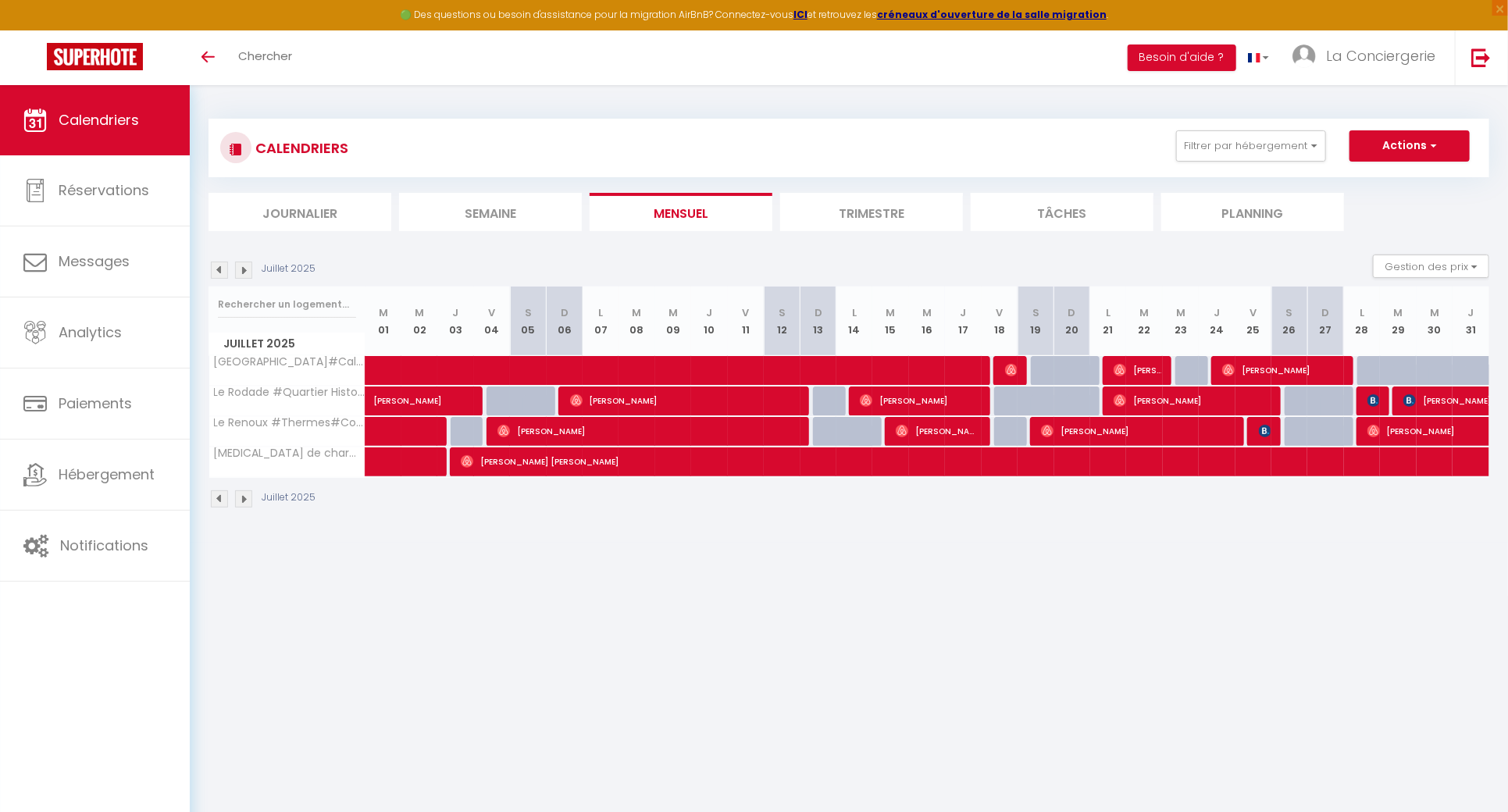
click at [243, 264] on img at bounding box center [244, 270] width 17 height 17
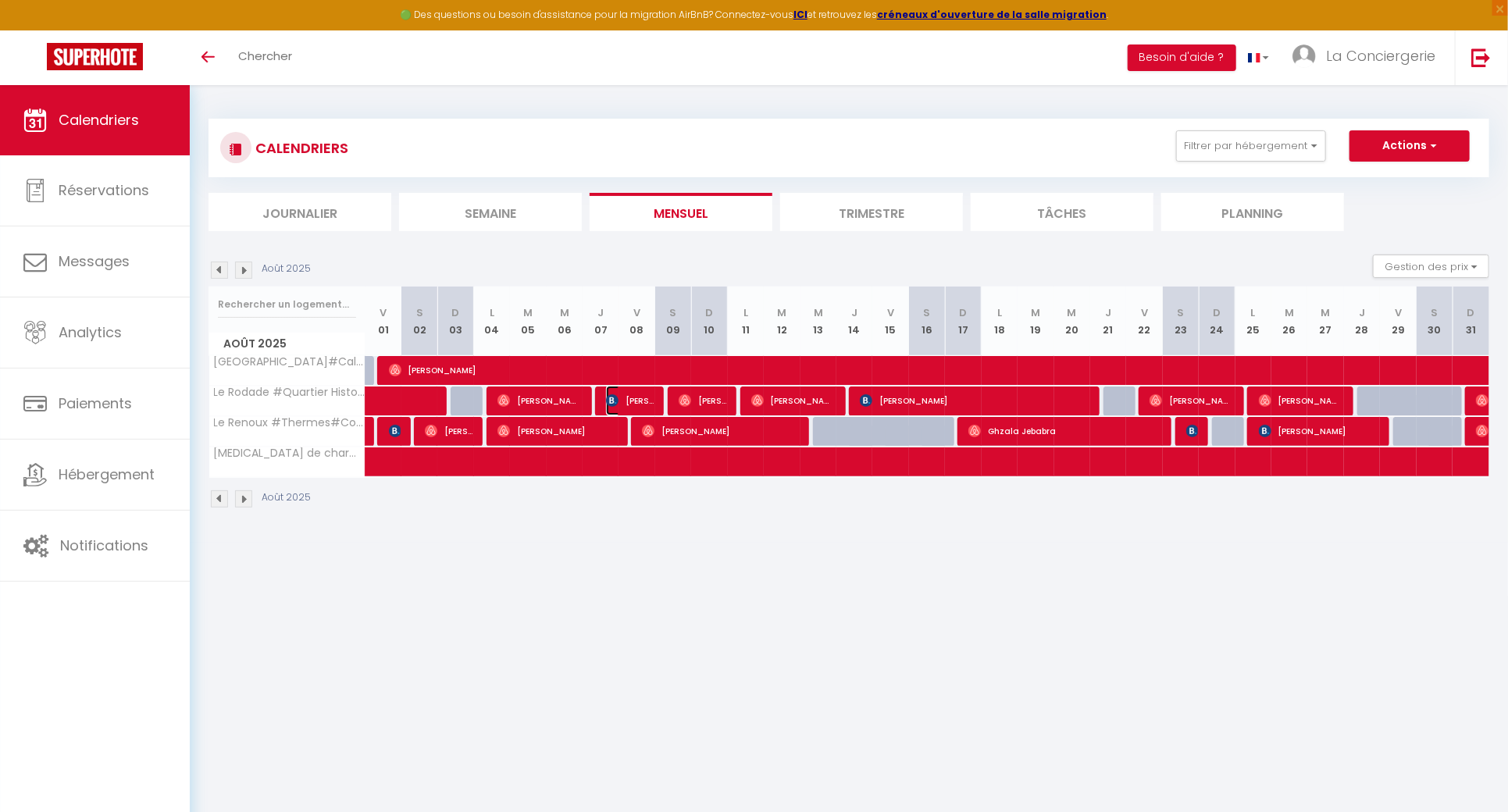
drag, startPoint x: 633, startPoint y: 389, endPoint x: 681, endPoint y: 380, distance: 48.8
click at [633, 390] on span "Farid Rehoune" at bounding box center [629, 400] width 47 height 30
select select "38026"
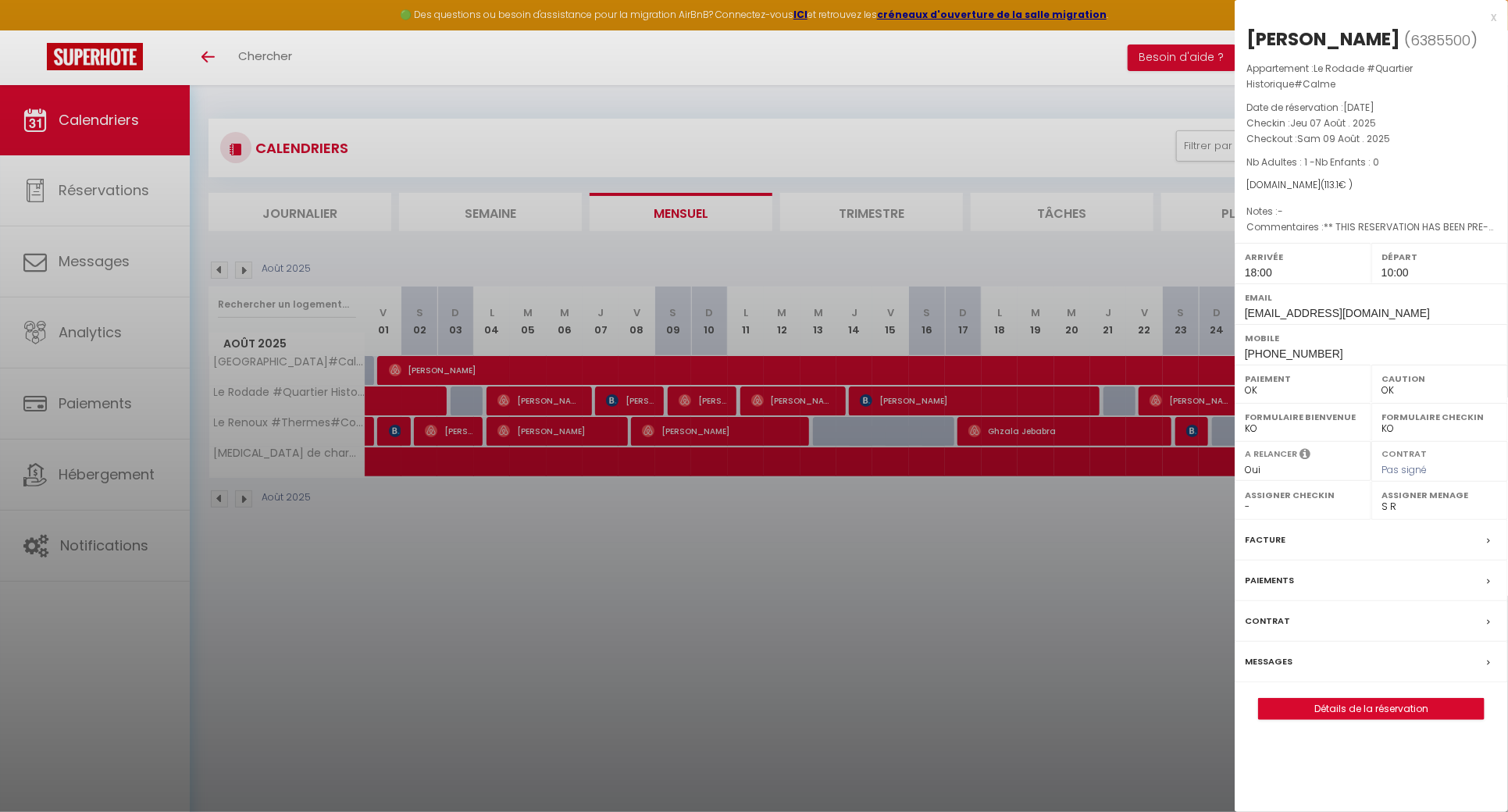
drag, startPoint x: 1381, startPoint y: 32, endPoint x: 1249, endPoint y: 30, distance: 132.0
click at [1249, 30] on h2 "Farid Rehoune ( 6385500 )" at bounding box center [1371, 39] width 250 height 26
copy h2 "Farid Rehoune"
click at [790, 504] on div at bounding box center [754, 406] width 1508 height 812
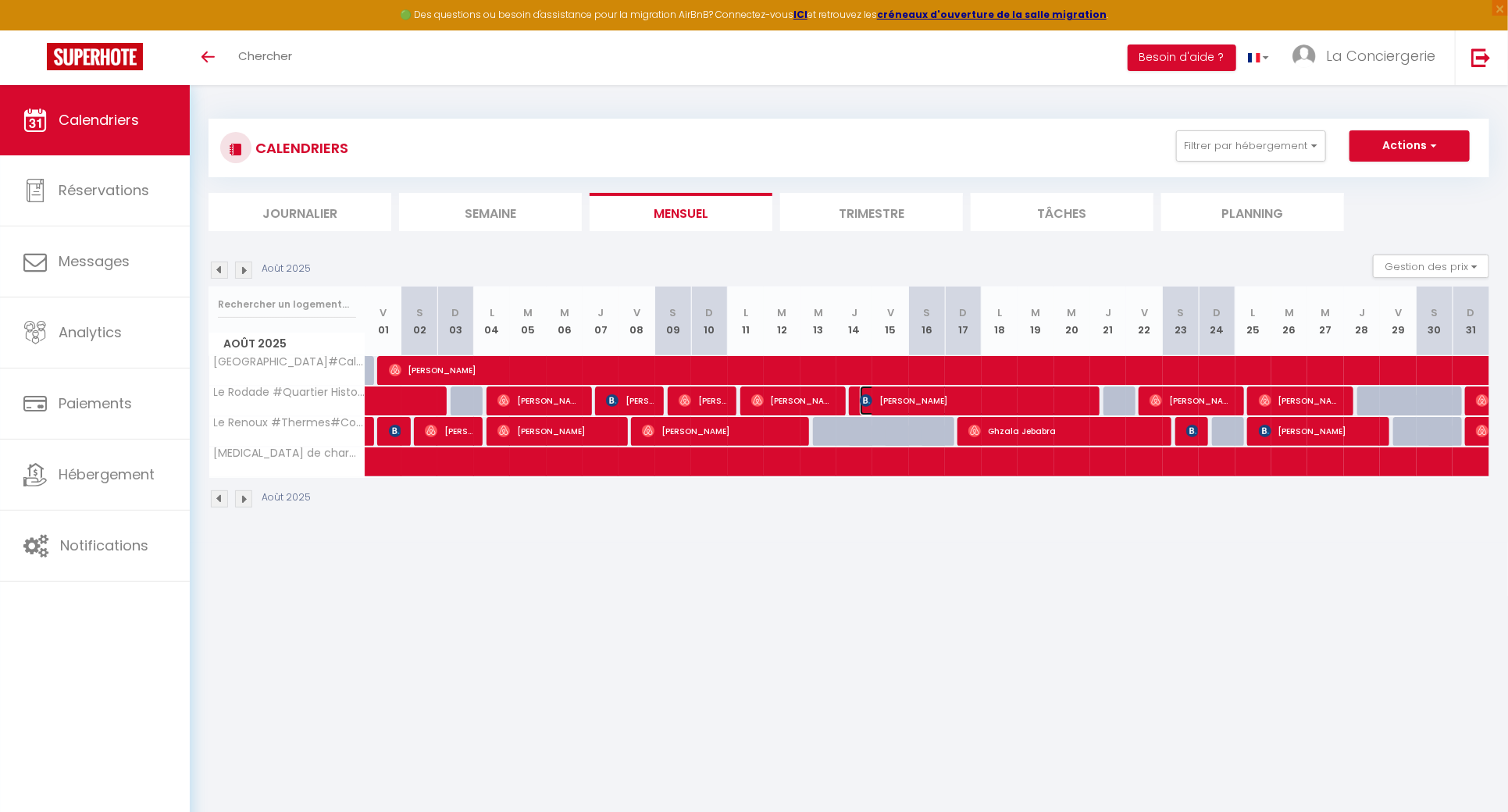
drag, startPoint x: 932, startPoint y: 399, endPoint x: 951, endPoint y: 398, distance: 19.0
click at [933, 399] on span "LUISIA GOTTE" at bounding box center [973, 400] width 227 height 30
select select "0"
select select "20275"
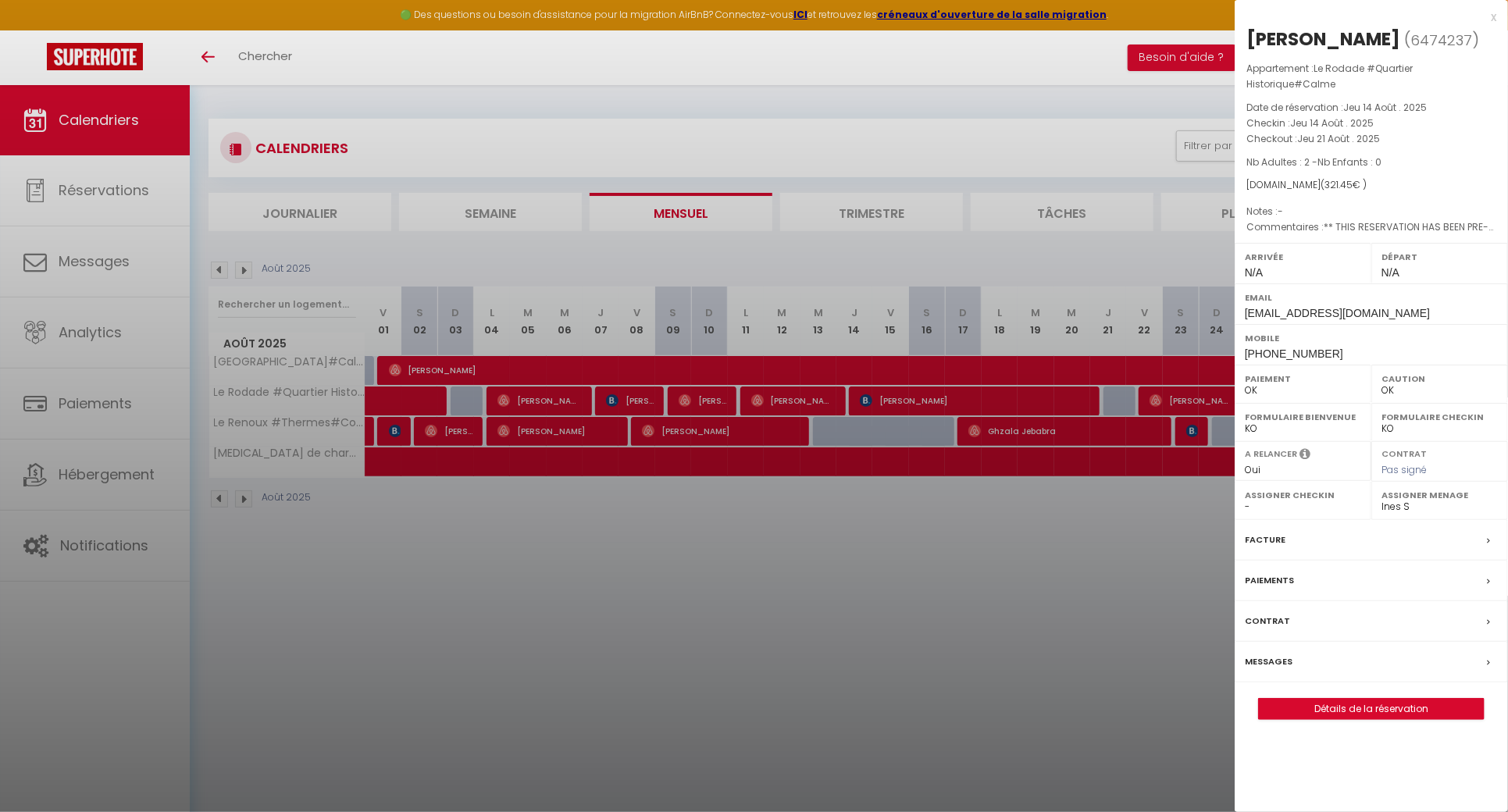
drag, startPoint x: 1369, startPoint y: 40, endPoint x: 1248, endPoint y: 35, distance: 121.1
click at [1248, 35] on h2 "LUISIA GOTTE ( 6474237 )" at bounding box center [1371, 39] width 250 height 26
copy h2 "LUISIA GOTTE"
click at [517, 453] on div at bounding box center [754, 406] width 1508 height 812
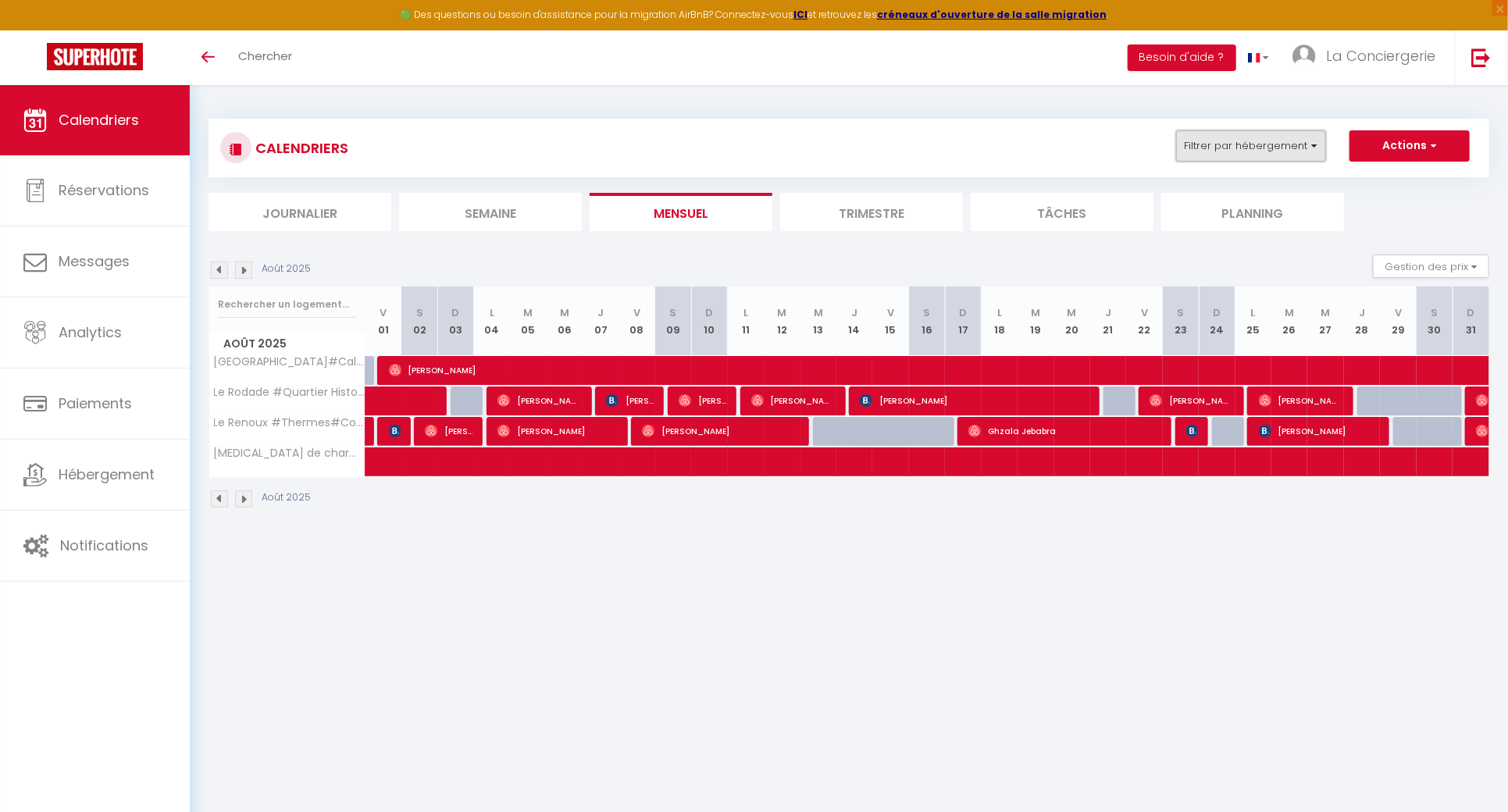
click at [1222, 131] on button "Filtrer par hébergement" at bounding box center [1250, 146] width 150 height 31
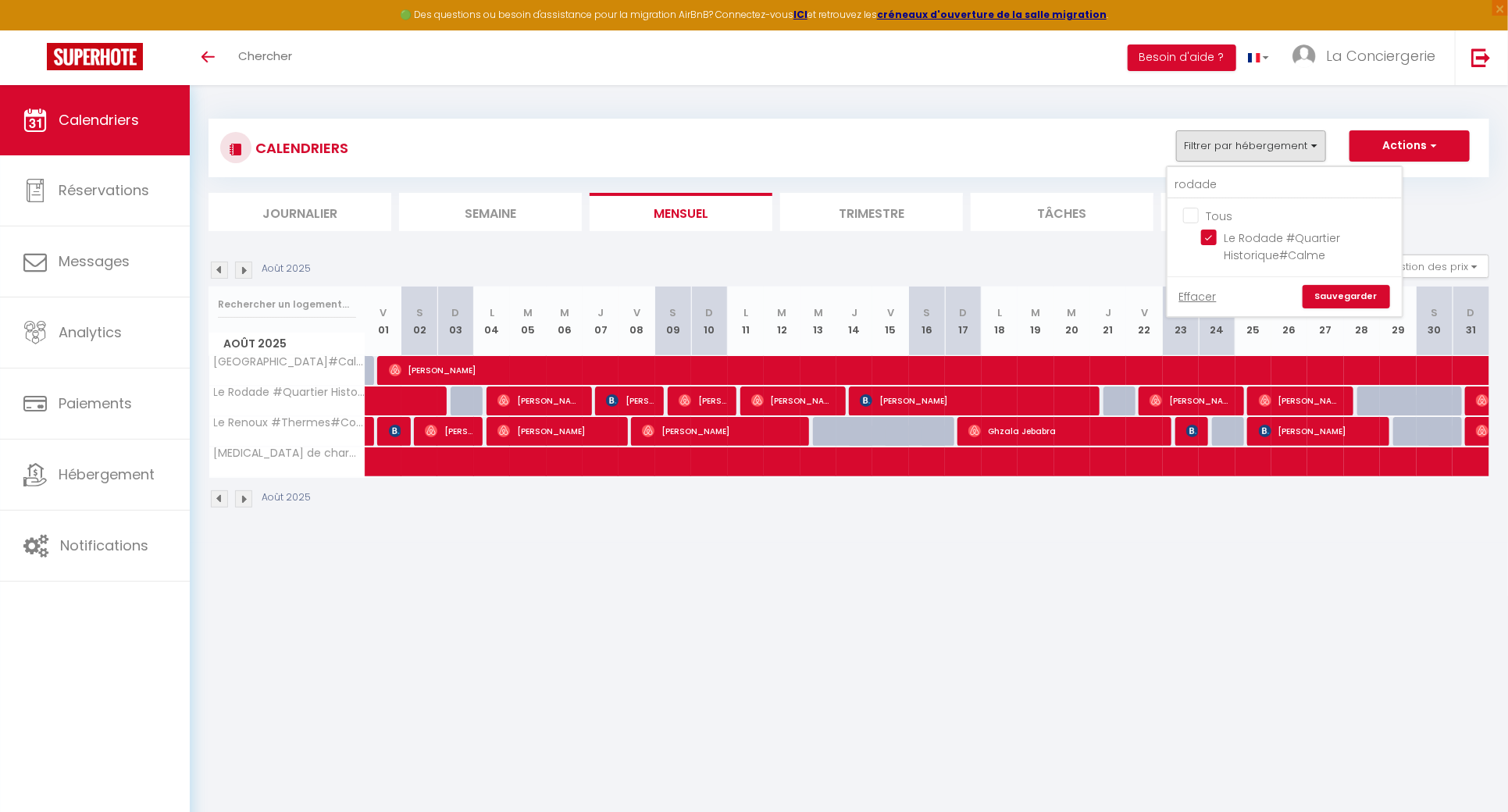
click at [1218, 207] on input "Tous" at bounding box center [1301, 215] width 235 height 16
checkbox input "false"
click at [1226, 183] on input "rodade" at bounding box center [1285, 184] width 235 height 28
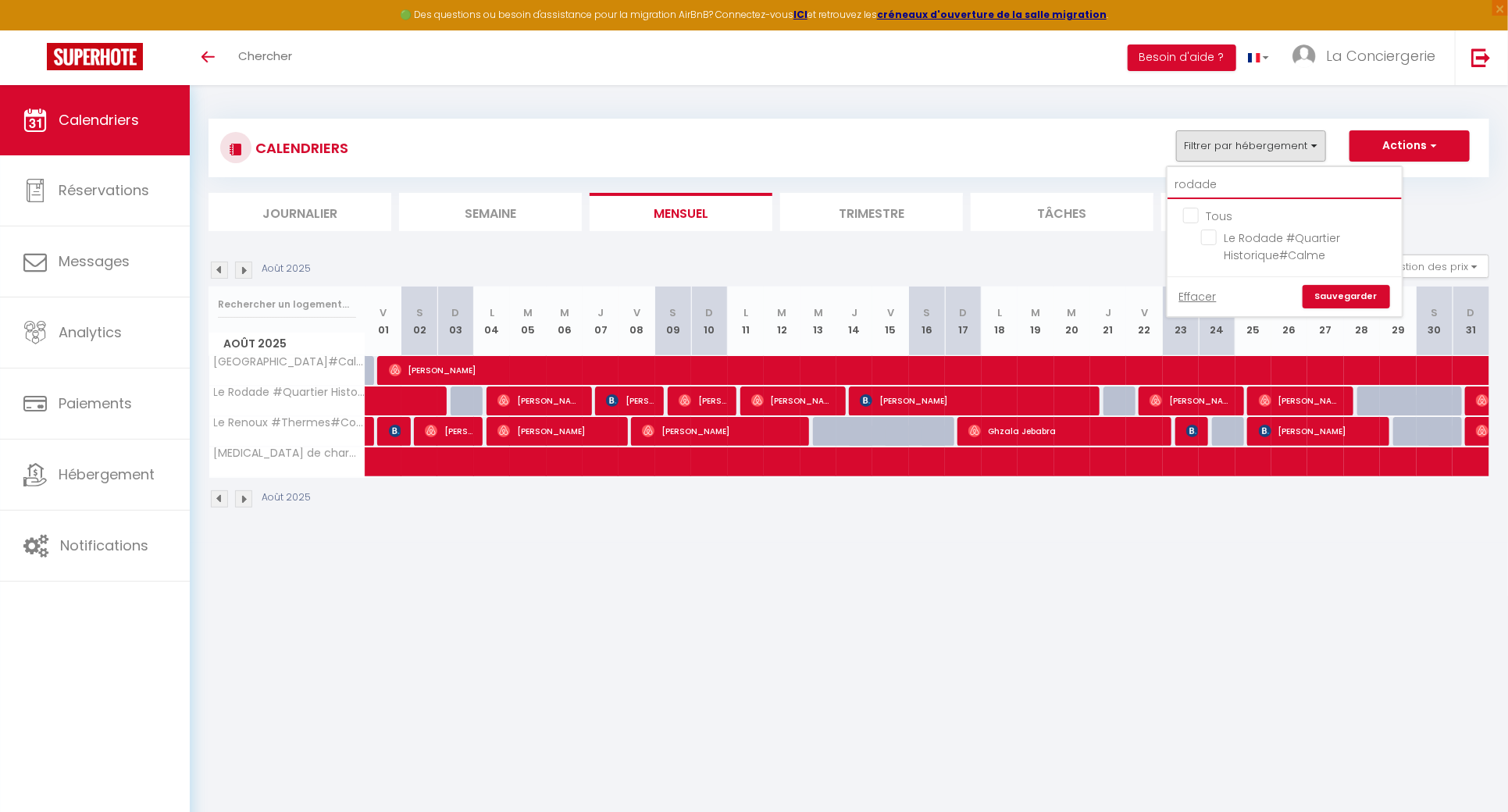
click at [1226, 183] on input "rodade" at bounding box center [1285, 184] width 235 height 28
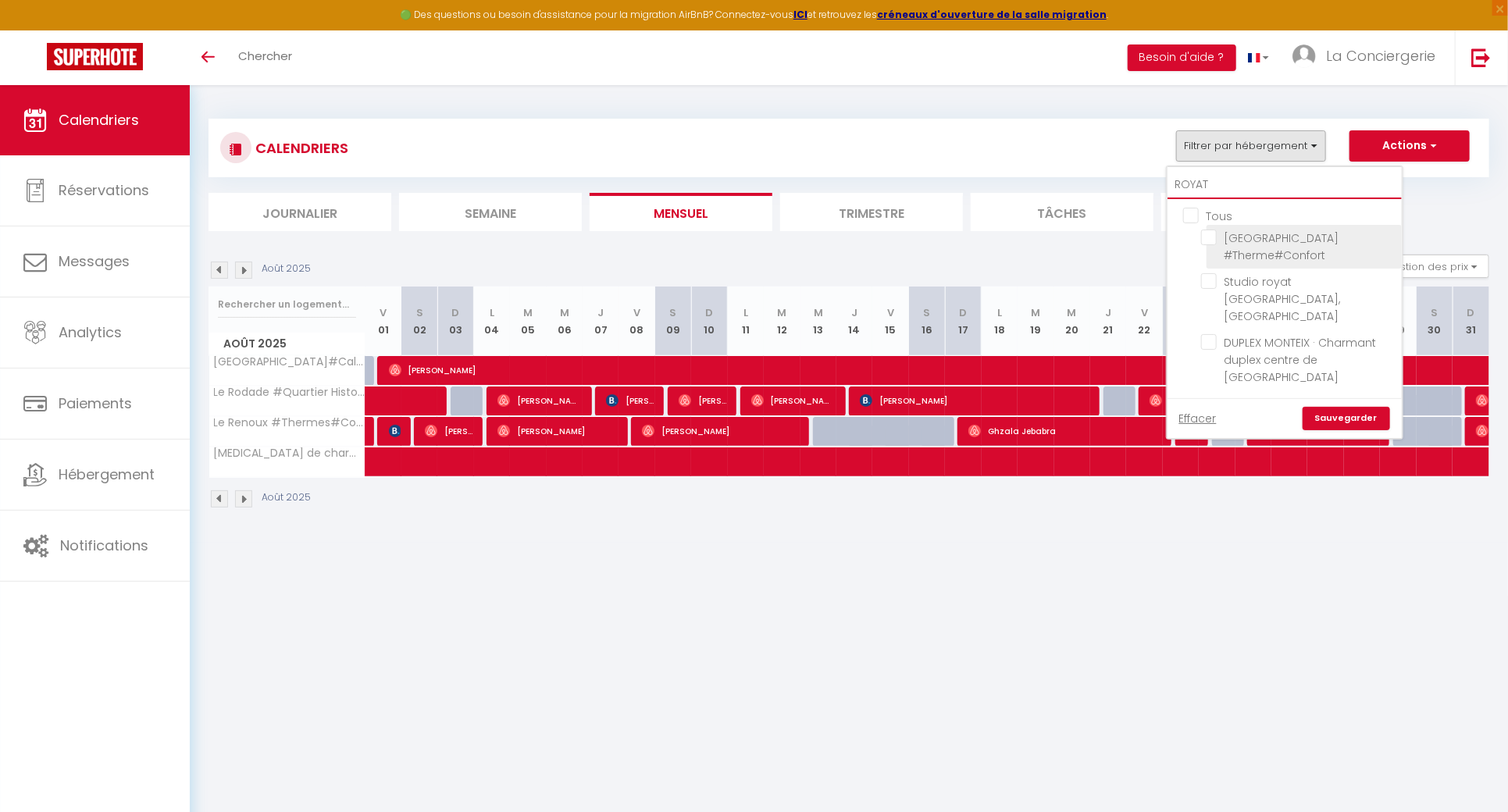
type input "ROYAT"
click at [1216, 239] on input "[GEOGRAPHIC_DATA] #Therme#Confort" at bounding box center [1298, 237] width 195 height 16
checkbox input "true"
click at [1220, 176] on input "ROYAT" at bounding box center [1285, 184] width 235 height 28
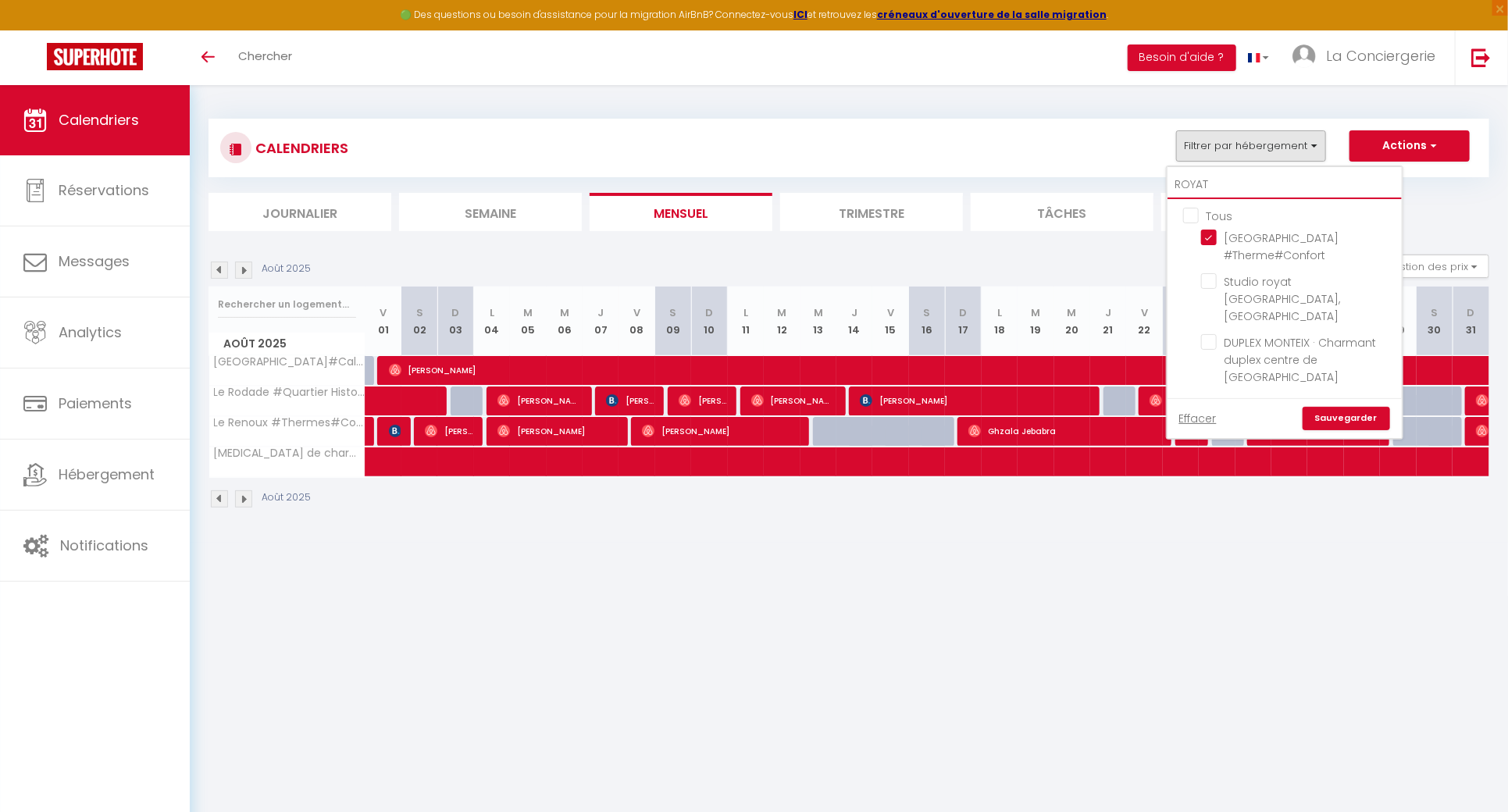
type input "S"
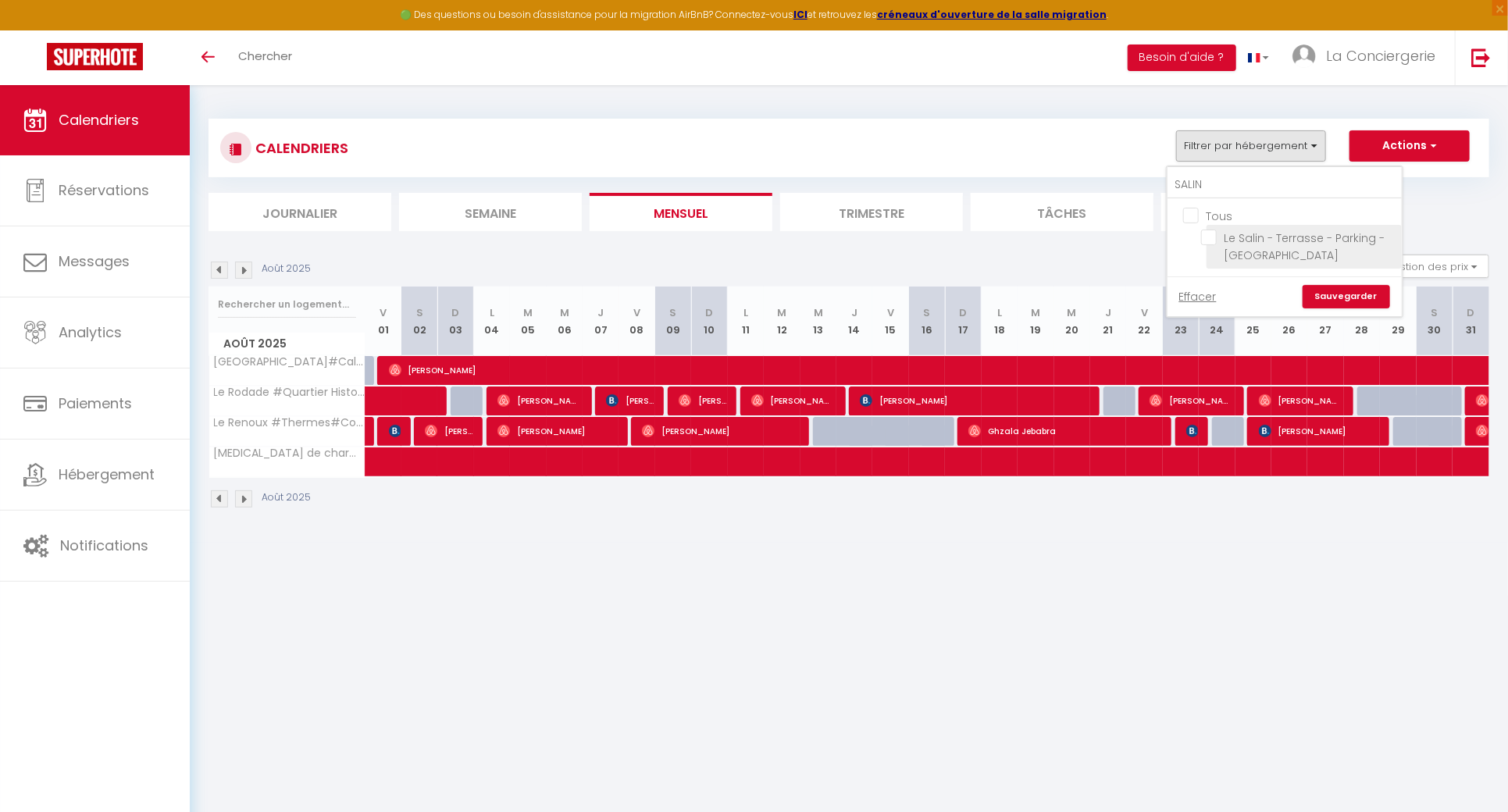
click at [1216, 234] on input "Le Salin - Terrasse - Parking - [GEOGRAPHIC_DATA]" at bounding box center [1298, 237] width 195 height 16
click at [1252, 188] on input "SALIN" at bounding box center [1285, 184] width 235 height 28
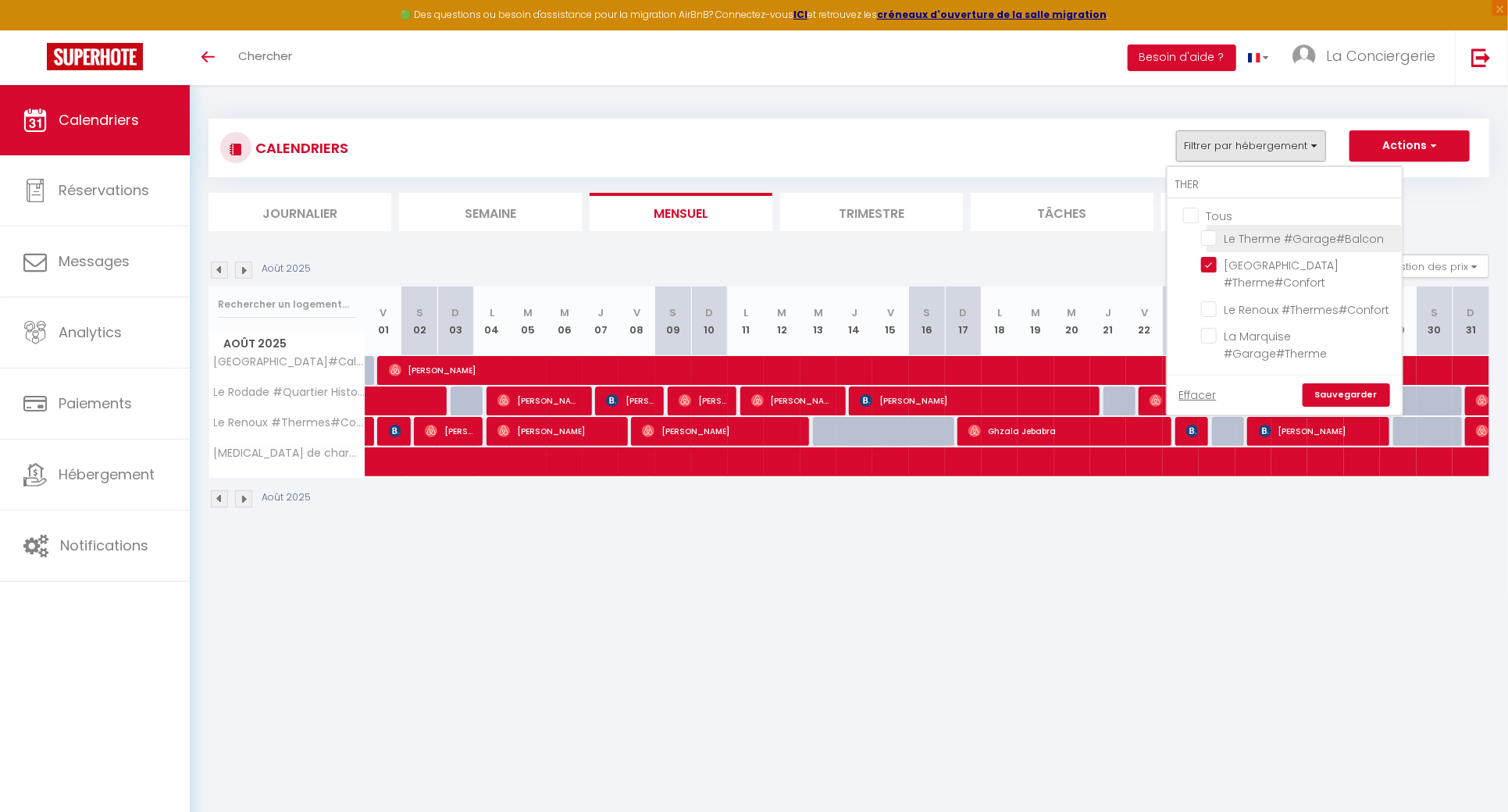
click at [1212, 233] on input "Le Therme #Garage#Balcon" at bounding box center [1298, 237] width 195 height 16
click at [1341, 400] on link "Sauvegarder" at bounding box center [1346, 395] width 87 height 23
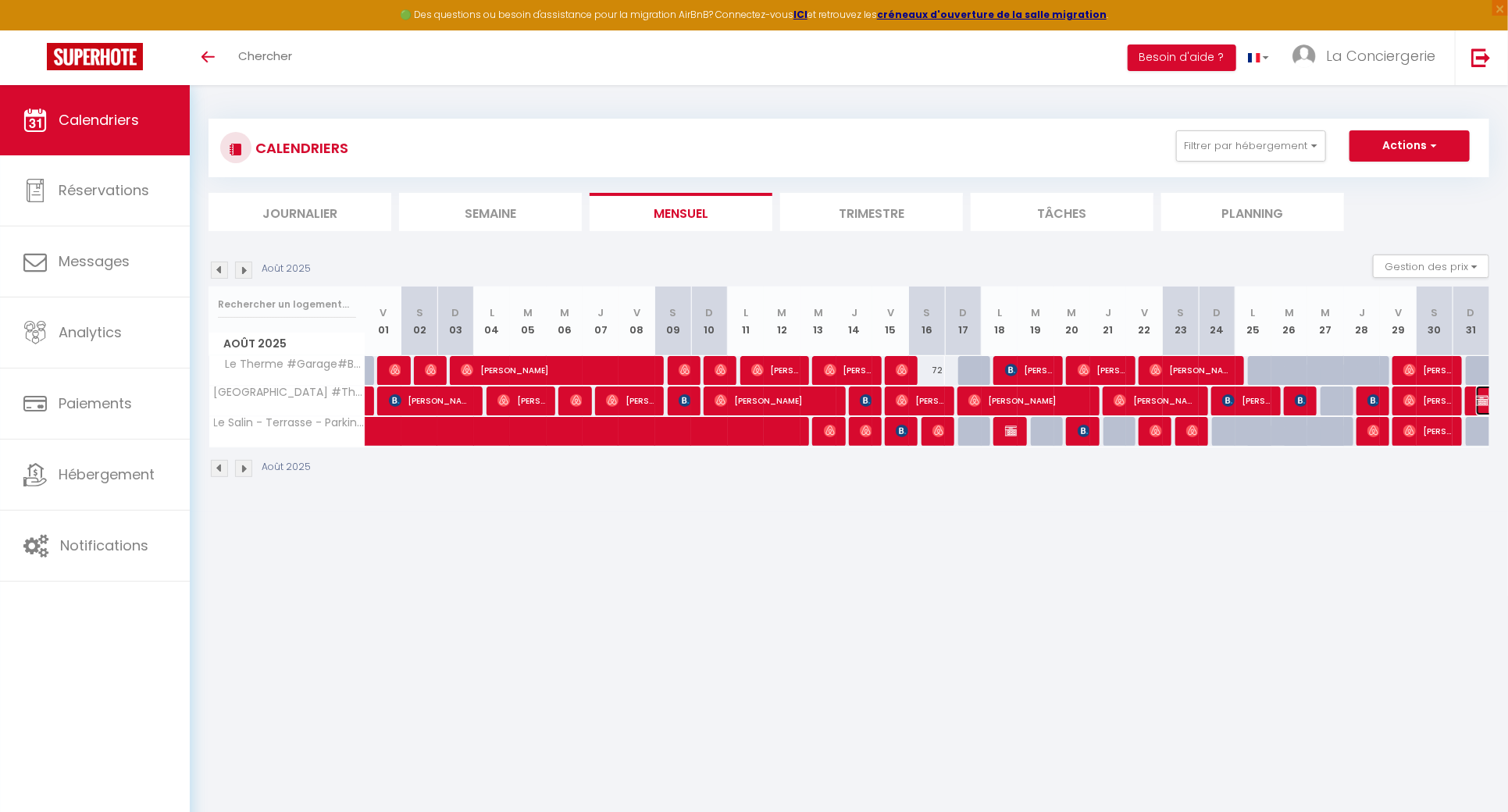
click at [1477, 403] on img at bounding box center [1482, 400] width 13 height 13
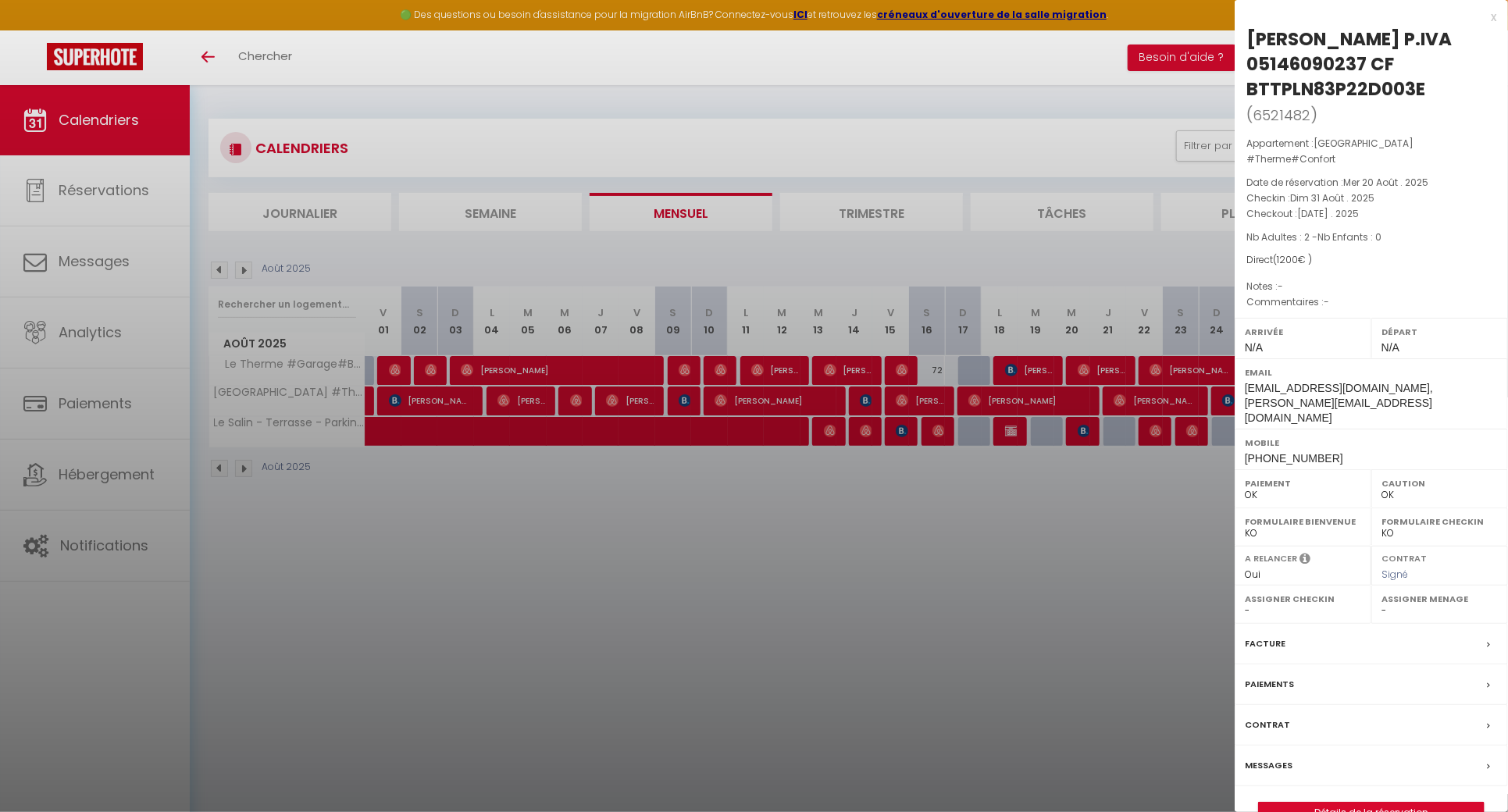
click at [935, 547] on div at bounding box center [754, 406] width 1508 height 812
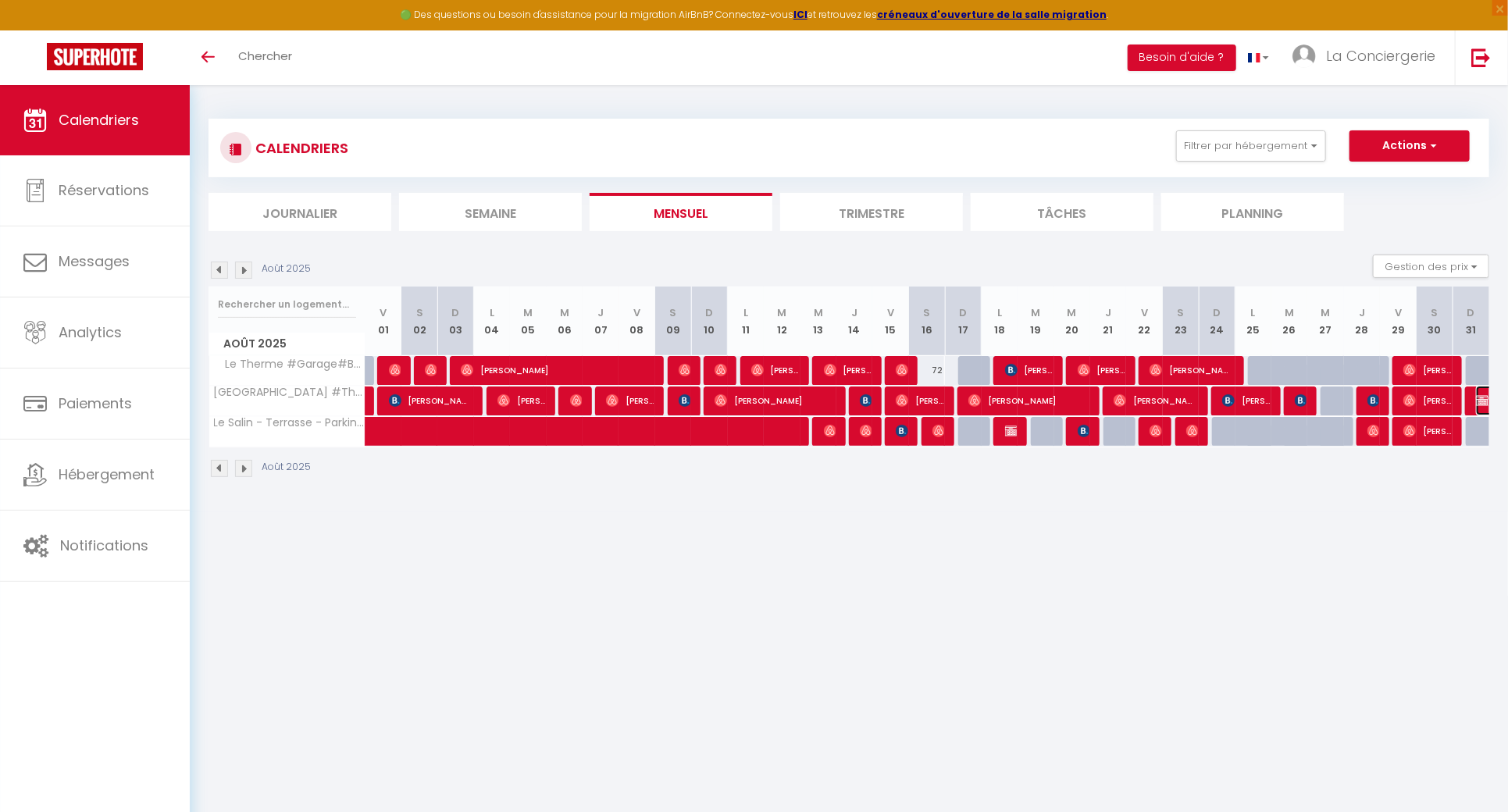
click at [1478, 399] on img at bounding box center [1482, 400] width 13 height 13
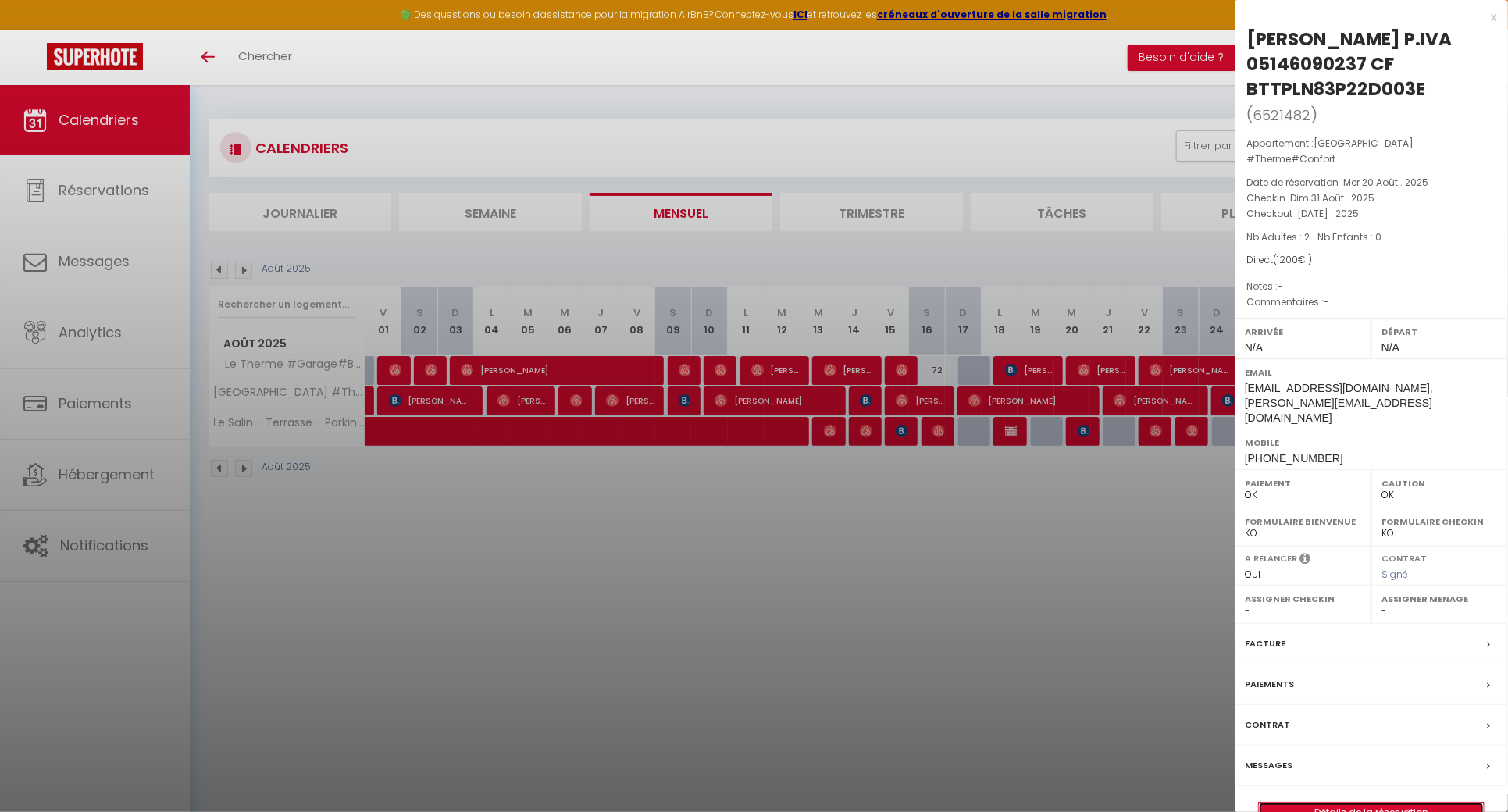
click at [1341, 802] on link "Détails de la réservation" at bounding box center [1371, 812] width 225 height 20
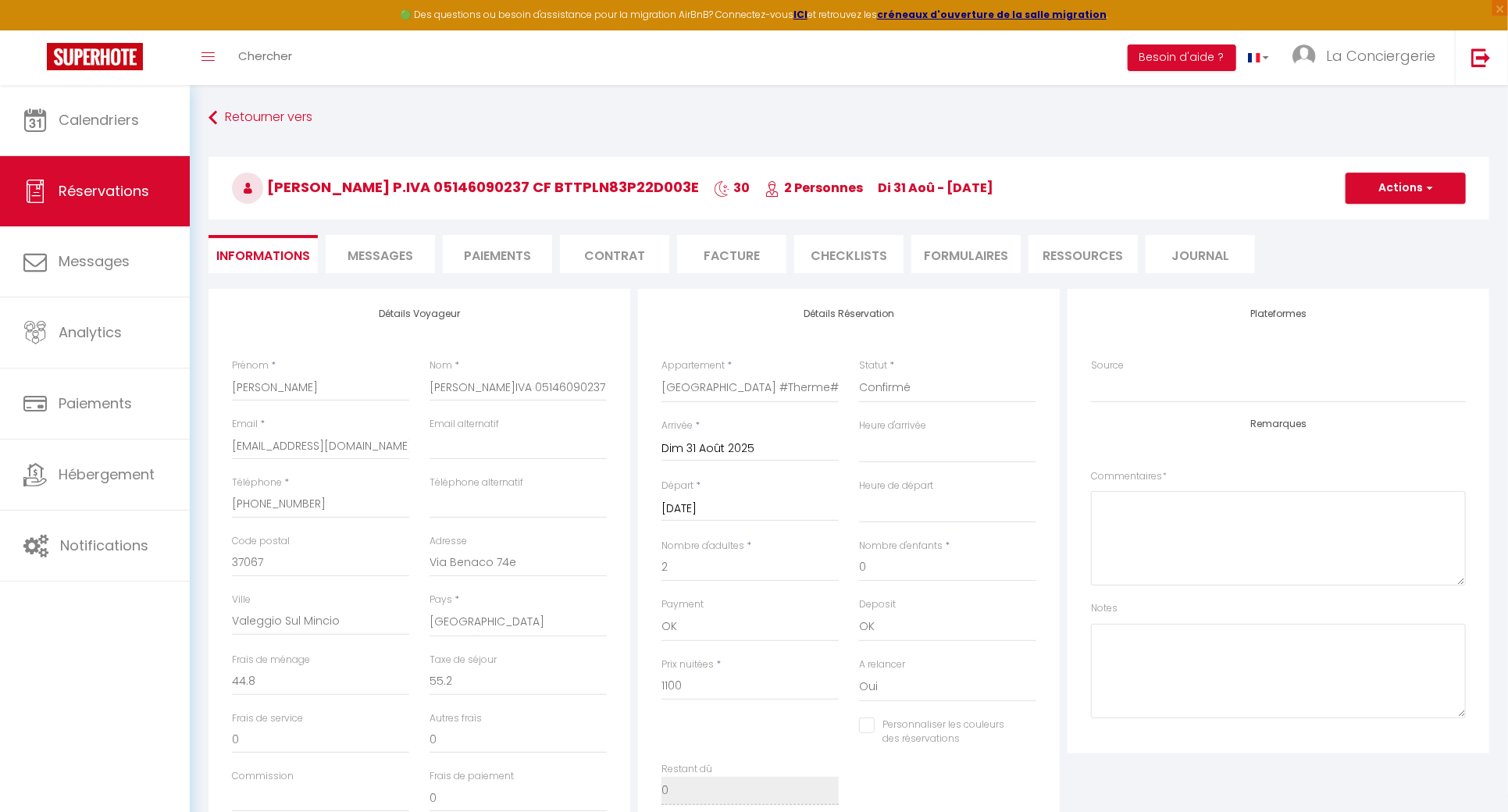
drag, startPoint x: 532, startPoint y: 251, endPoint x: 557, endPoint y: 256, distance: 25.5
click at [532, 251] on li "Paiements" at bounding box center [497, 254] width 110 height 38
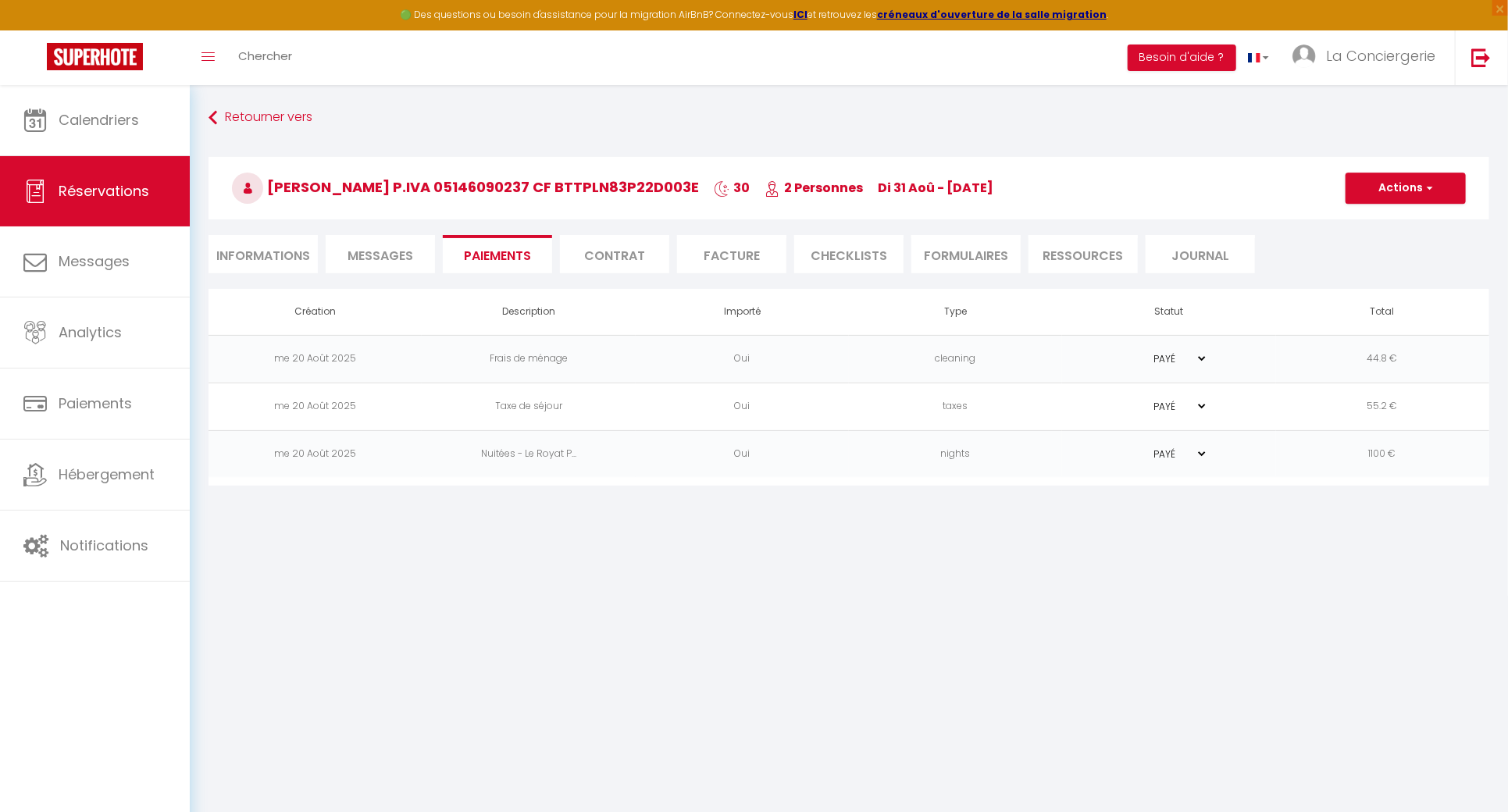
scroll to position [84, 0]
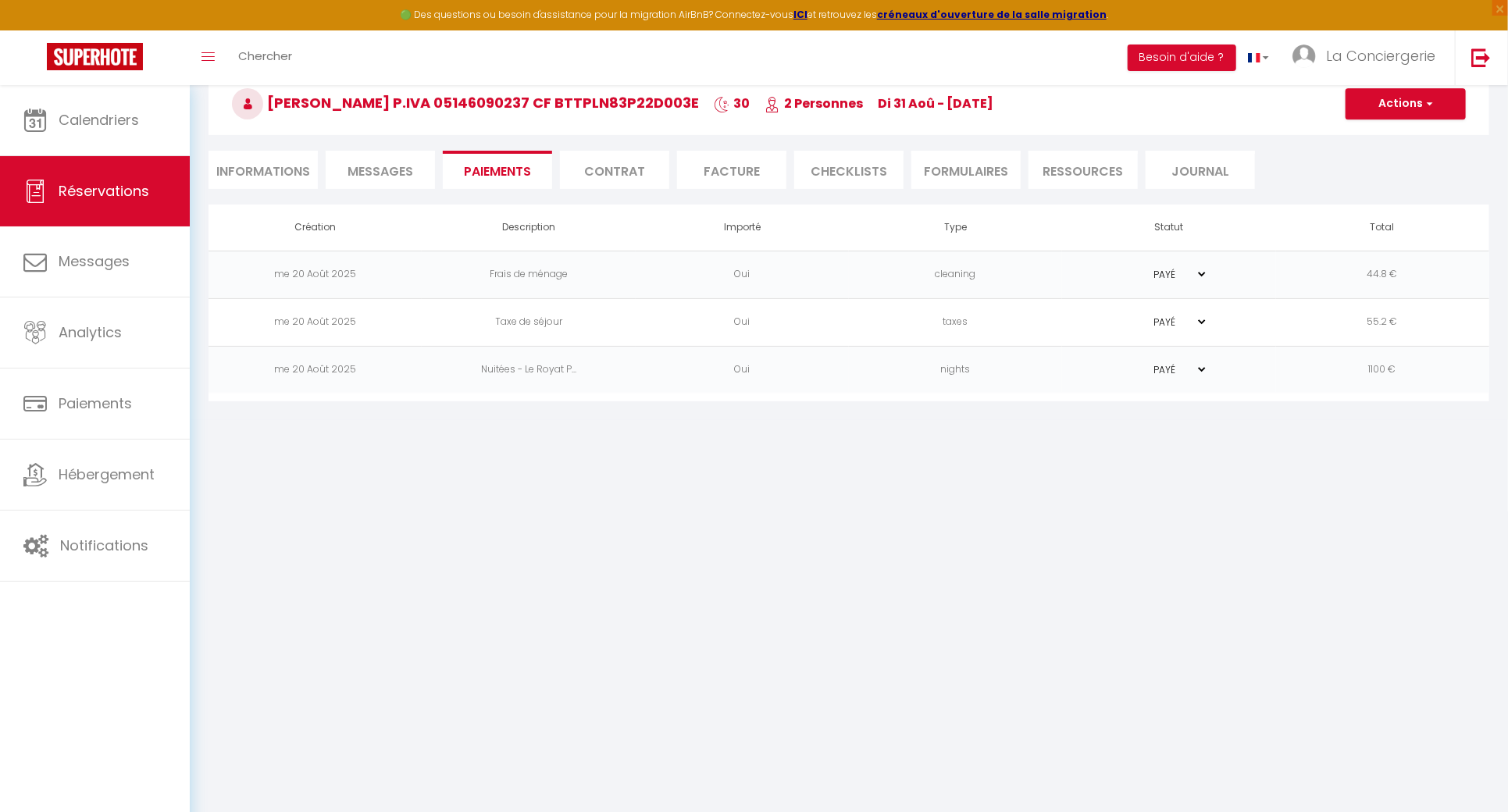
click at [1102, 531] on body "🟢 Des questions ou besoin d'assistance pour la migration AirBnB? Connectez-vous…" at bounding box center [754, 407] width 1508 height 812
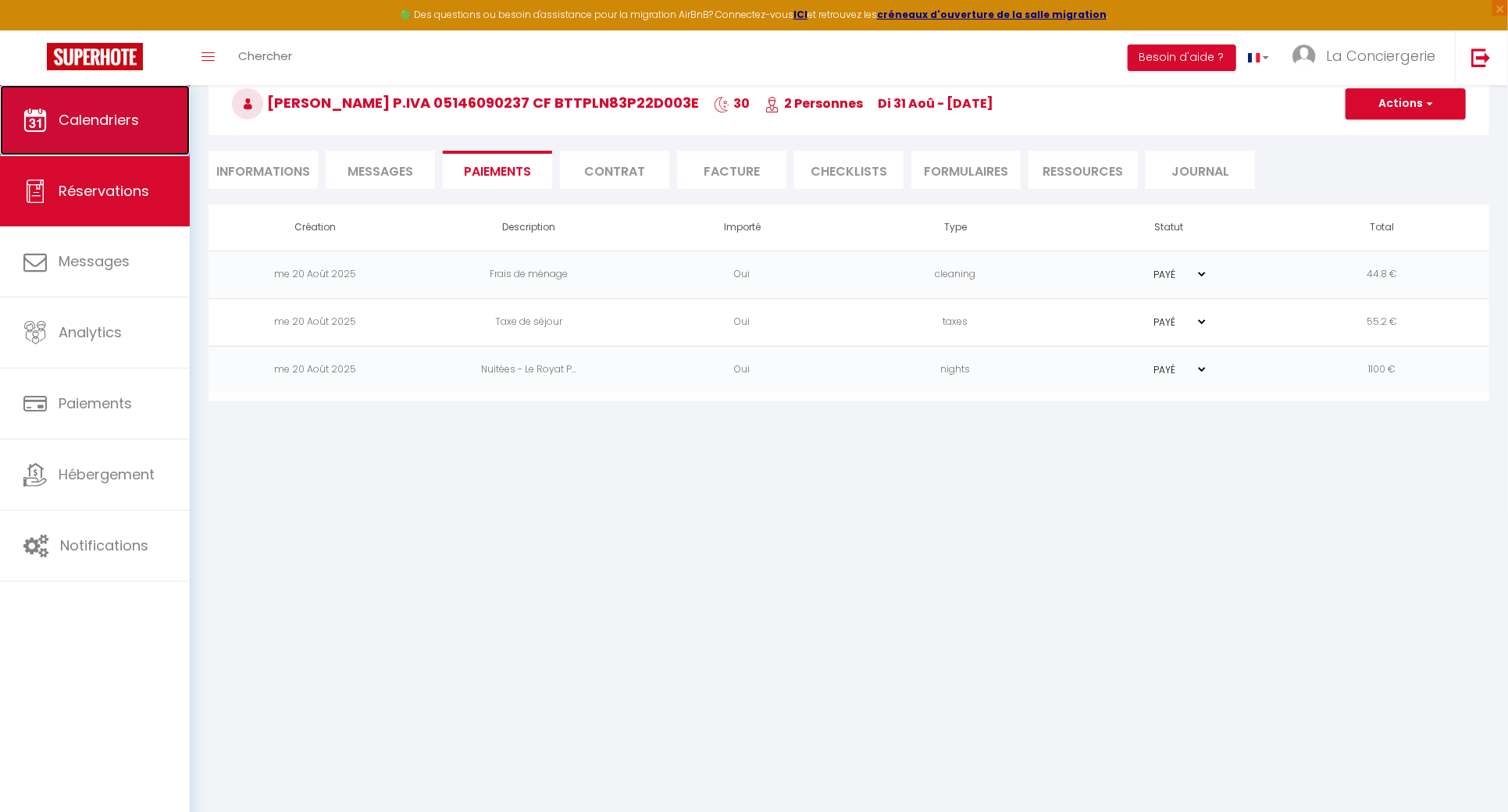
click at [104, 116] on span "Calendriers" at bounding box center [98, 120] width 80 height 19
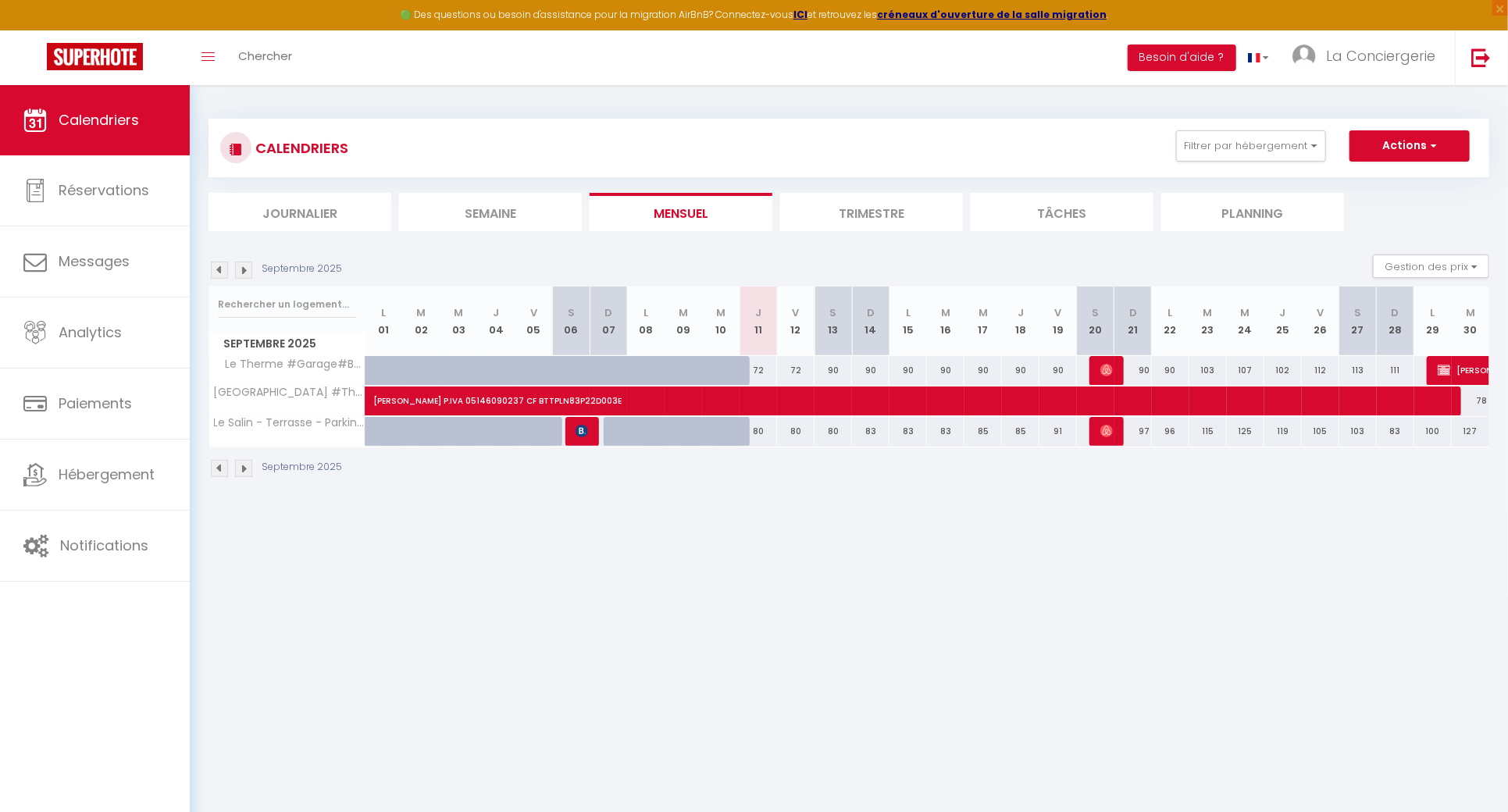
click at [217, 274] on img at bounding box center [220, 270] width 17 height 17
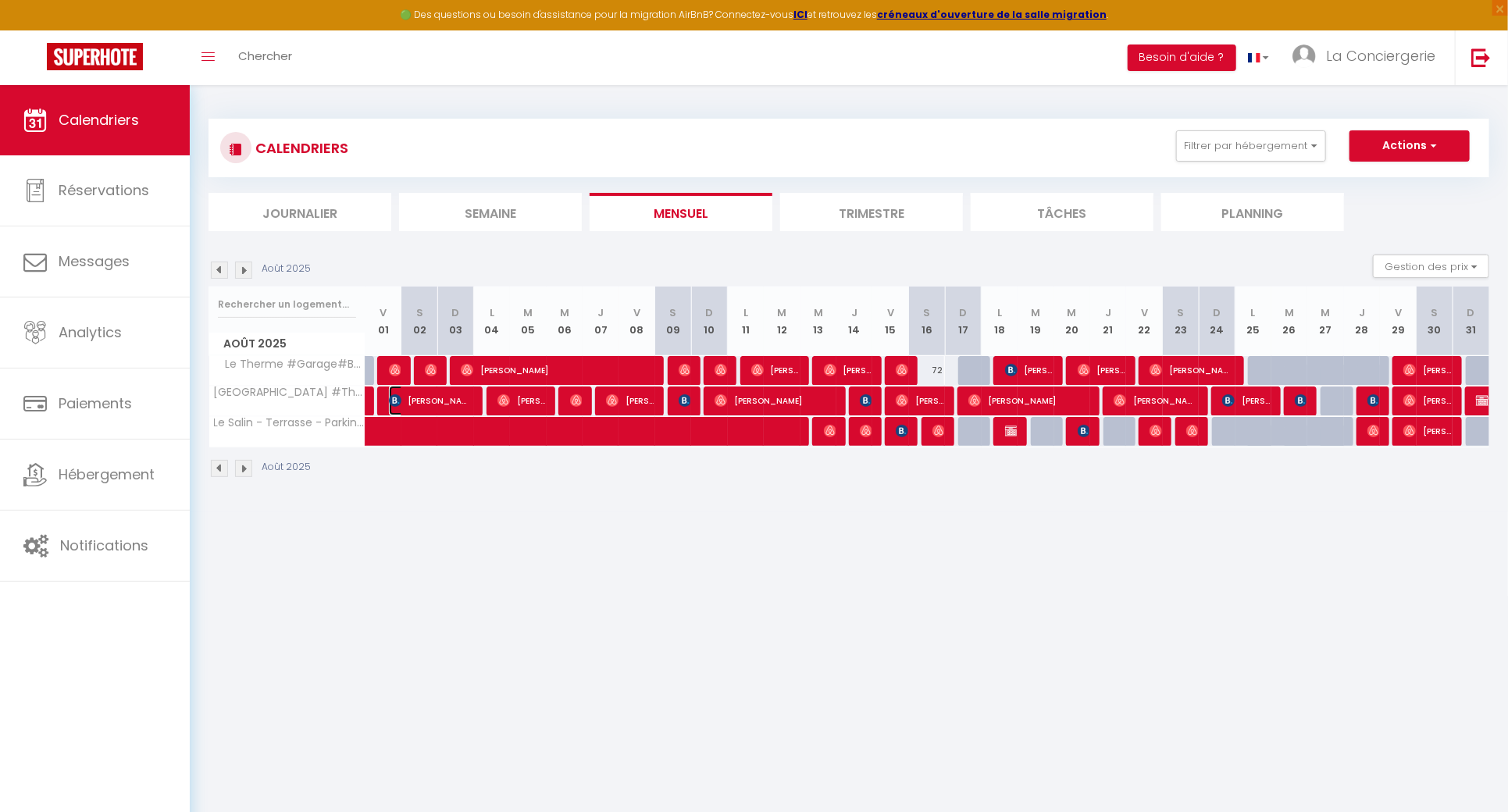
click at [406, 396] on span "Raphael Saunier" at bounding box center [430, 400] width 83 height 30
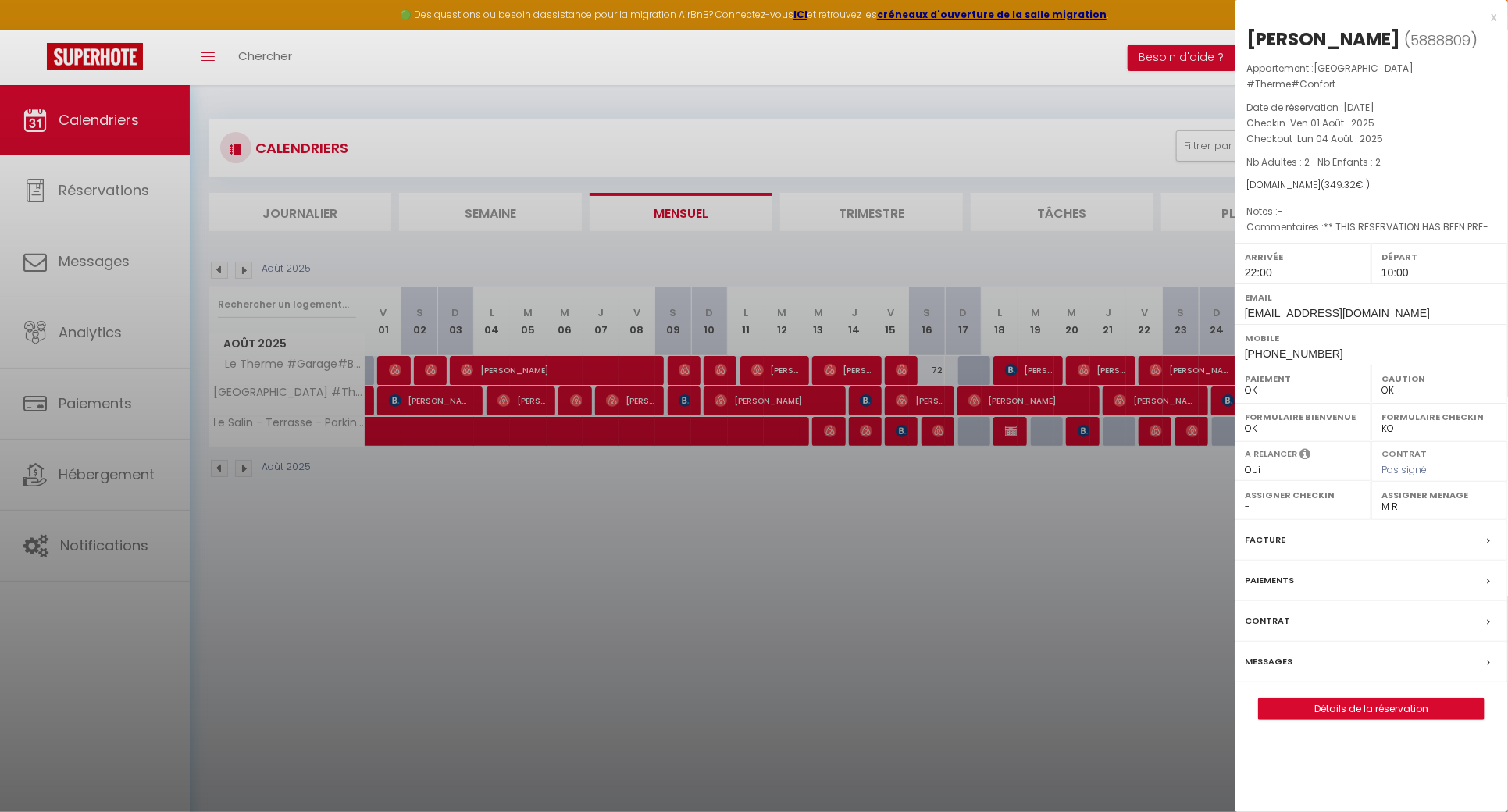
drag, startPoint x: 1356, startPoint y: 32, endPoint x: 1246, endPoint y: 38, distance: 110.2
click at [1246, 38] on div "Raphael Saunier" at bounding box center [1323, 39] width 154 height 25
copy div "Raphael Saunier"
click at [355, 503] on div at bounding box center [754, 406] width 1508 height 812
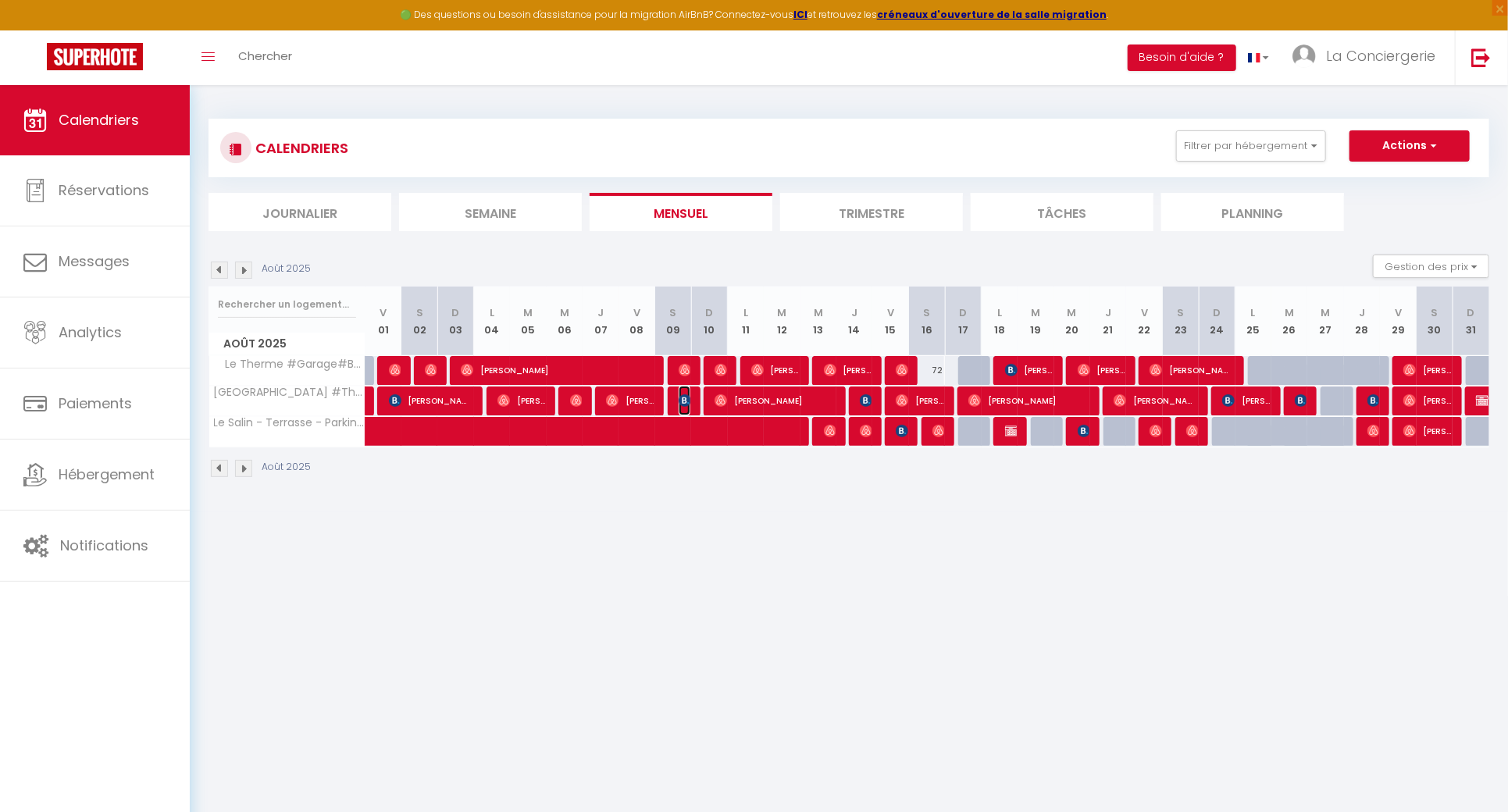
drag, startPoint x: 682, startPoint y: 401, endPoint x: 740, endPoint y: 374, distance: 64.0
click at [682, 400] on img at bounding box center [684, 400] width 13 height 13
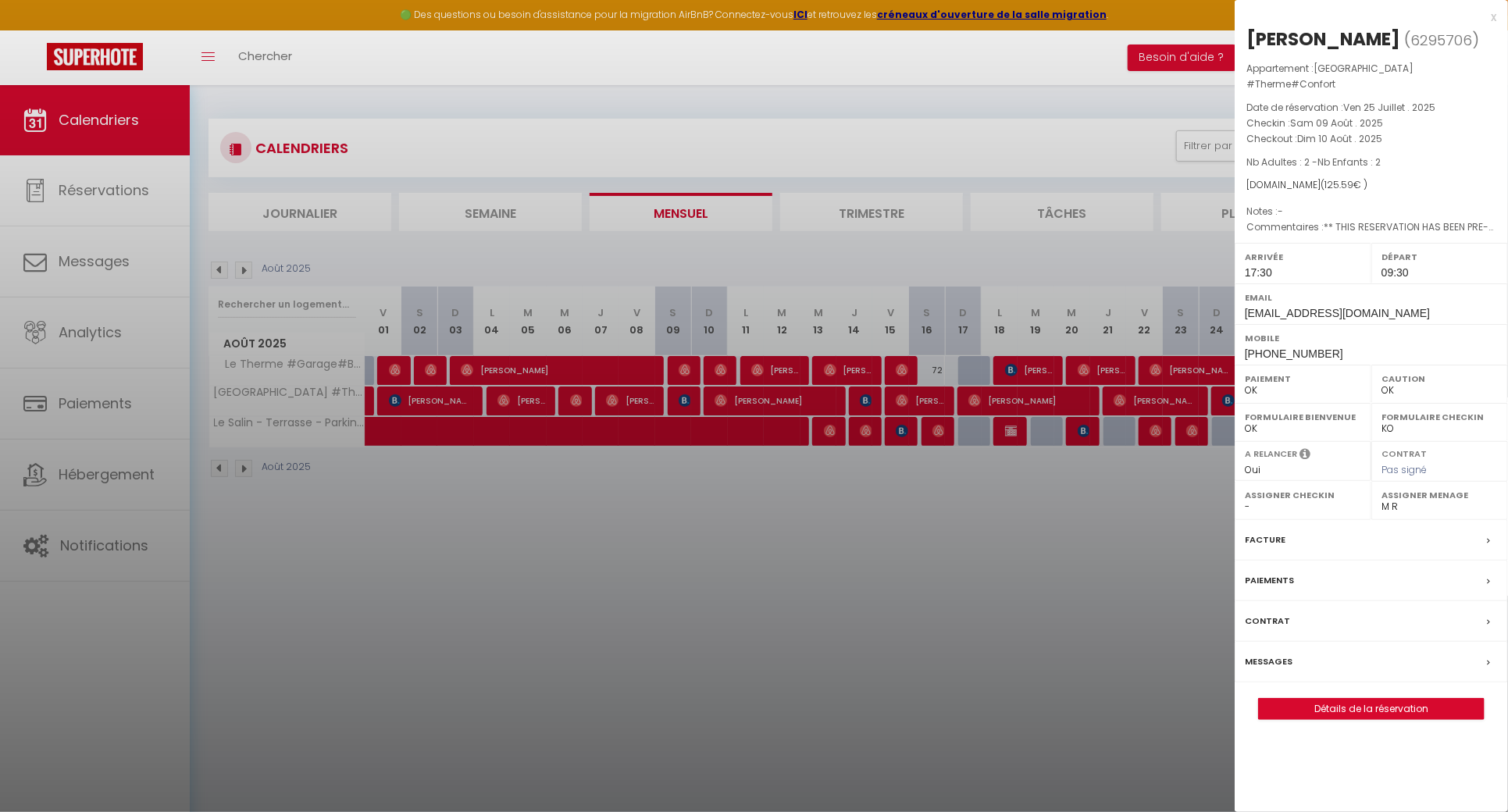
drag, startPoint x: 1385, startPoint y: 35, endPoint x: 1248, endPoint y: 38, distance: 137.0
click at [1248, 38] on h2 "audrey Jaouen ( 6295706 )" at bounding box center [1371, 39] width 250 height 26
copy div "audrey Jaouen"
click at [573, 416] on div at bounding box center [754, 406] width 1508 height 812
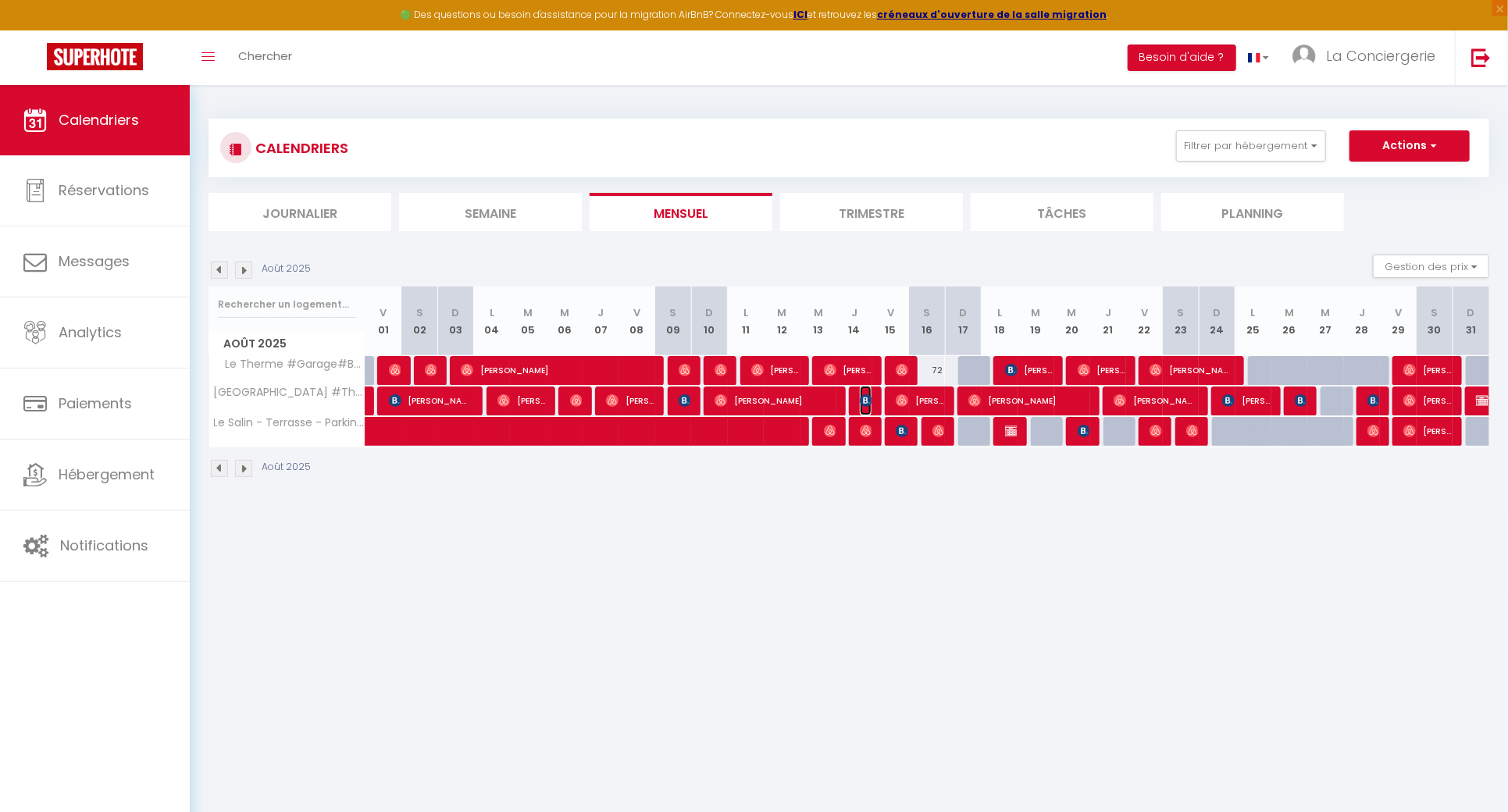
click at [867, 397] on img at bounding box center [865, 400] width 13 height 13
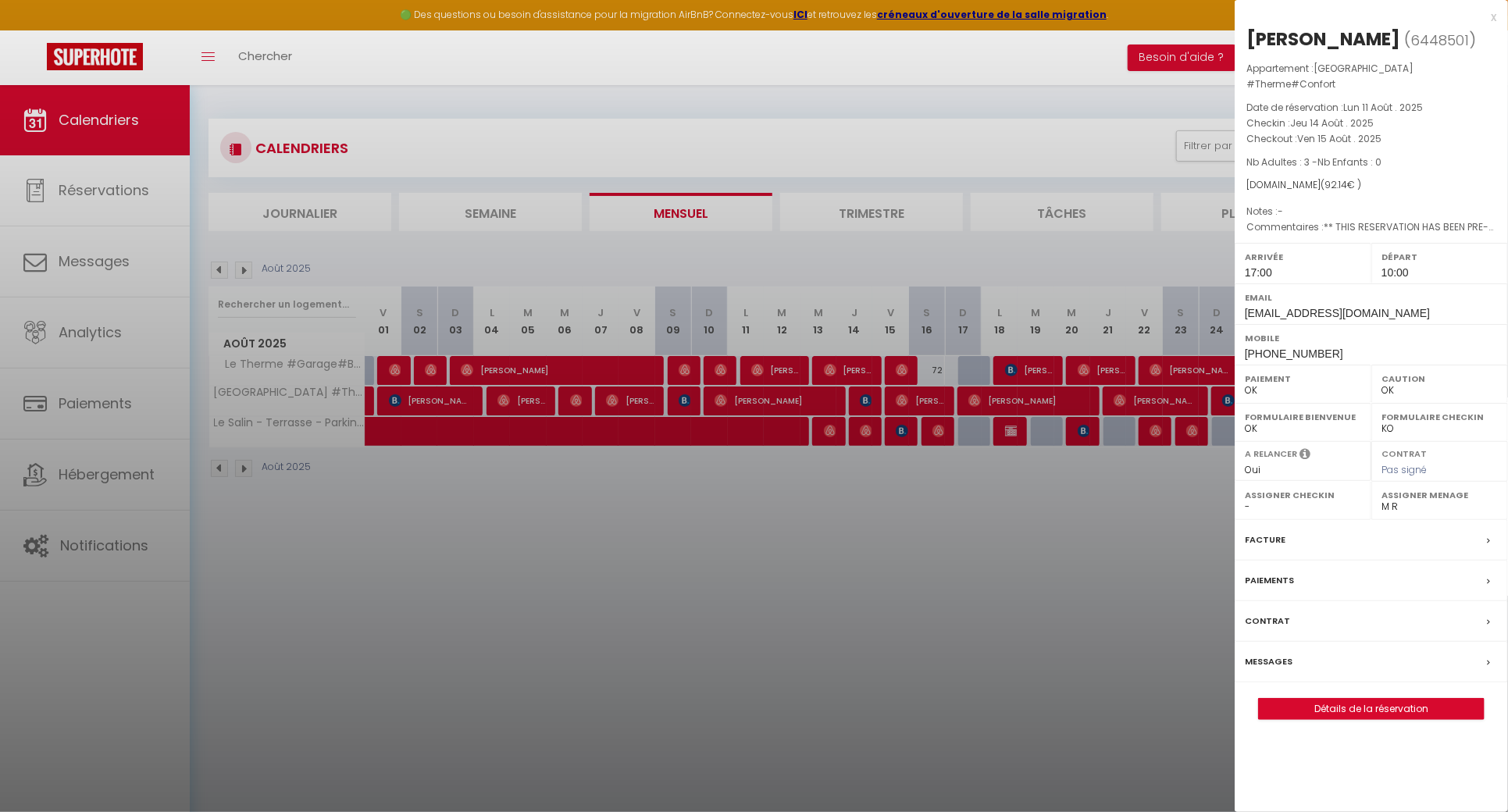
drag, startPoint x: 1389, startPoint y: 34, endPoint x: 1241, endPoint y: 34, distance: 148.0
click at [1241, 34] on div "Bryan LEFEBVRE ( 6448501 ) Appartement : Le Royat Palace #Therme#Confort Date d…" at bounding box center [1371, 373] width 273 height 694
copy div "Bryan LEFEBVRE"
click at [494, 506] on div at bounding box center [754, 406] width 1508 height 812
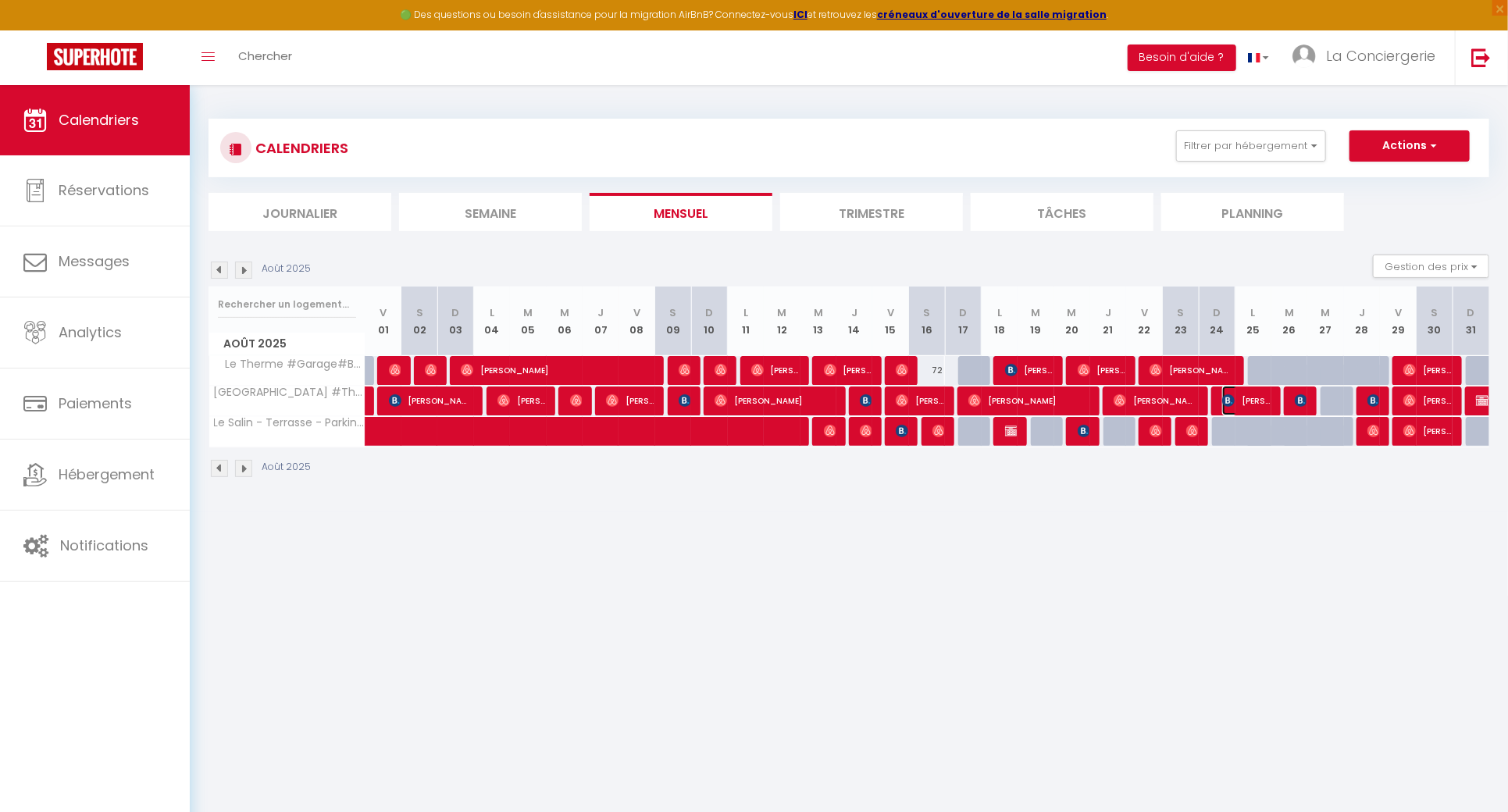
click at [1256, 400] on span "Pierre LEYMAT" at bounding box center [1245, 400] width 47 height 30
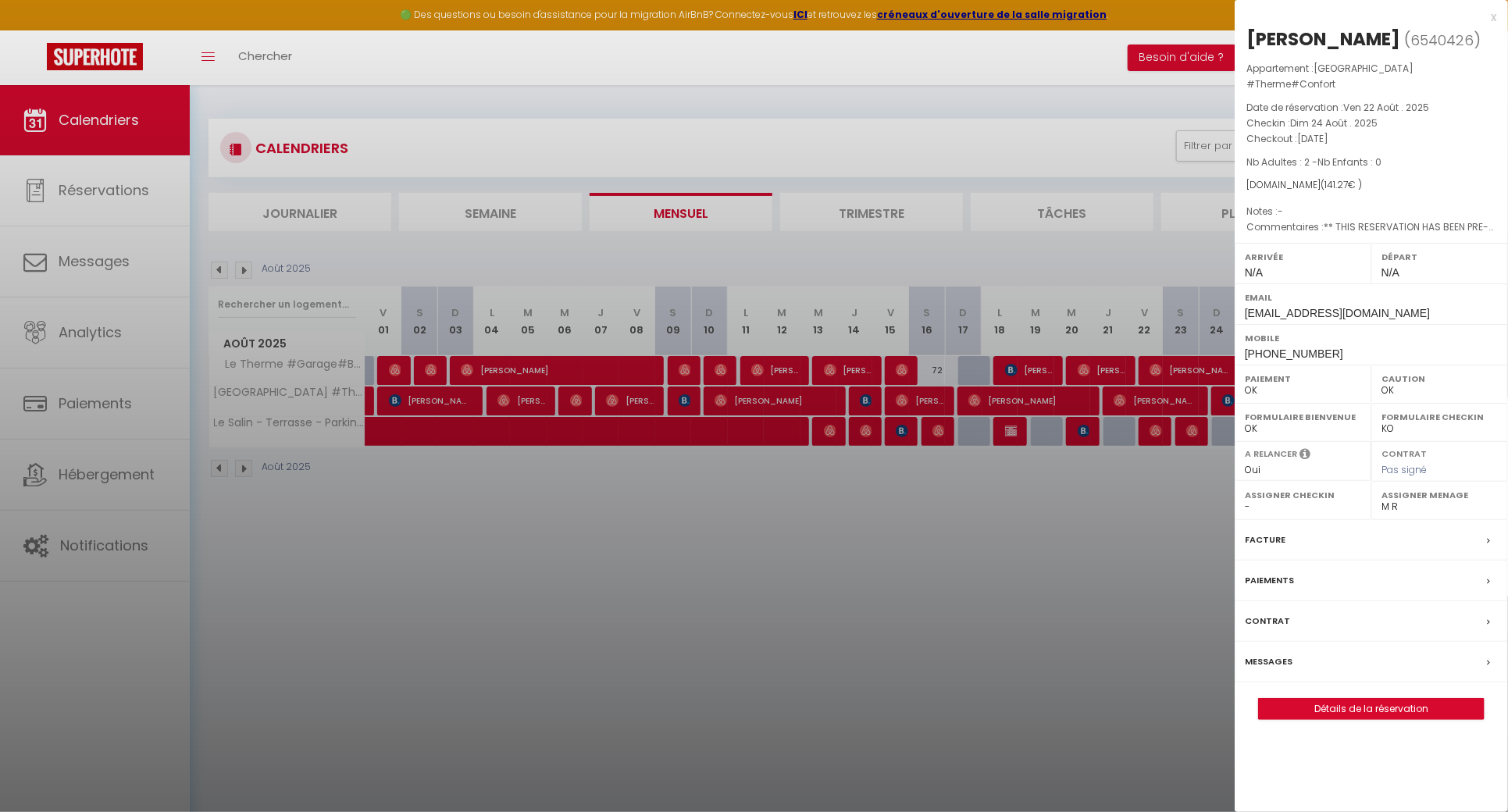
drag, startPoint x: 1373, startPoint y: 34, endPoint x: 1241, endPoint y: 22, distance: 132.5
click at [1241, 22] on div "x Pierre LEYMAT ( 6540426 ) Appartement : Le Royat Palace #Therme#Confort Date …" at bounding box center [1371, 371] width 273 height 743
copy div "x Pierre LEYMAT"
click at [680, 439] on div at bounding box center [754, 406] width 1508 height 812
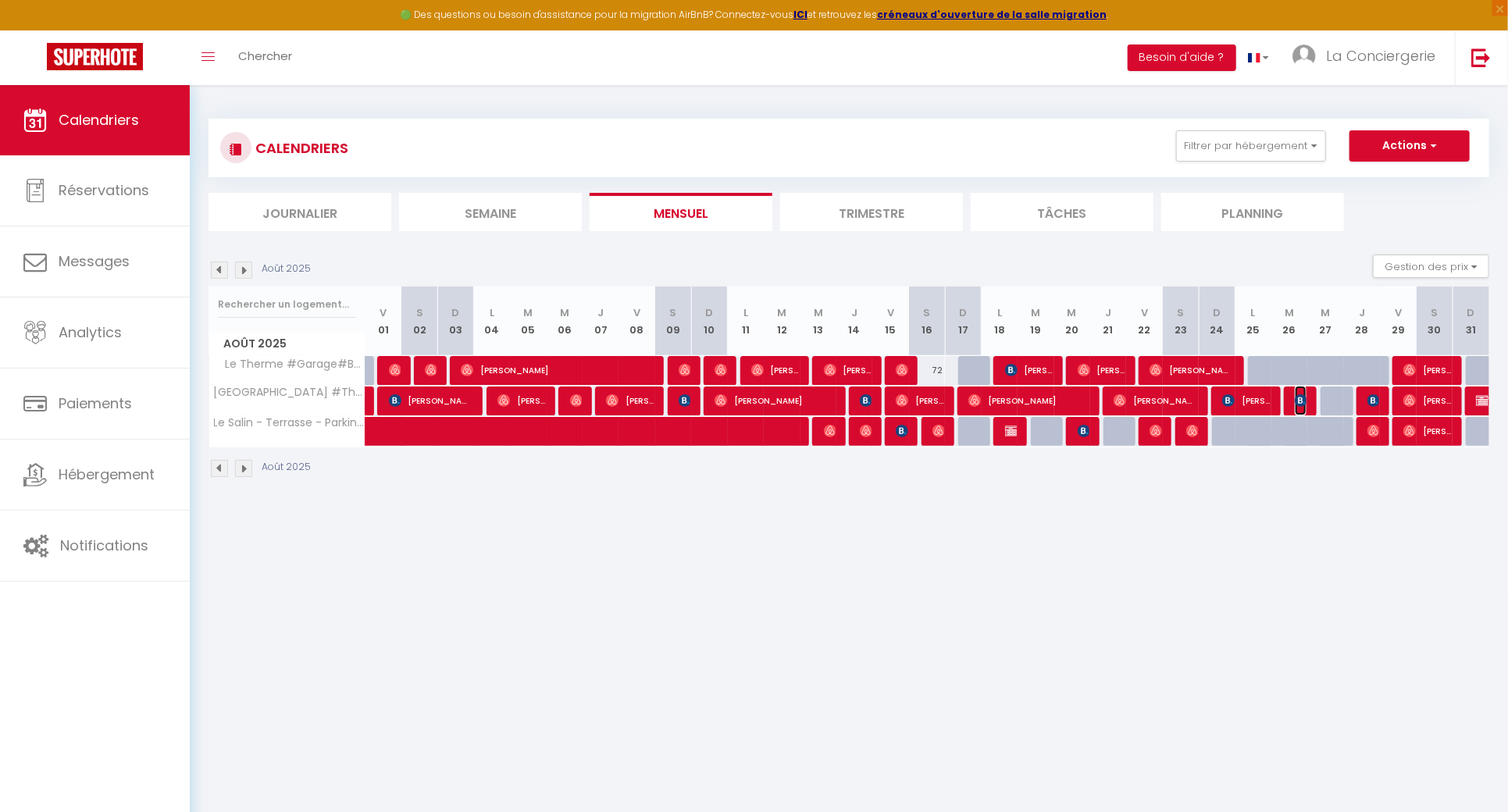
drag, startPoint x: 1301, startPoint y: 400, endPoint x: 1301, endPoint y: 326, distance: 74.0
click at [1301, 400] on img at bounding box center [1301, 400] width 13 height 13
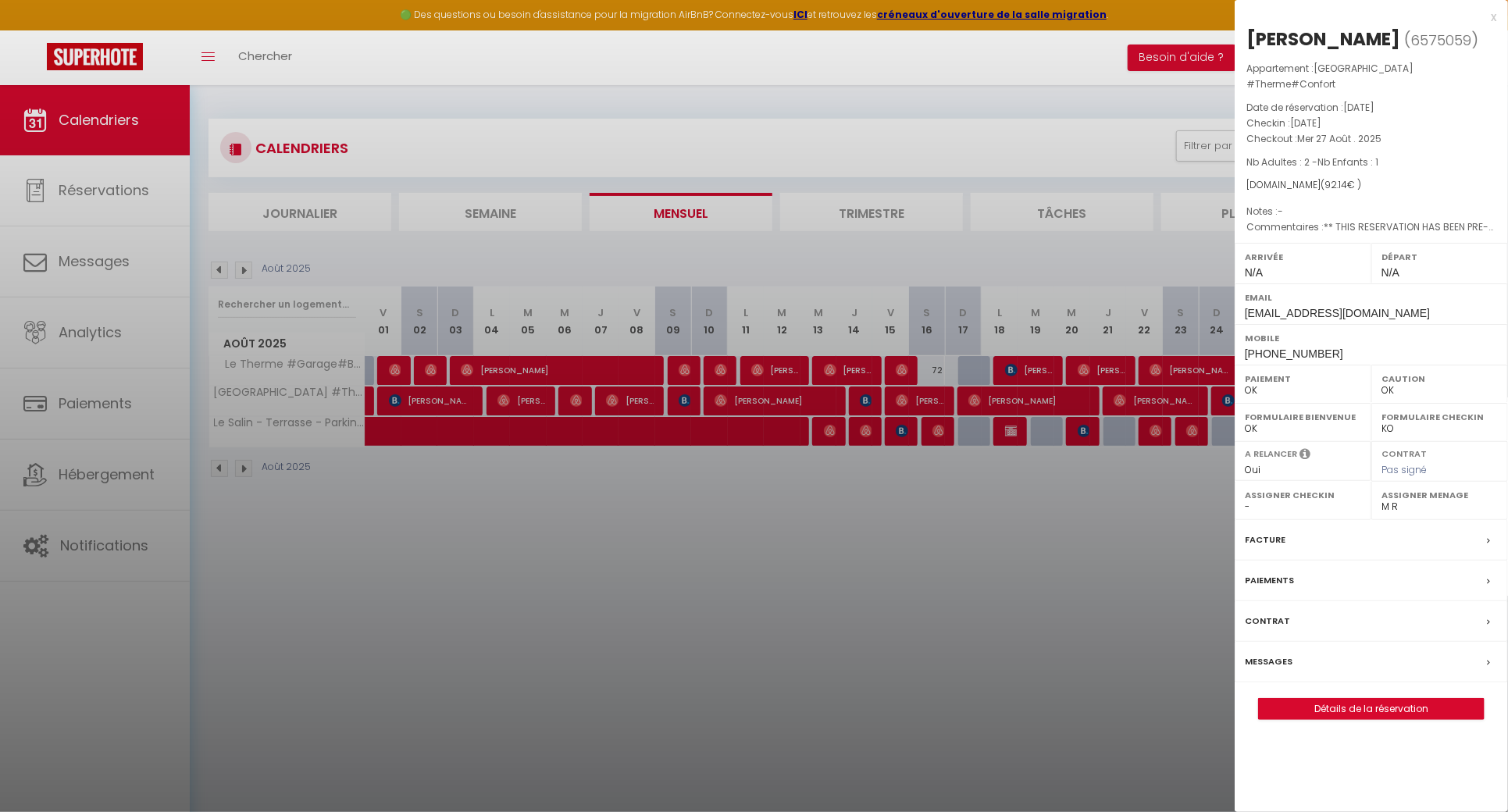
drag, startPoint x: 1400, startPoint y: 44, endPoint x: 1244, endPoint y: 39, distance: 156.1
click at [1244, 39] on div "Hugues Dujardin ( 6575059 ) Appartement : Le Royat Palace #Therme#Confort Date …" at bounding box center [1371, 373] width 273 height 694
copy div "Hugues Dujardin"
click at [677, 516] on div at bounding box center [754, 406] width 1508 height 812
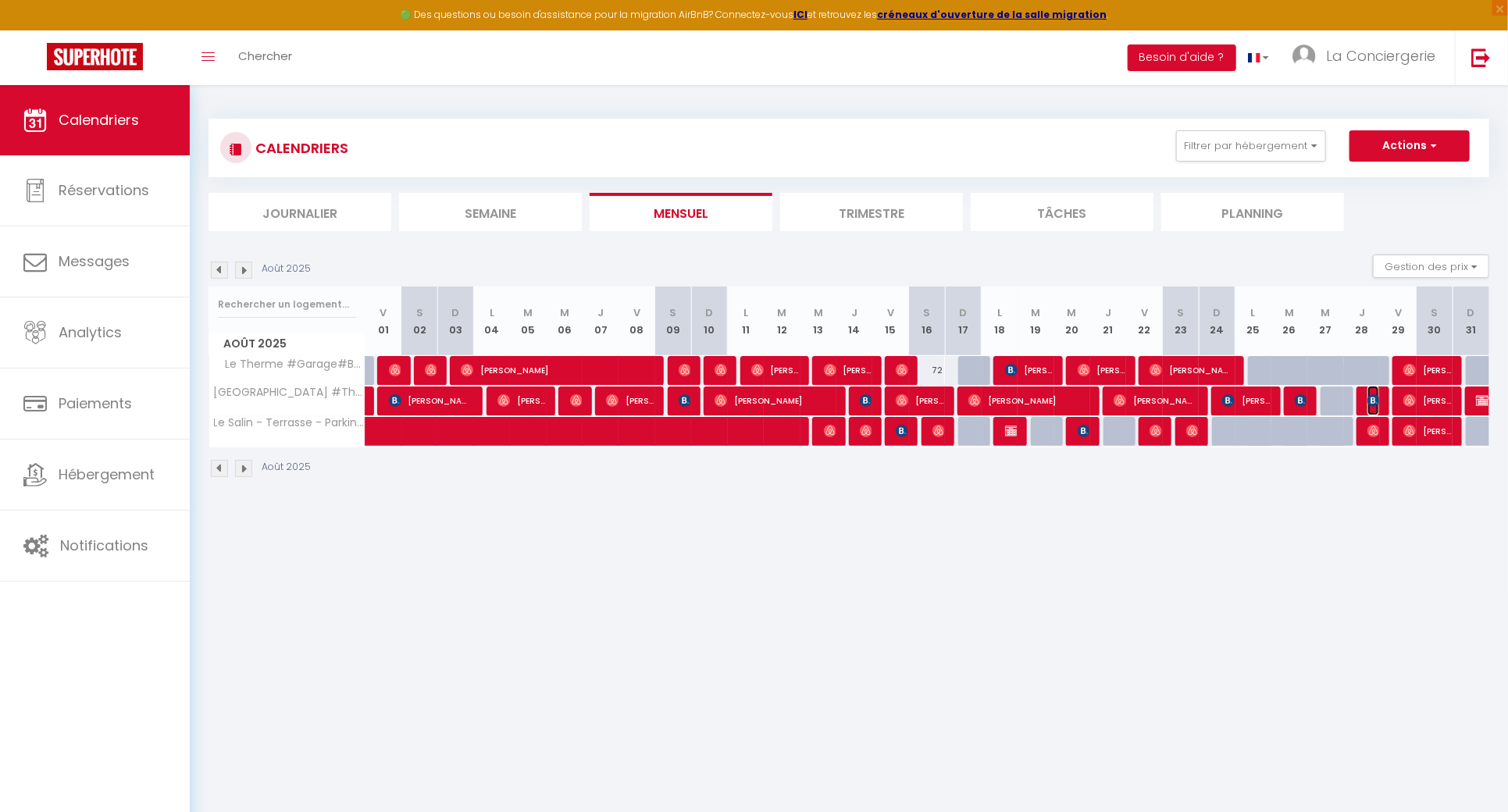
click at [1377, 399] on img at bounding box center [1373, 400] width 13 height 13
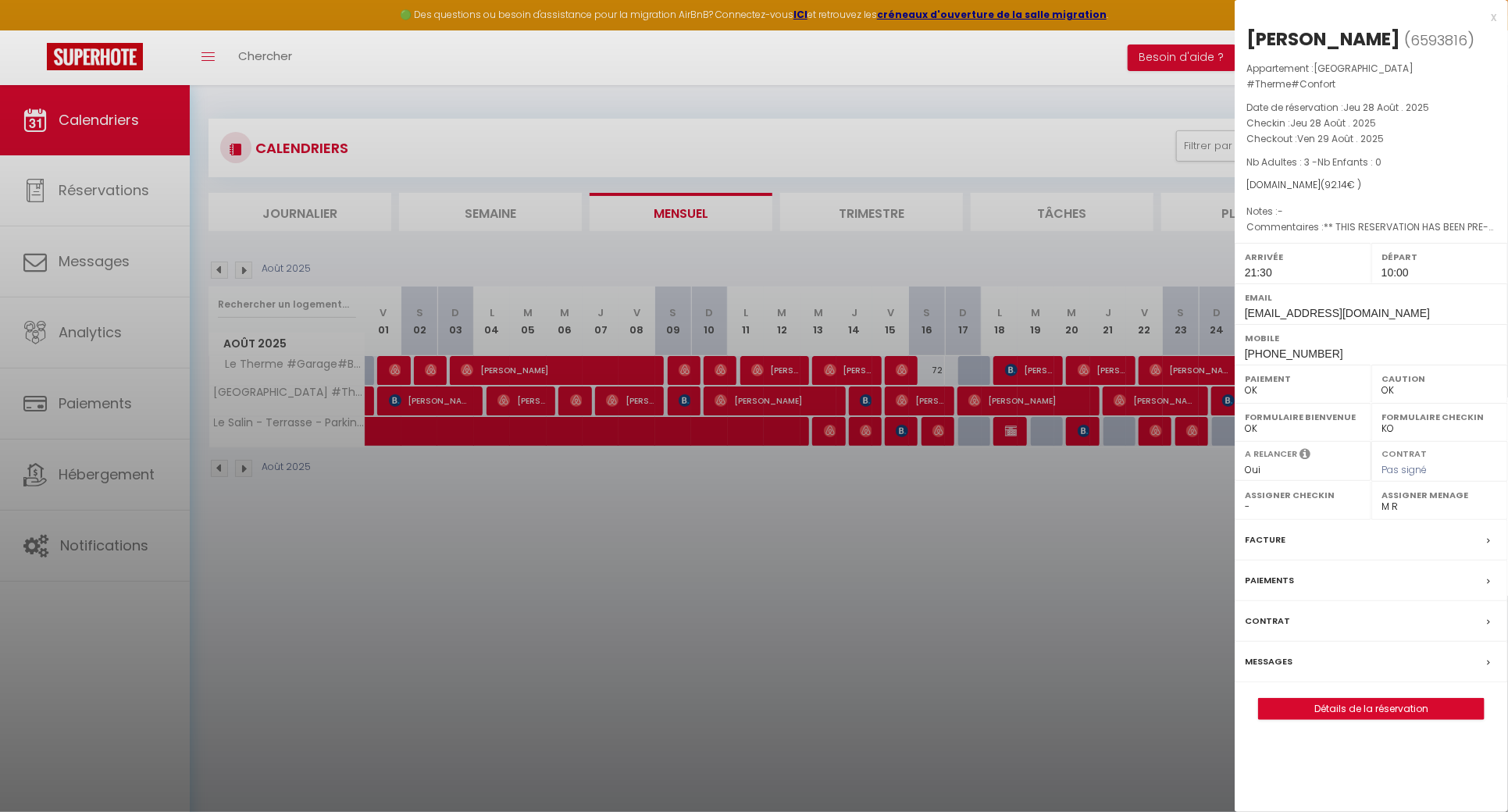
drag, startPoint x: 1388, startPoint y: 31, endPoint x: 1252, endPoint y: 35, distance: 136.1
click at [1252, 35] on h2 "Boutaleb Jade ( 6593816 )" at bounding box center [1371, 39] width 250 height 26
click at [1252, 35] on div "Boutaleb Jade" at bounding box center [1323, 39] width 154 height 25
drag, startPoint x: 1252, startPoint y: 35, endPoint x: 1367, endPoint y: 35, distance: 115.0
click at [1367, 35] on div "Boutaleb Jade" at bounding box center [1323, 39] width 154 height 25
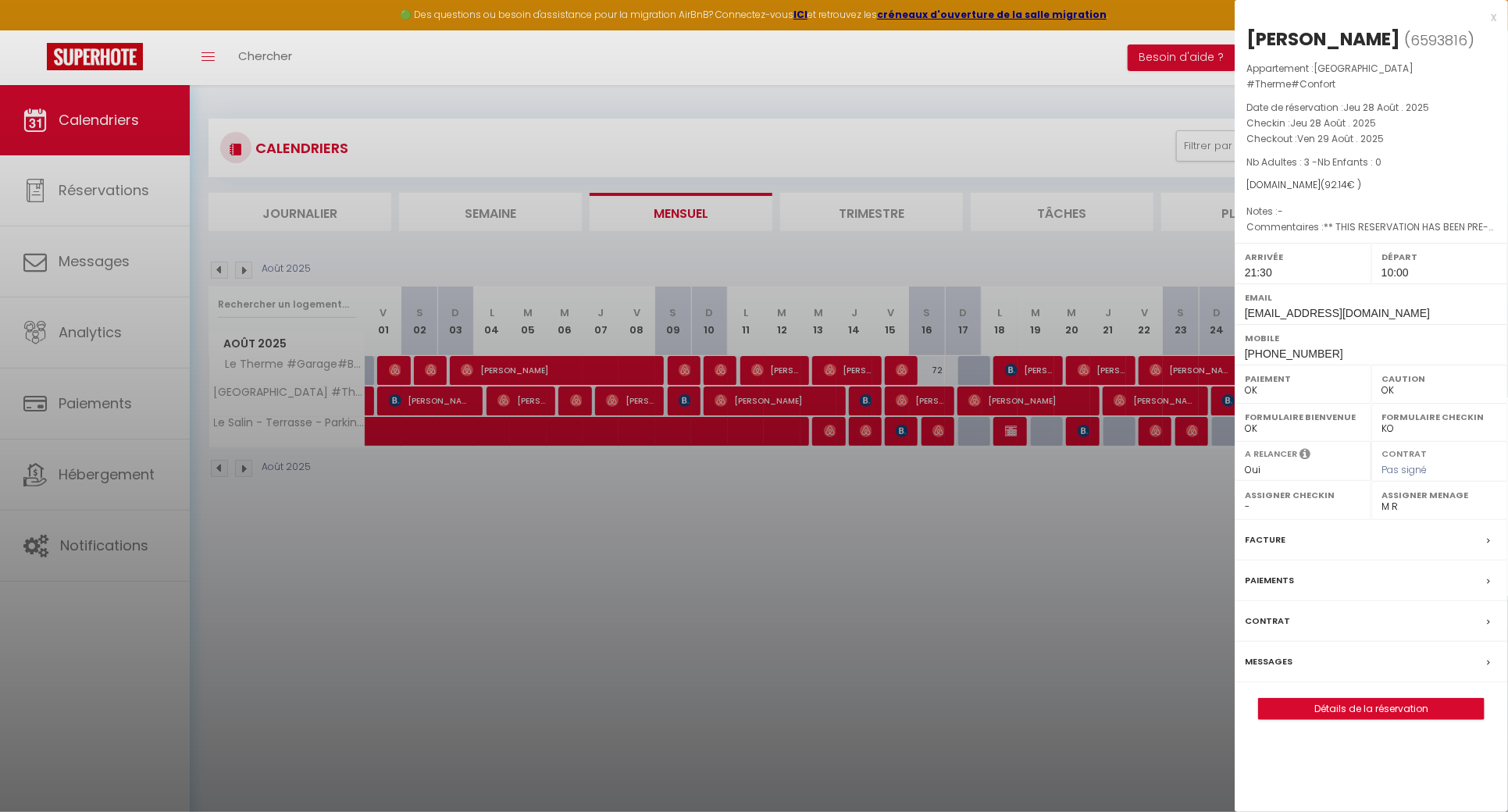
click at [792, 484] on div at bounding box center [754, 406] width 1508 height 812
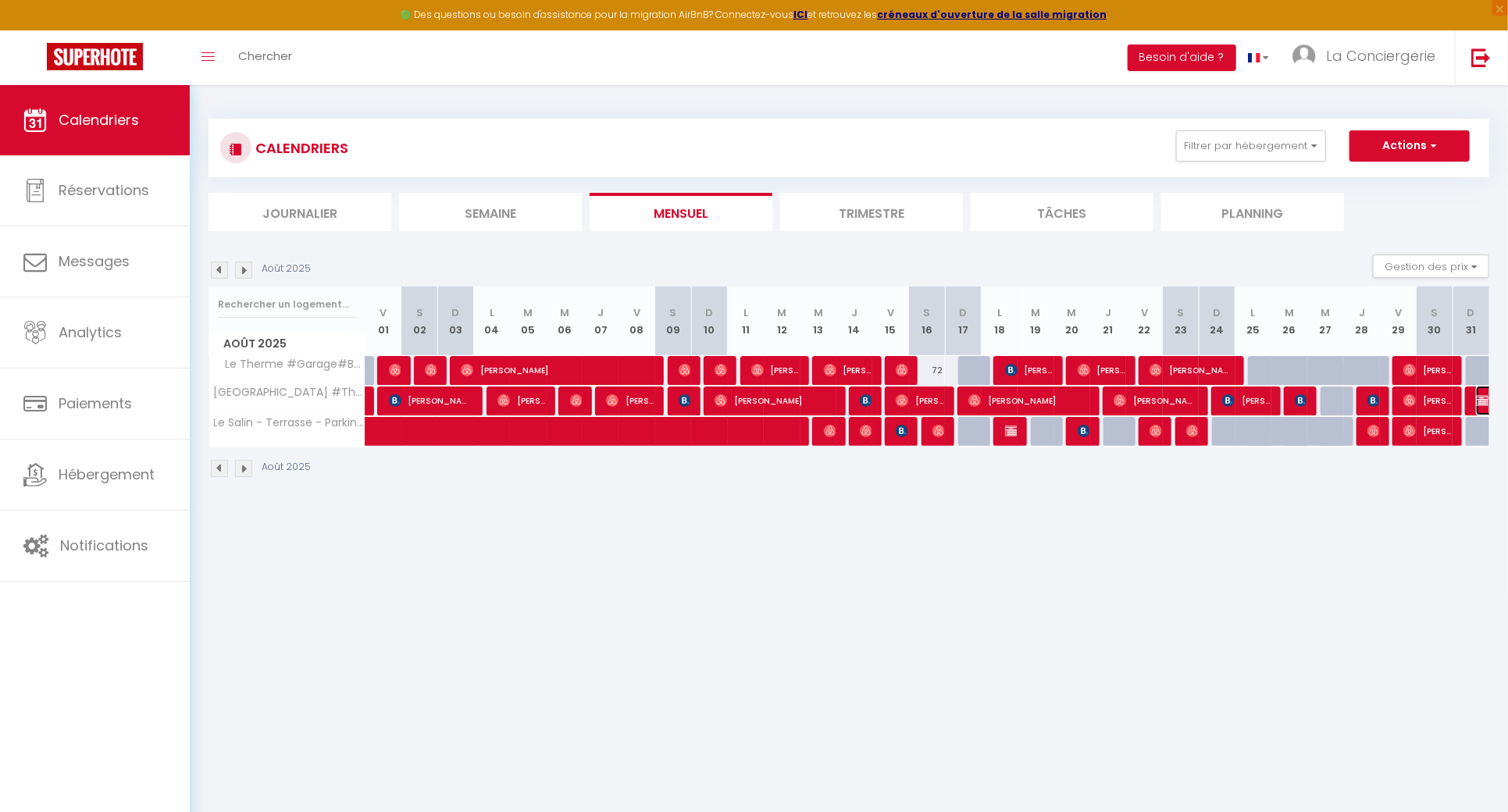
click at [1482, 394] on img at bounding box center [1482, 400] width 13 height 13
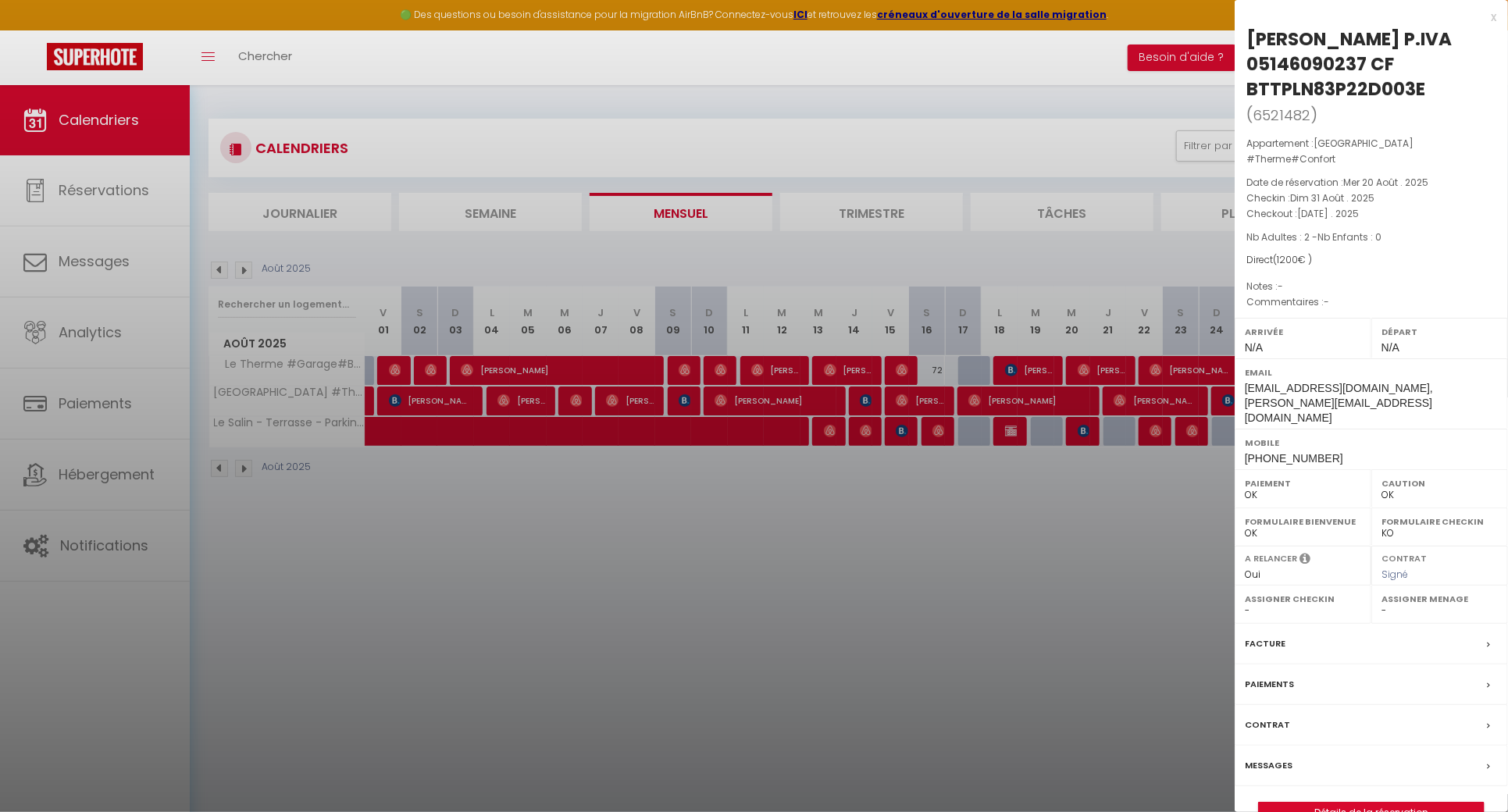
drag, startPoint x: 1438, startPoint y: 87, endPoint x: 1238, endPoint y: 22, distance: 210.3
click at [1238, 22] on div "x Paolino Battisti P.IVA 05146090237 CF BTTPLN83P22D003E ( 6521482 ) Appartemen…" at bounding box center [1371, 423] width 273 height 847
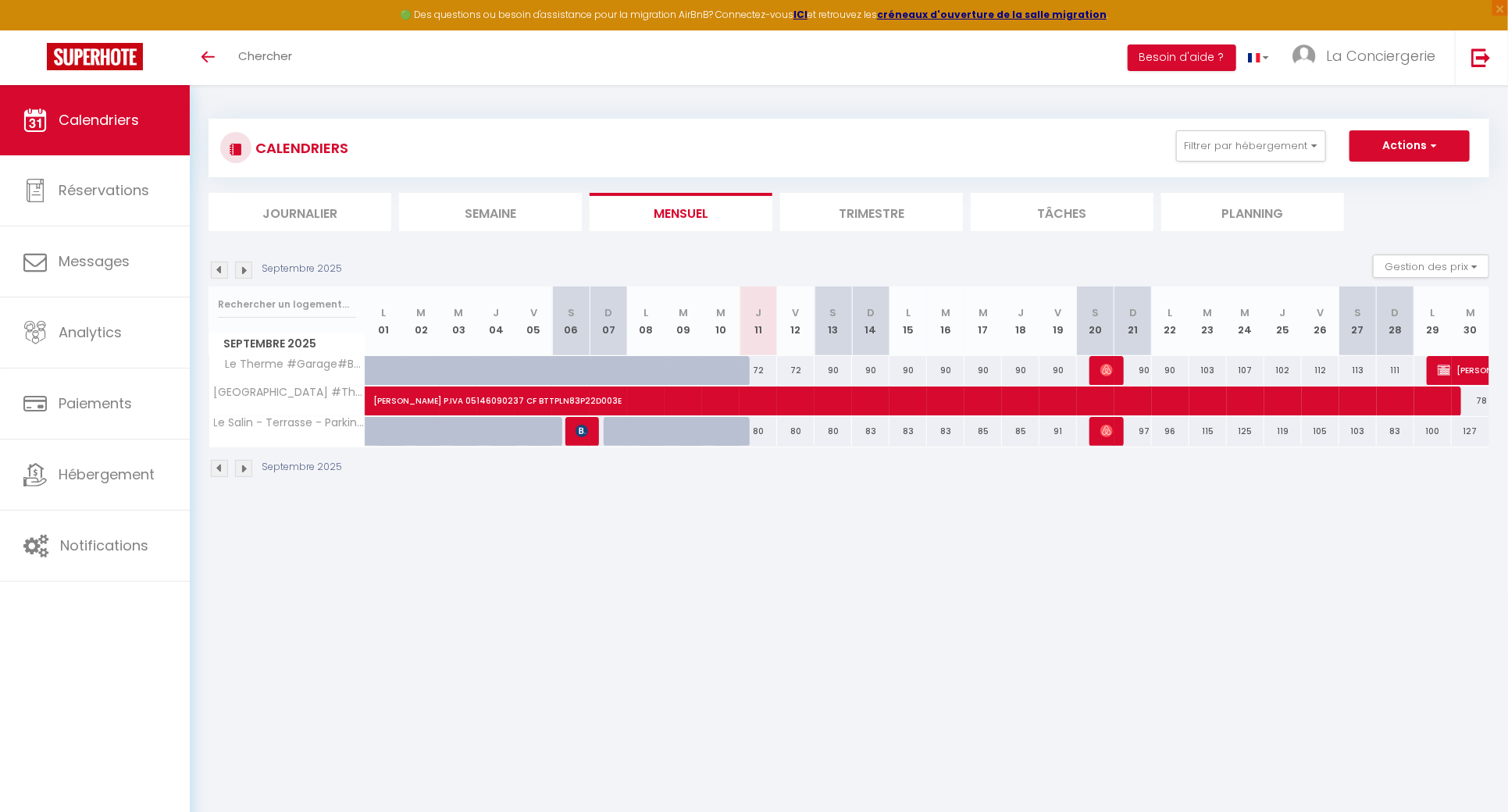
click at [222, 271] on img at bounding box center [220, 270] width 17 height 17
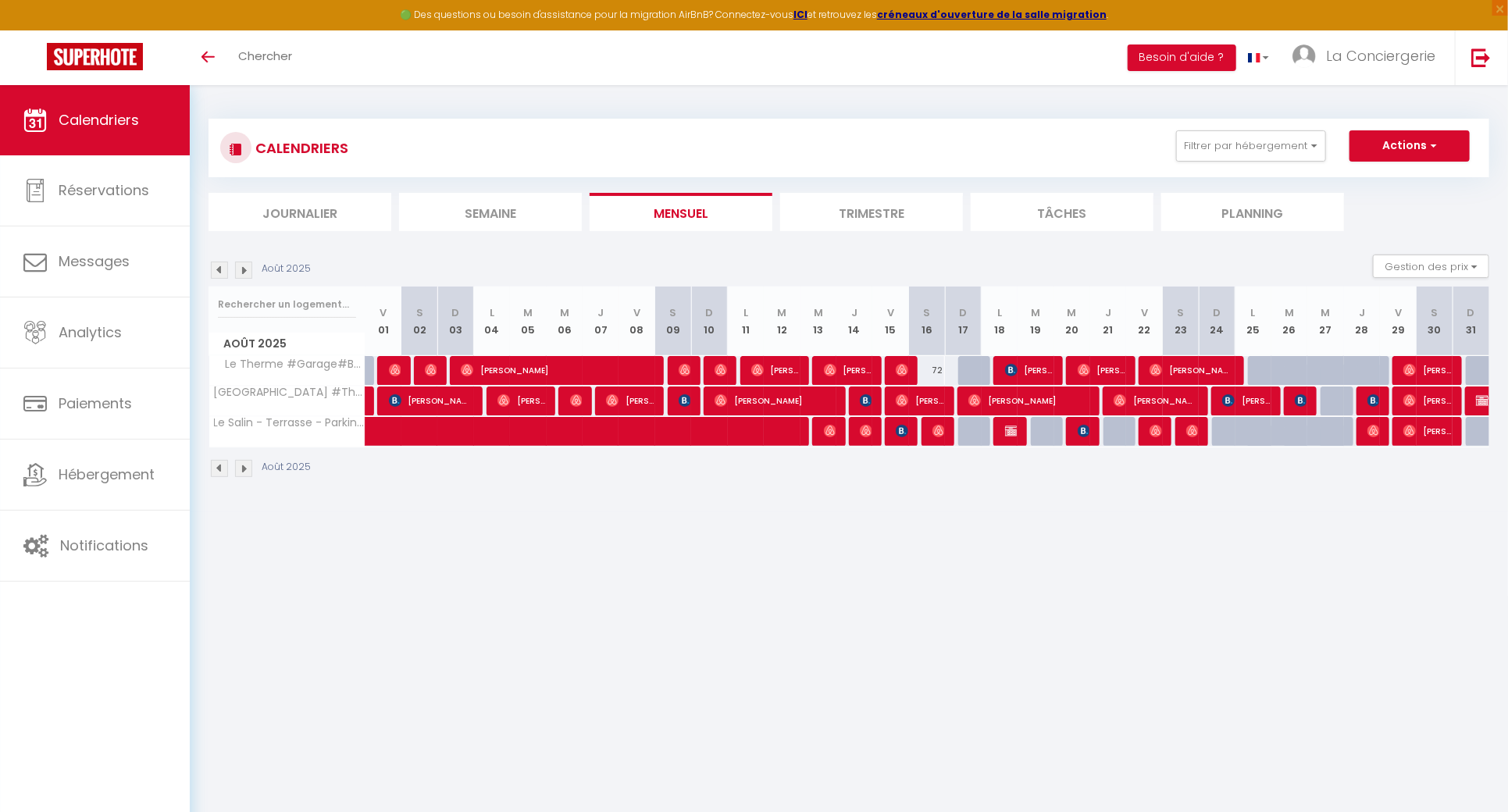
click at [222, 268] on img at bounding box center [220, 270] width 17 height 17
